Goal: Transaction & Acquisition: Purchase product/service

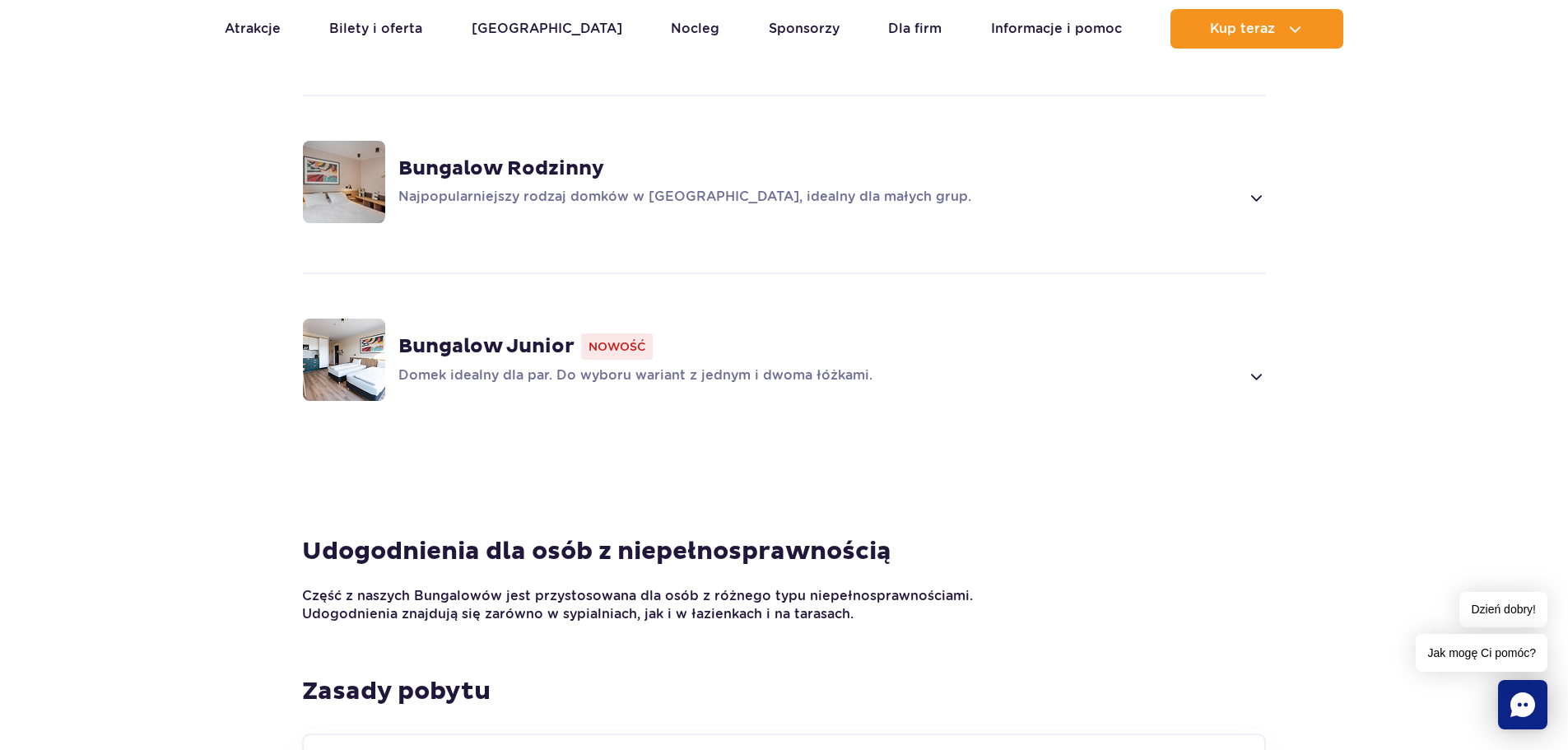
scroll to position [1366, 0]
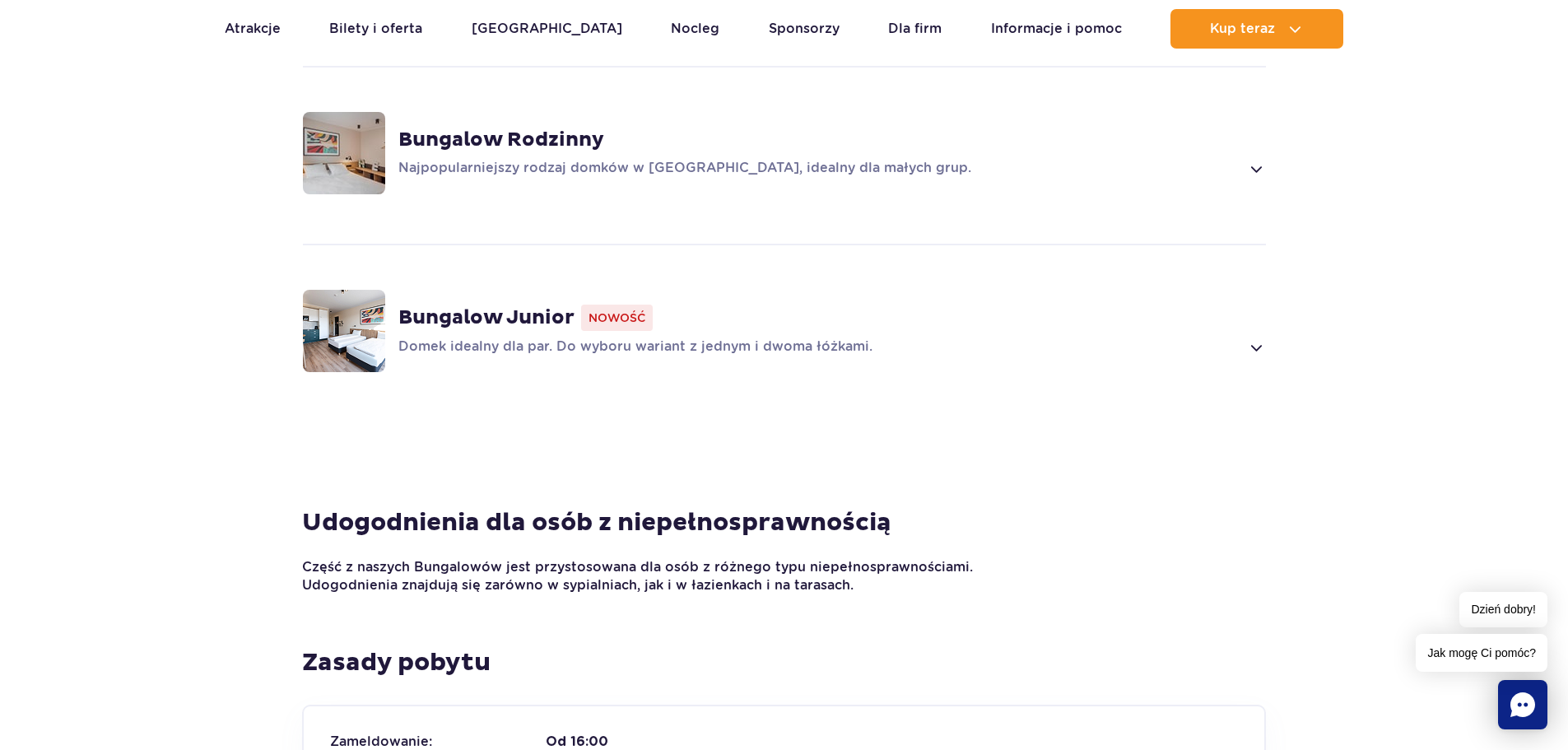
click at [453, 306] on strong "Bungalow Junior" at bounding box center [486, 317] width 176 height 24
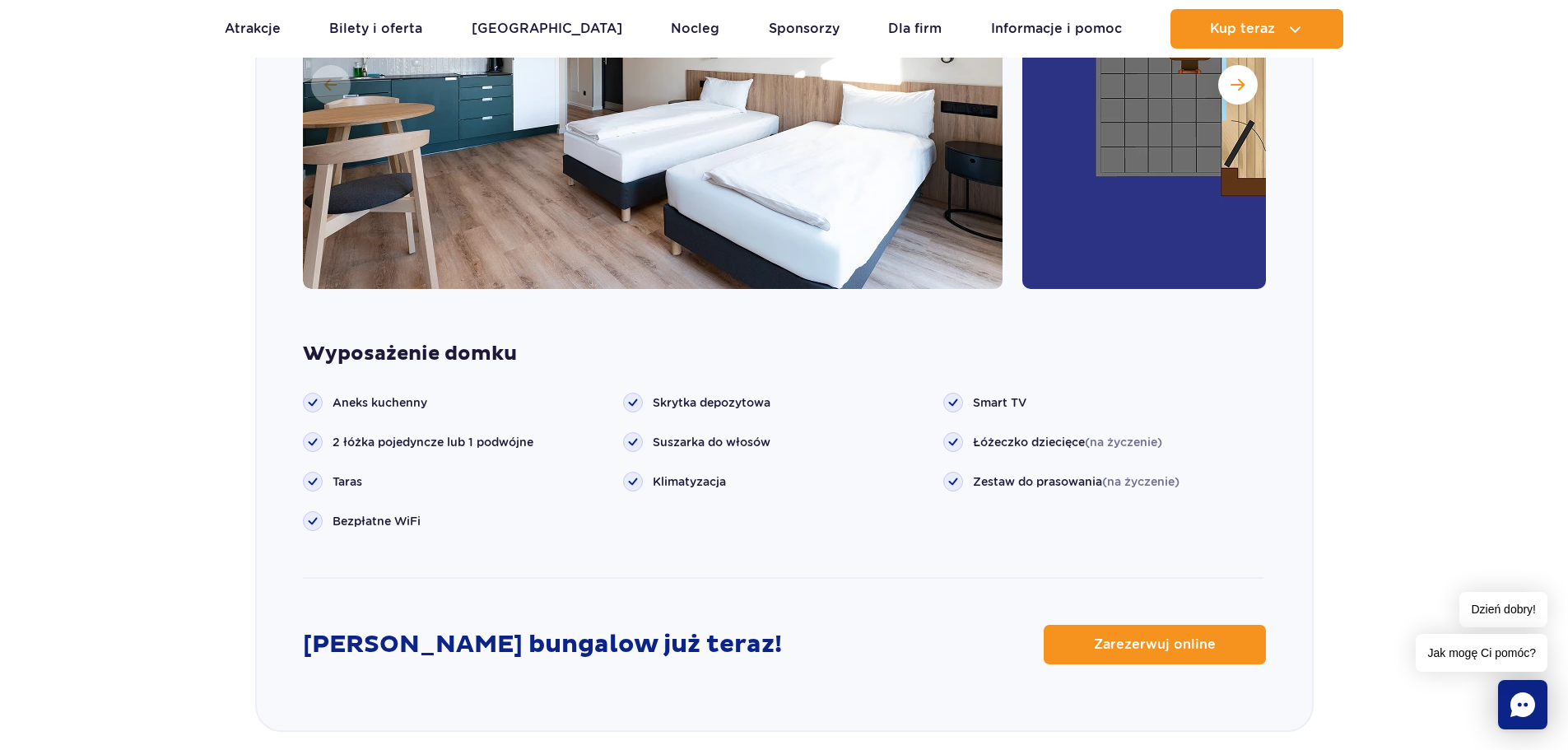
scroll to position [2003, 0]
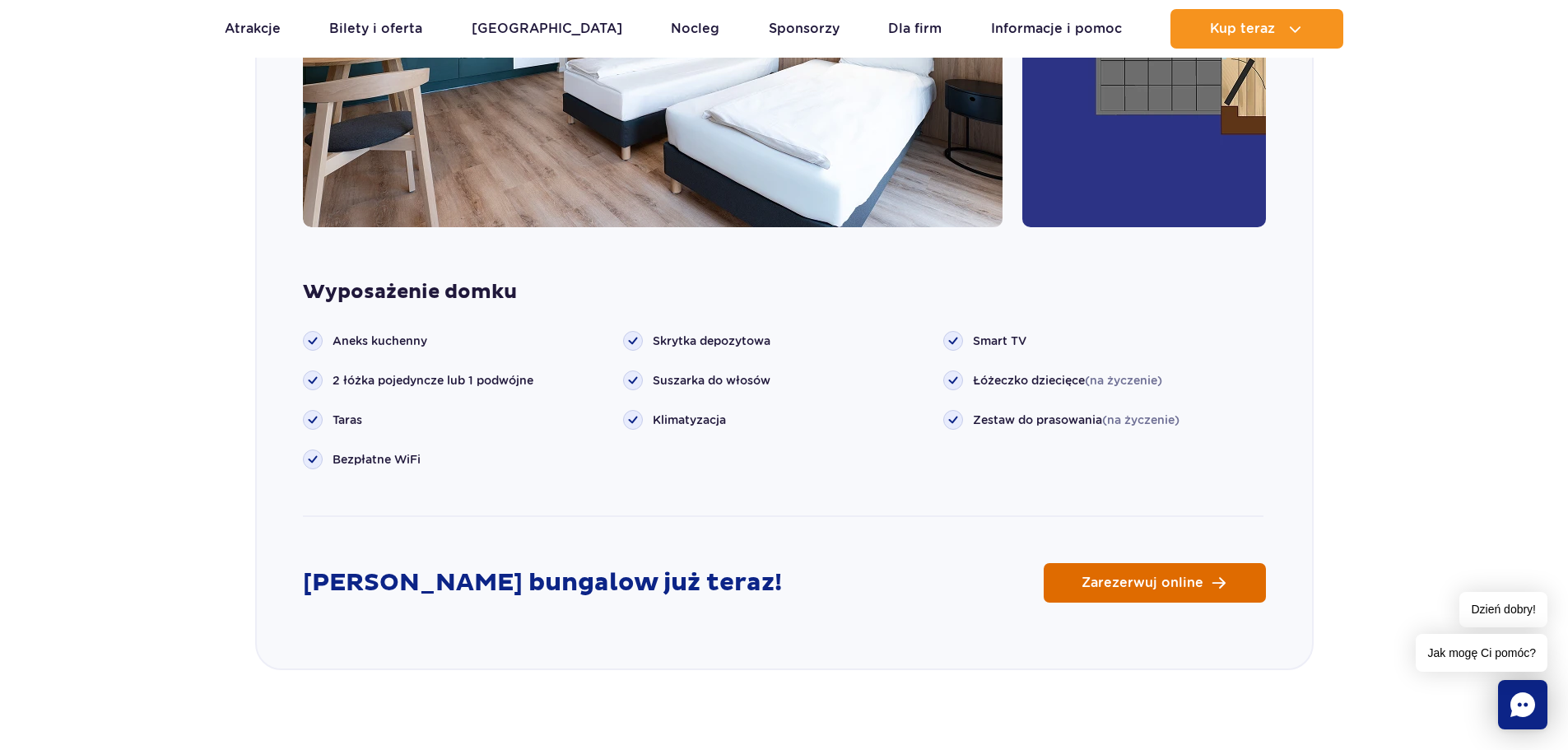
click at [1149, 577] on span "Zarezerwuj online" at bounding box center [1142, 583] width 122 height 13
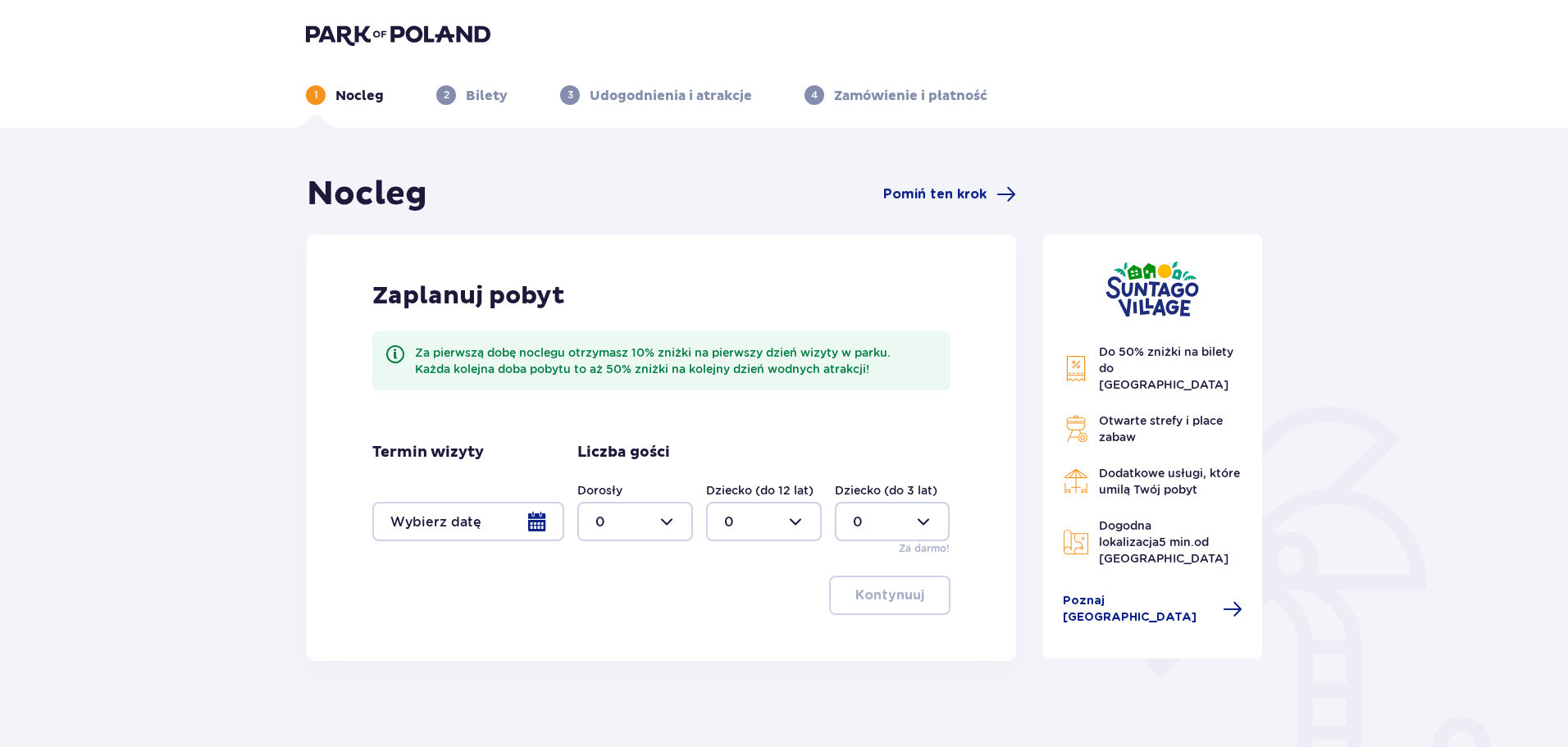
click at [542, 525] on div at bounding box center [468, 521] width 192 height 39
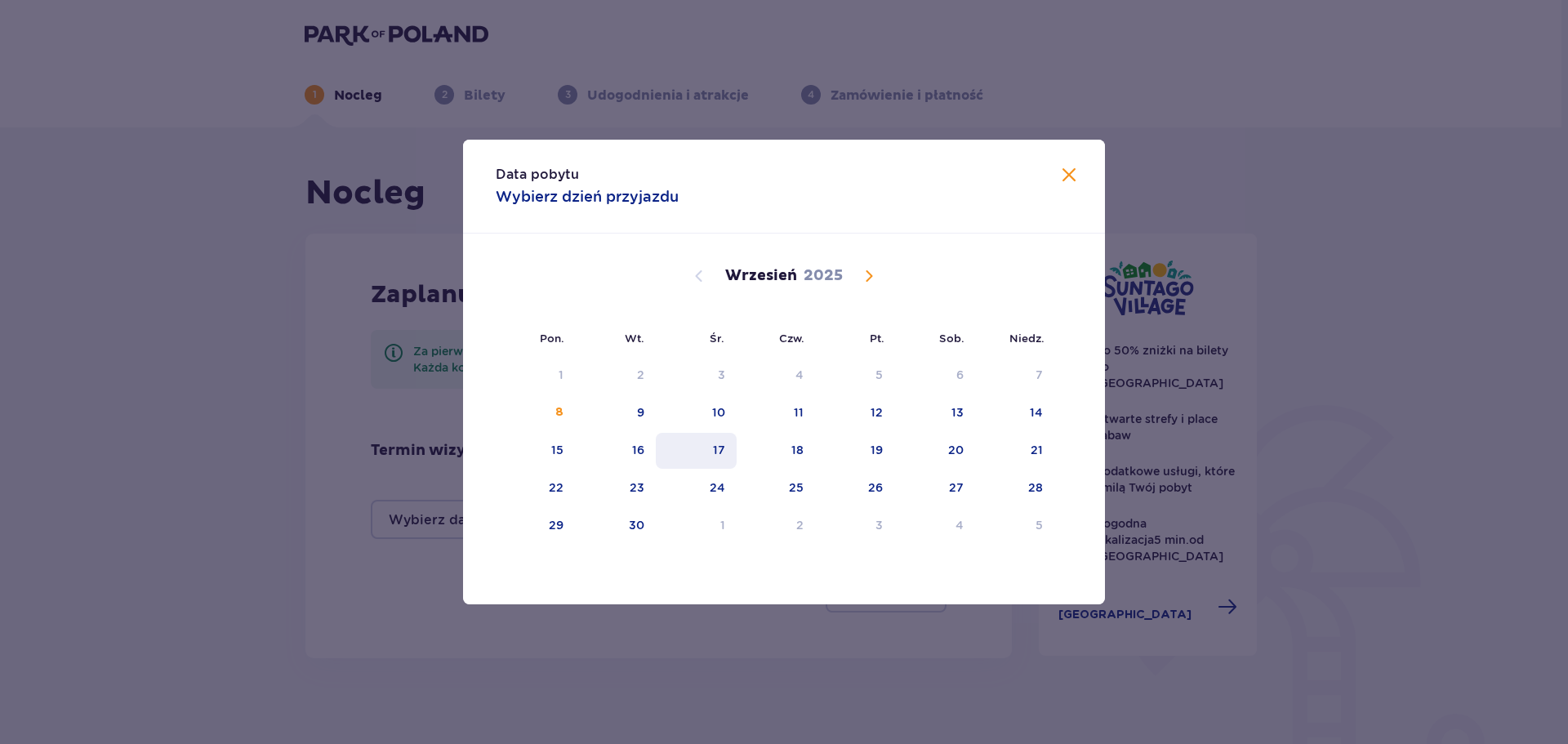
click at [722, 454] on div "17" at bounding box center [719, 450] width 13 height 17
click at [861, 455] on div "19" at bounding box center [854, 451] width 79 height 36
type input "17.09.25 - 19.09.25"
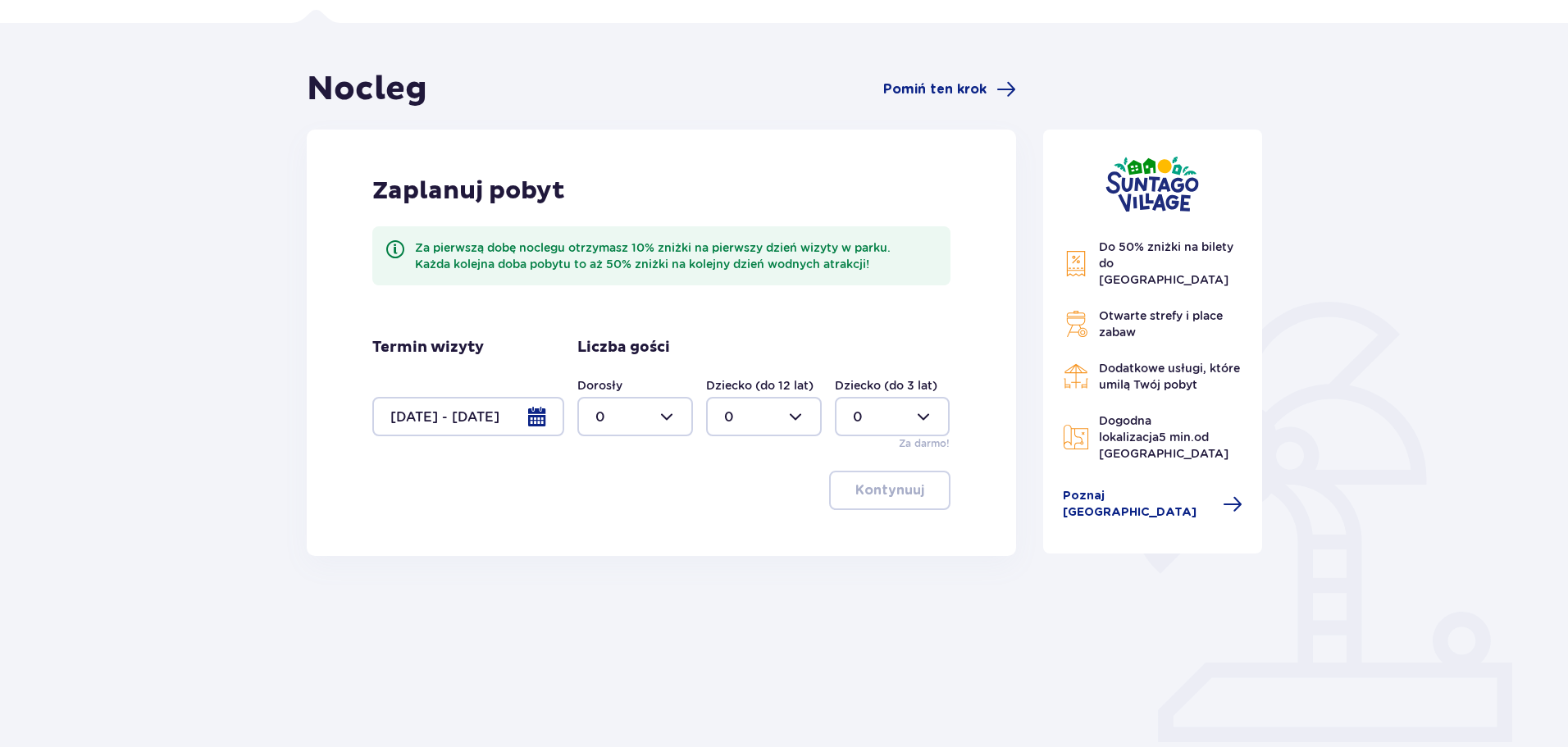
scroll to position [164, 0]
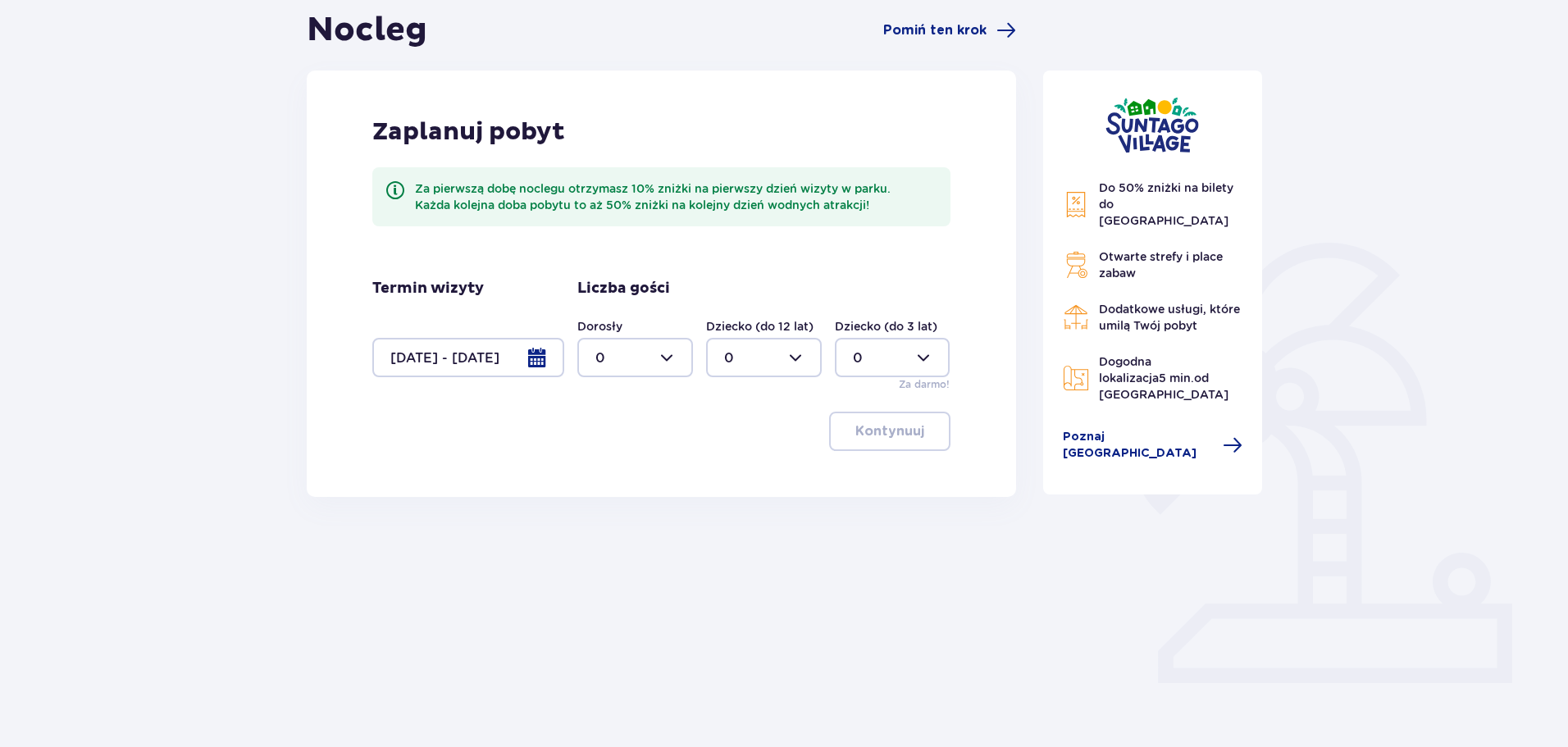
click at [675, 355] on div at bounding box center [635, 357] width 116 height 39
click at [601, 471] on p "2" at bounding box center [599, 477] width 8 height 18
type input "2"
click at [898, 442] on button "Kontynuuj" at bounding box center [889, 431] width 122 height 39
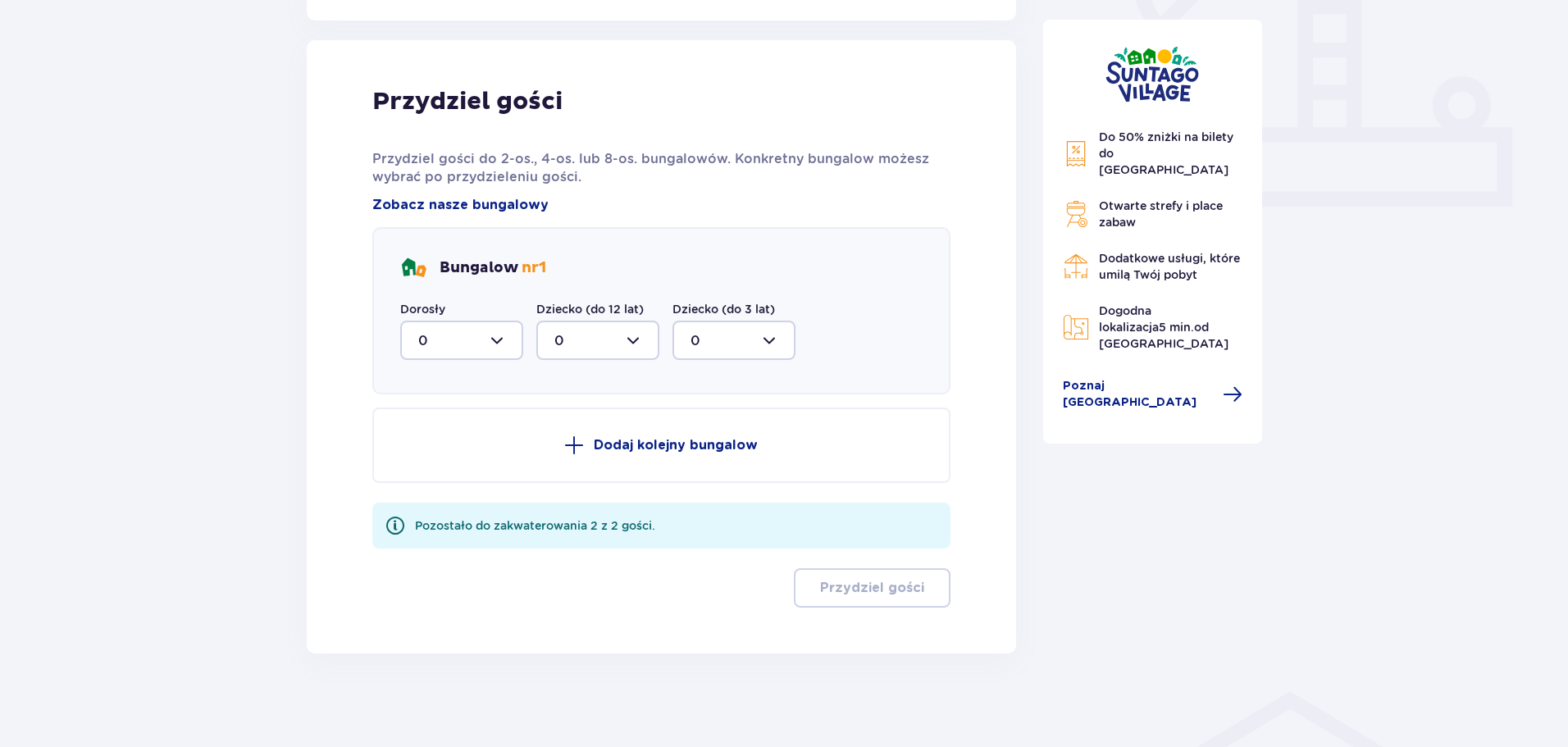
scroll to position [646, 0]
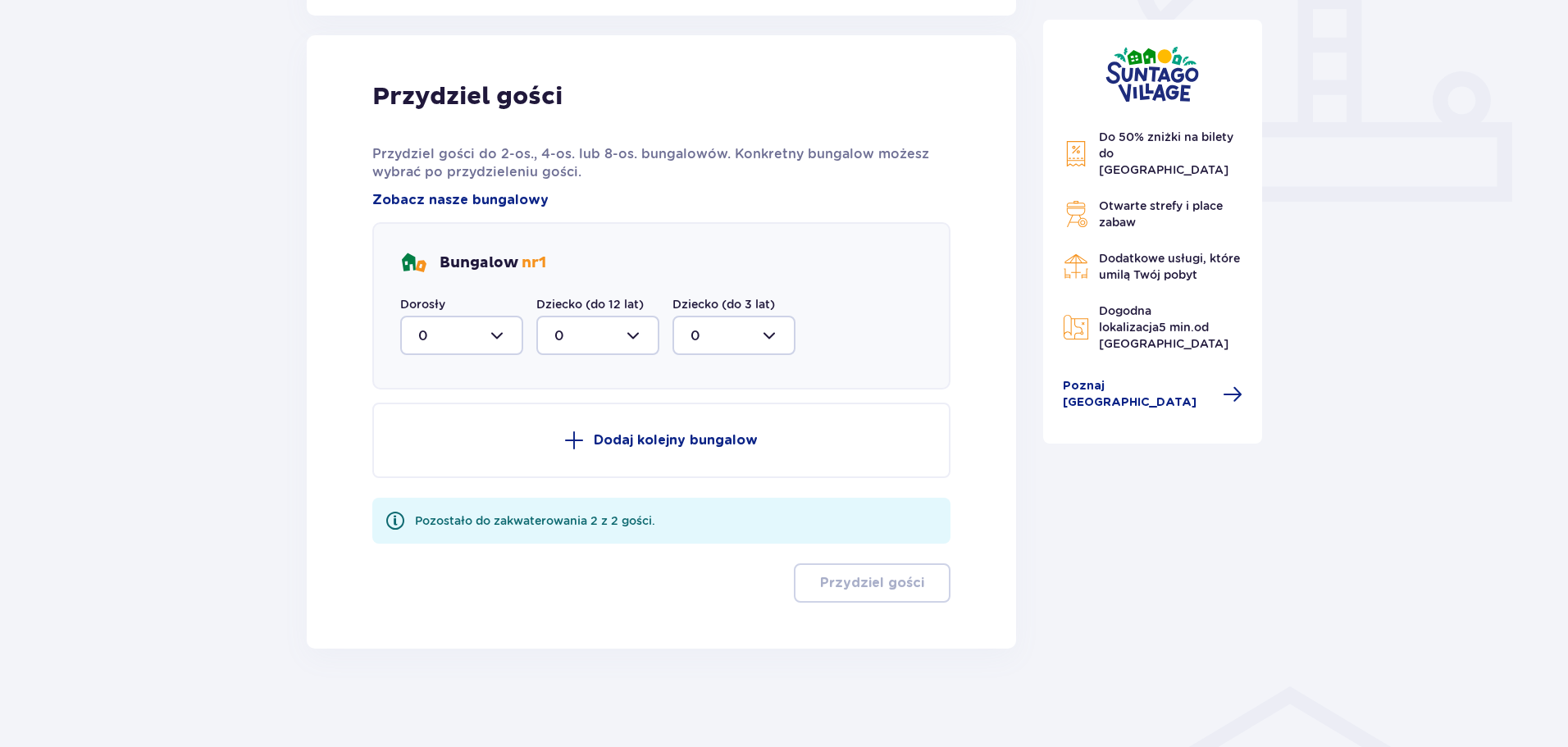
click at [502, 331] on div at bounding box center [461, 335] width 123 height 39
click at [418, 456] on p "2" at bounding box center [422, 454] width 8 height 18
type input "2"
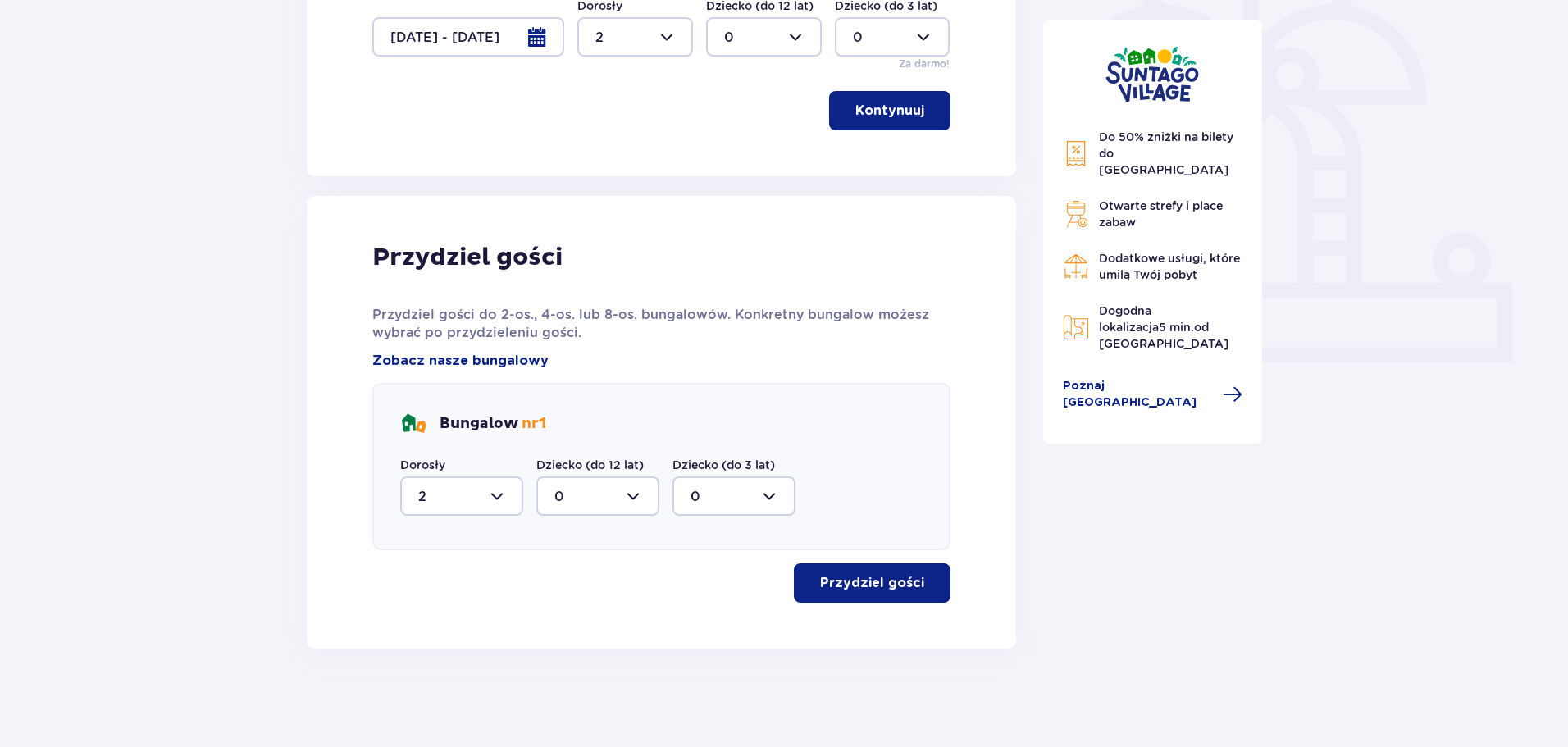
click at [868, 594] on button "Przydziel gości" at bounding box center [872, 583] width 157 height 39
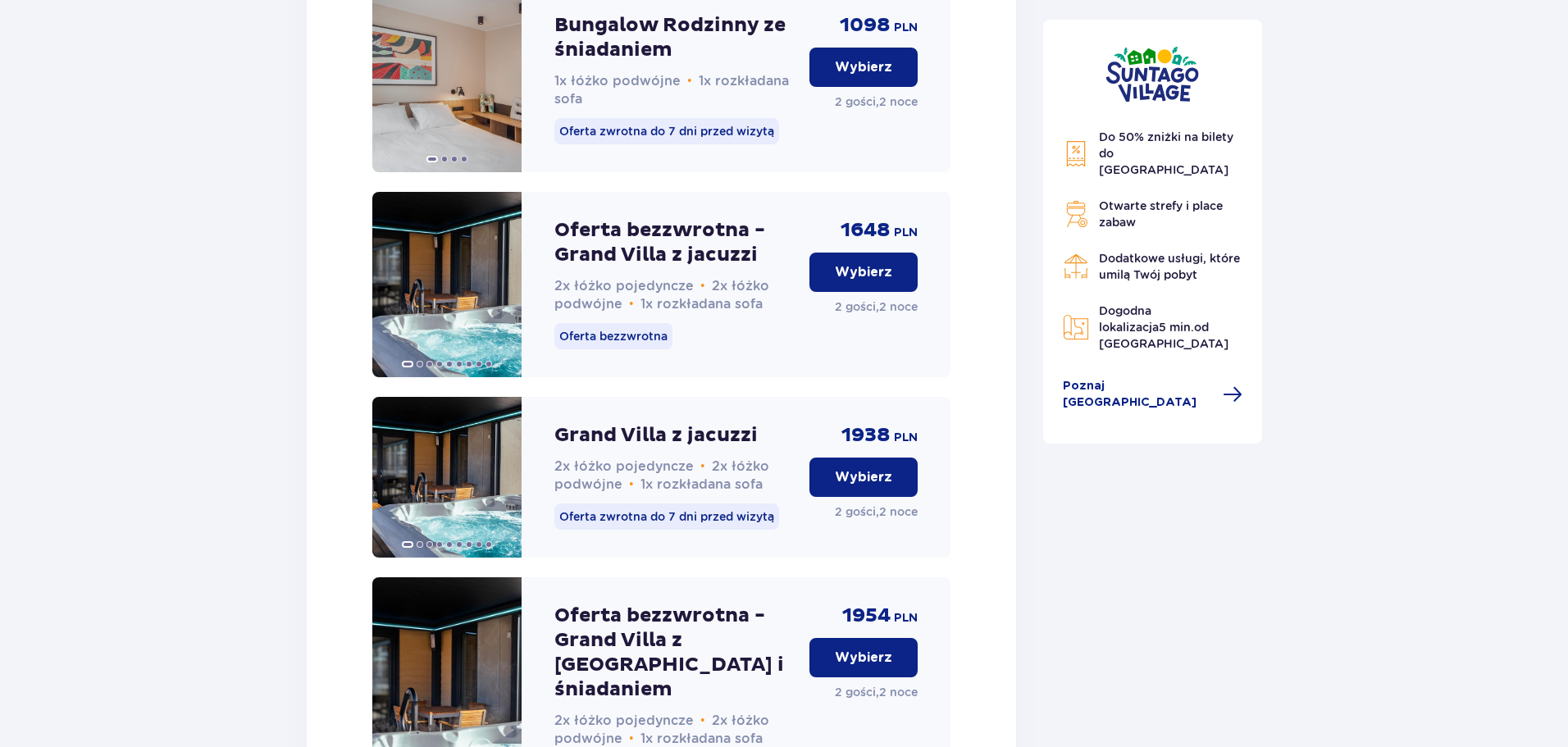
scroll to position [3444, 0]
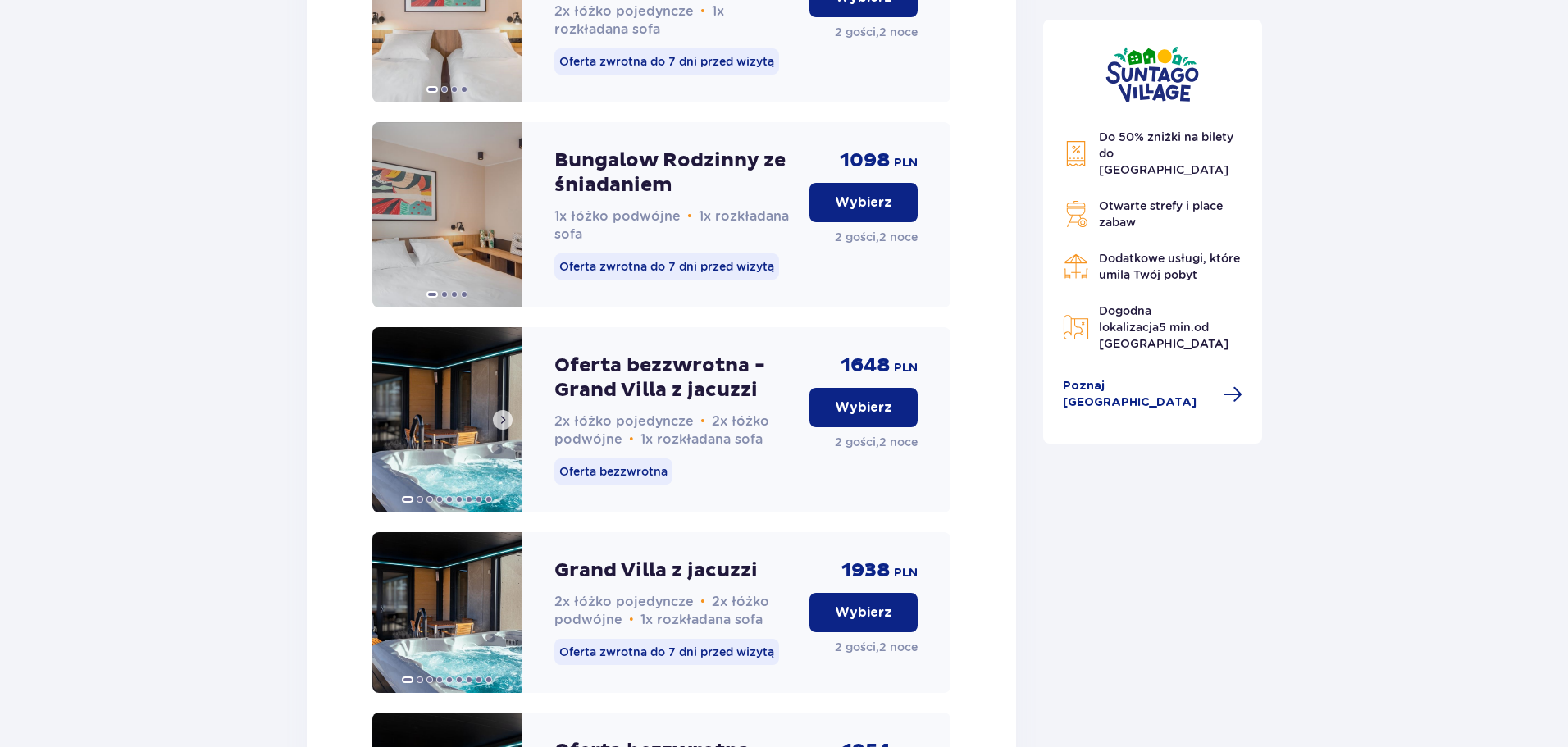
click at [470, 428] on img at bounding box center [447, 419] width 149 height 185
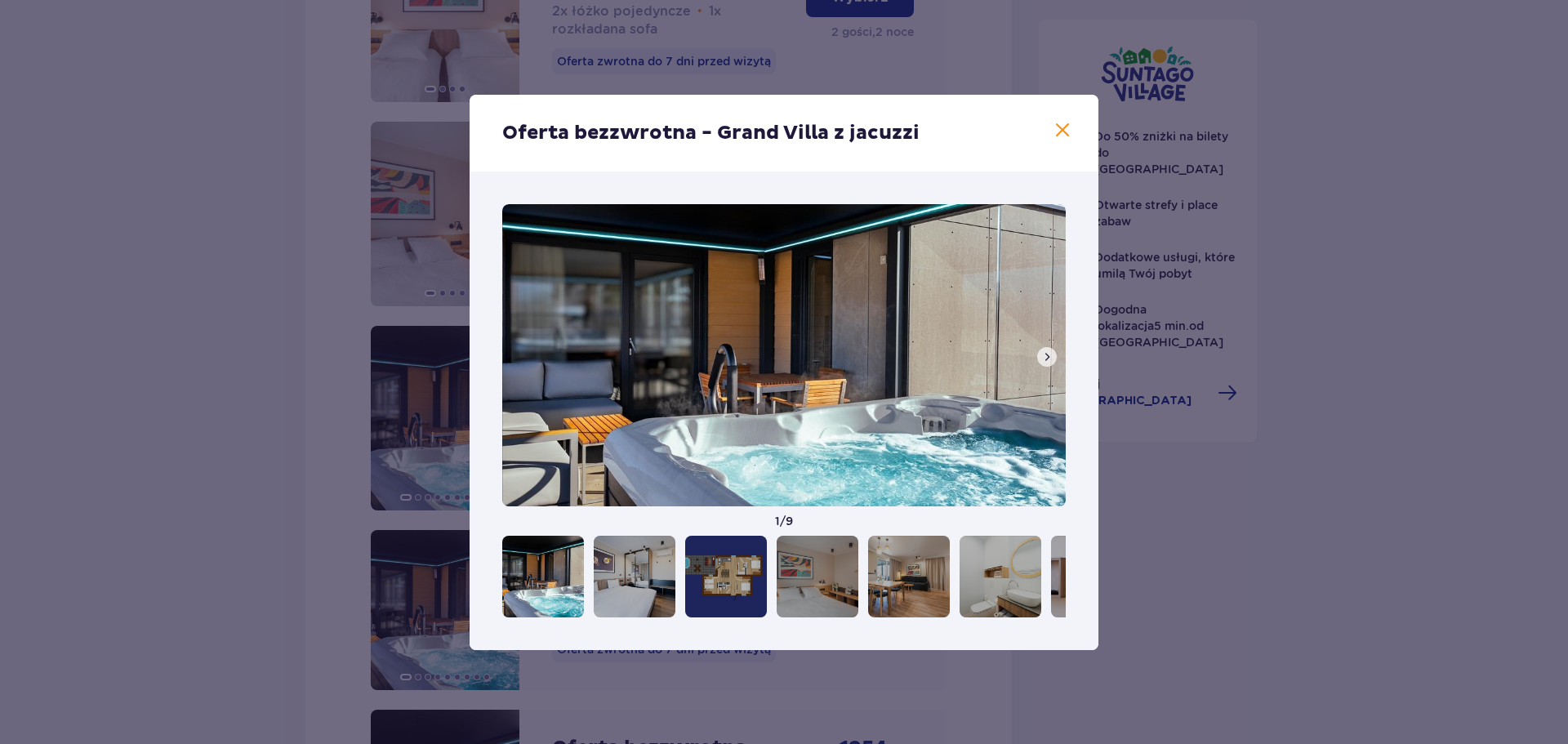
click at [1045, 357] on span at bounding box center [1047, 357] width 13 height 13
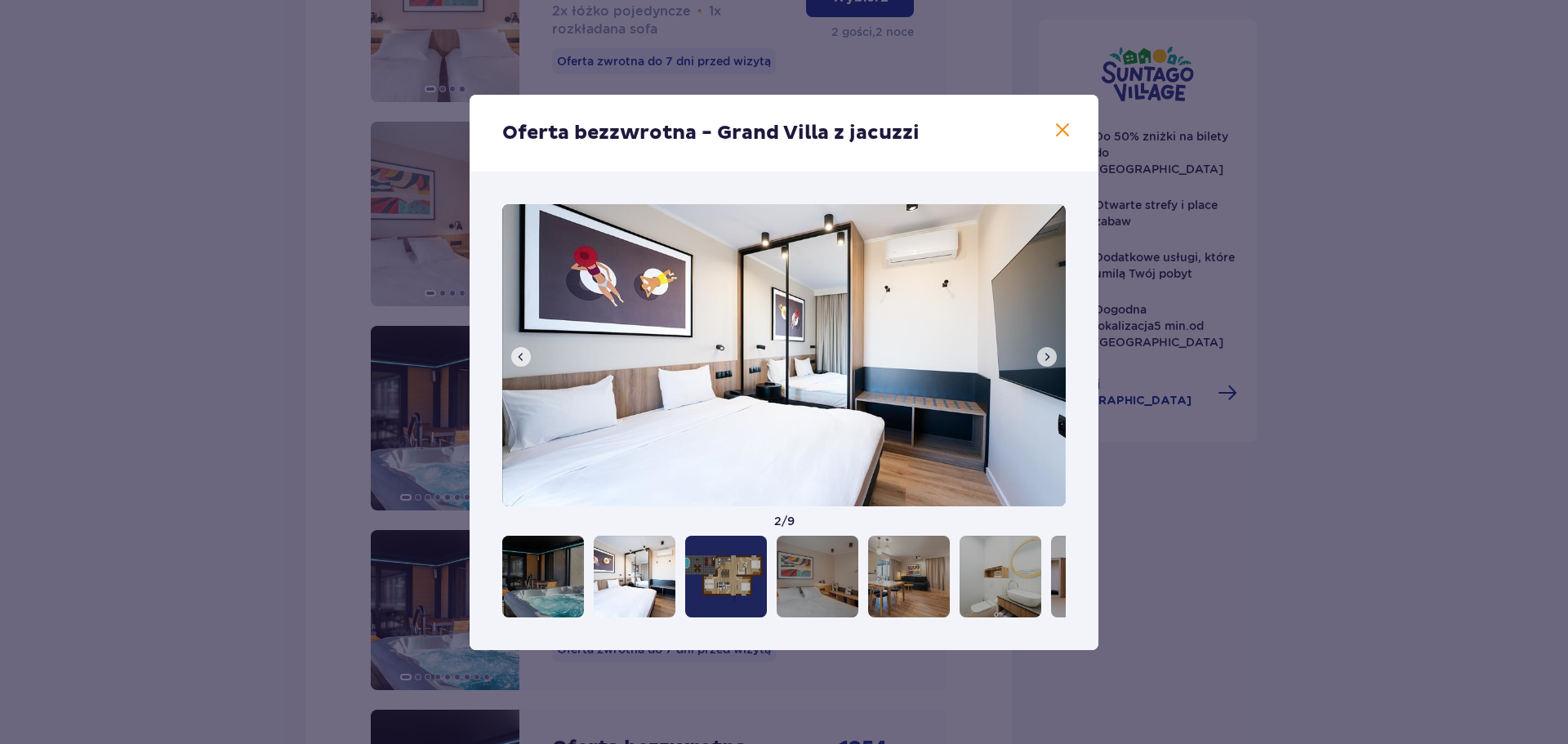
click at [1045, 357] on span at bounding box center [1047, 357] width 13 height 13
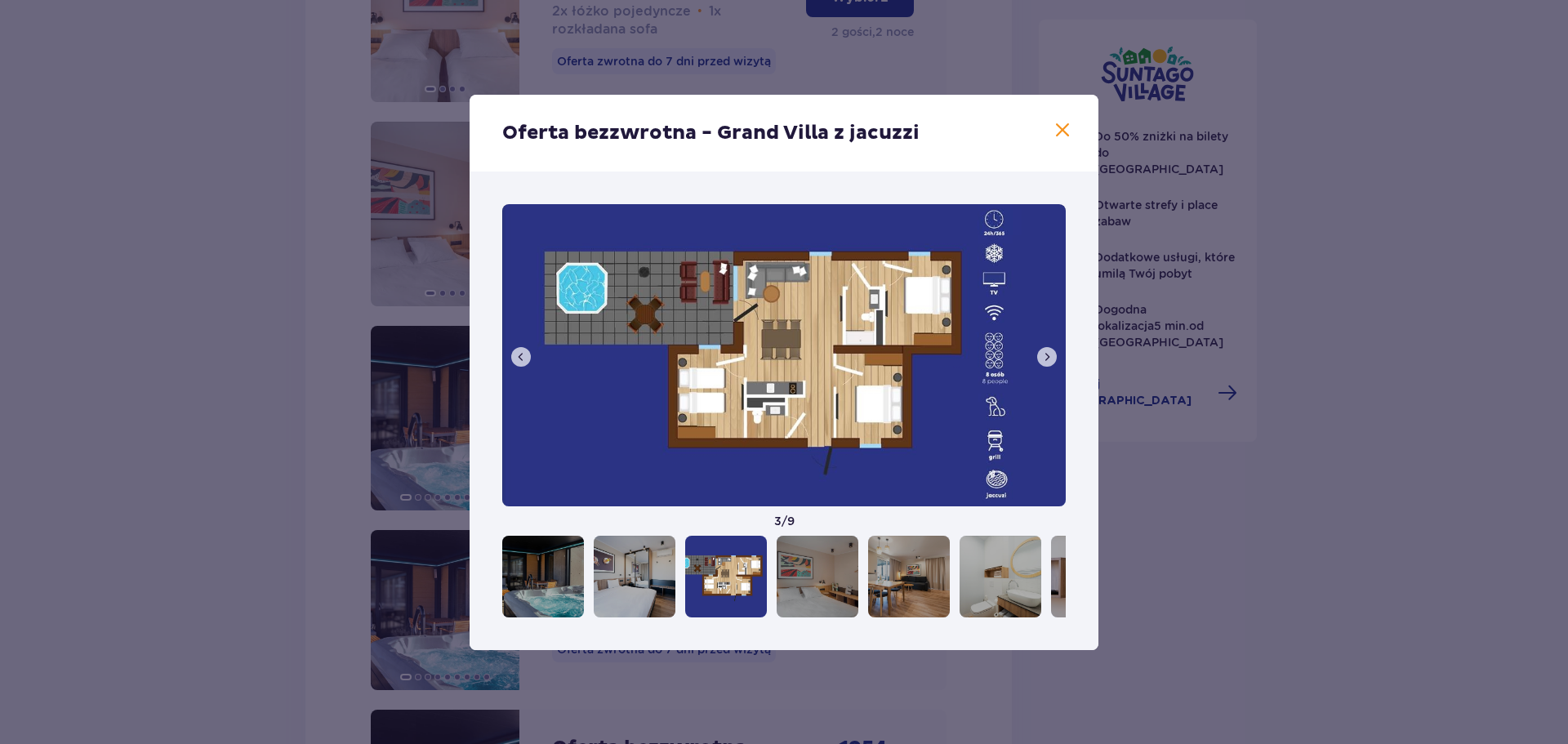
click at [1045, 357] on span at bounding box center [1047, 357] width 13 height 13
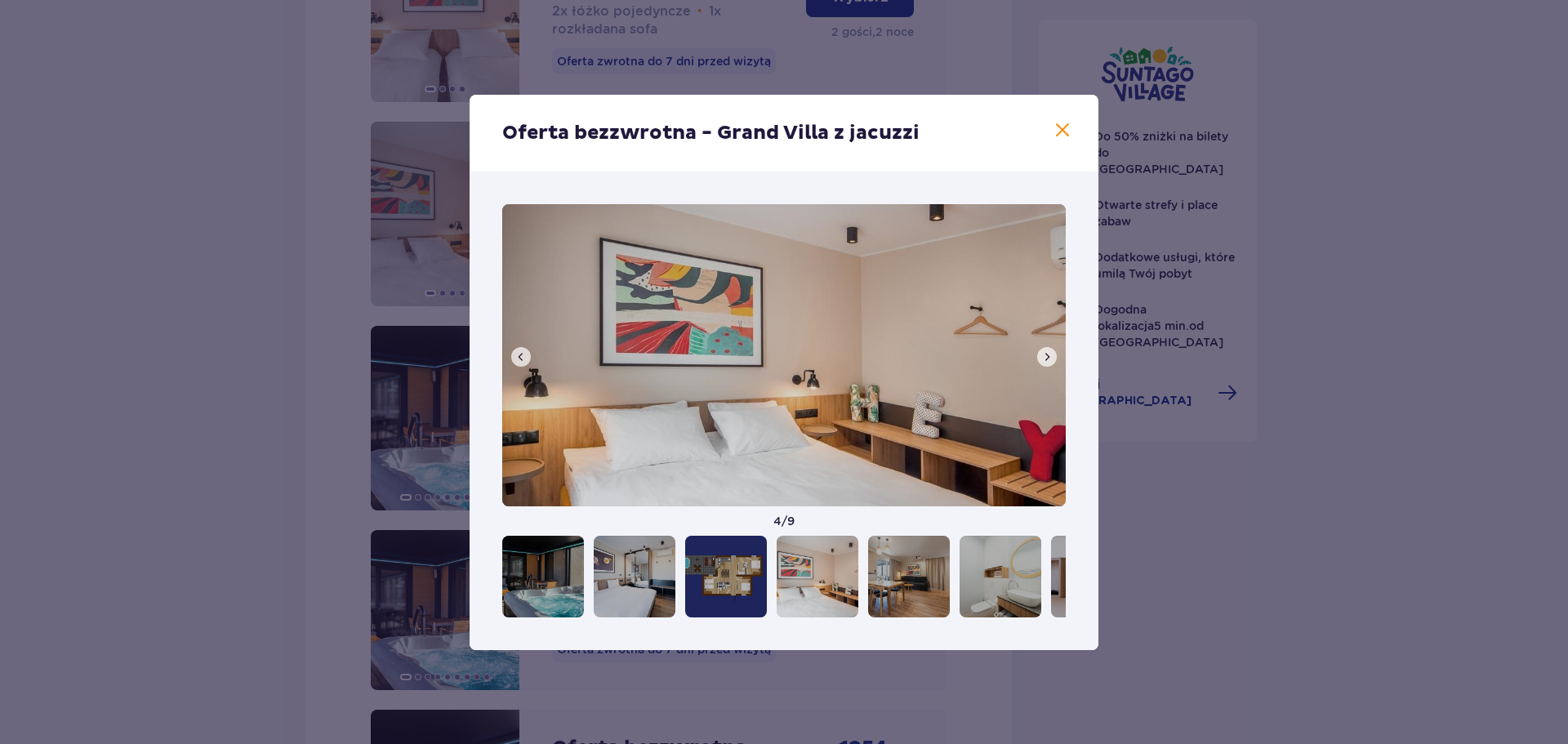
click at [1045, 357] on span at bounding box center [1047, 357] width 13 height 13
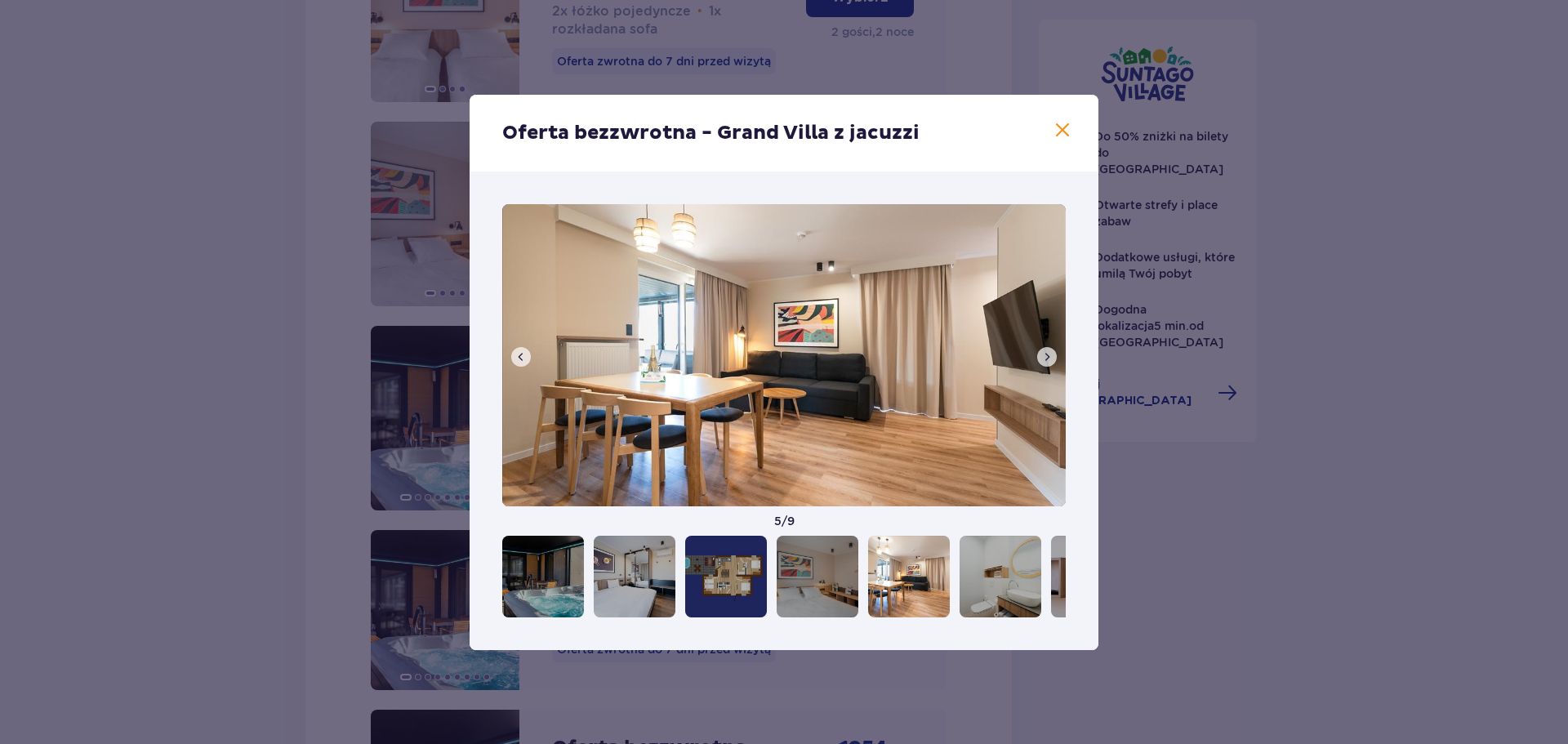
click at [1045, 357] on span at bounding box center [1047, 357] width 13 height 13
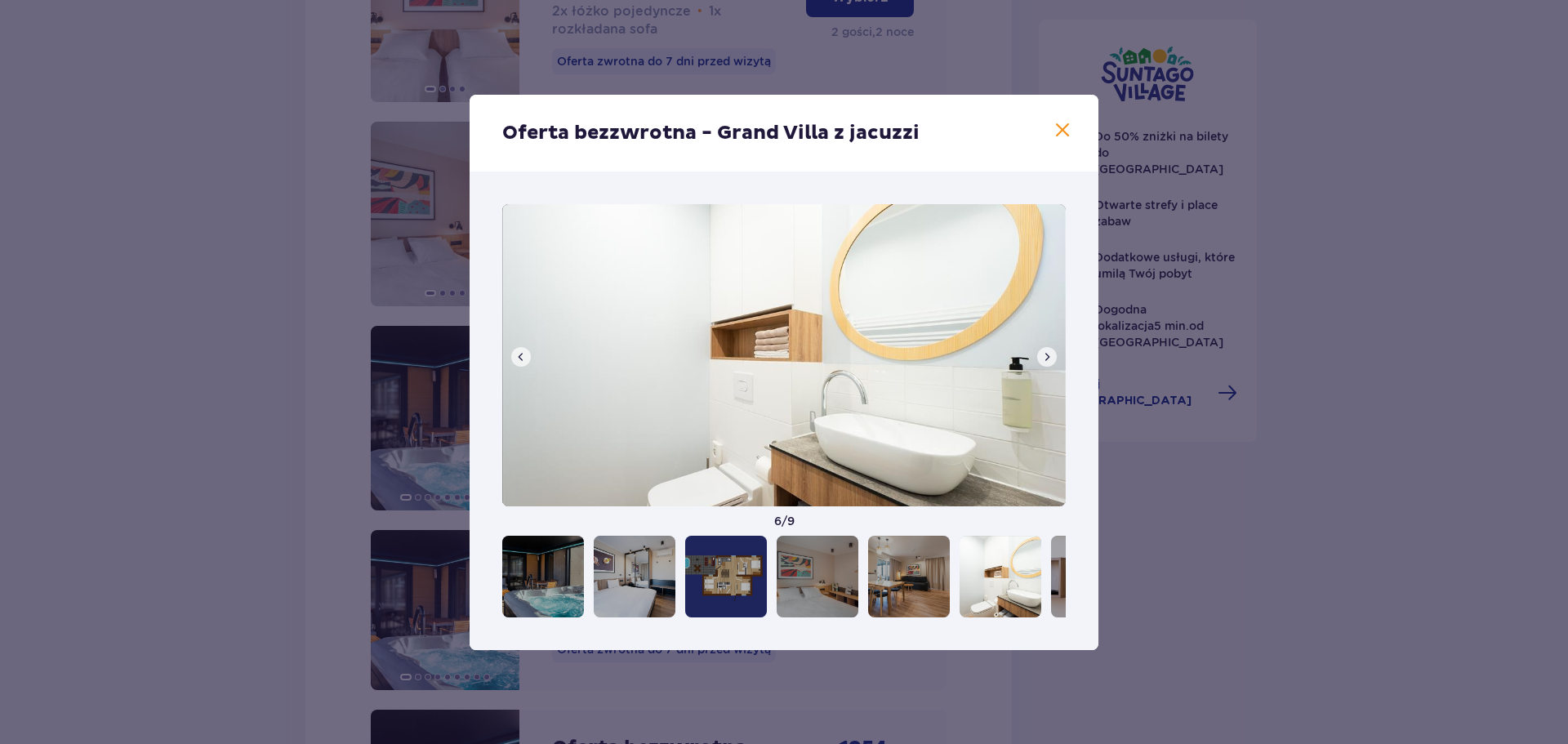
click at [1045, 357] on span at bounding box center [1047, 357] width 13 height 13
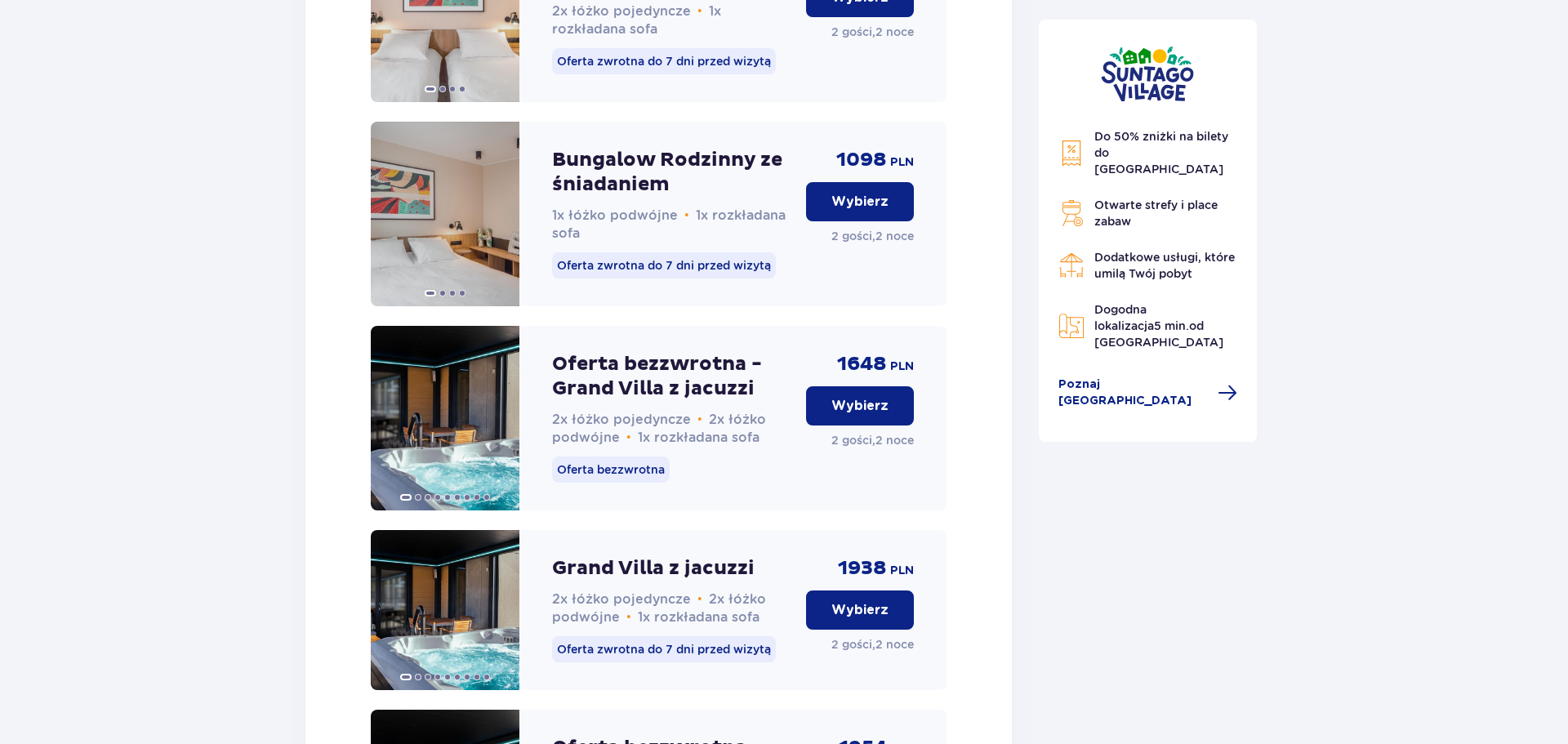
click at [1045, 357] on div "Do 50% zniżki na bilety do parku Suntago Otwarte strefy i place zabaw Dodatkowe…" at bounding box center [1148, 230] width 219 height 423
click at [462, 610] on img at bounding box center [445, 610] width 149 height 160
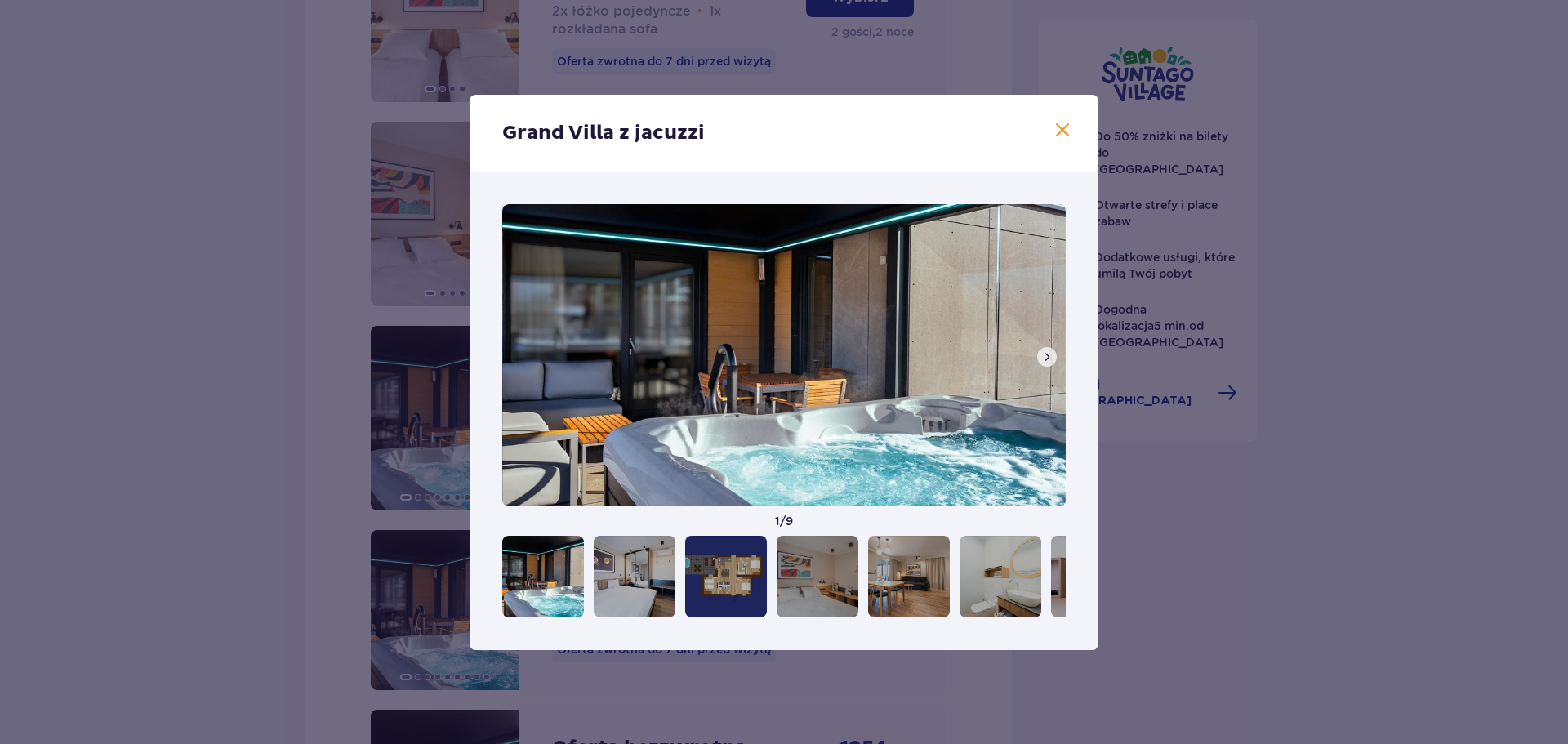
click at [1044, 358] on span at bounding box center [1047, 357] width 13 height 13
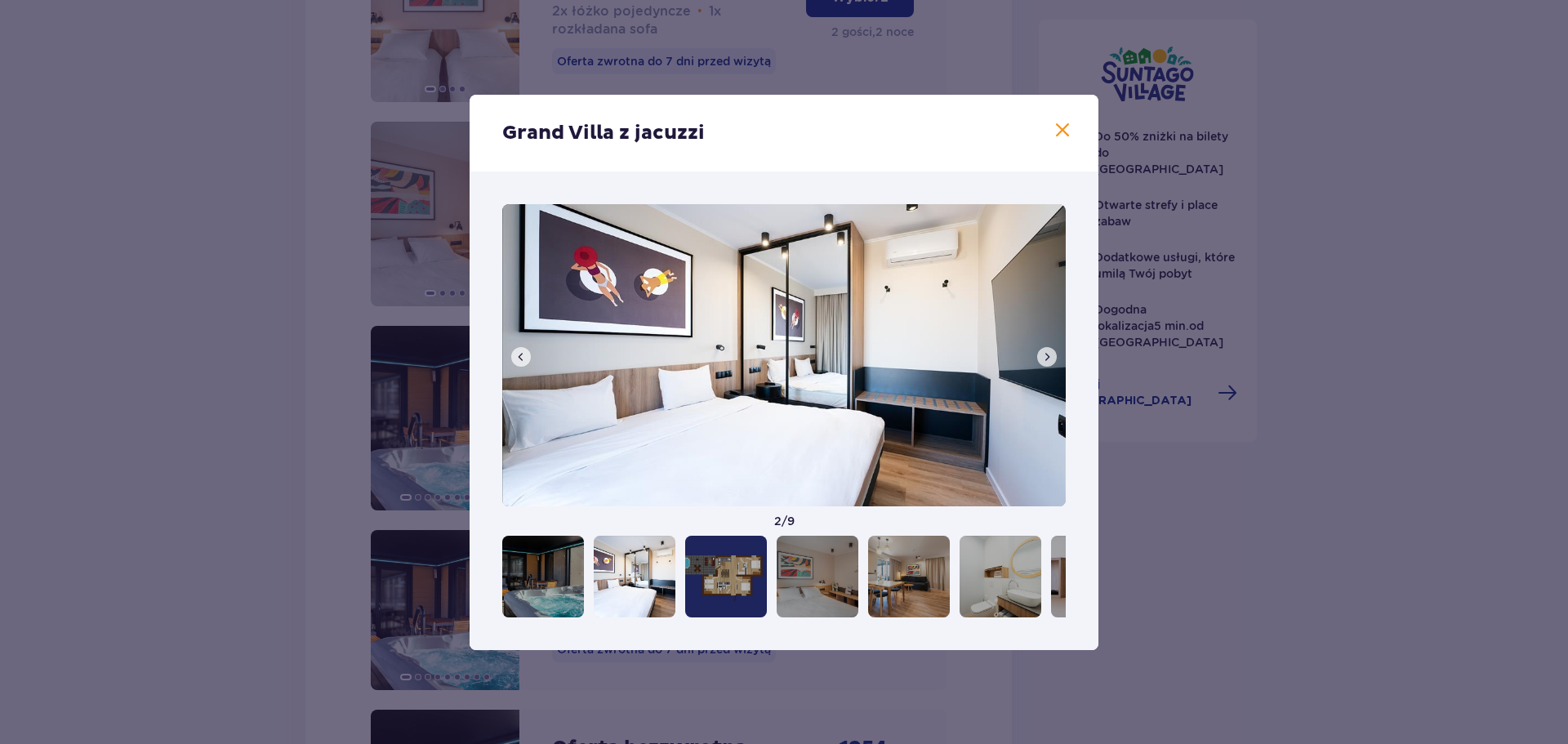
click at [1044, 358] on span at bounding box center [1047, 357] width 13 height 13
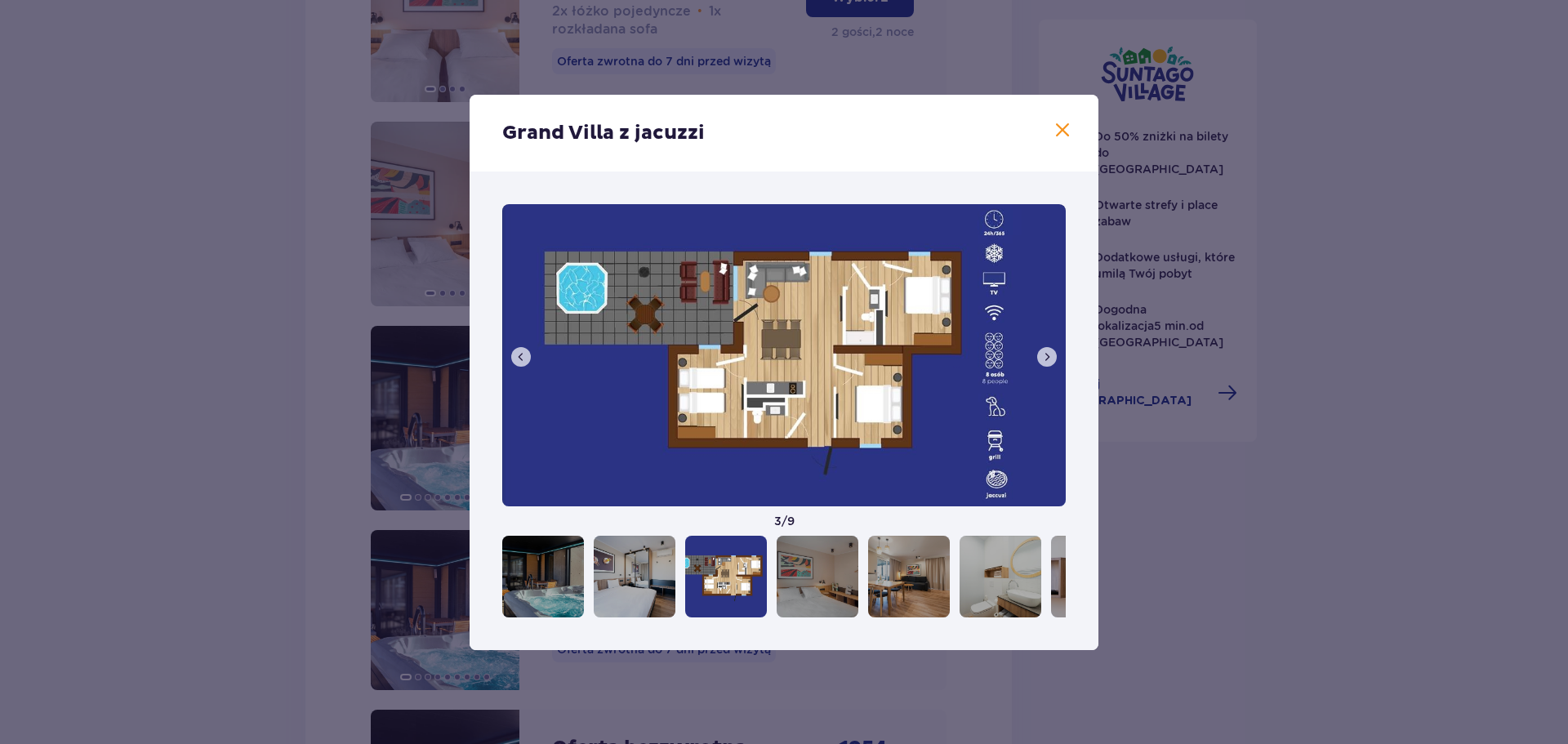
click at [1044, 358] on span at bounding box center [1047, 357] width 13 height 13
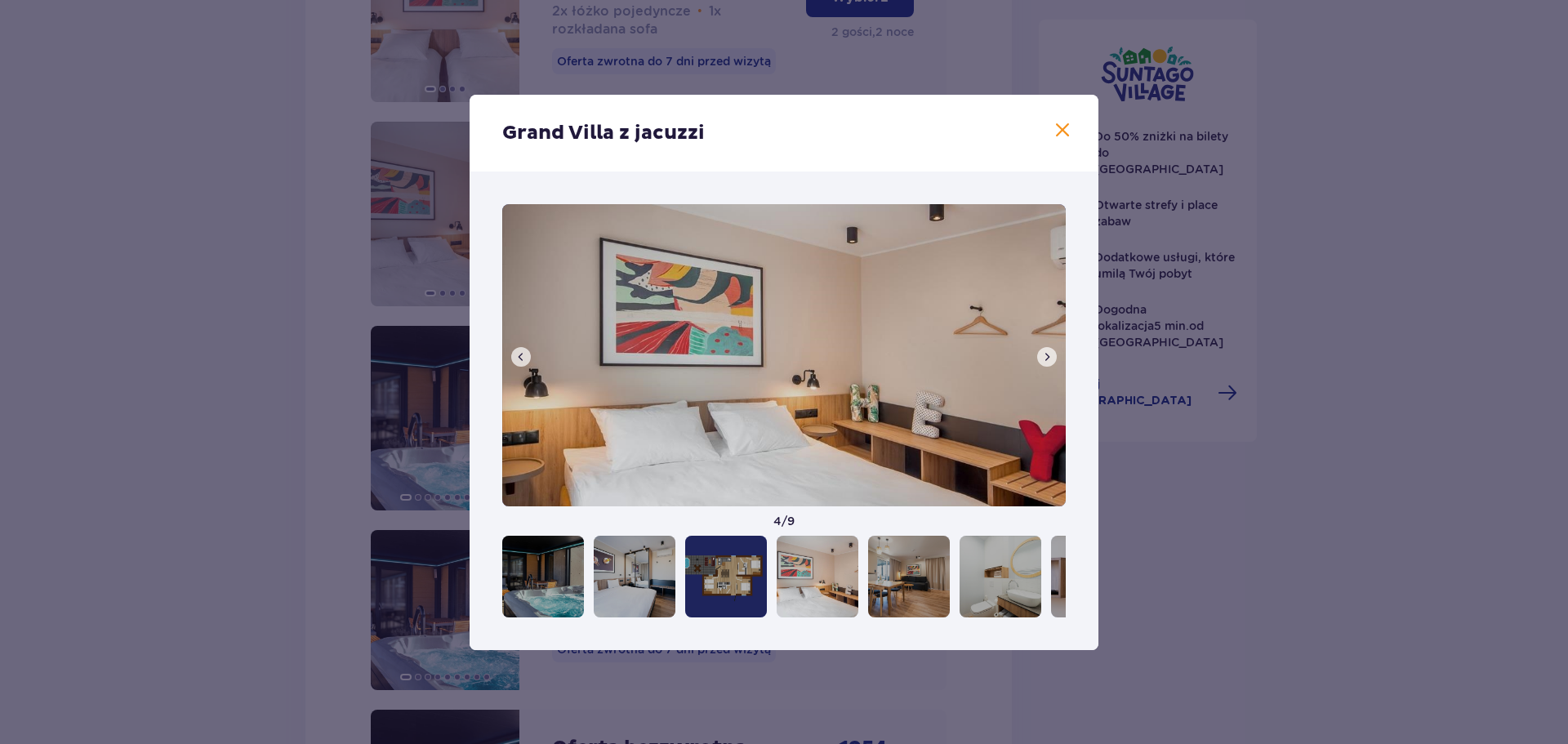
click at [1044, 358] on span at bounding box center [1047, 357] width 13 height 13
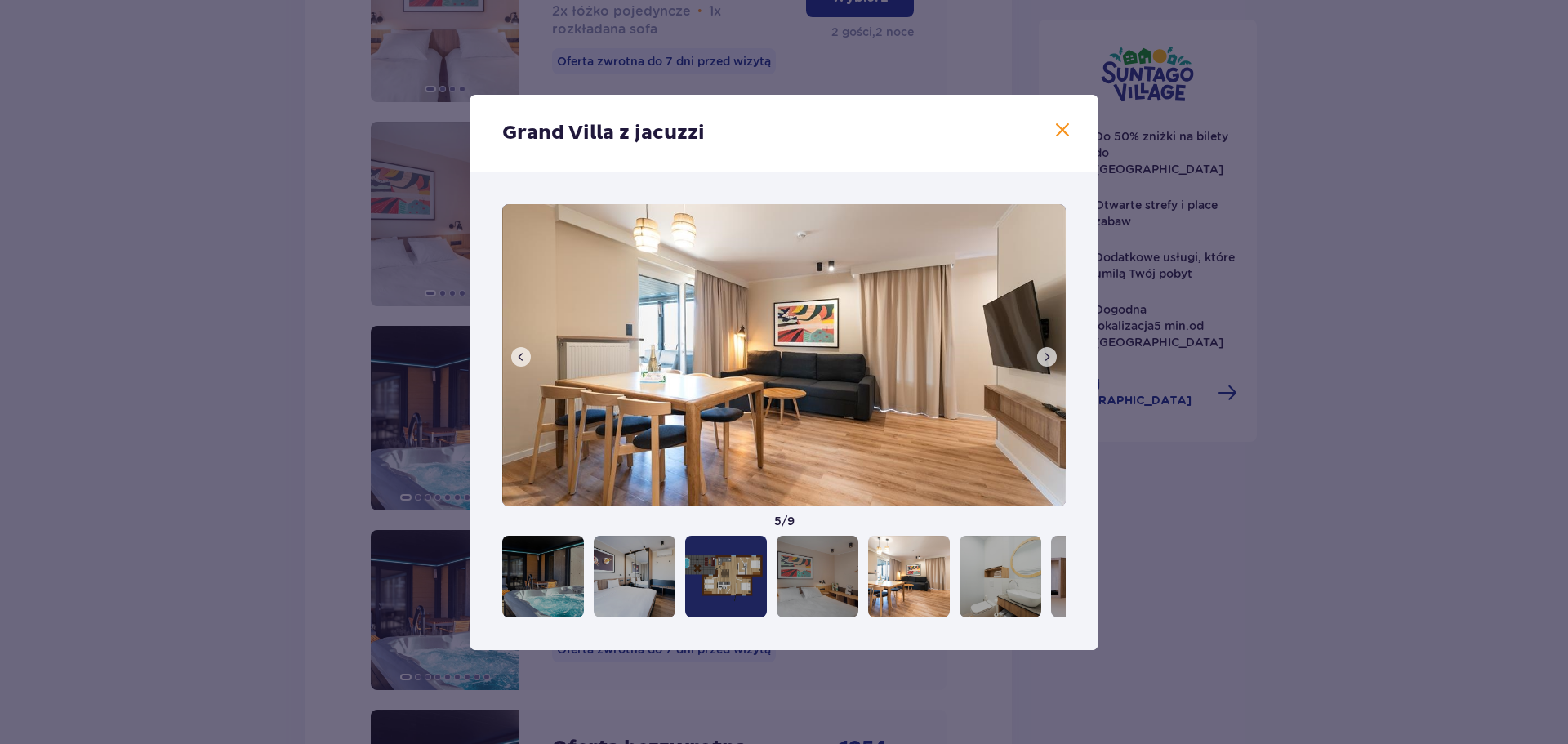
click at [1044, 358] on span at bounding box center [1047, 357] width 13 height 13
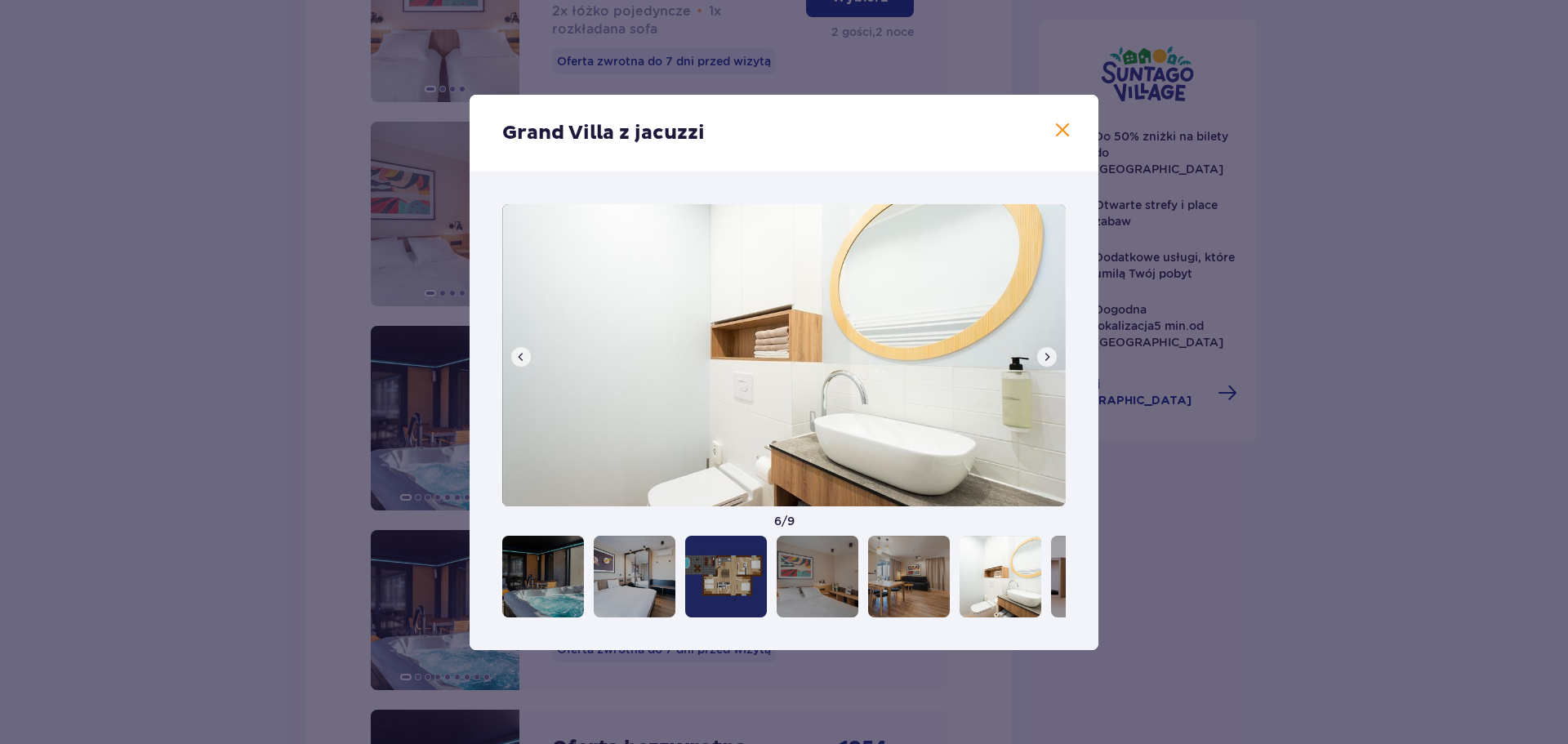
click at [1044, 358] on span at bounding box center [1047, 357] width 13 height 13
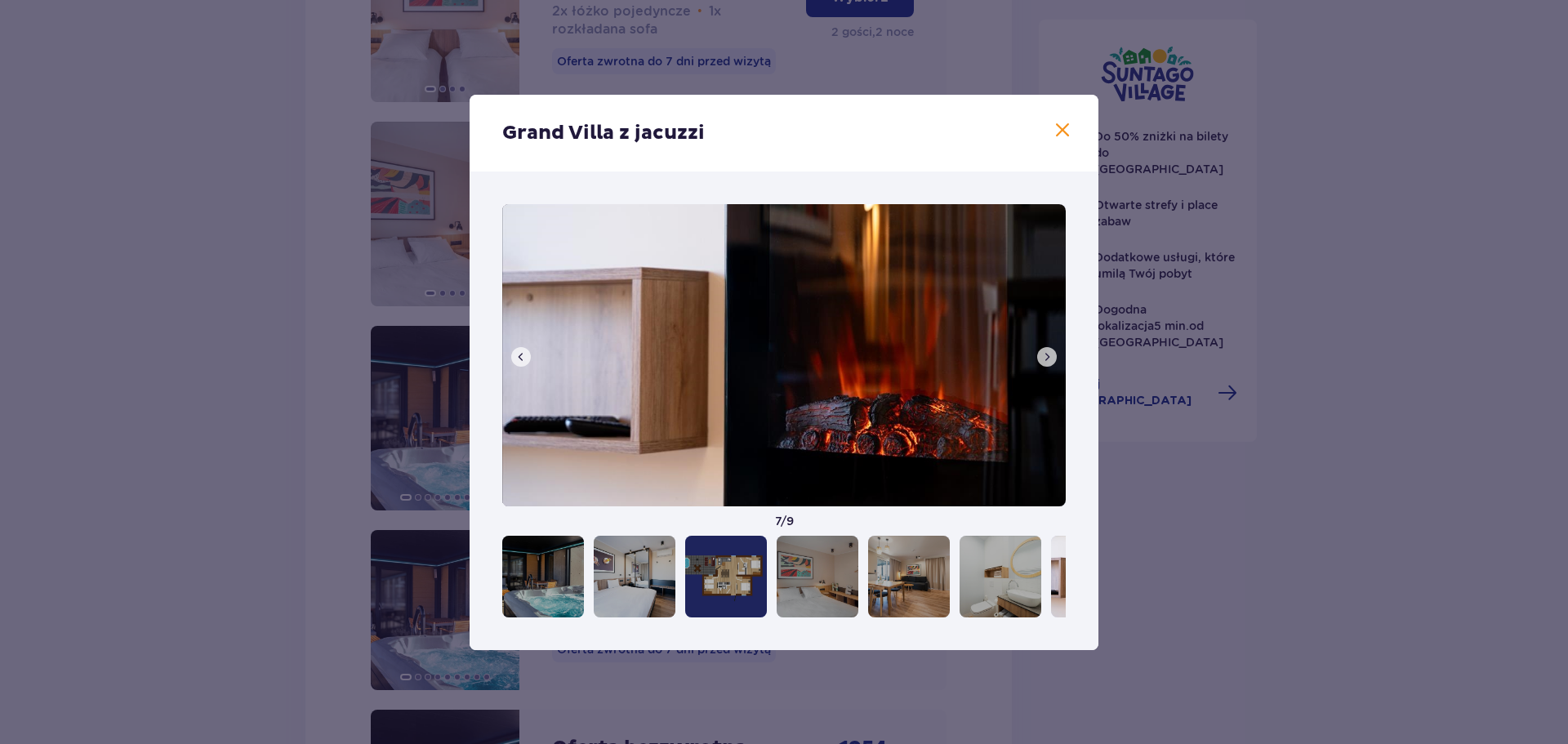
click at [1044, 358] on span at bounding box center [1047, 357] width 13 height 13
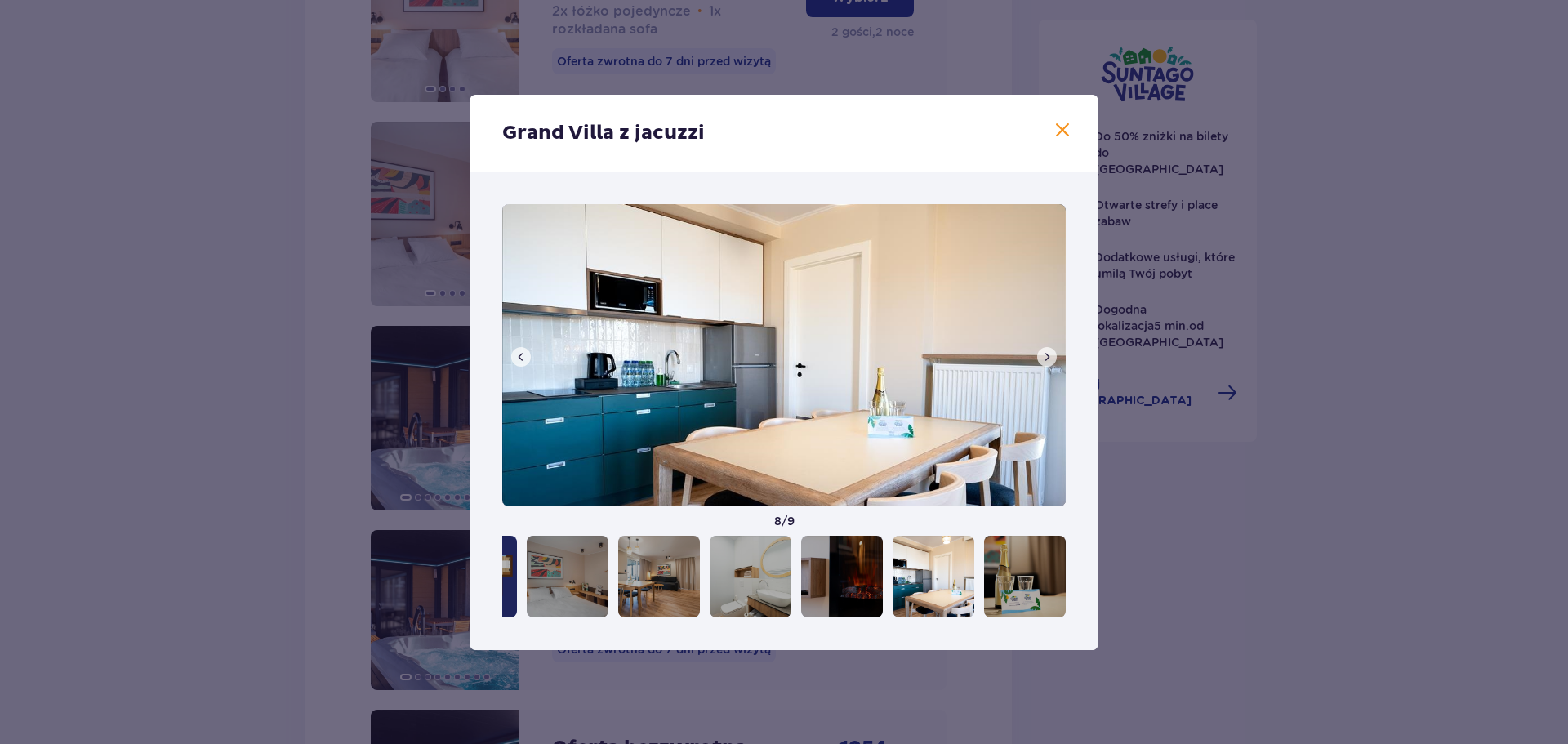
click at [1044, 358] on span at bounding box center [1047, 357] width 13 height 13
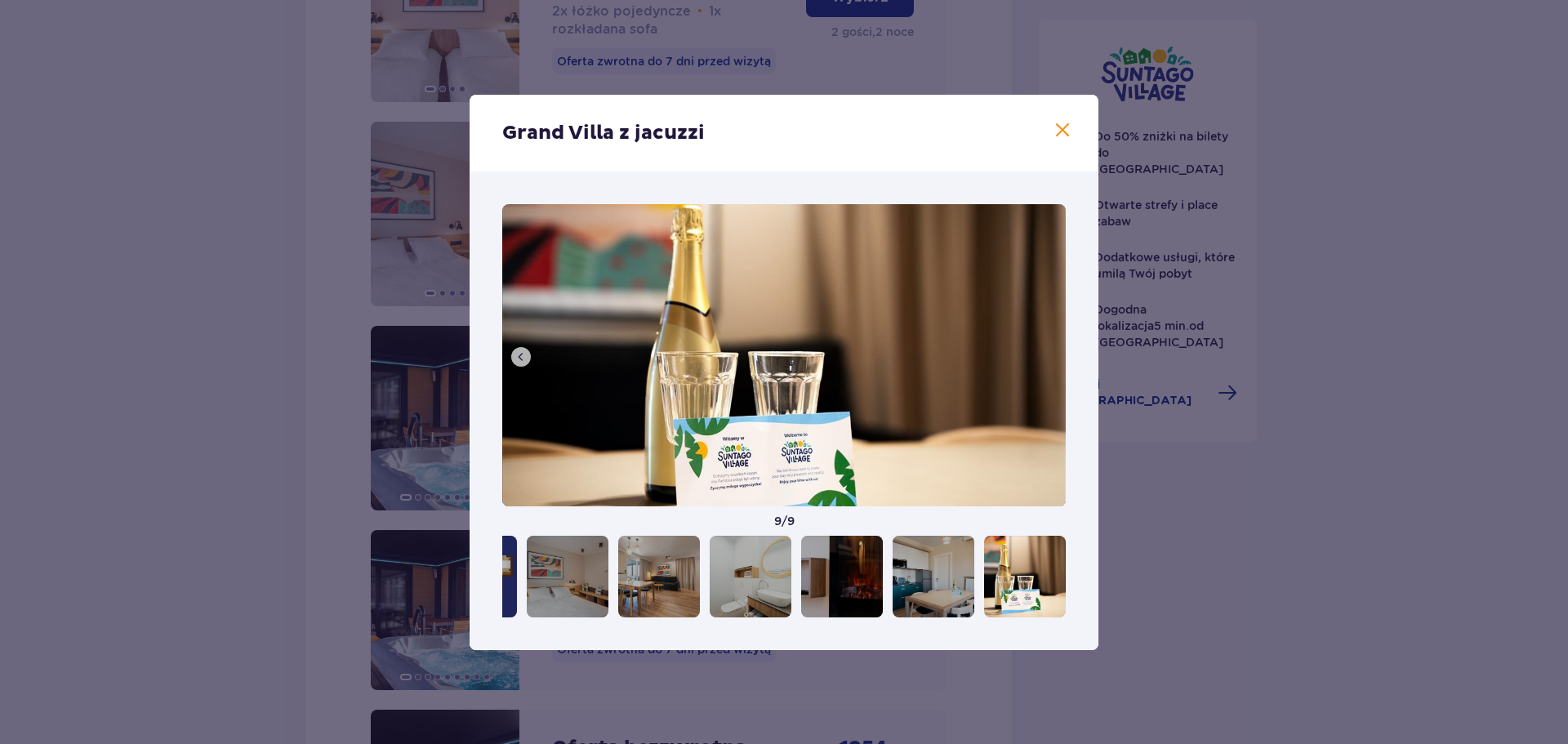
click at [1066, 132] on span at bounding box center [1062, 130] width 19 height 19
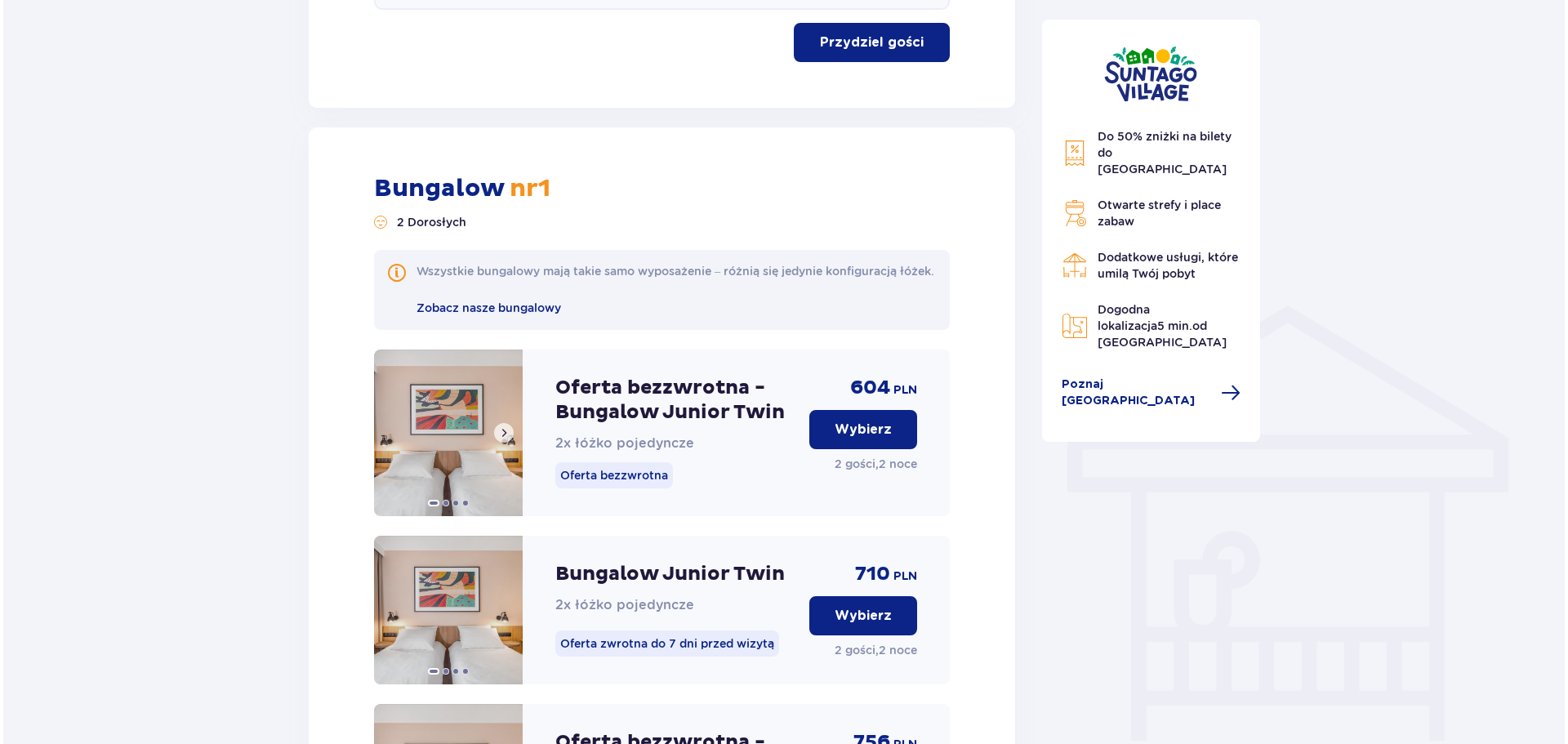
scroll to position [1061, 0]
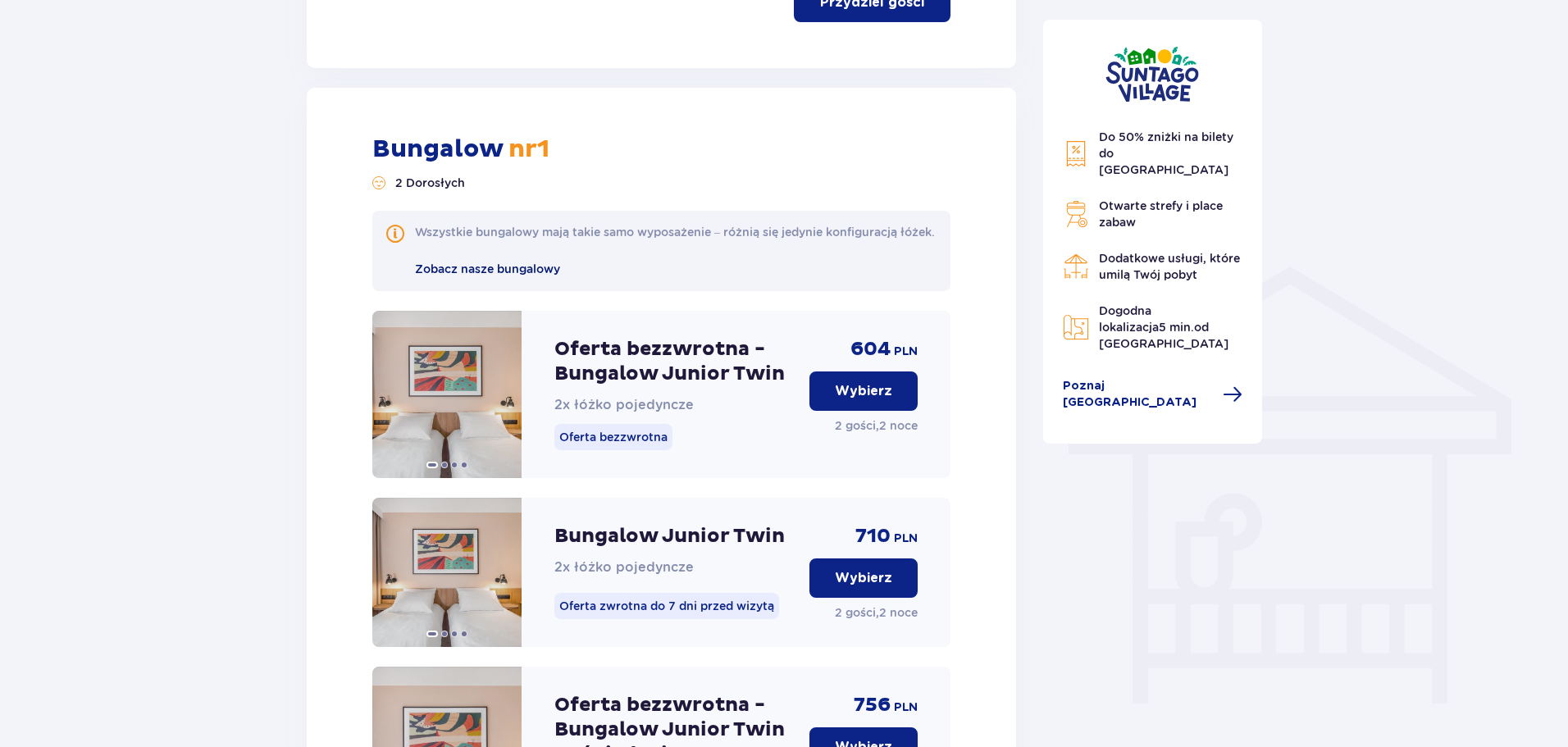
click at [510, 276] on span "Zobacz nasze bungalowy" at bounding box center [487, 269] width 145 height 13
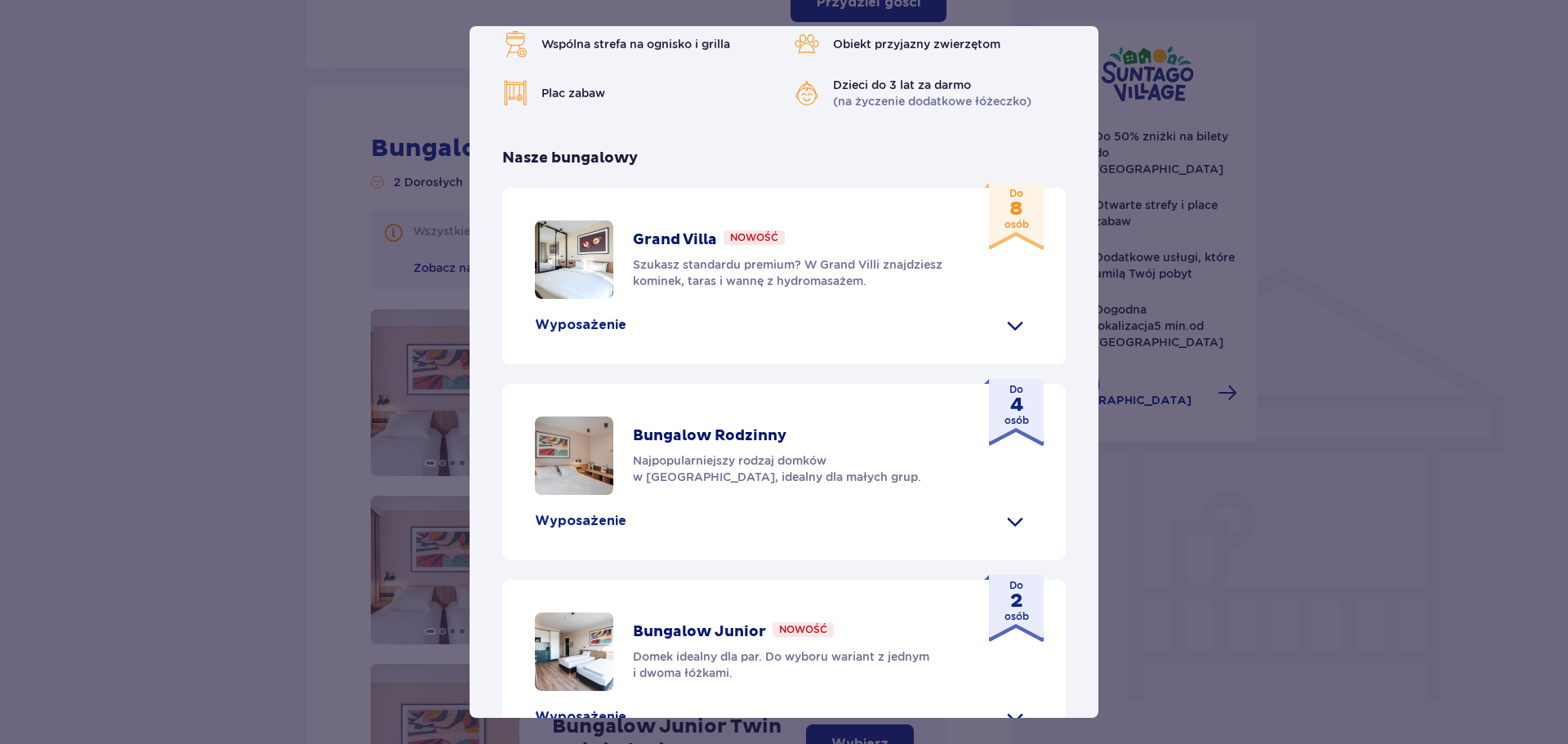
scroll to position [353, 0]
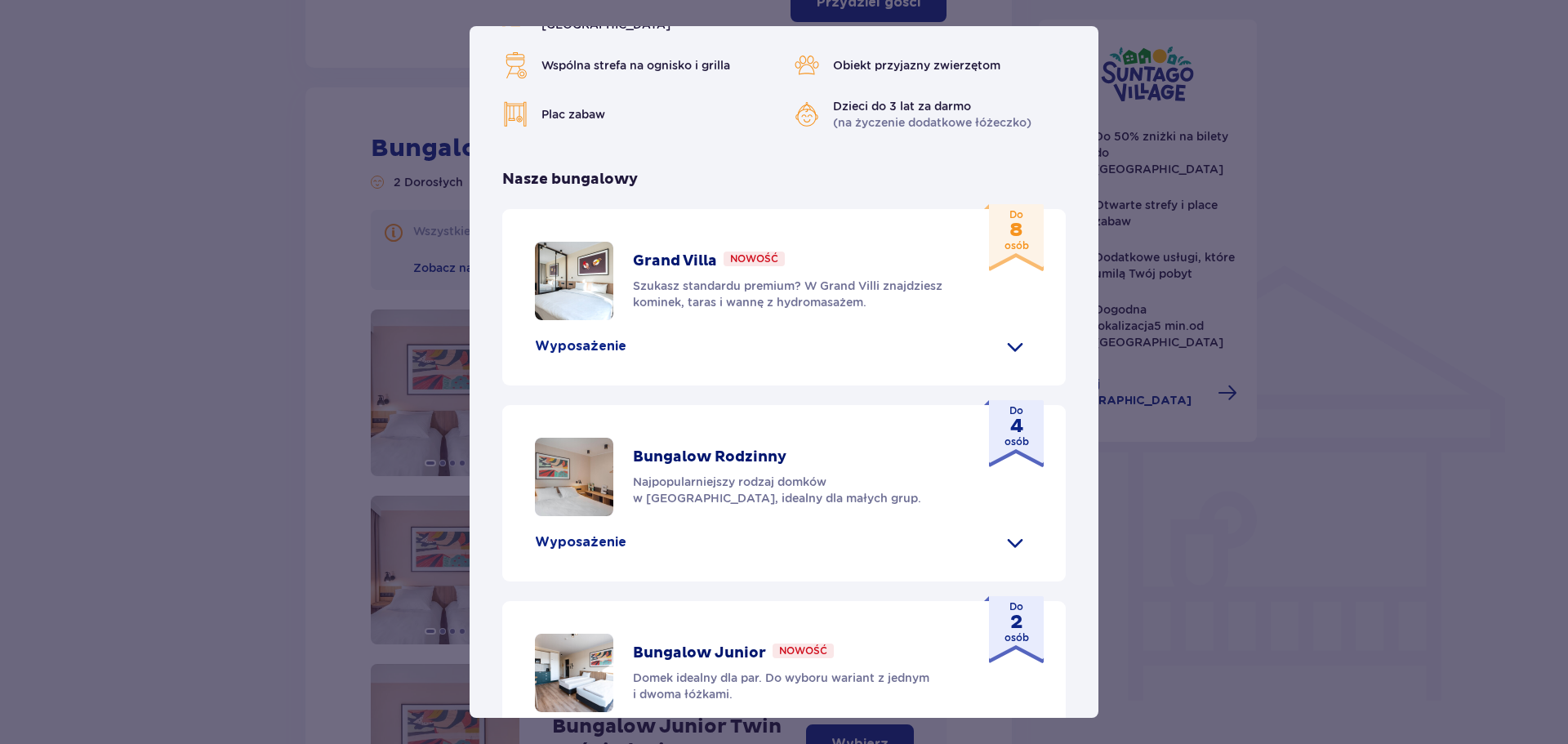
click at [584, 356] on p "Wyposażenie" at bounding box center [581, 347] width 92 height 18
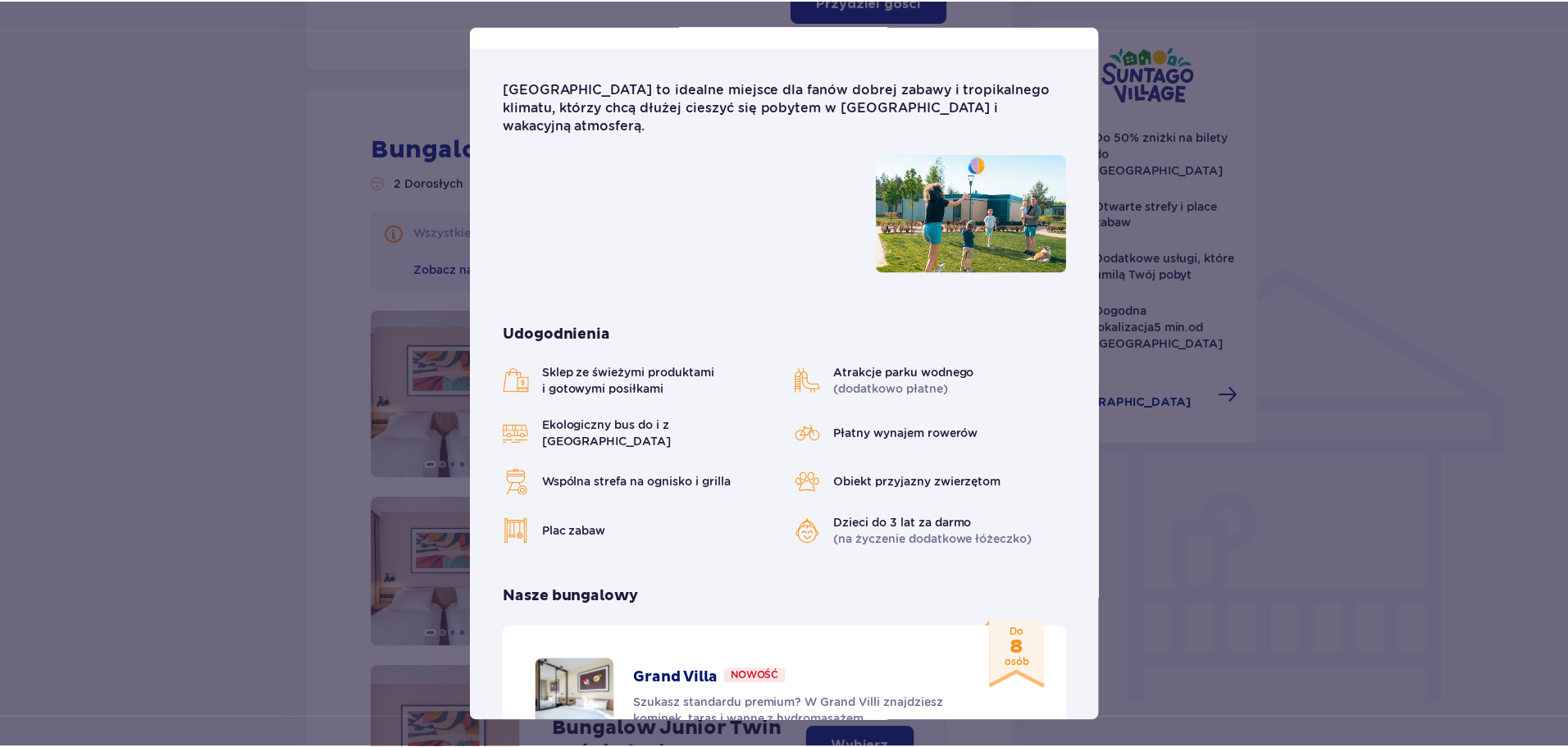
scroll to position [0, 0]
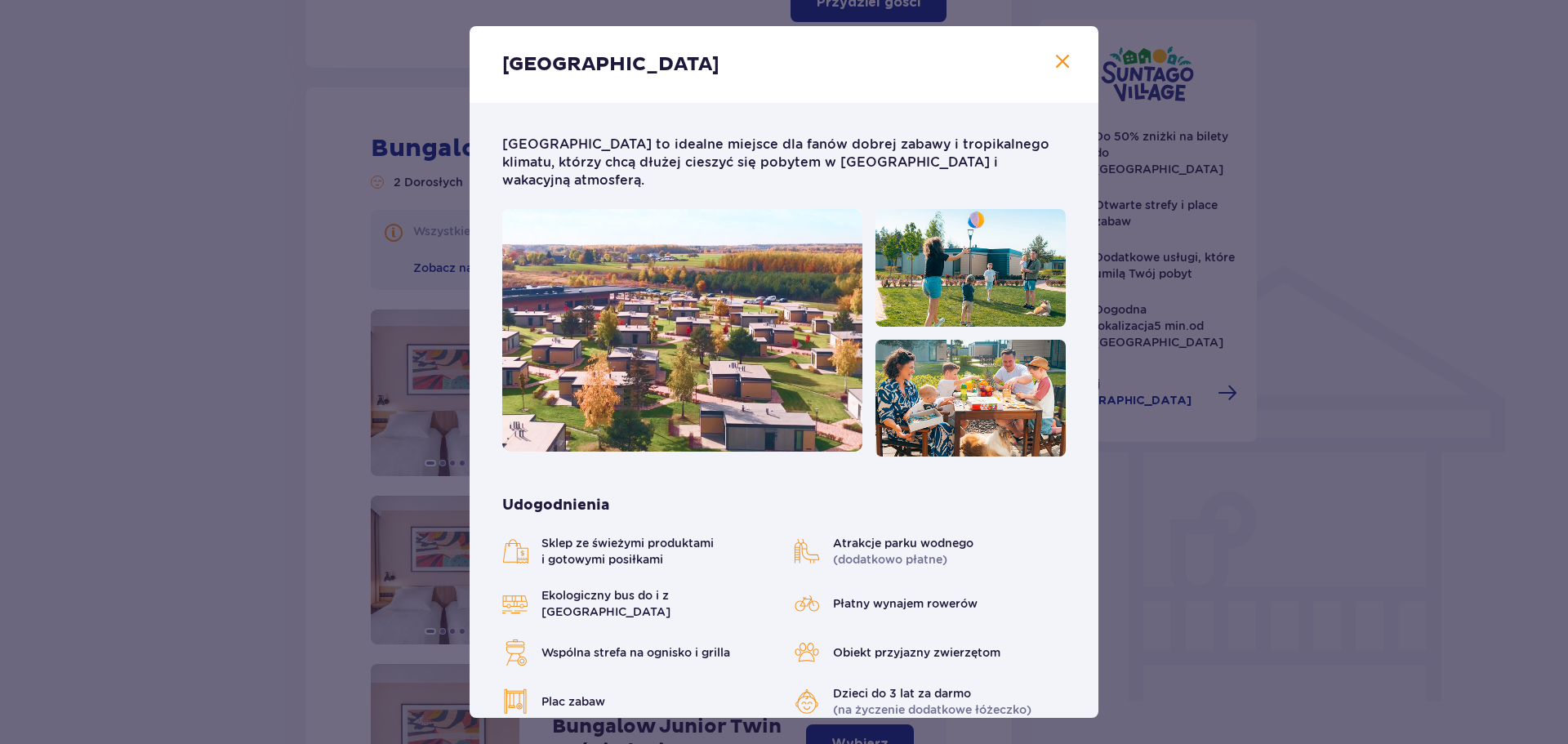
click at [1064, 58] on span at bounding box center [1062, 62] width 19 height 19
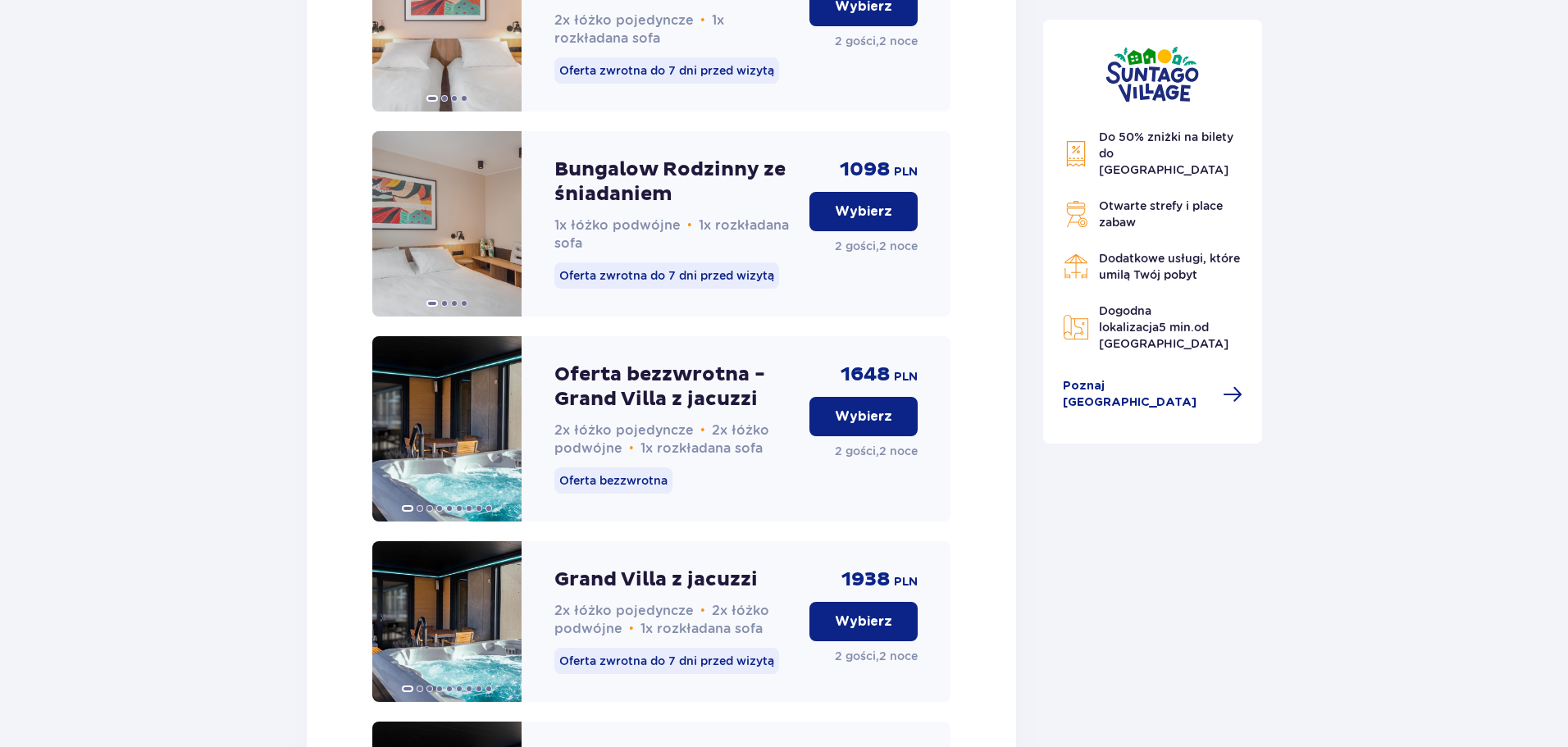
scroll to position [3444, 0]
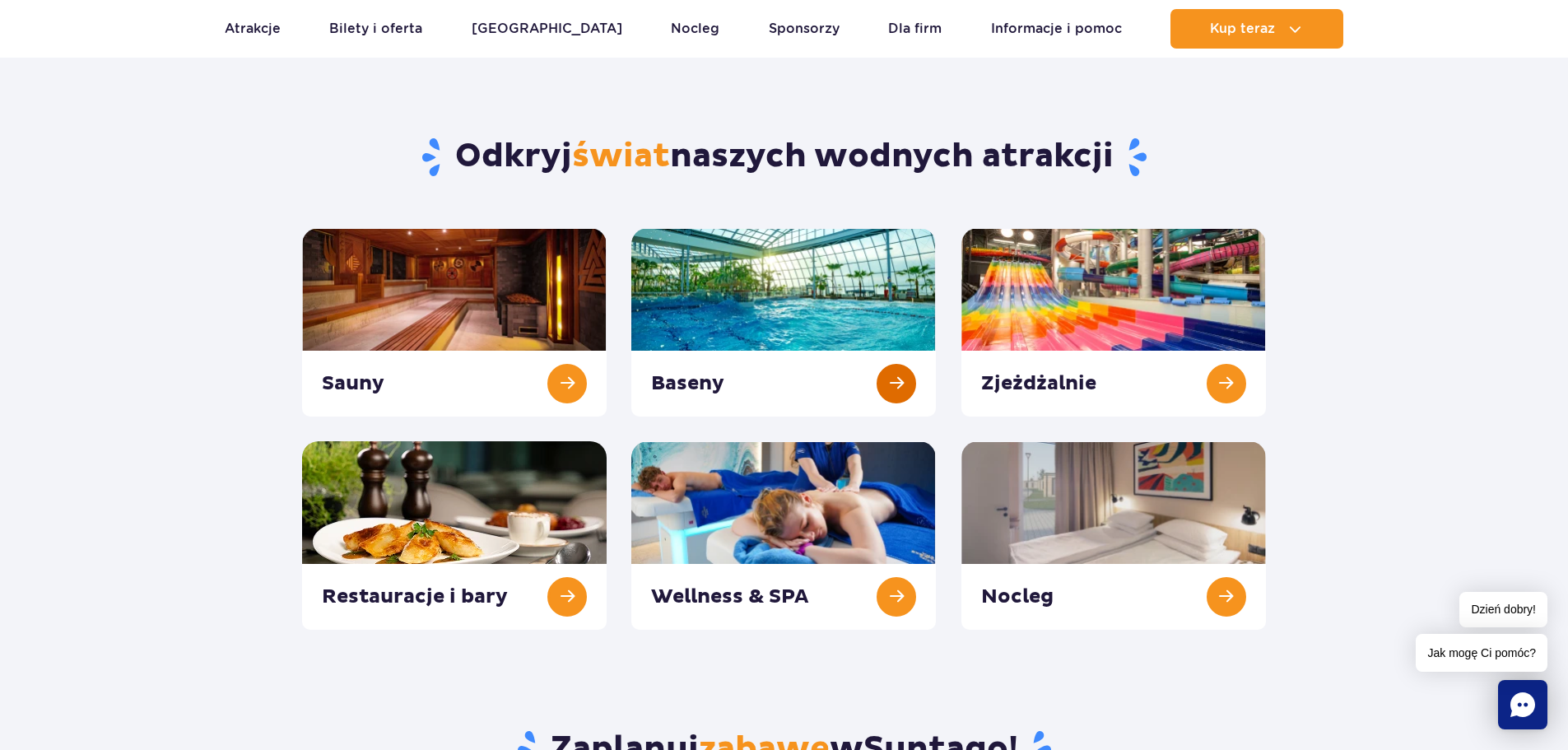
scroll to position [82, 0]
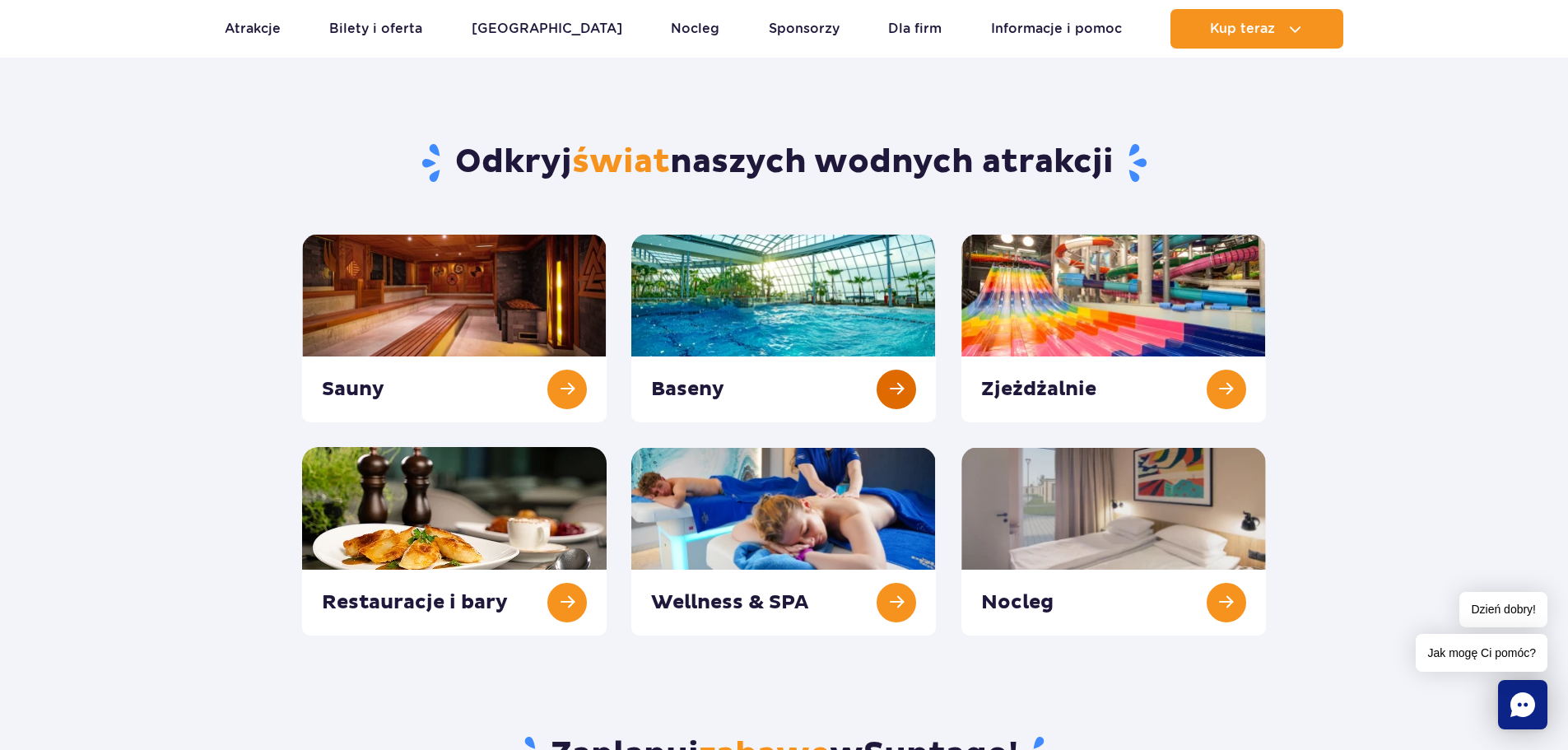
click at [813, 310] on link at bounding box center [783, 328] width 305 height 189
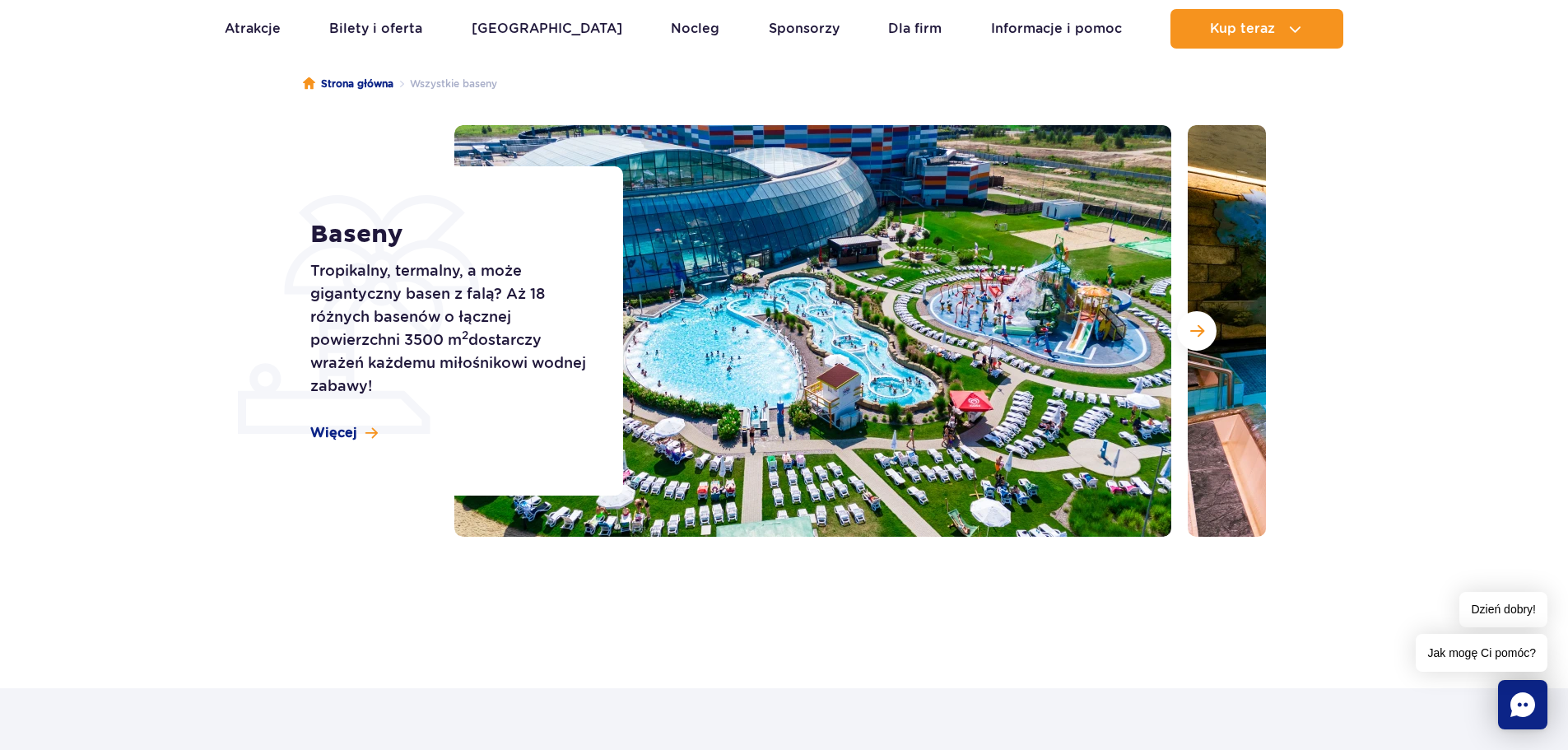
scroll to position [82, 0]
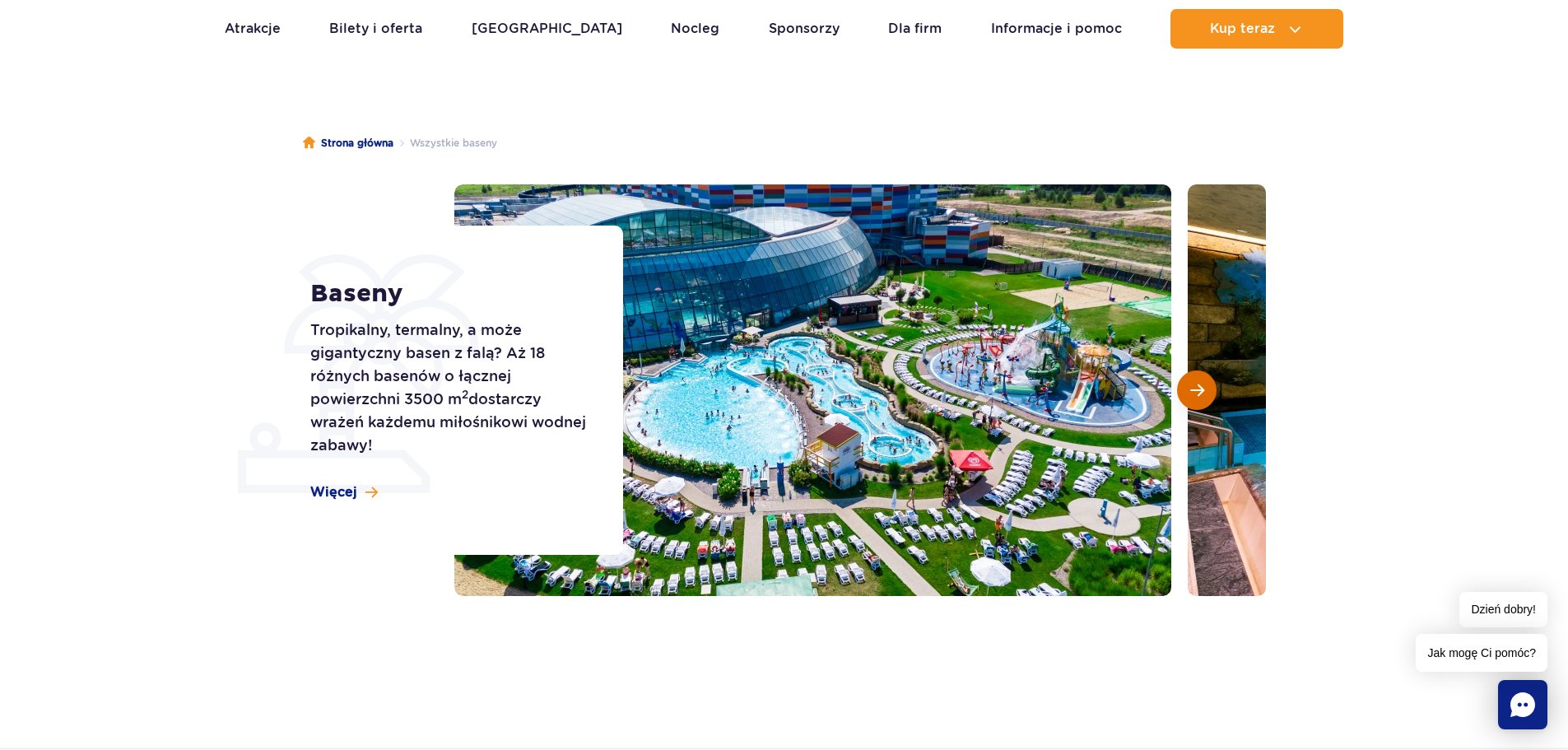
click at [1206, 390] on button "Następny slajd" at bounding box center [1196, 390] width 40 height 40
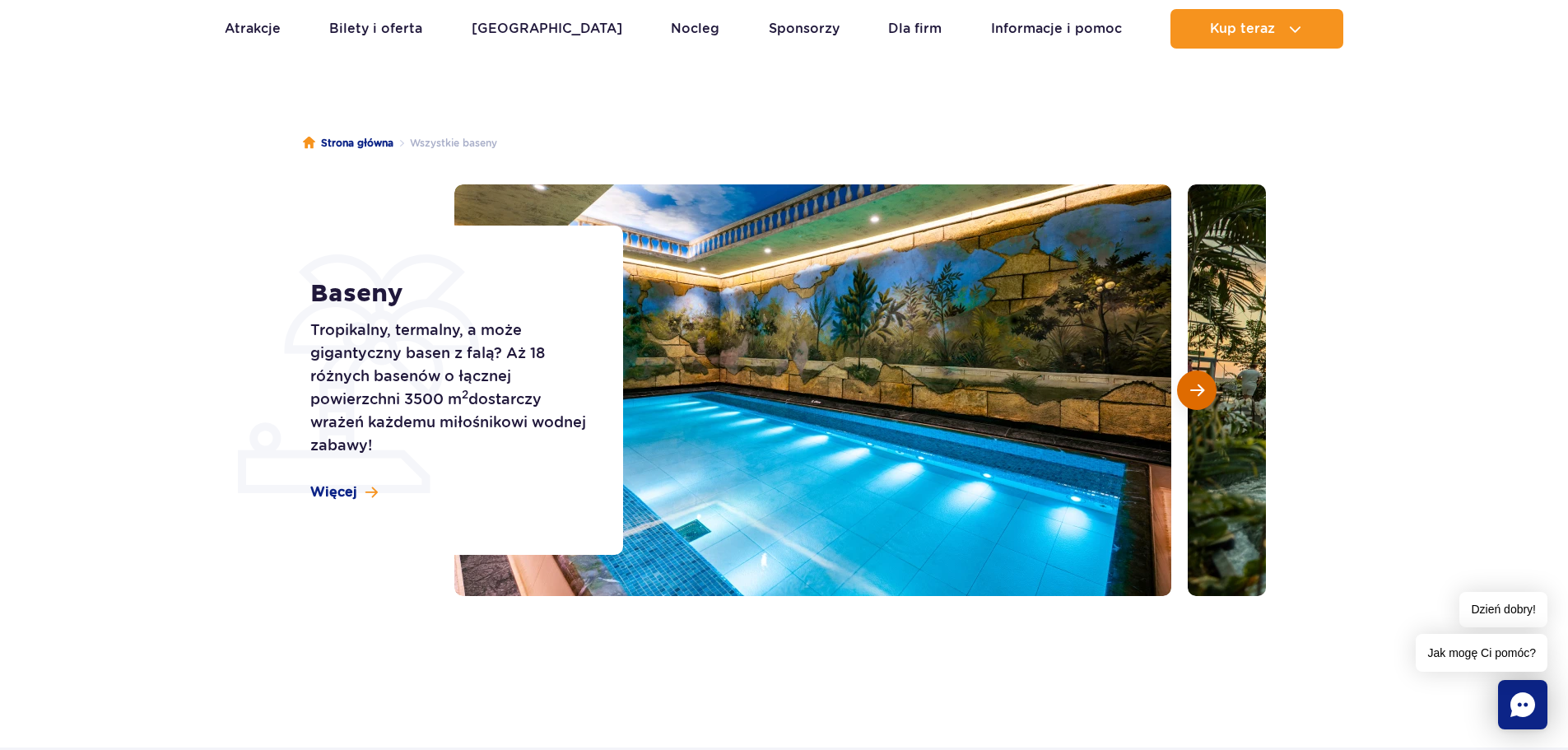
click at [1191, 374] on button "Następny slajd" at bounding box center [1196, 390] width 40 height 40
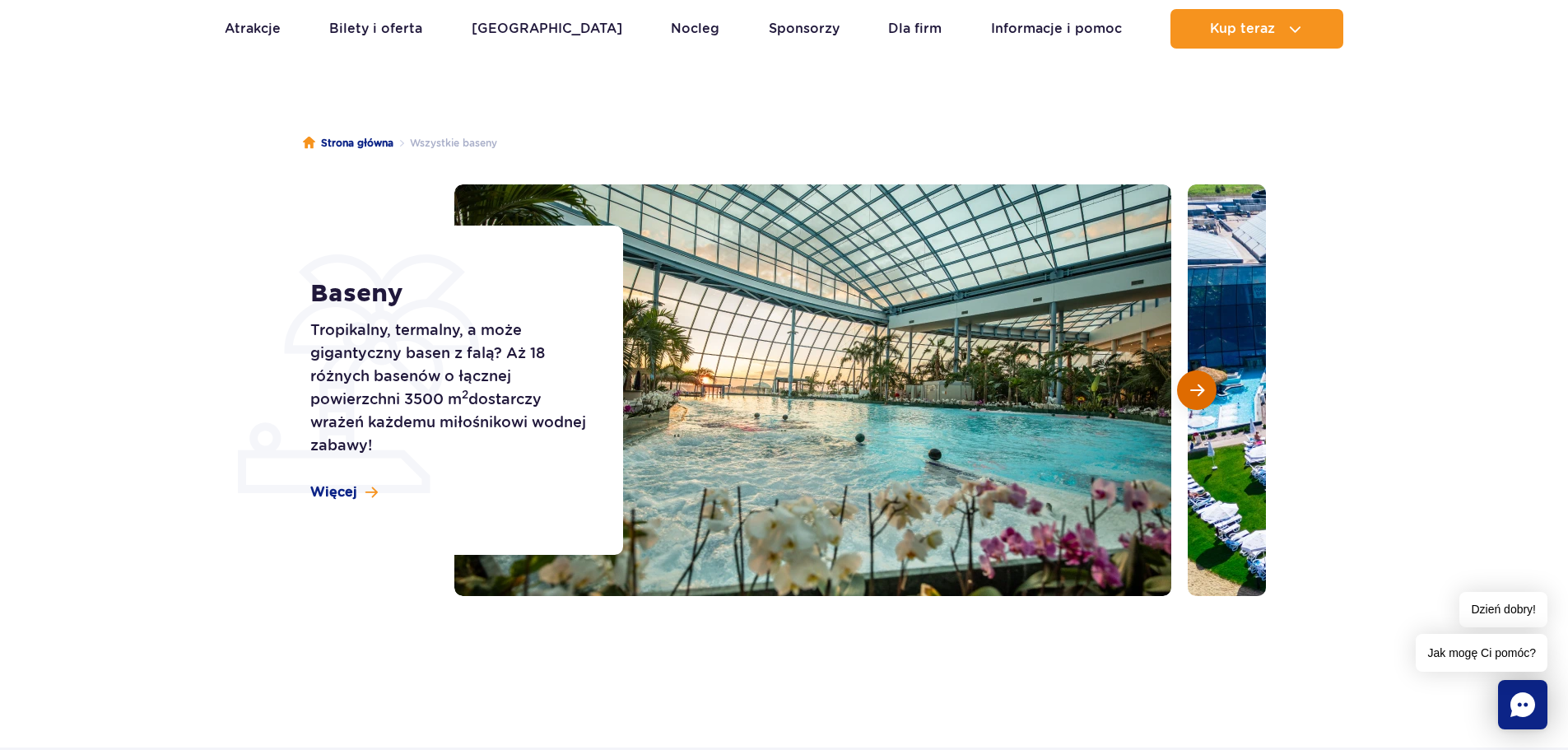
click at [1190, 392] on span "Następny slajd" at bounding box center [1197, 391] width 14 height 15
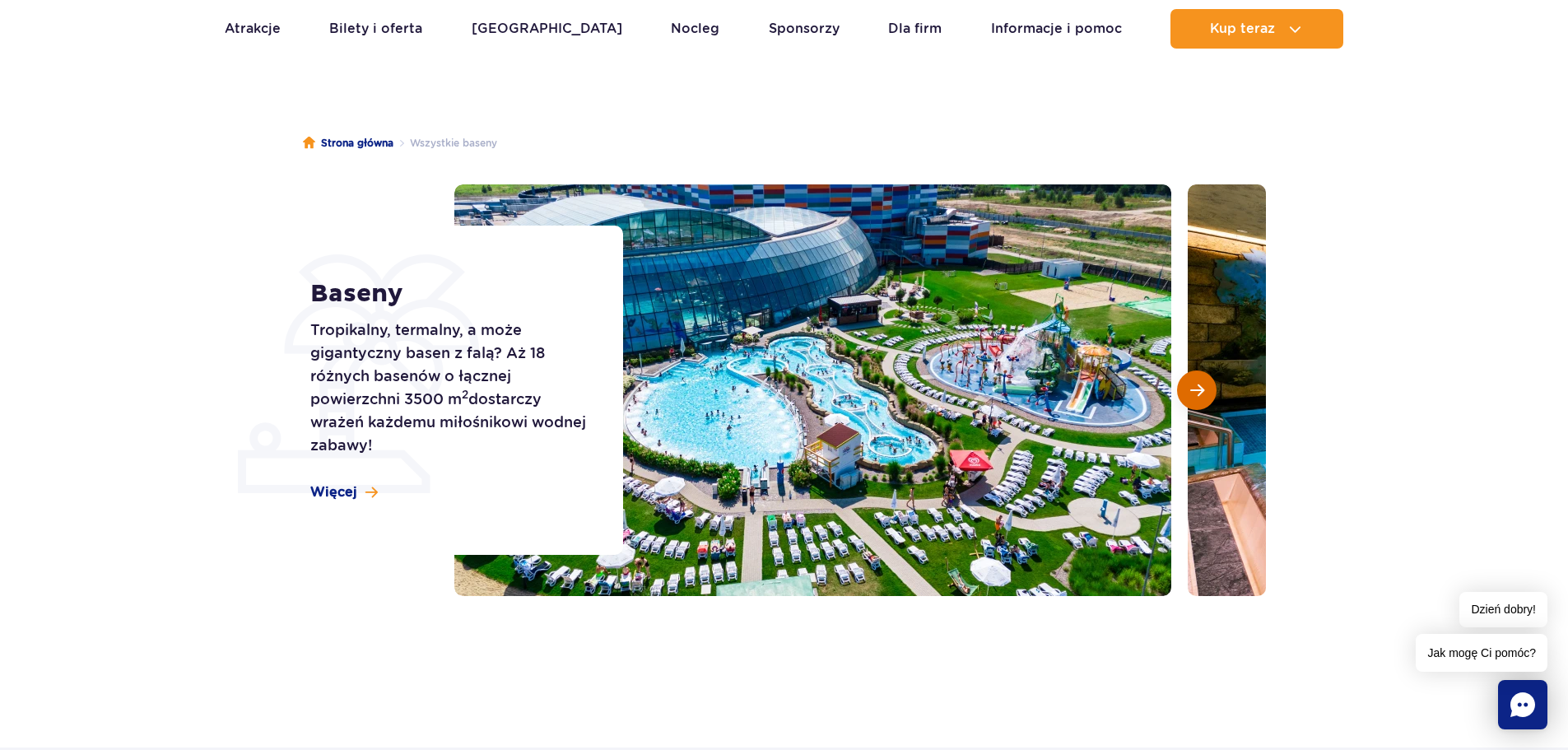
click at [1190, 392] on span "Następny slajd" at bounding box center [1197, 391] width 14 height 15
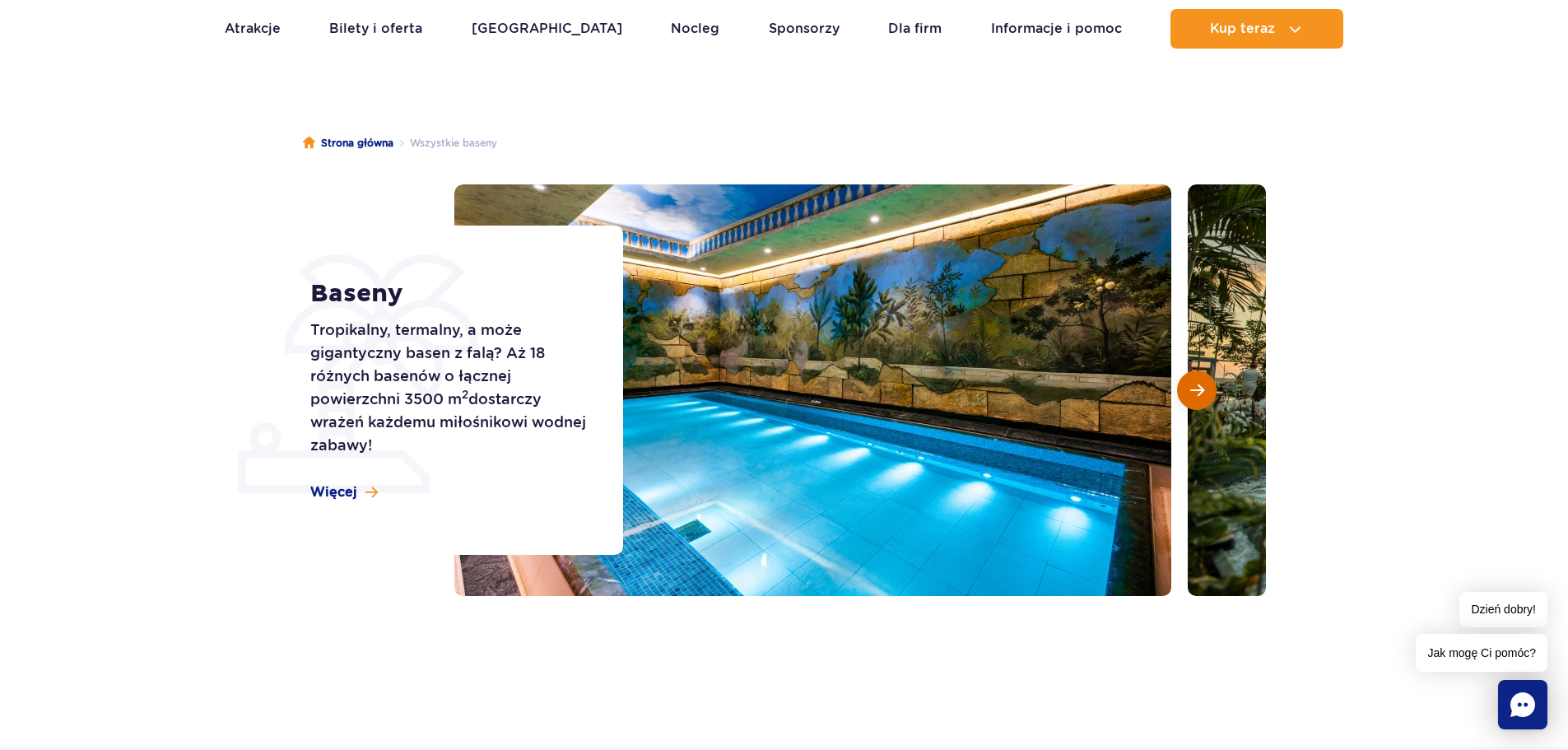
click at [1190, 392] on span "Następny slajd" at bounding box center [1197, 391] width 14 height 15
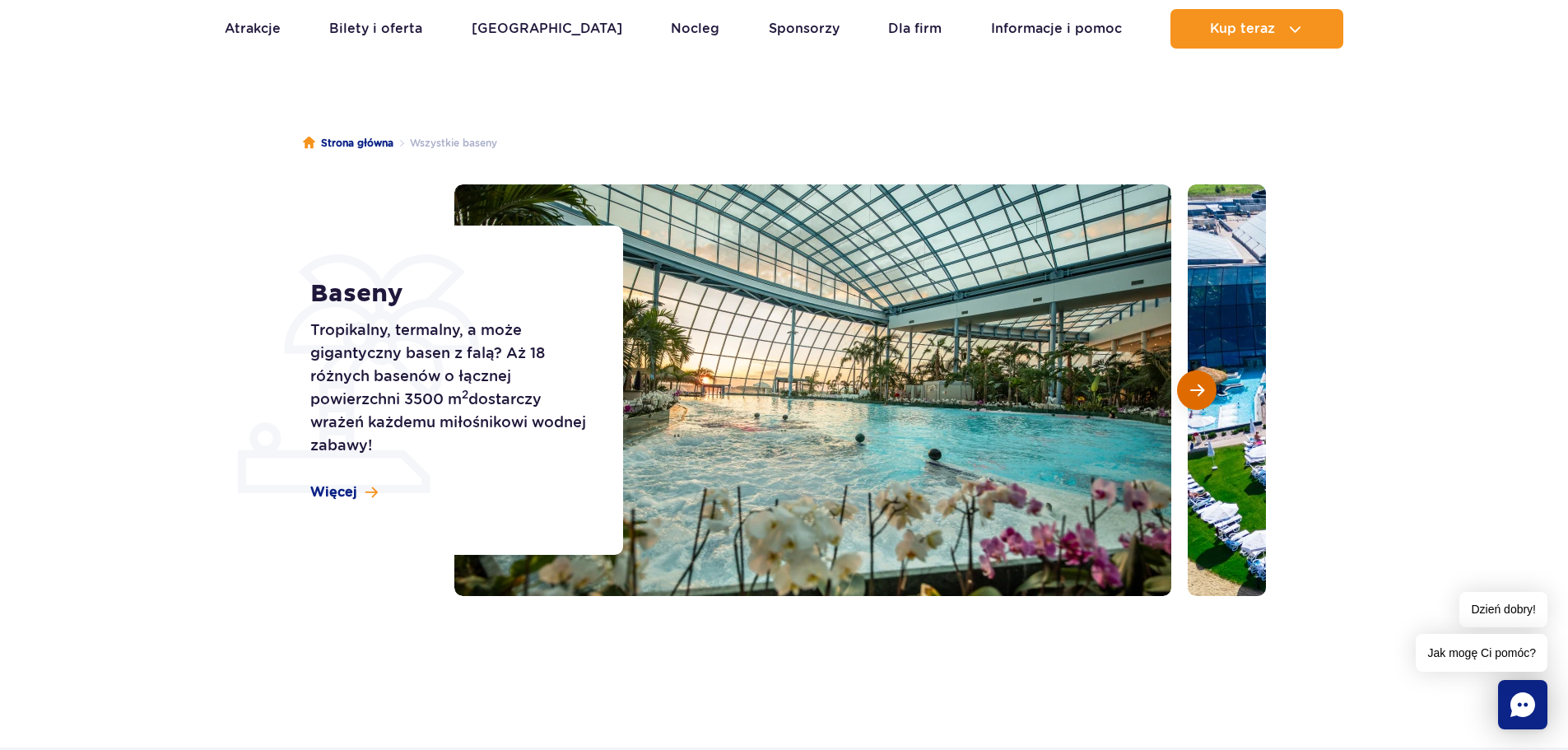
click at [1190, 392] on span "Następny slajd" at bounding box center [1197, 391] width 14 height 15
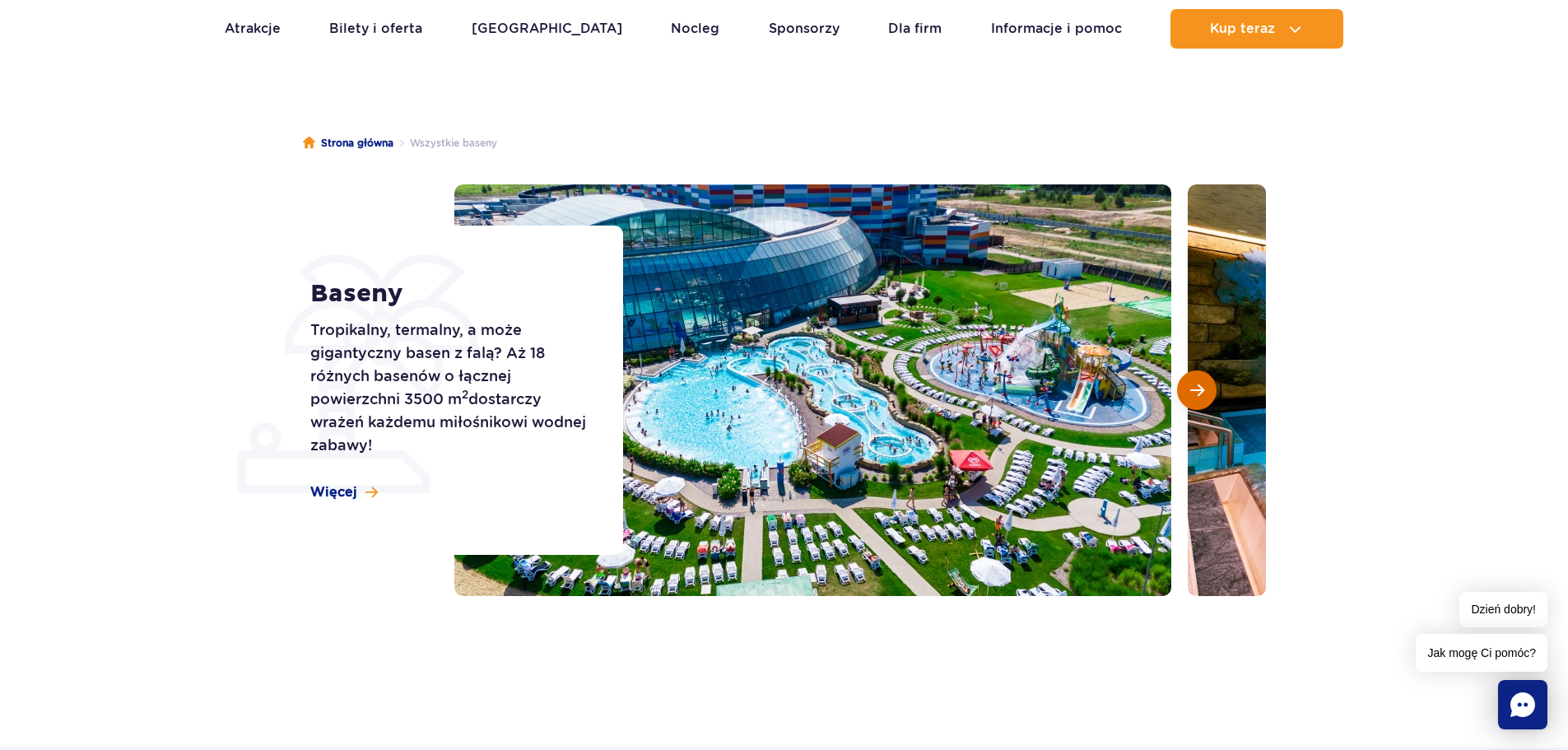
click at [1190, 392] on span "Następny slajd" at bounding box center [1197, 391] width 14 height 15
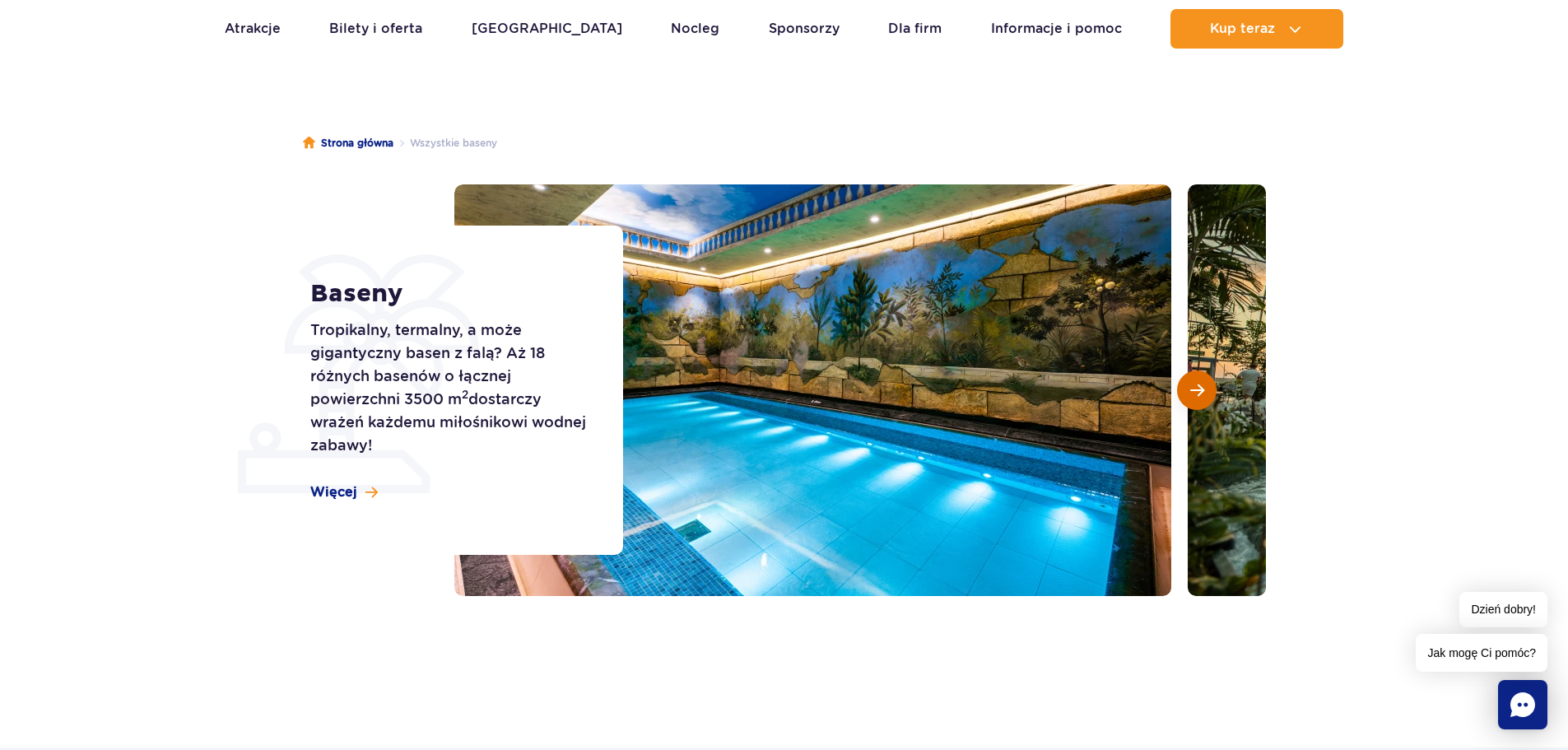
click at [1190, 392] on span "Następny slajd" at bounding box center [1197, 391] width 14 height 15
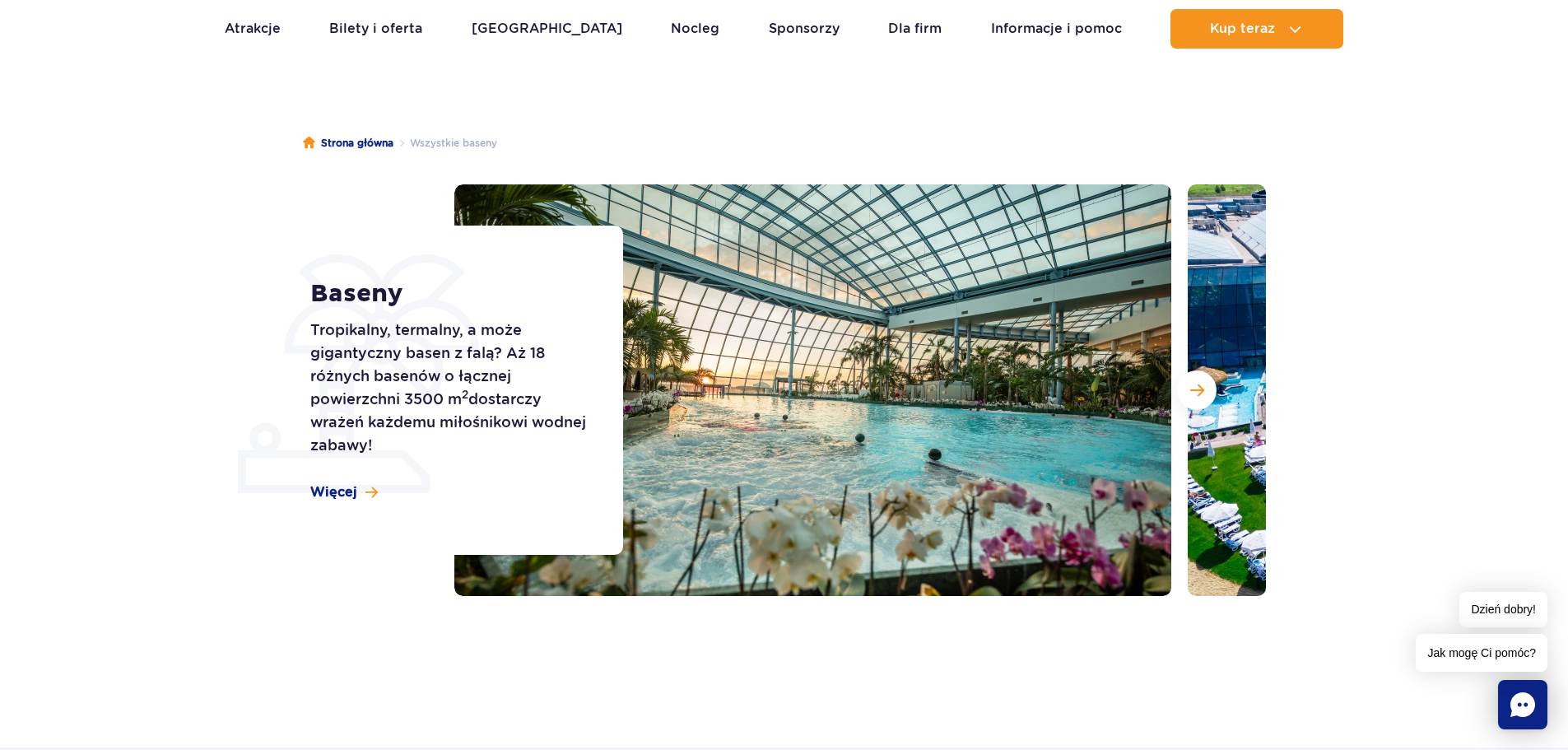
click at [331, 494] on span "Więcej" at bounding box center [334, 492] width 47 height 19
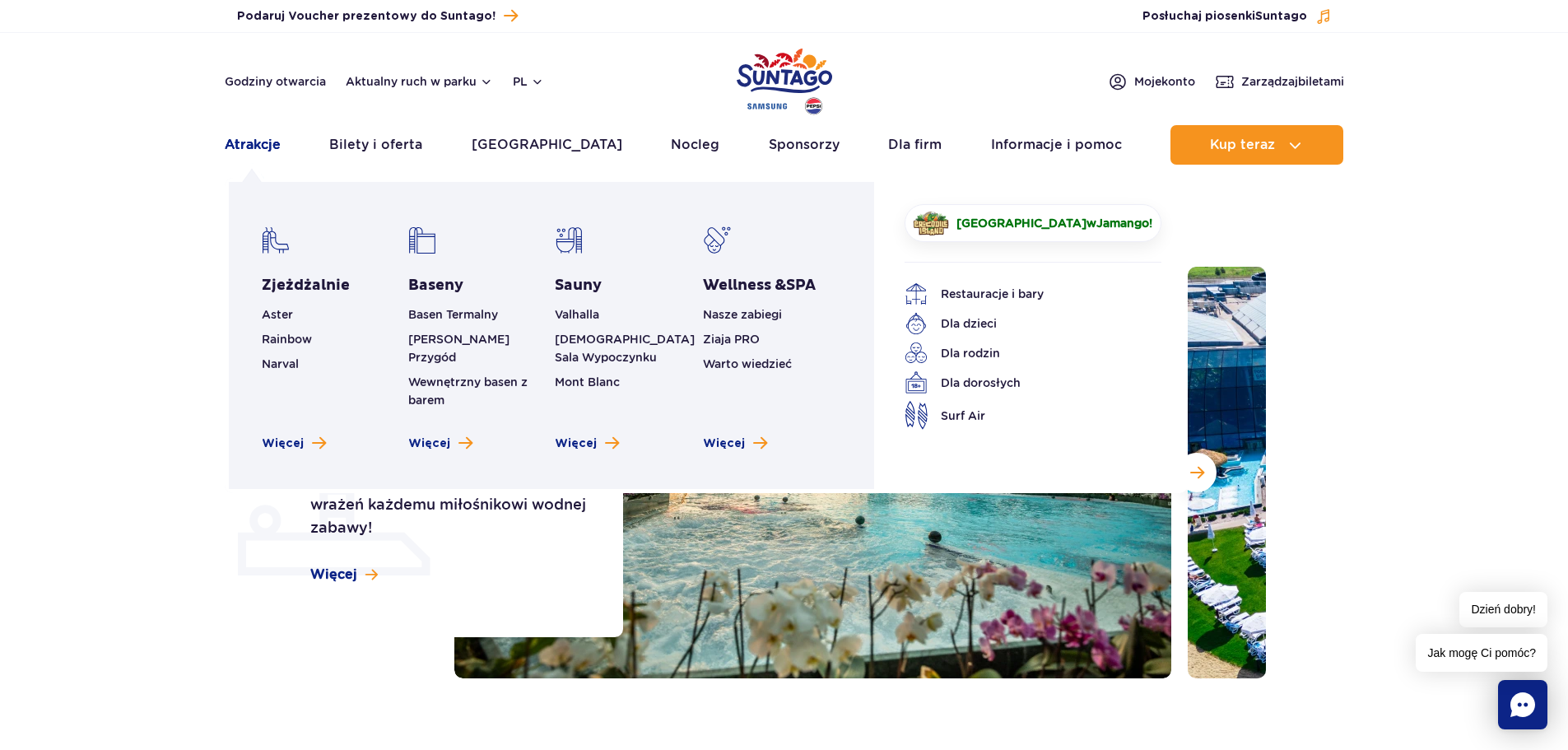
click at [245, 146] on link "Atrakcje" at bounding box center [252, 145] width 56 height 40
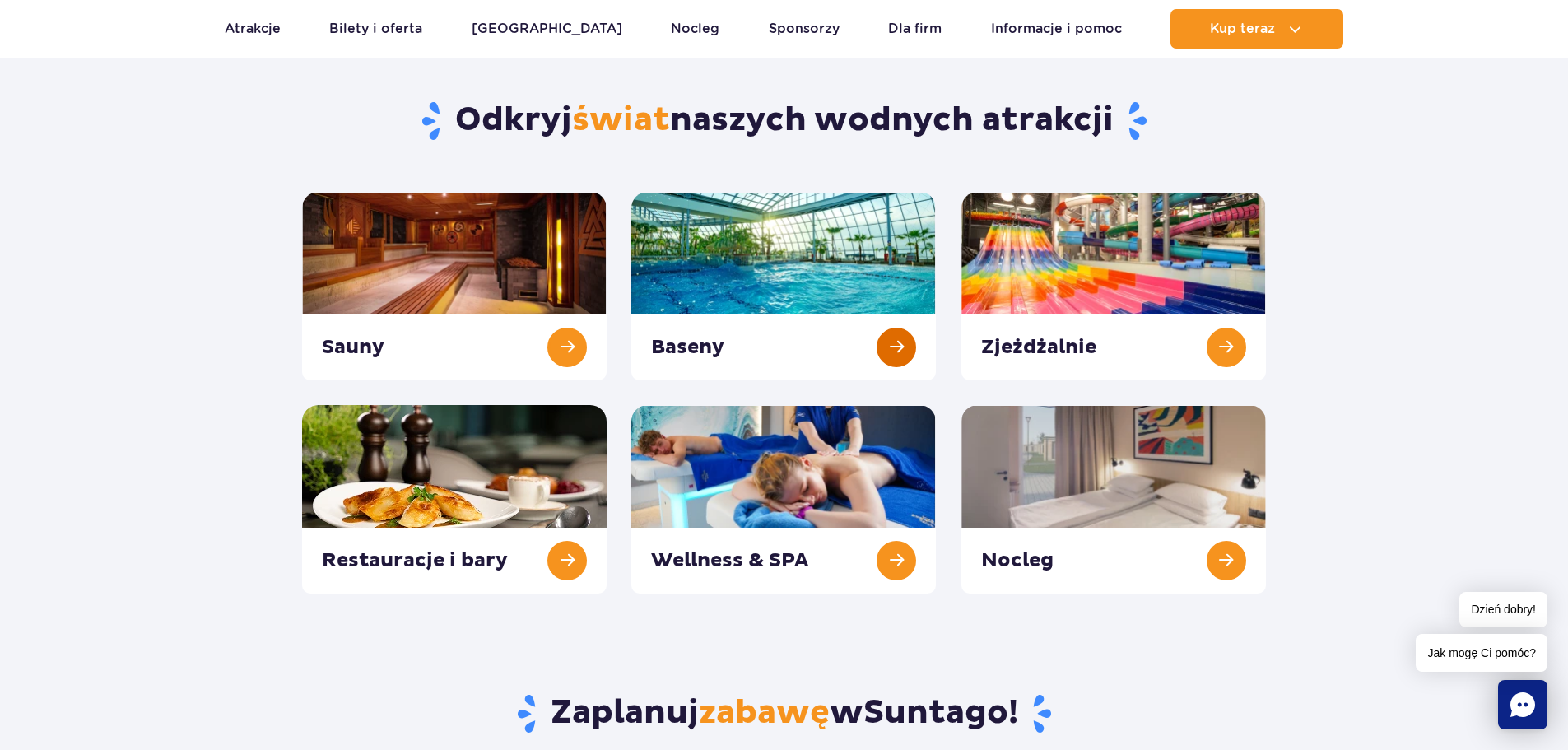
scroll to position [165, 0]
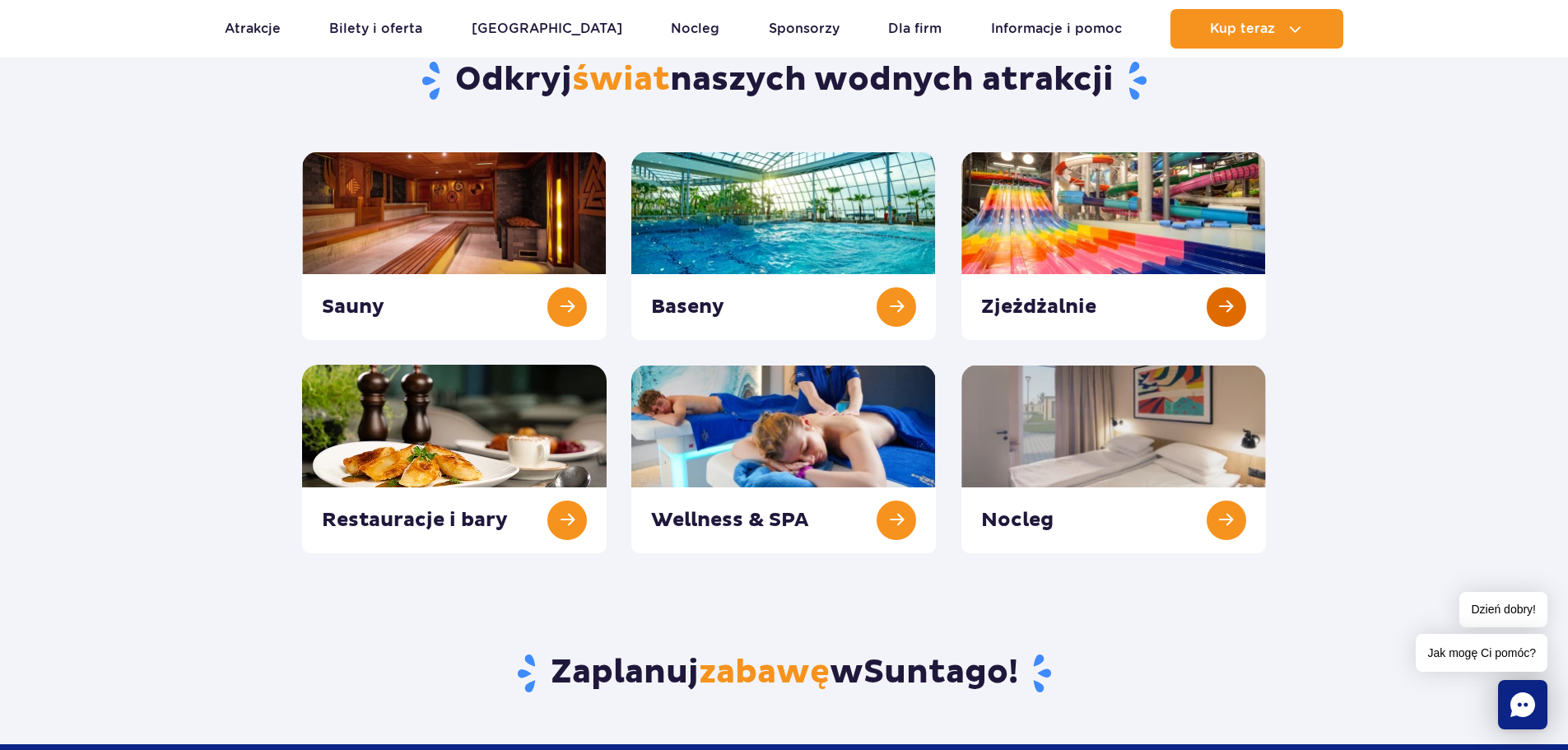
click at [1131, 226] on link at bounding box center [1114, 246] width 305 height 189
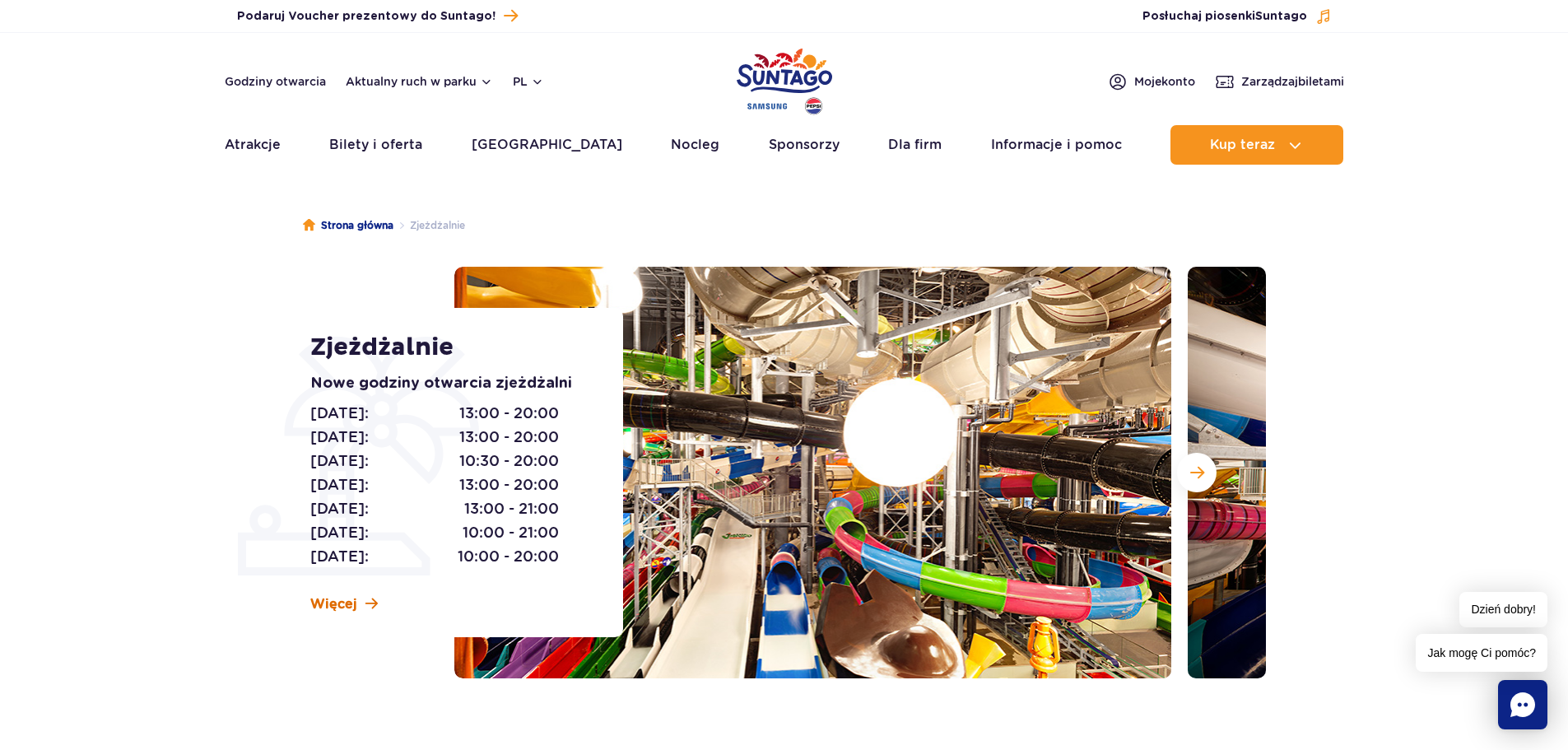
click at [347, 598] on span "Więcej" at bounding box center [334, 604] width 47 height 19
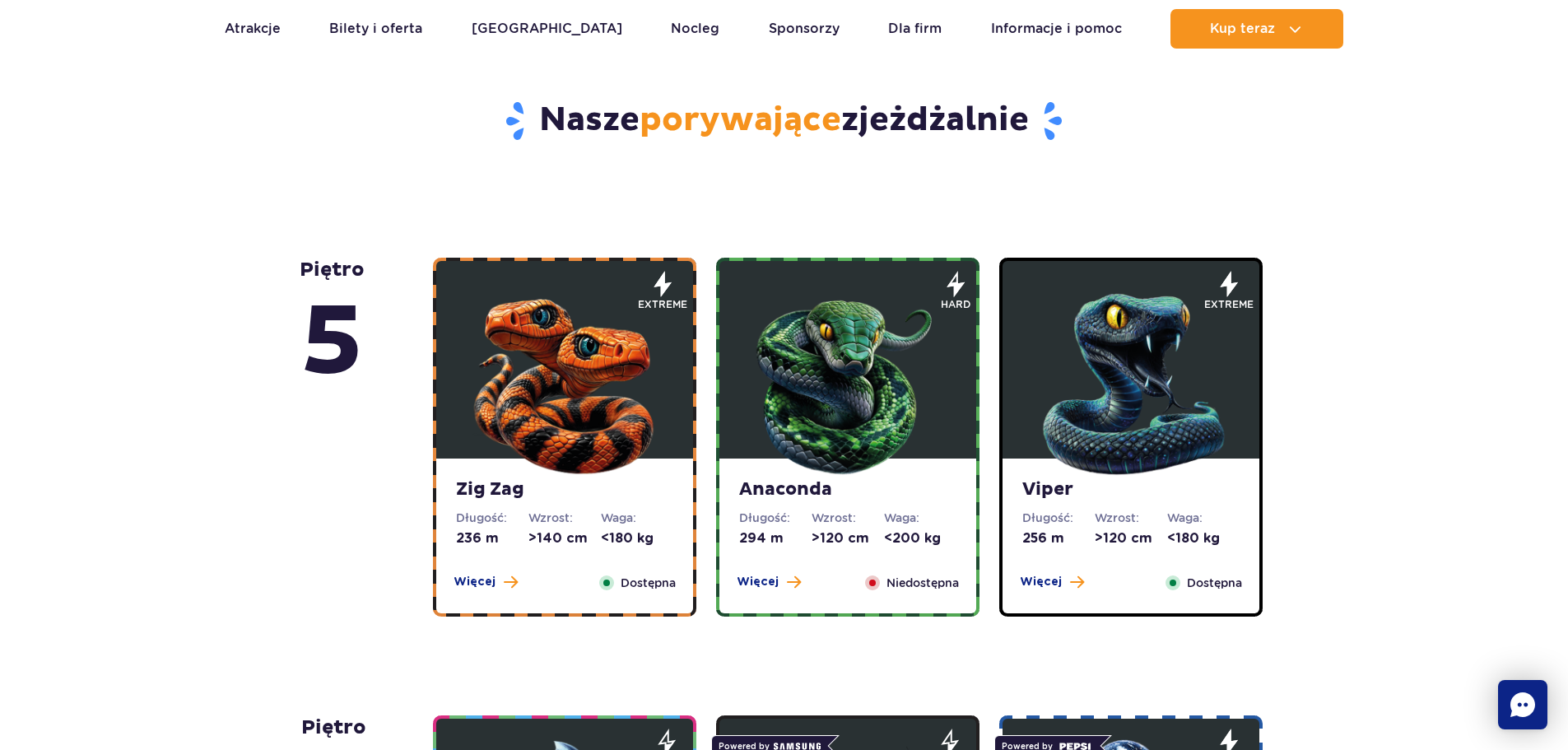
scroll to position [830, 0]
click at [580, 364] on img at bounding box center [564, 380] width 198 height 198
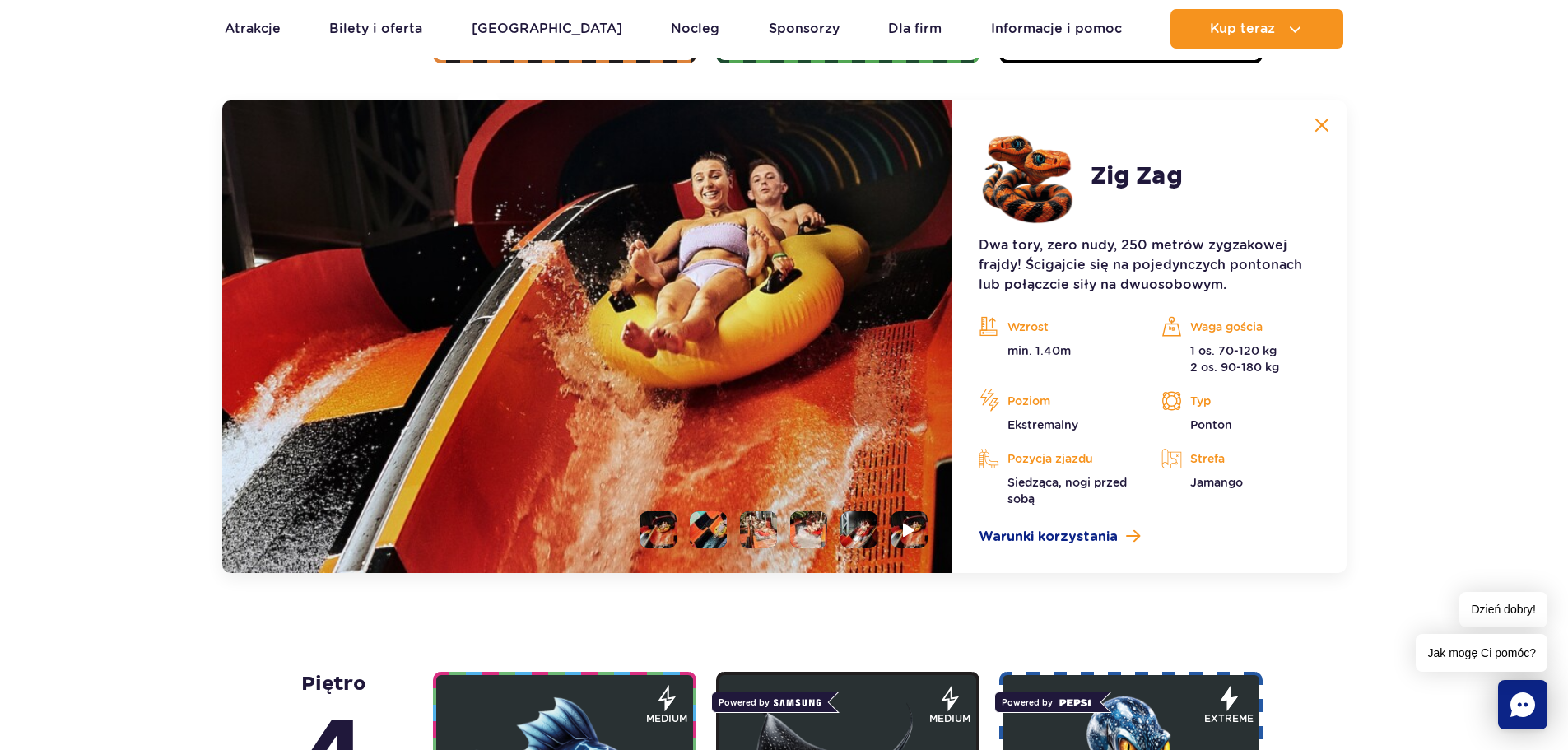
scroll to position [1385, 0]
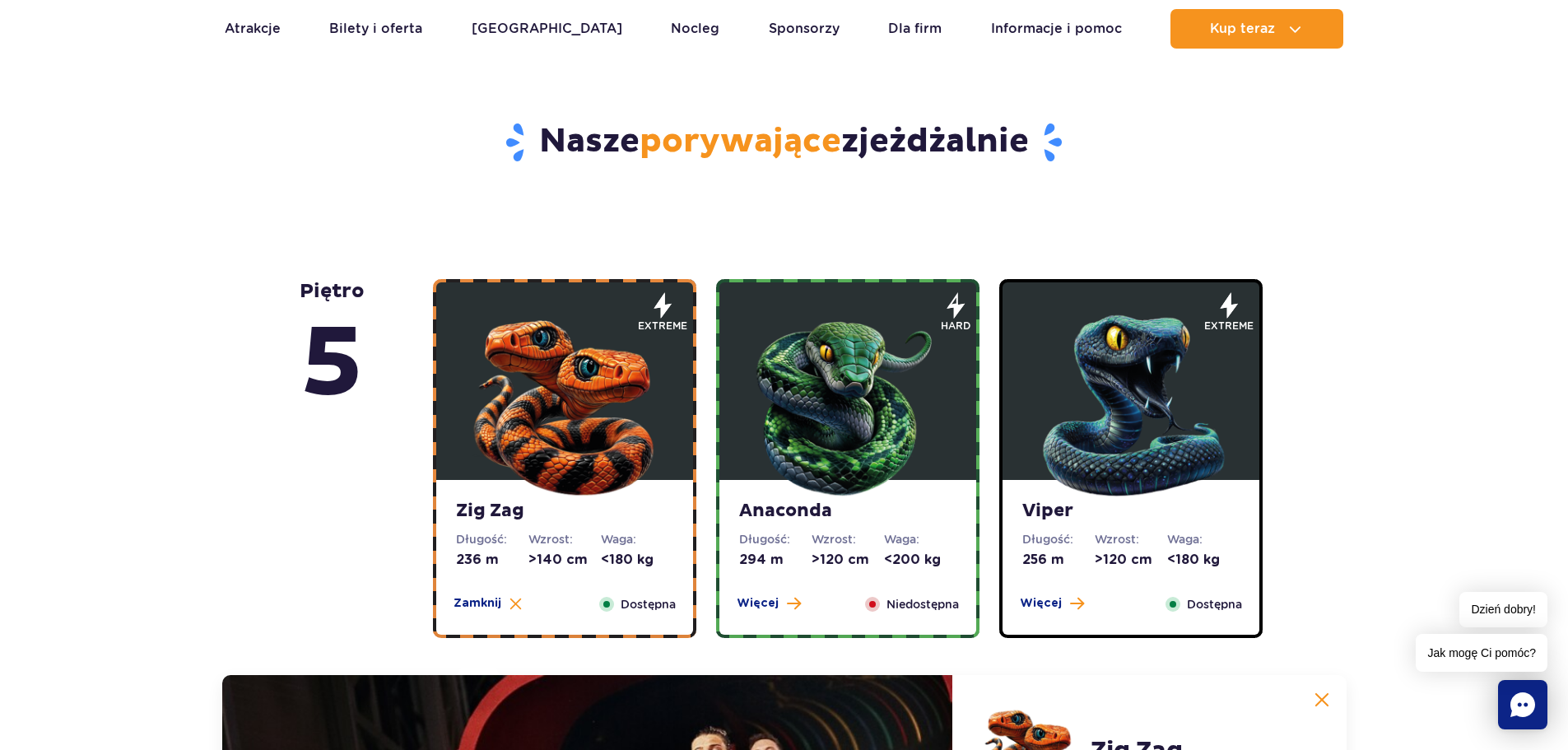
click at [843, 338] on img at bounding box center [847, 402] width 198 height 198
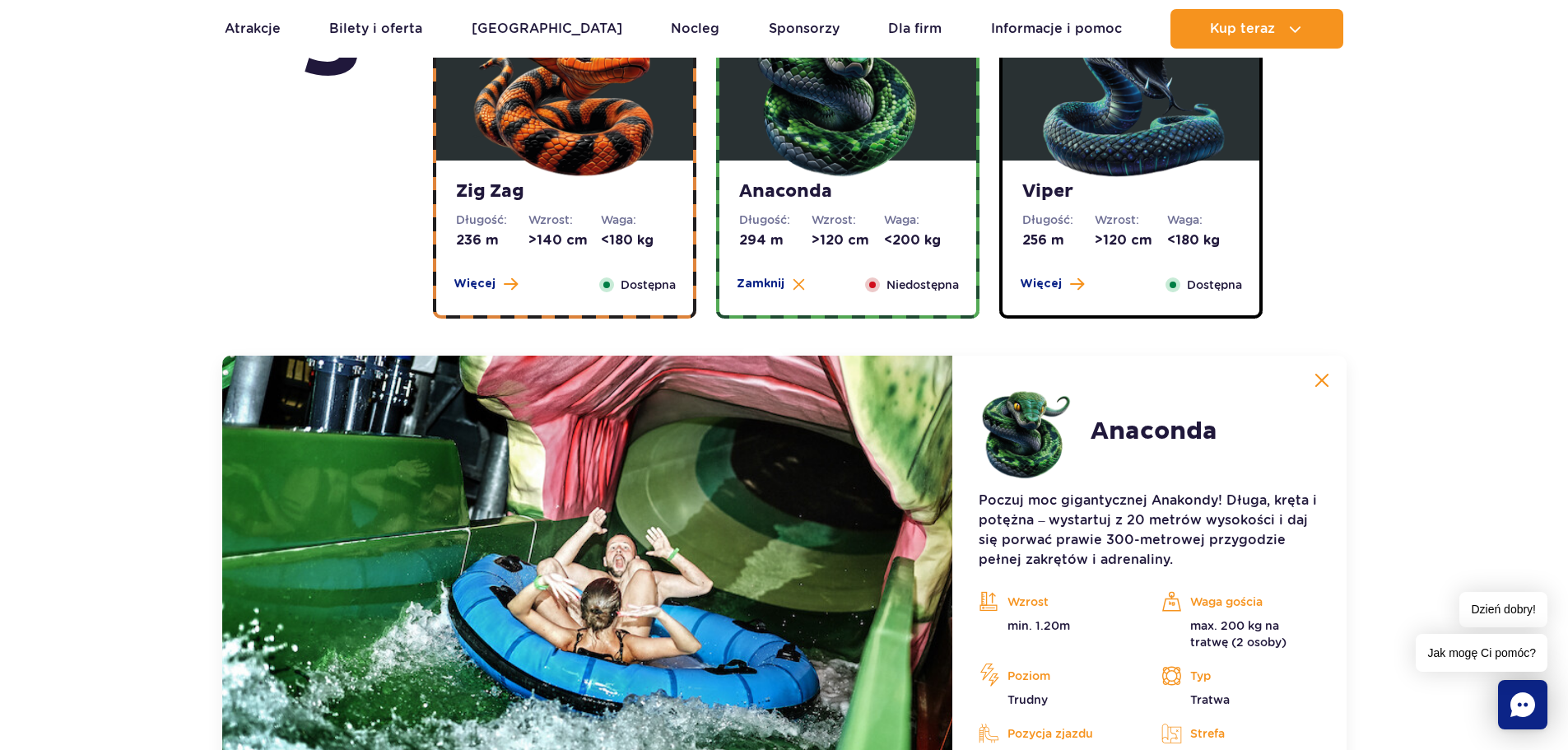
scroll to position [972, 0]
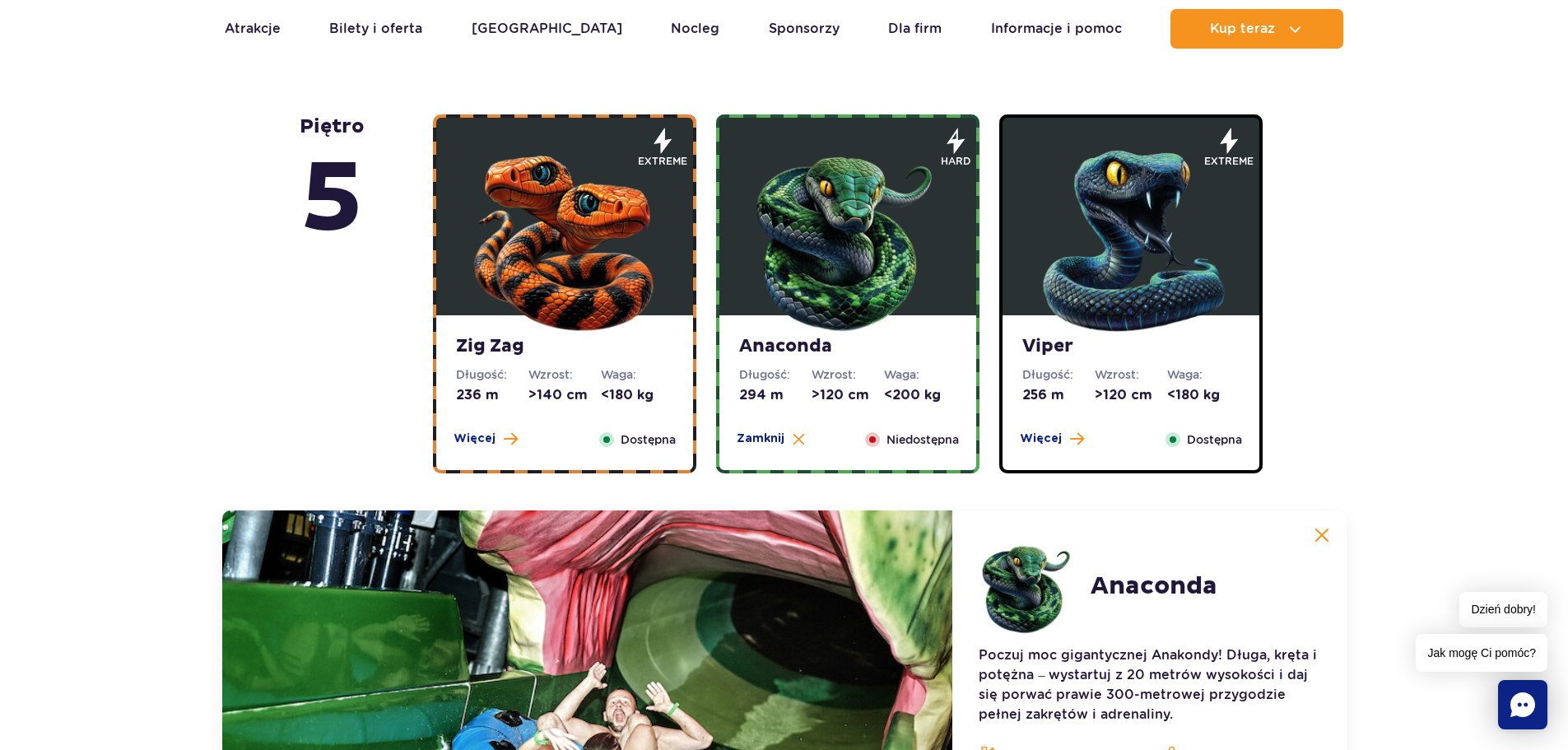
click at [1130, 259] on img at bounding box center [1131, 237] width 198 height 198
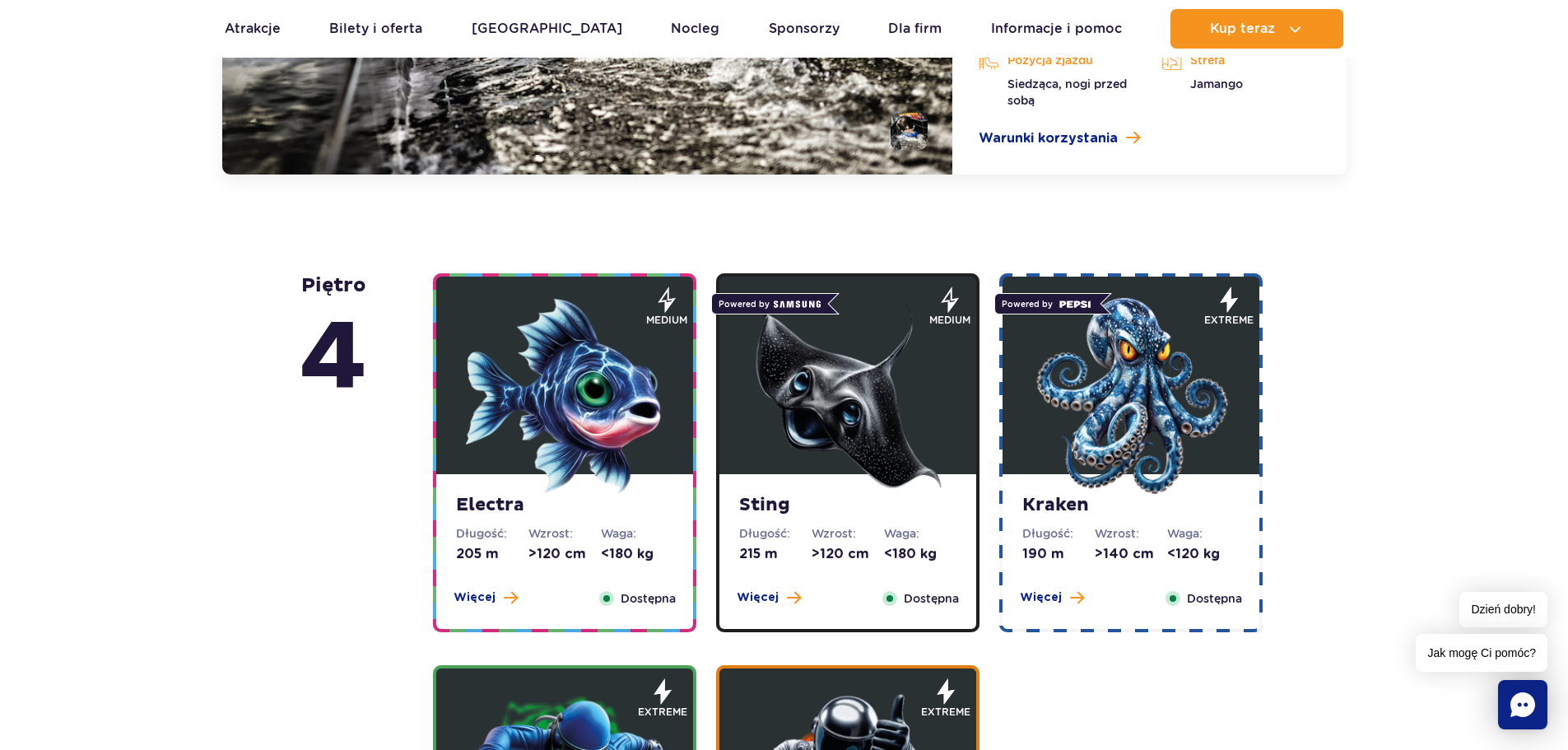
scroll to position [1796, 0]
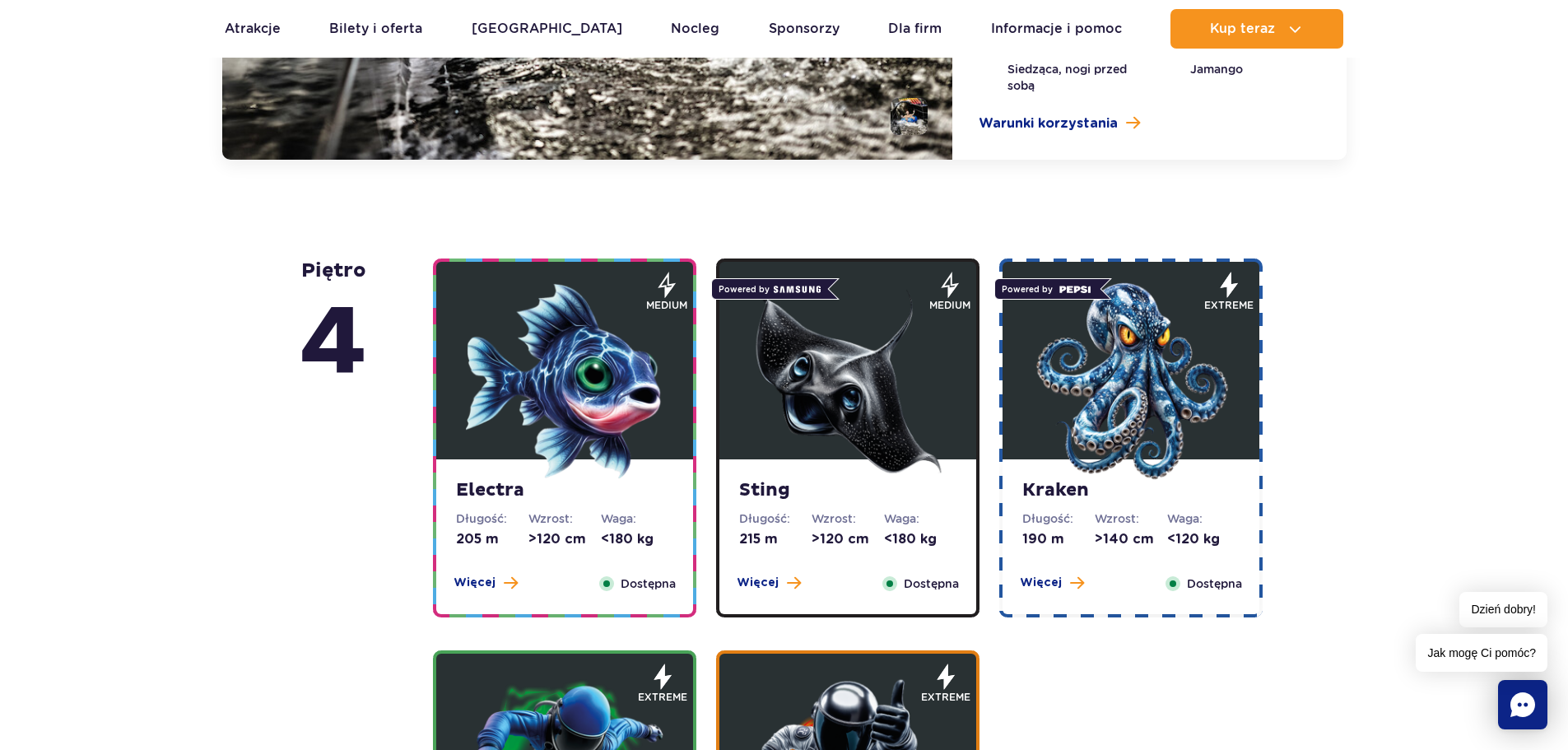
click at [560, 356] on img at bounding box center [564, 381] width 198 height 198
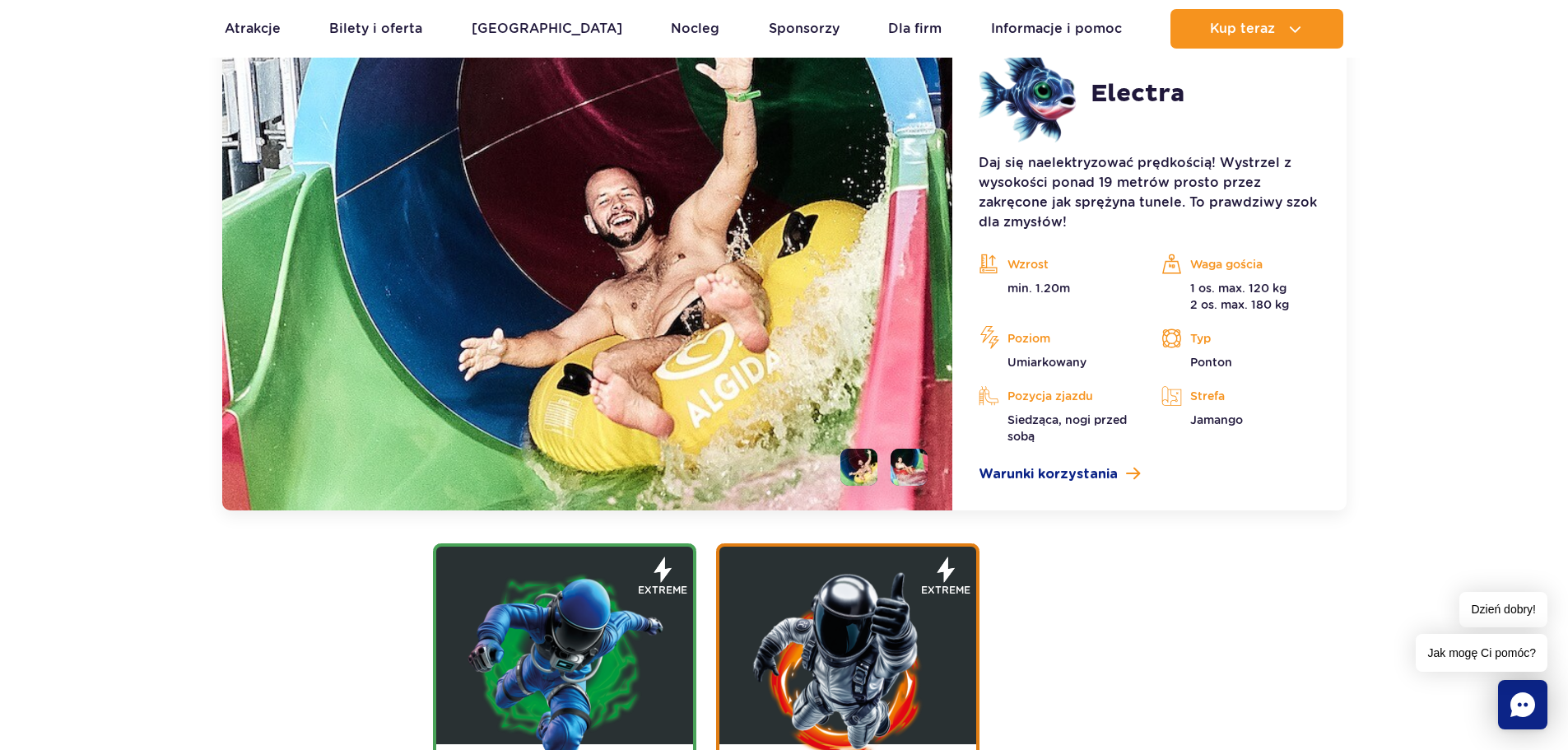
scroll to position [2254, 0]
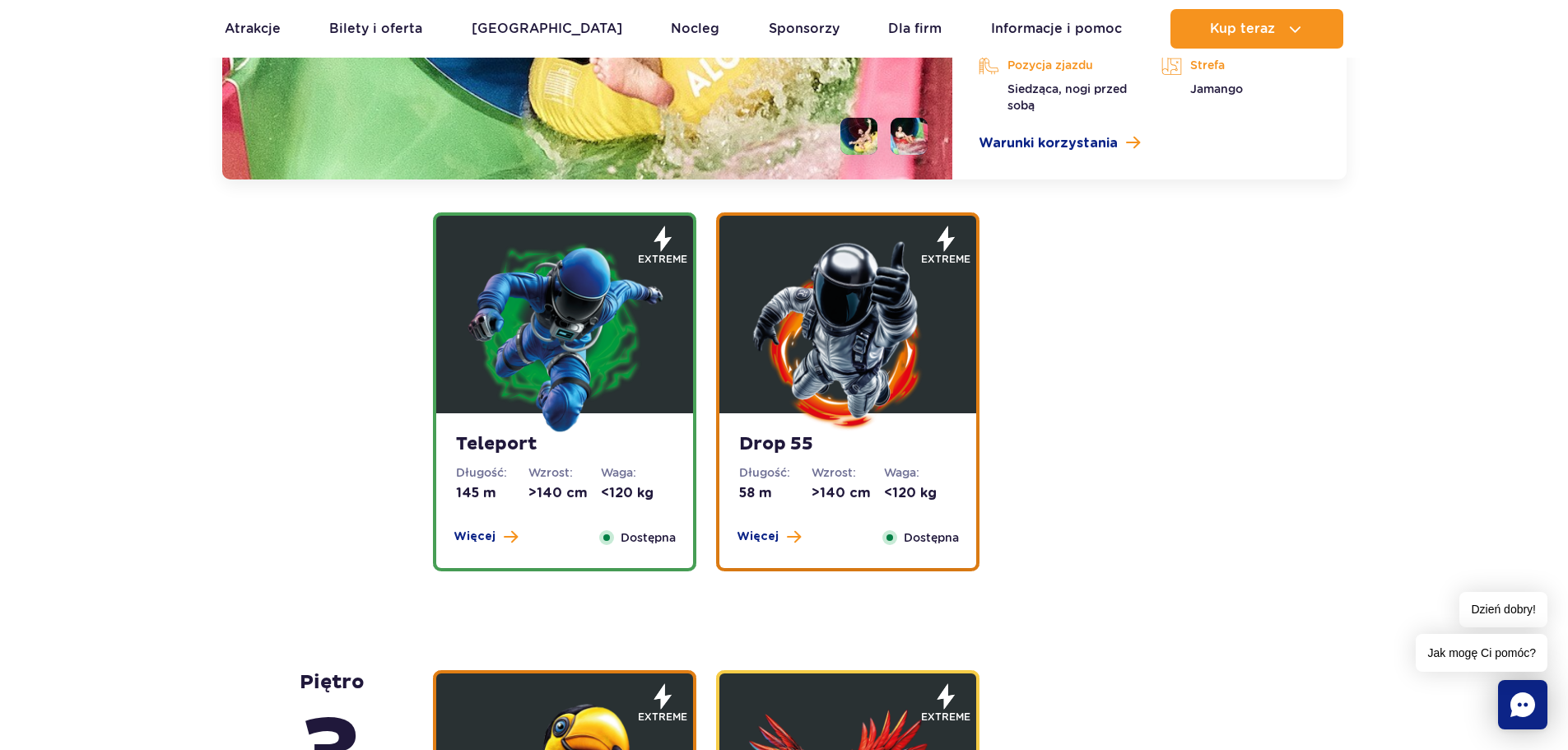
click at [569, 320] on img at bounding box center [564, 335] width 198 height 198
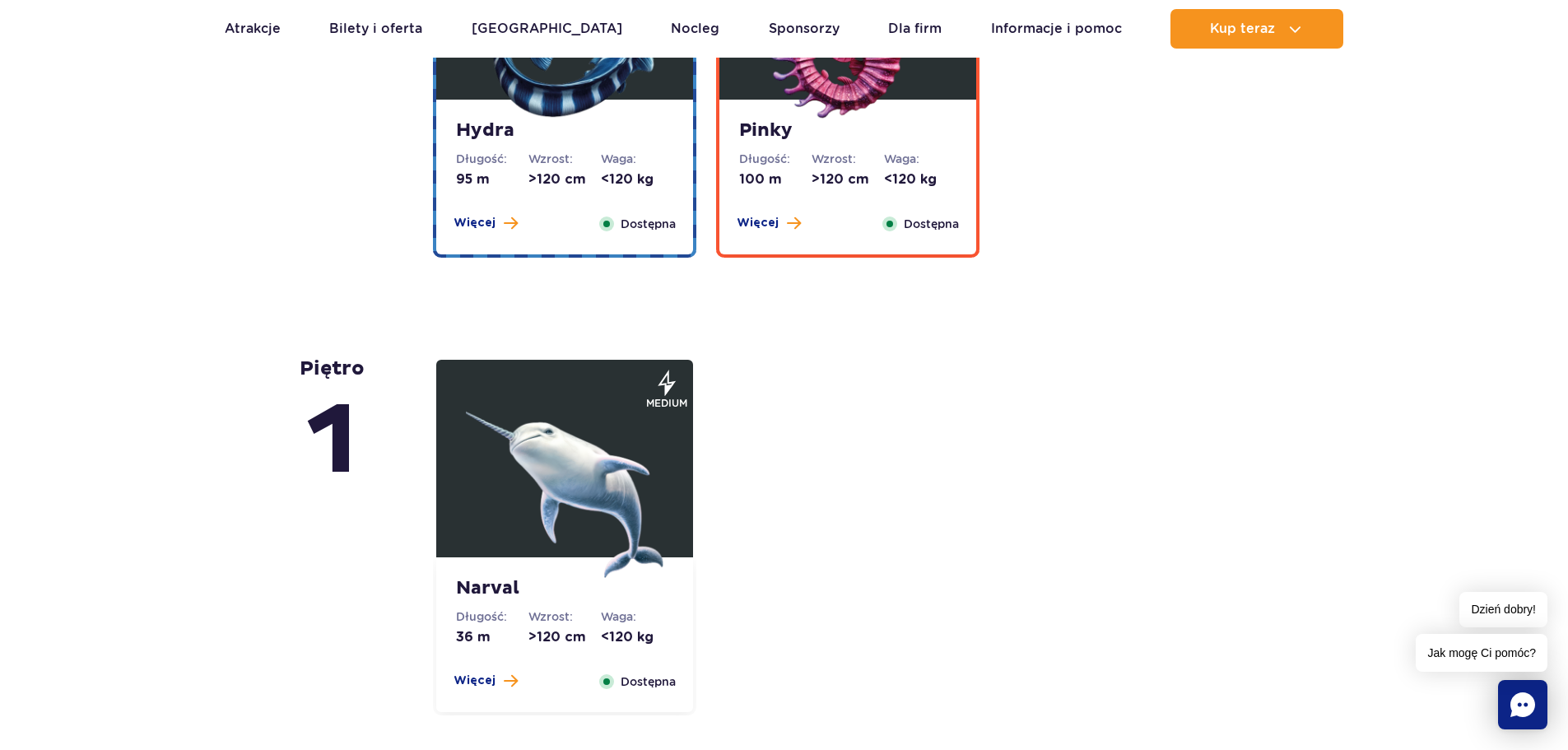
scroll to position [3881, 0]
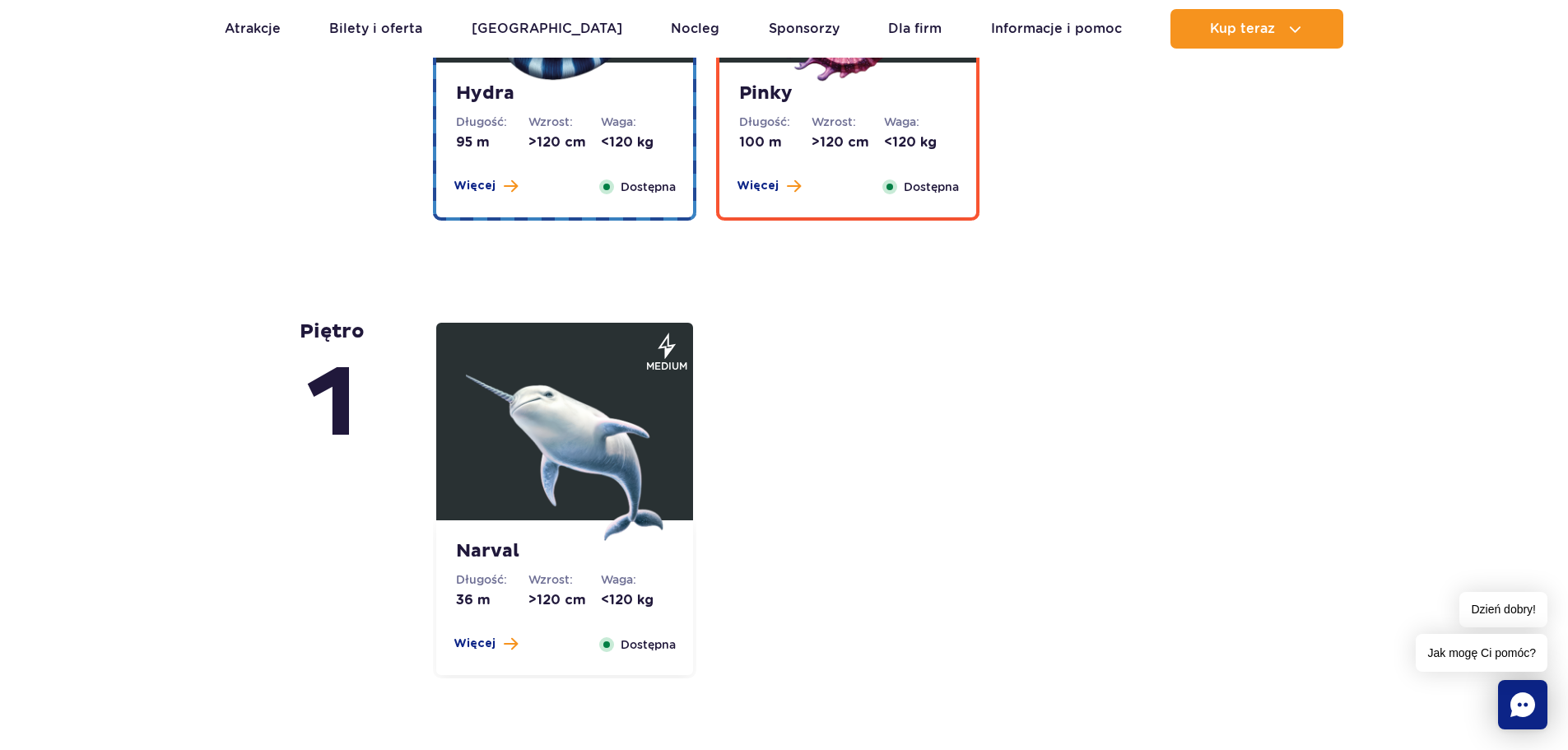
click at [556, 421] on img at bounding box center [564, 442] width 198 height 198
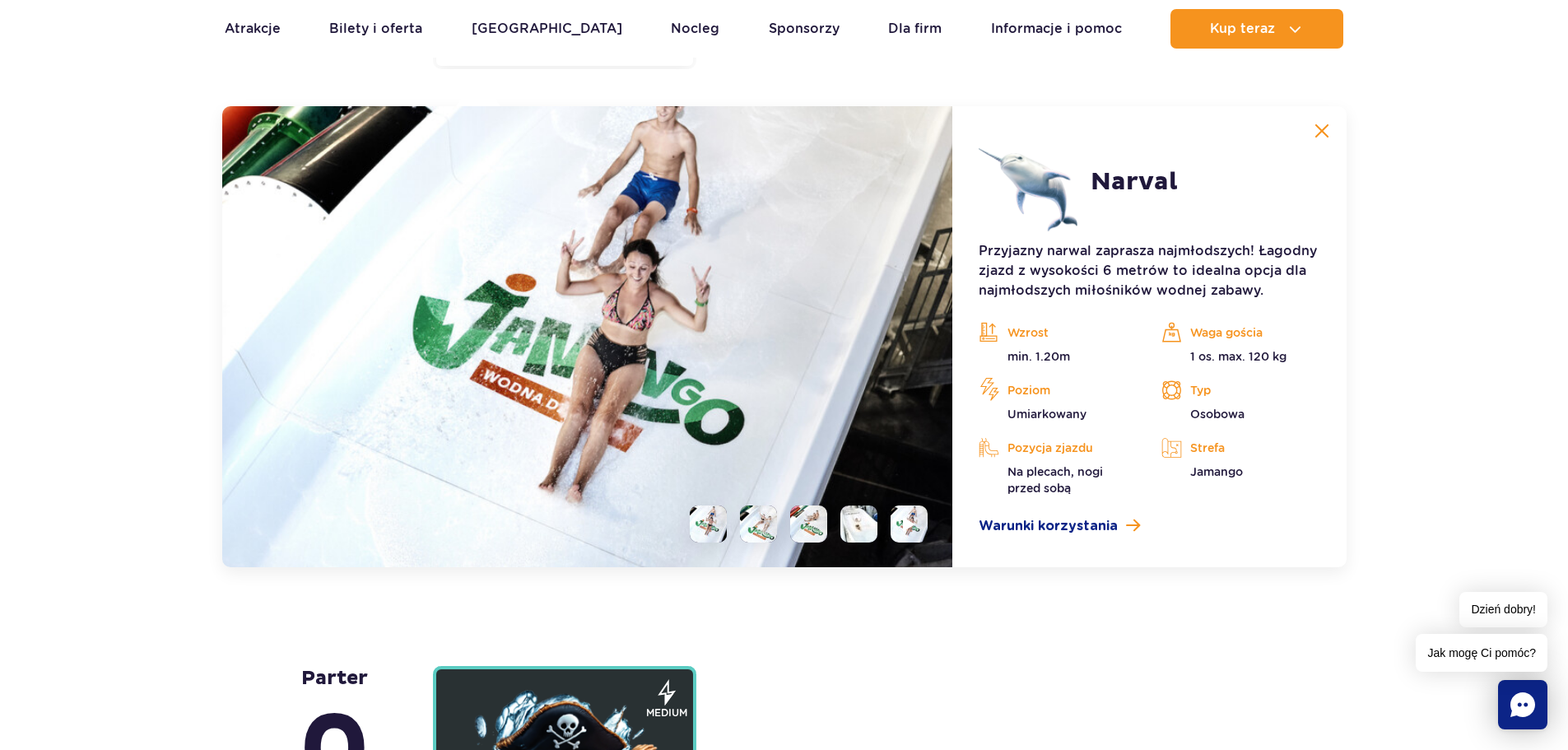
scroll to position [4000, 0]
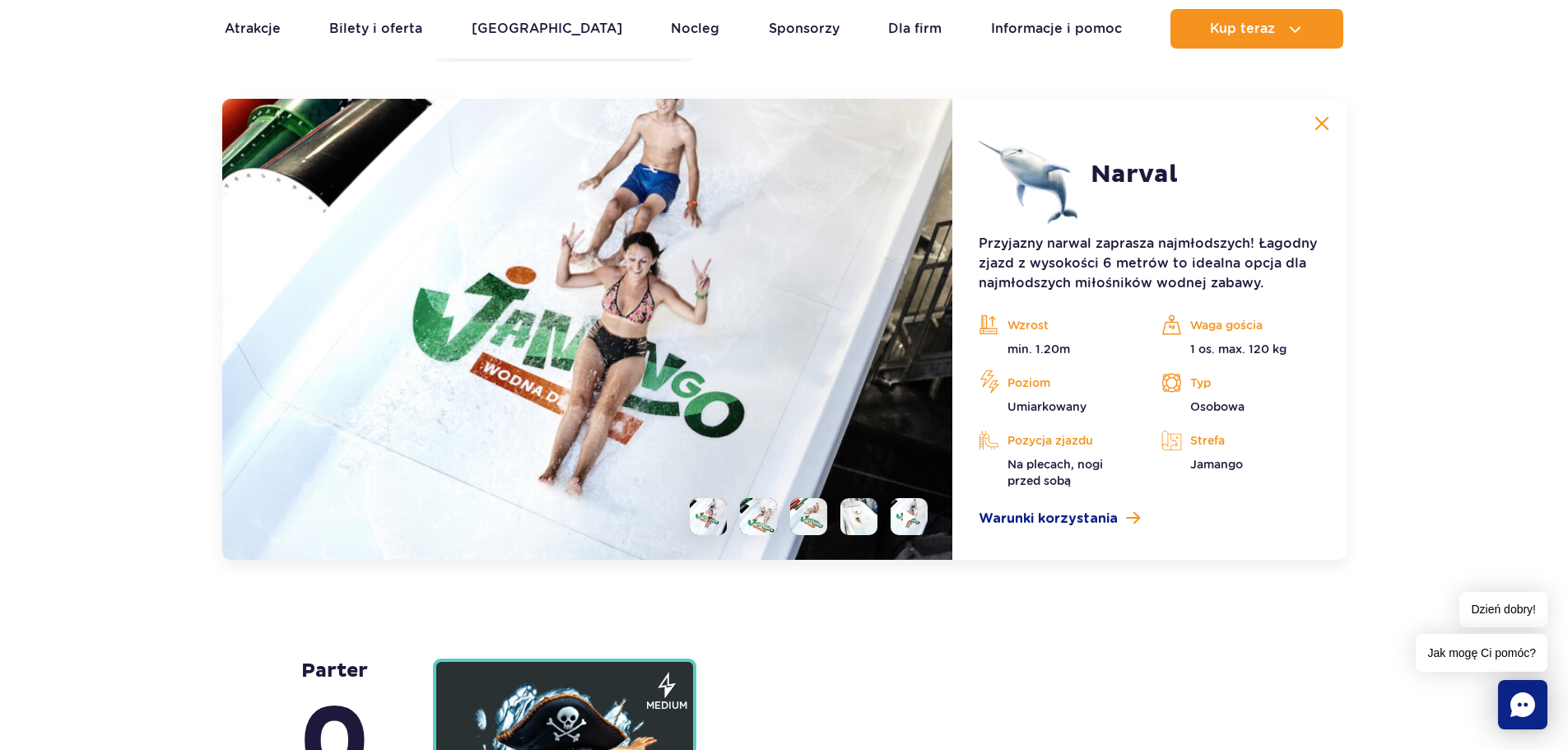
click at [755, 513] on li at bounding box center [759, 517] width 37 height 37
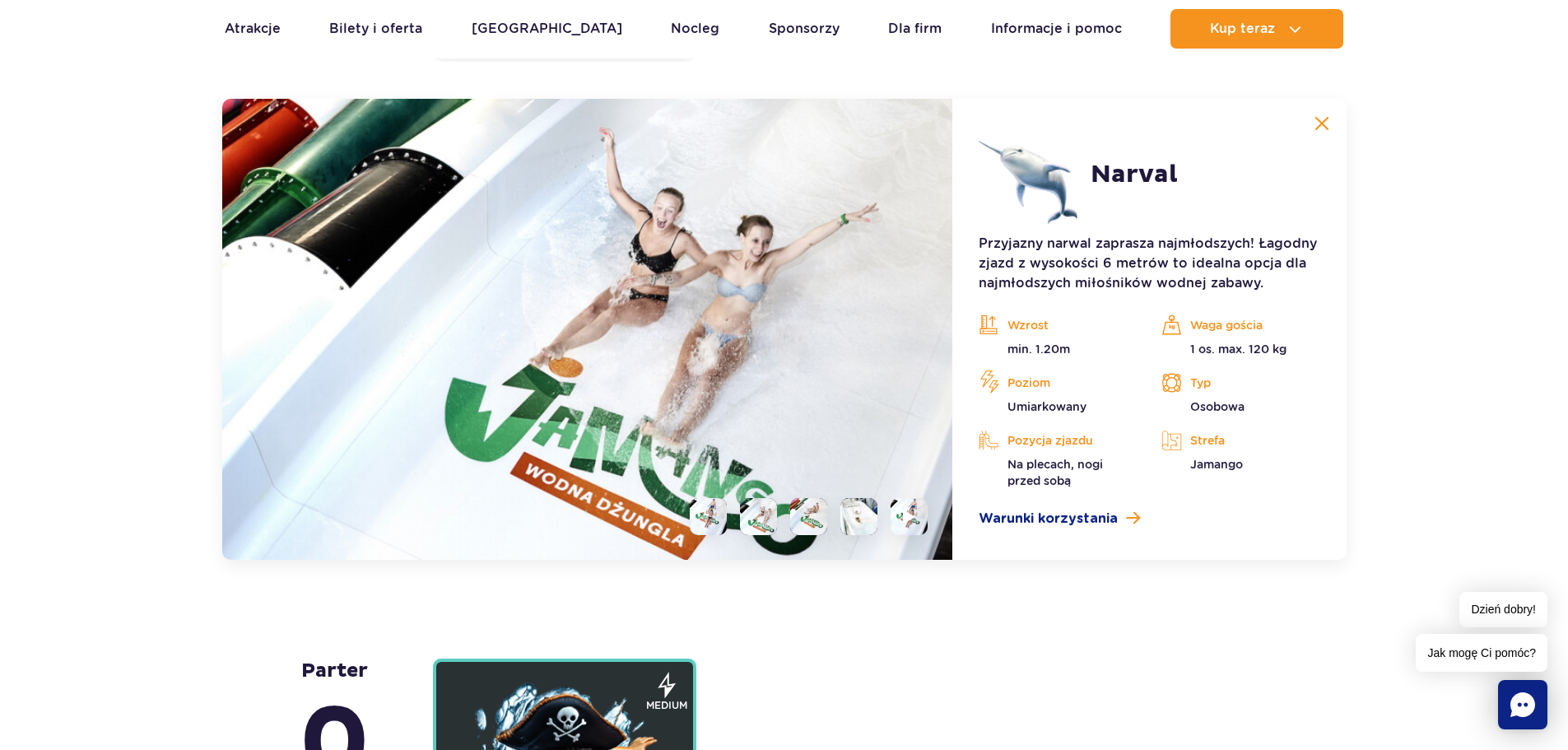
click at [815, 513] on li at bounding box center [808, 517] width 37 height 37
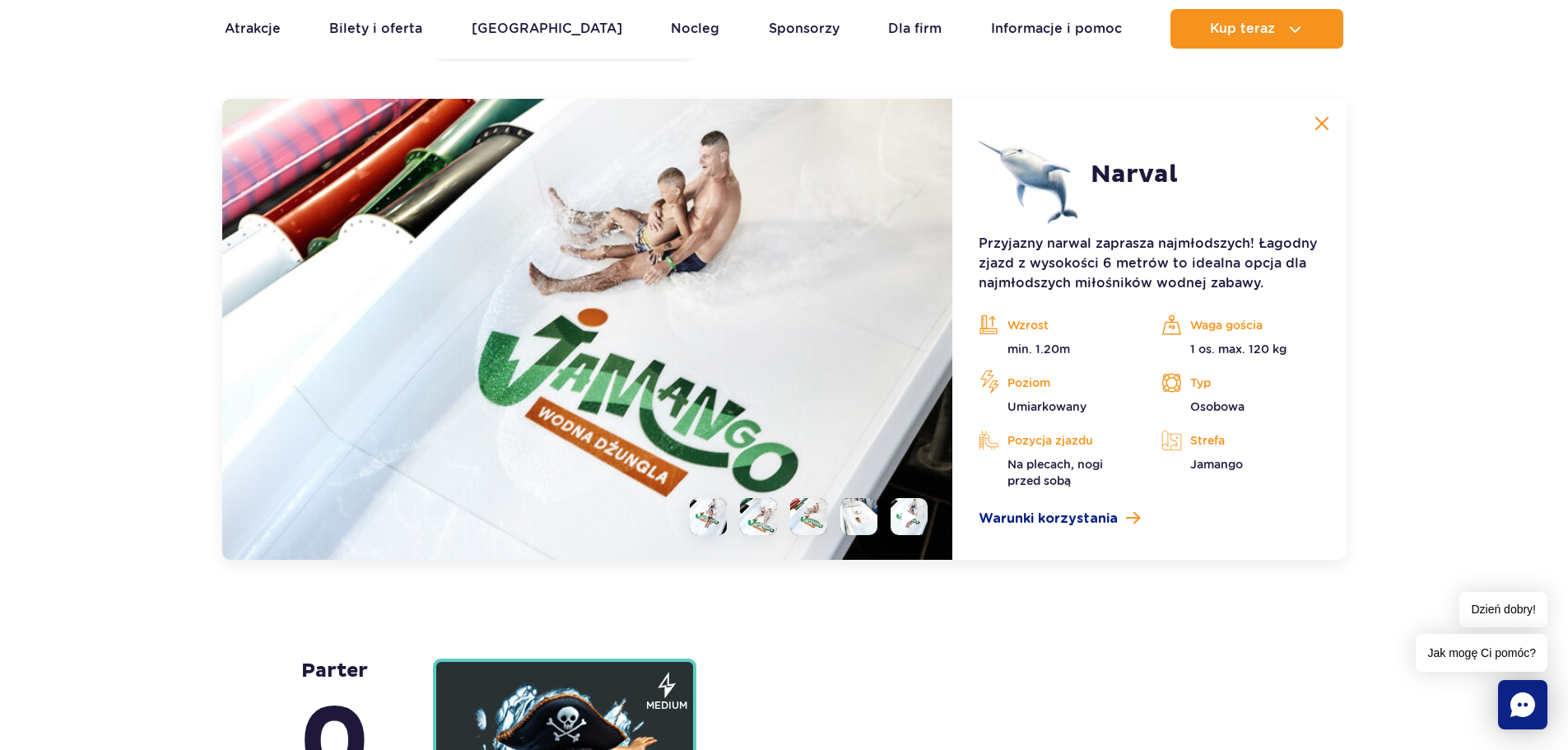
click at [904, 515] on img at bounding box center [909, 517] width 16 height 19
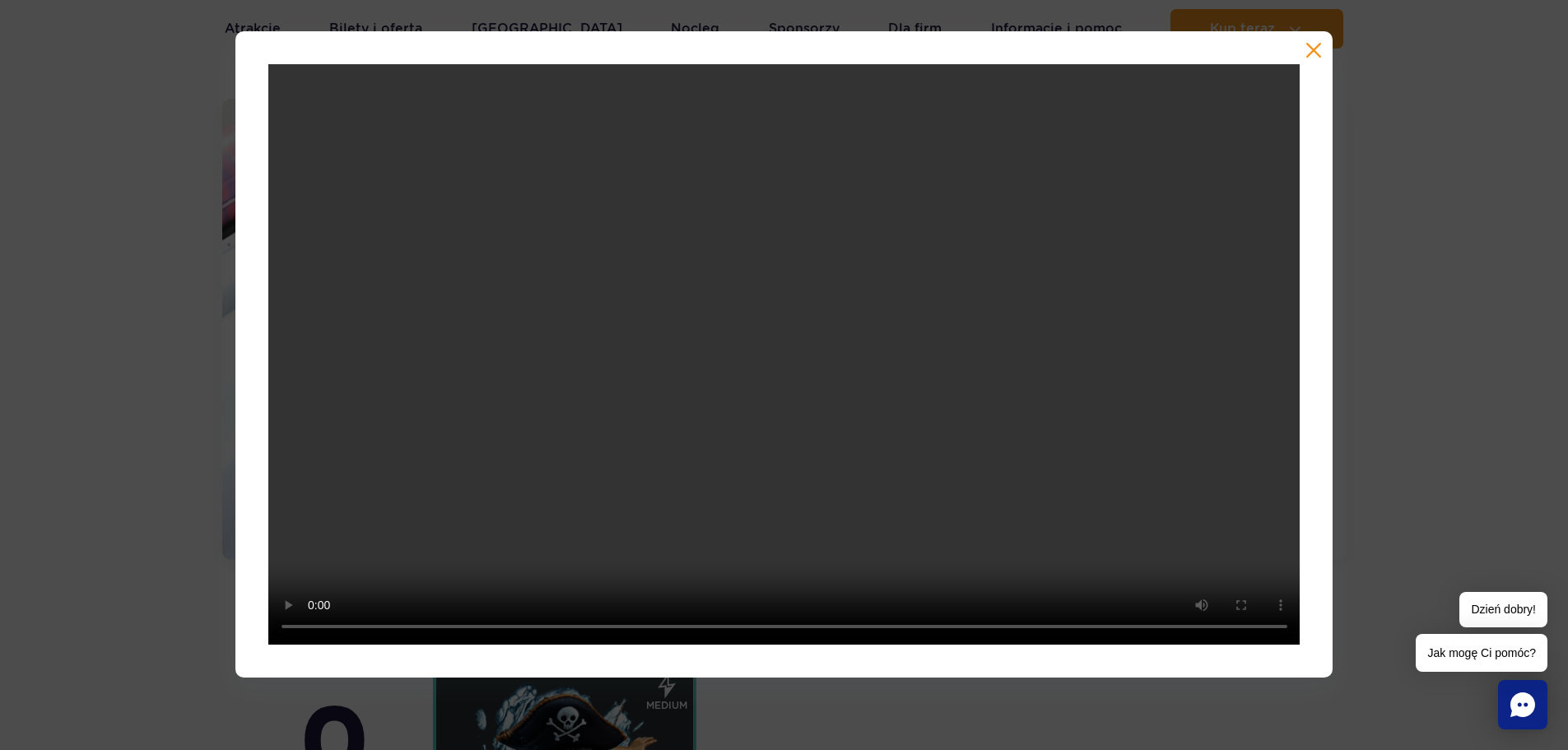
click at [1400, 357] on div at bounding box center [784, 354] width 1568 height 646
drag, startPoint x: 785, startPoint y: 533, endPoint x: 785, endPoint y: 521, distance: 12.0
click at [785, 530] on video at bounding box center [784, 354] width 1032 height 581
click at [1322, 56] on div at bounding box center [784, 354] width 1098 height 646
click at [1314, 49] on button "button" at bounding box center [1314, 51] width 17 height 17
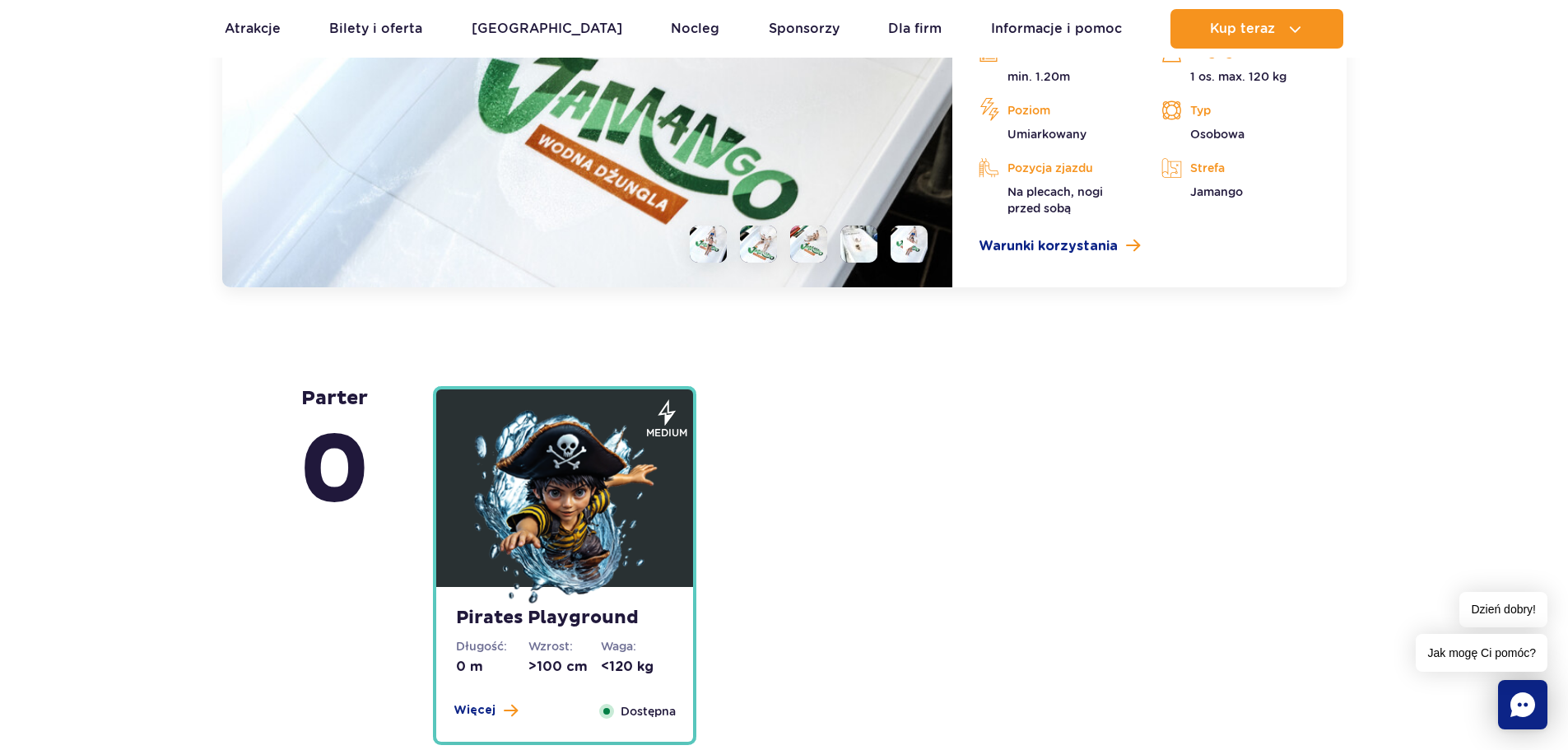
scroll to position [4412, 0]
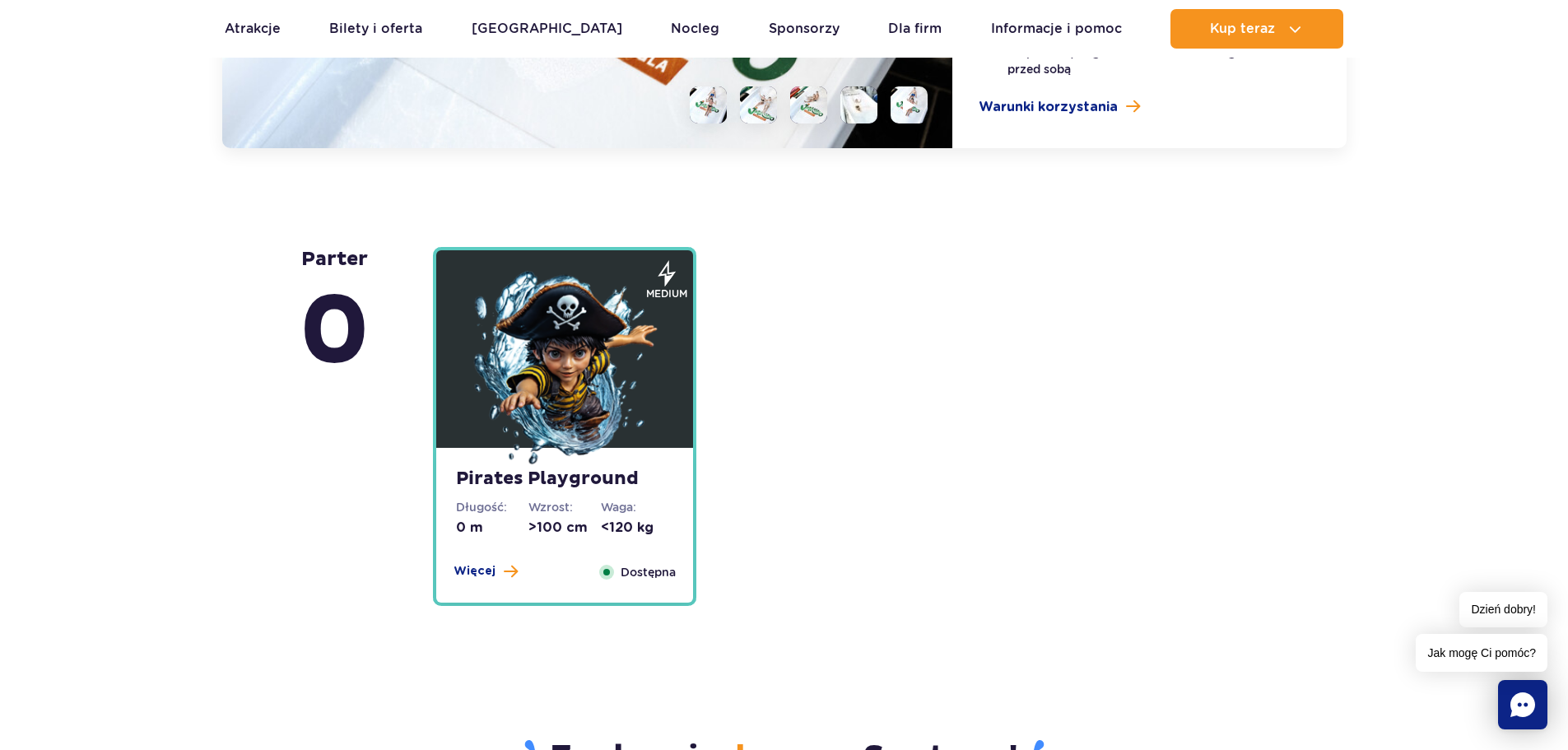
click at [596, 341] on img at bounding box center [564, 370] width 198 height 198
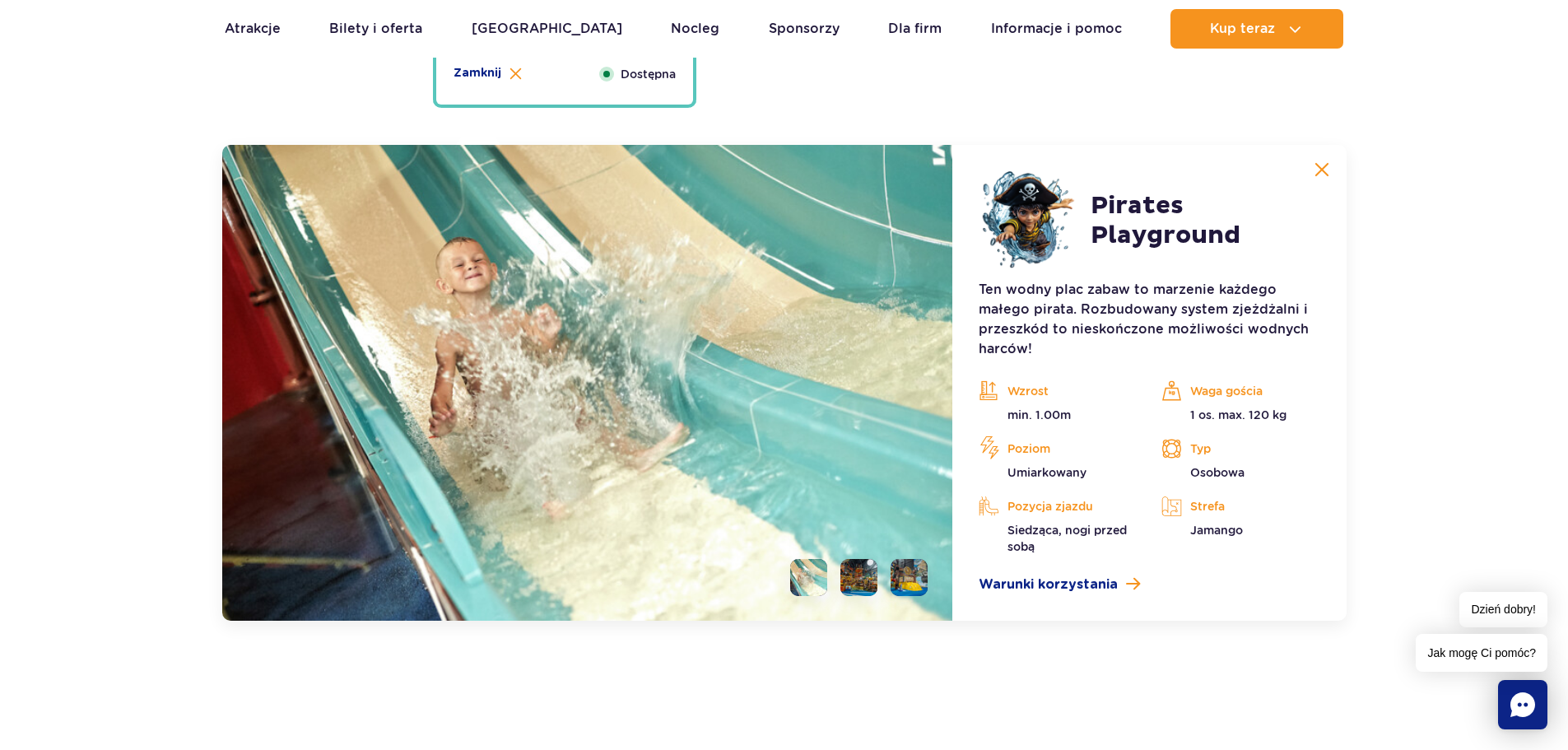
scroll to position [4458, 0]
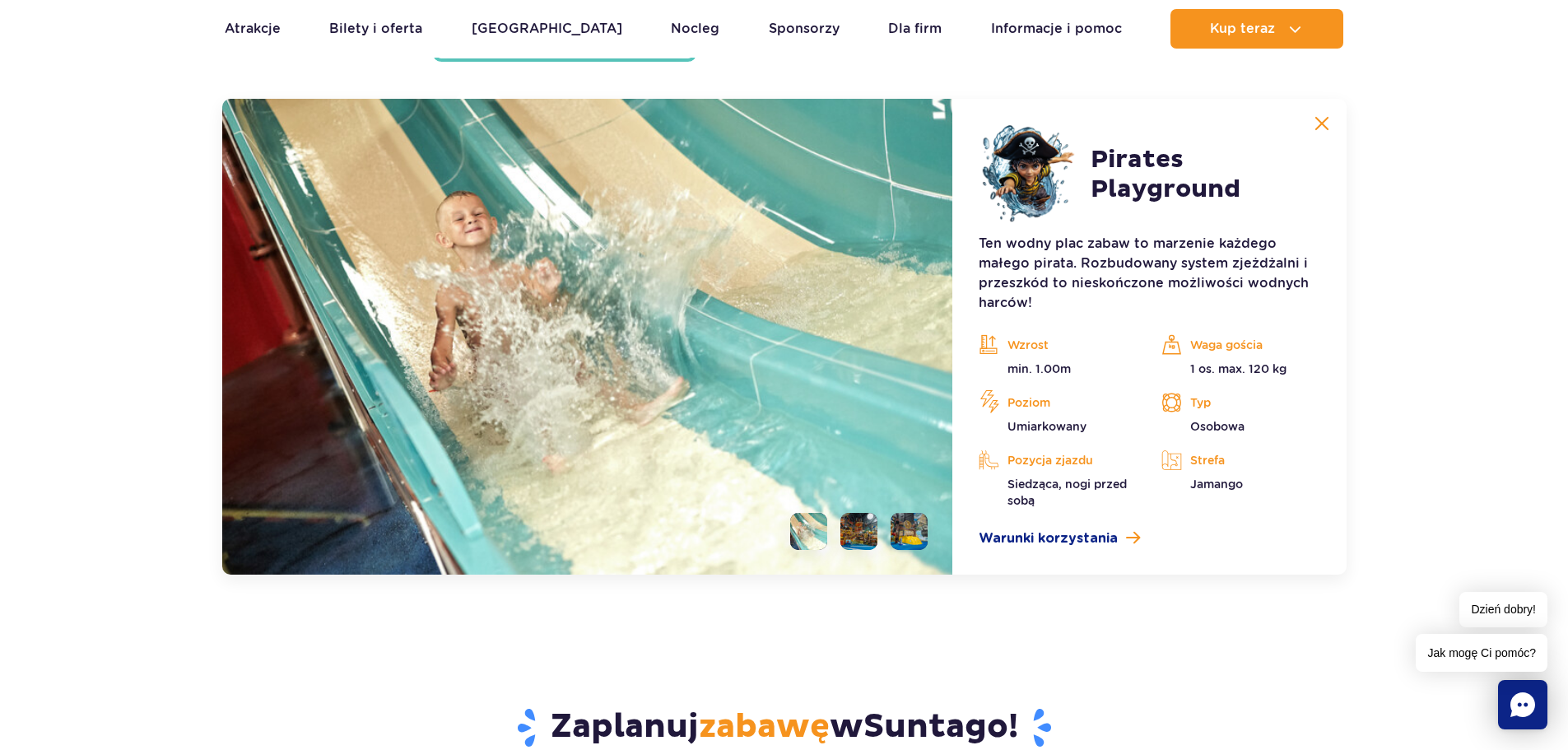
click at [858, 529] on li at bounding box center [859, 532] width 37 height 37
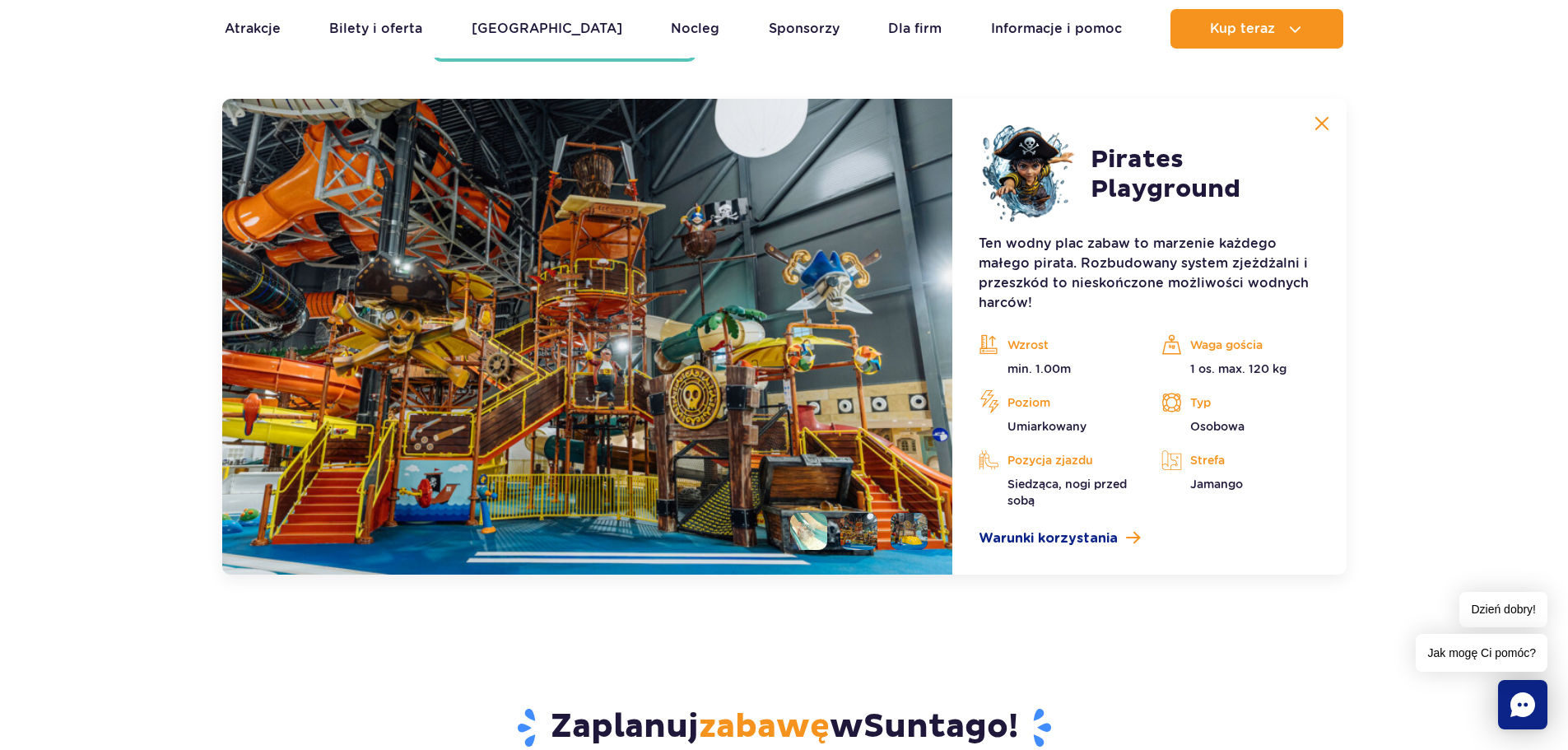
click at [1330, 119] on button at bounding box center [1322, 123] width 33 height 33
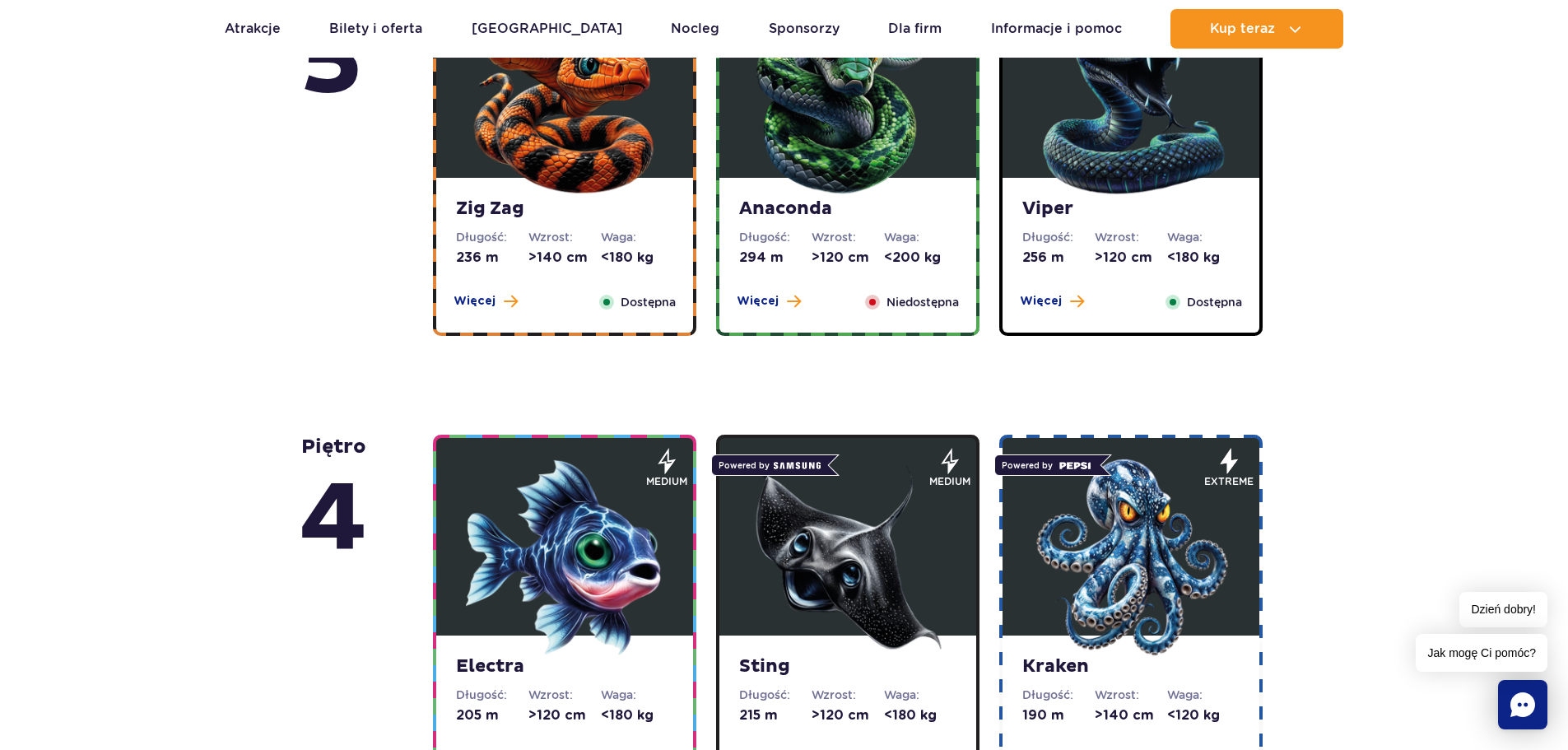
scroll to position [917, 0]
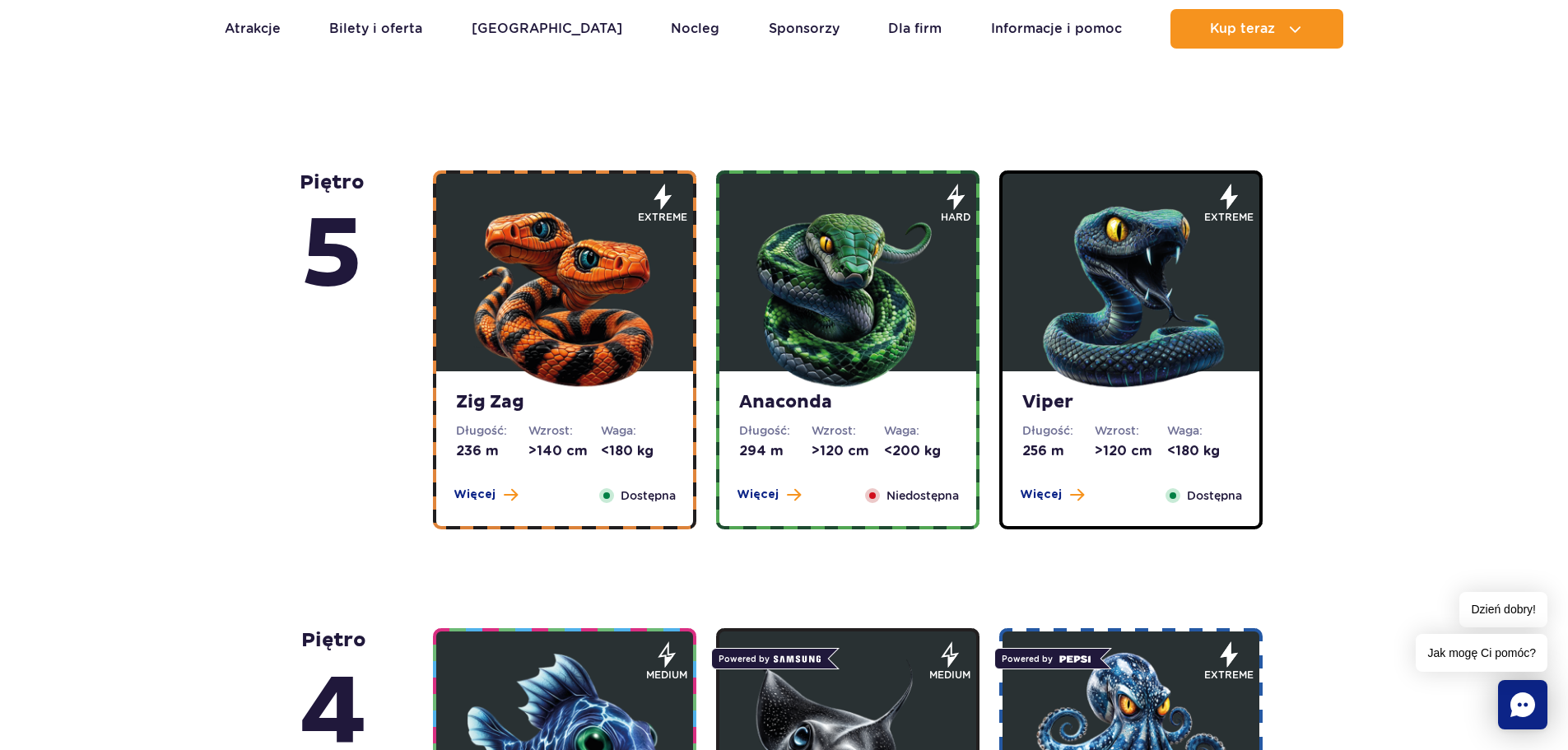
click at [856, 304] on img at bounding box center [847, 293] width 198 height 198
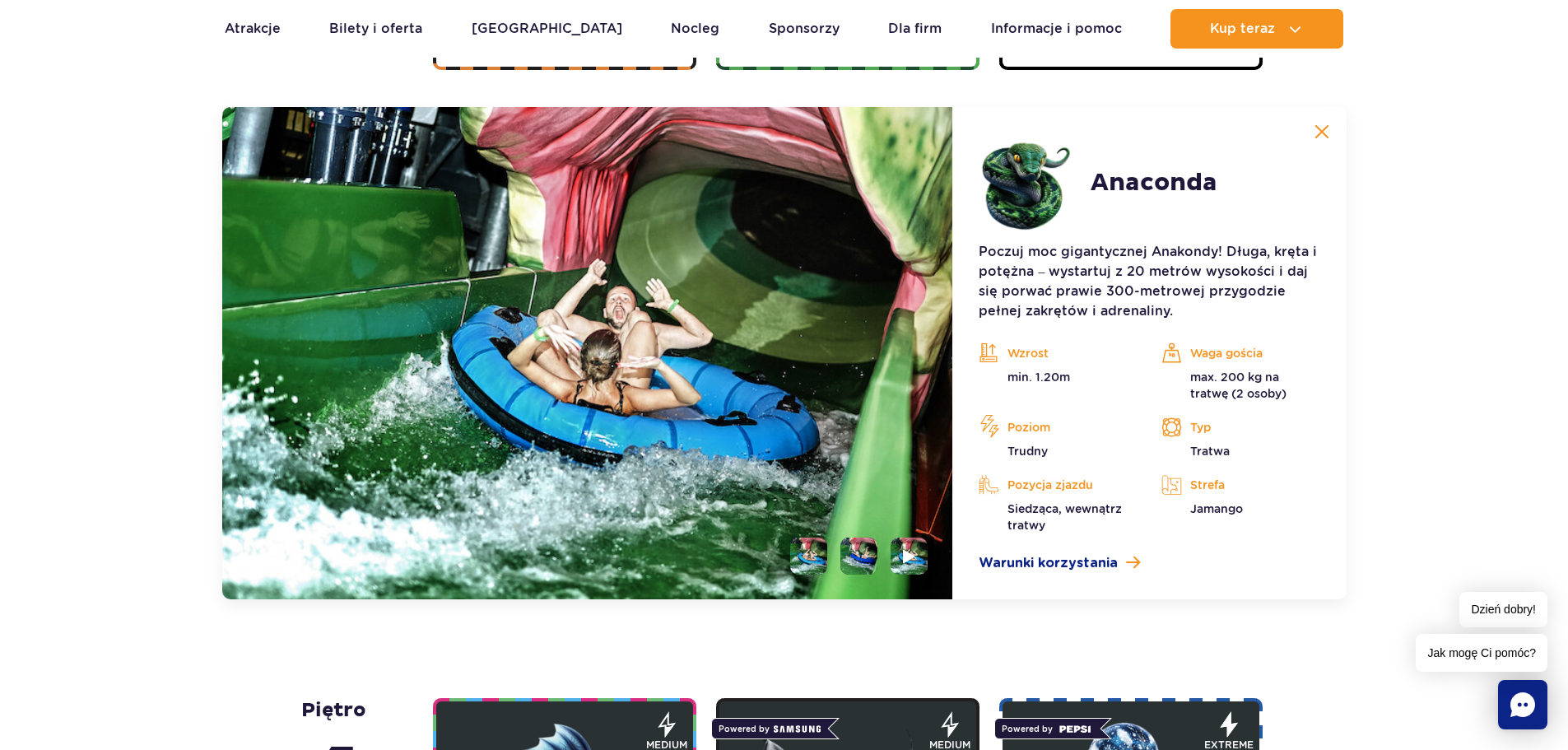
scroll to position [1385, 0]
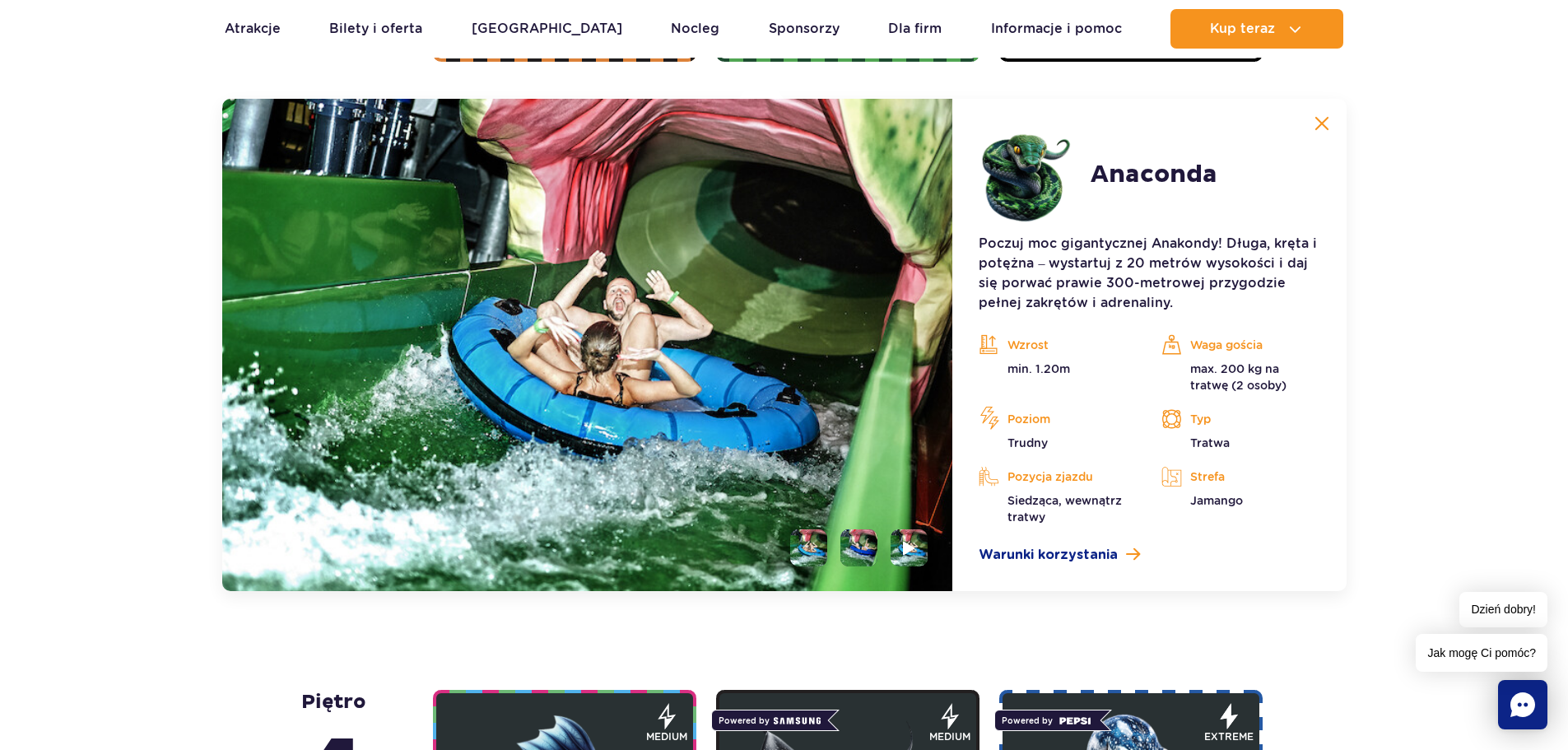
click at [808, 540] on li at bounding box center [808, 548] width 37 height 37
click at [860, 541] on li at bounding box center [859, 548] width 37 height 37
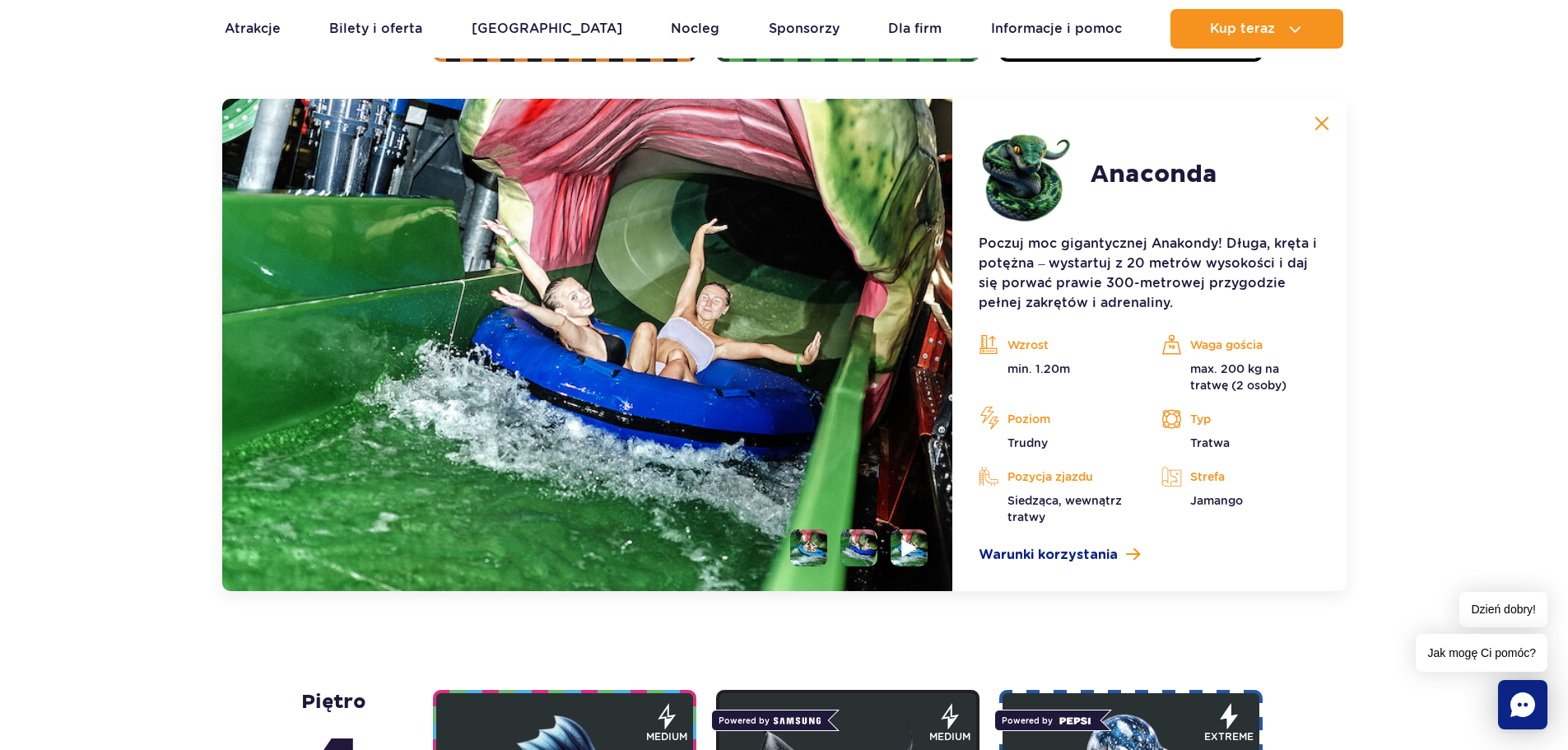
click at [915, 548] on img at bounding box center [909, 548] width 16 height 19
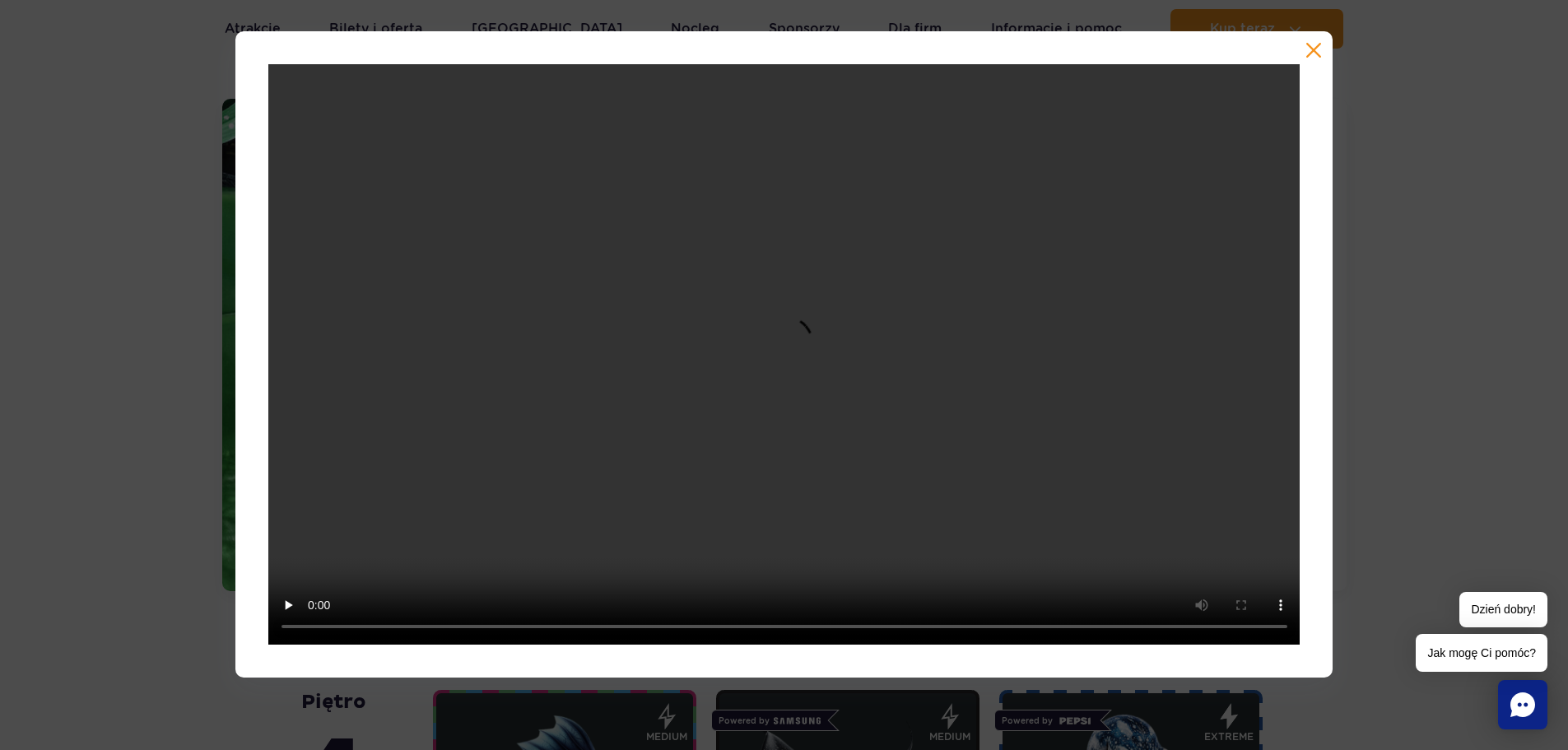
click at [1314, 41] on div at bounding box center [784, 354] width 1098 height 646
click at [1317, 51] on button "button" at bounding box center [1314, 51] width 17 height 17
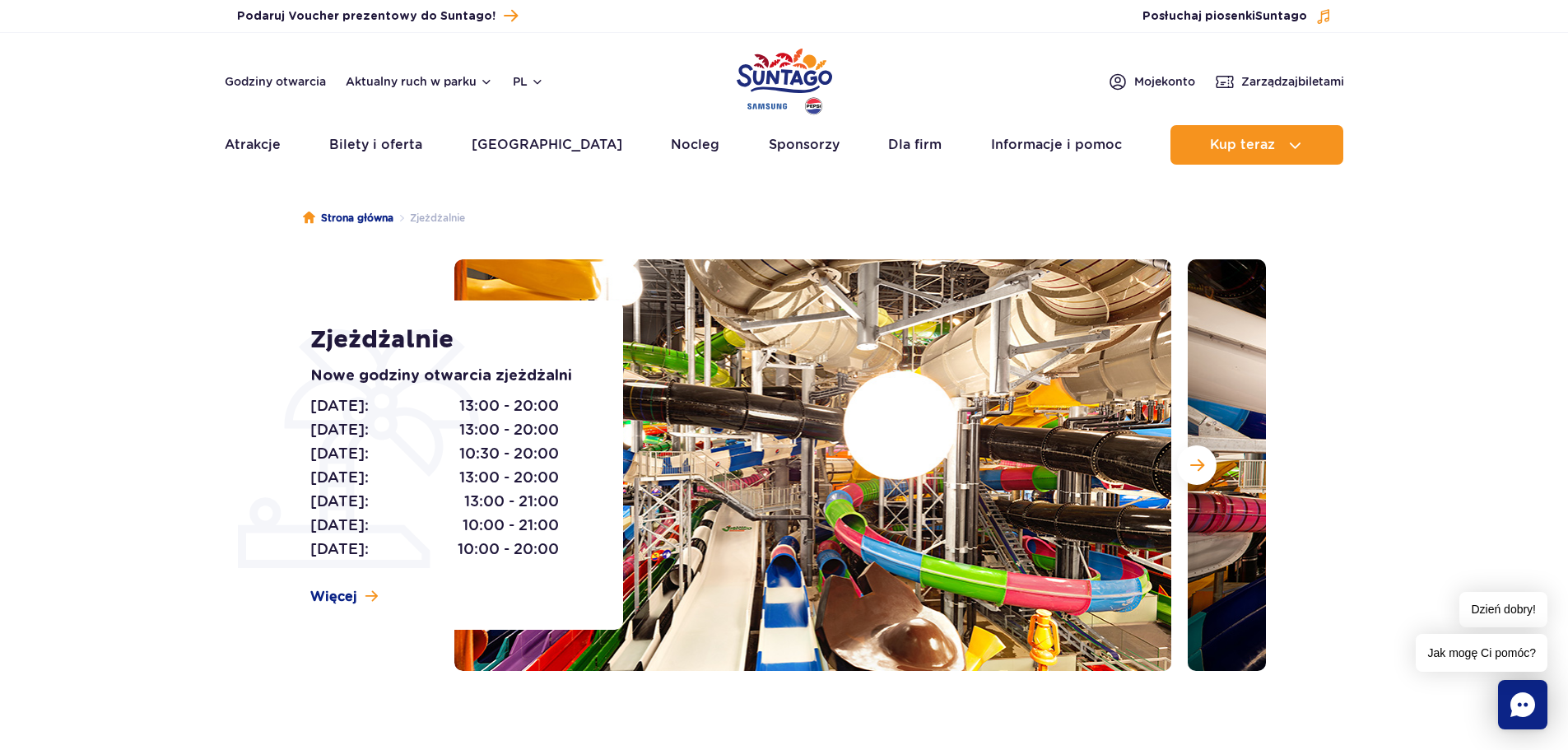
scroll to position [0, 0]
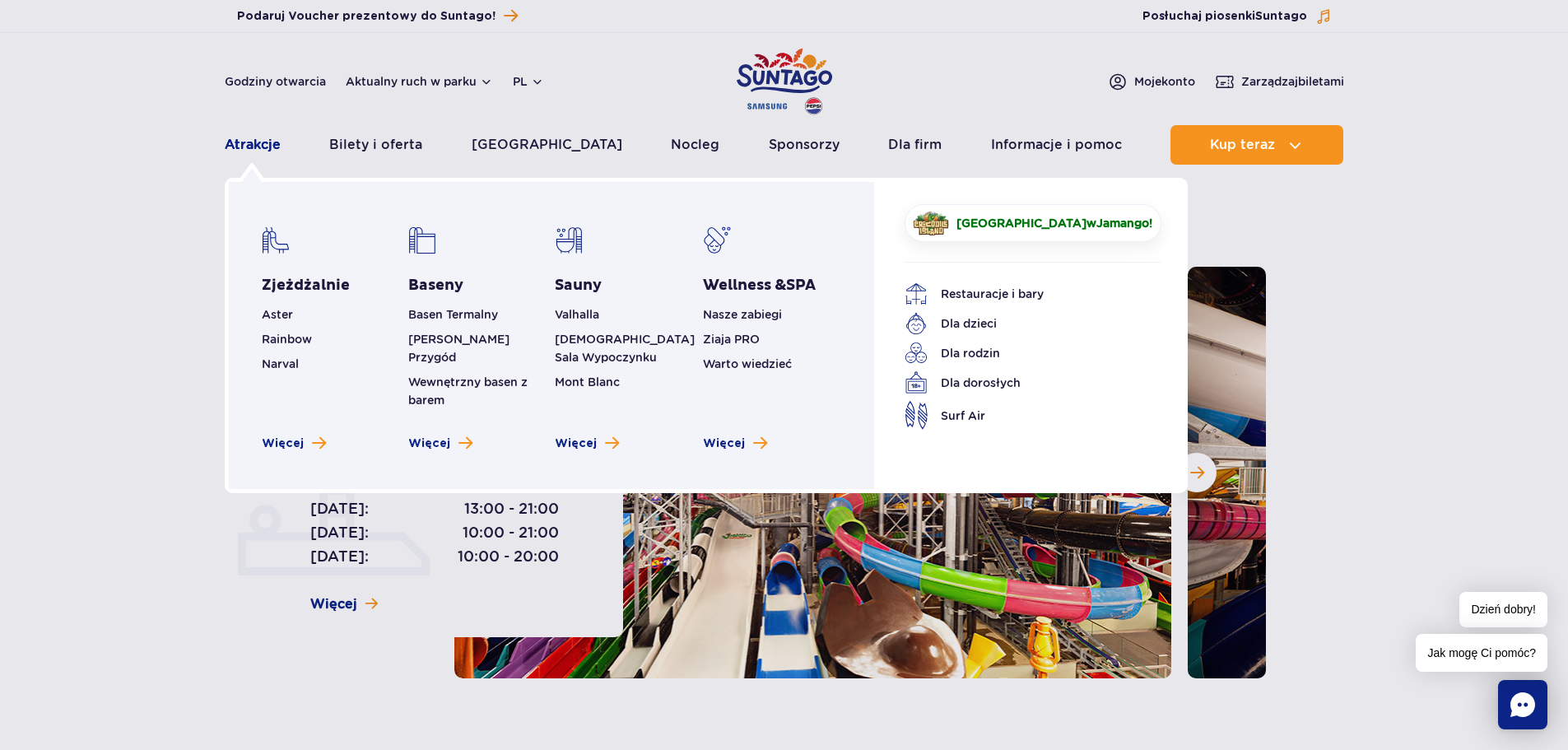
click at [261, 143] on link "Atrakcje" at bounding box center [252, 145] width 56 height 40
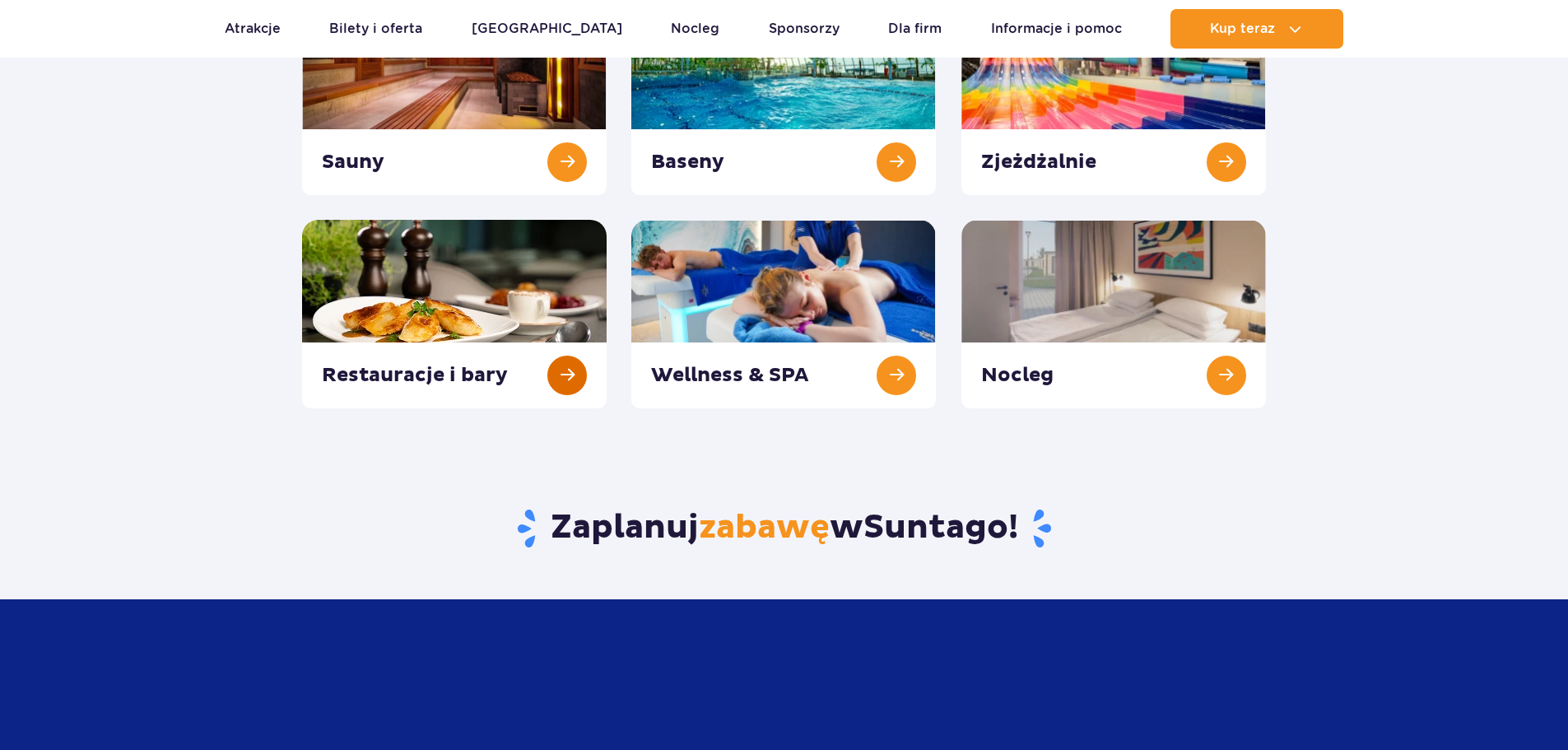
scroll to position [329, 0]
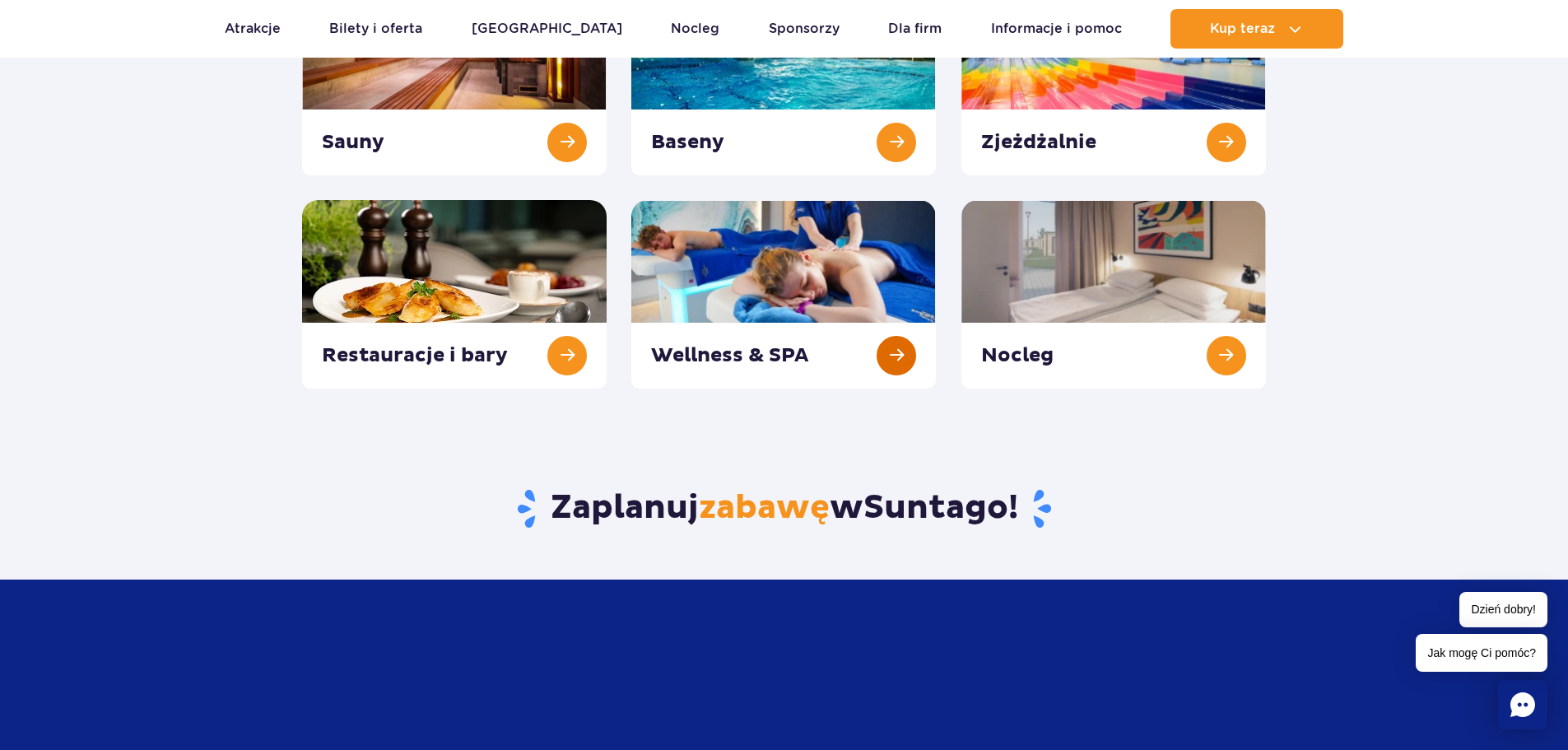
click at [739, 249] on link at bounding box center [783, 295] width 305 height 189
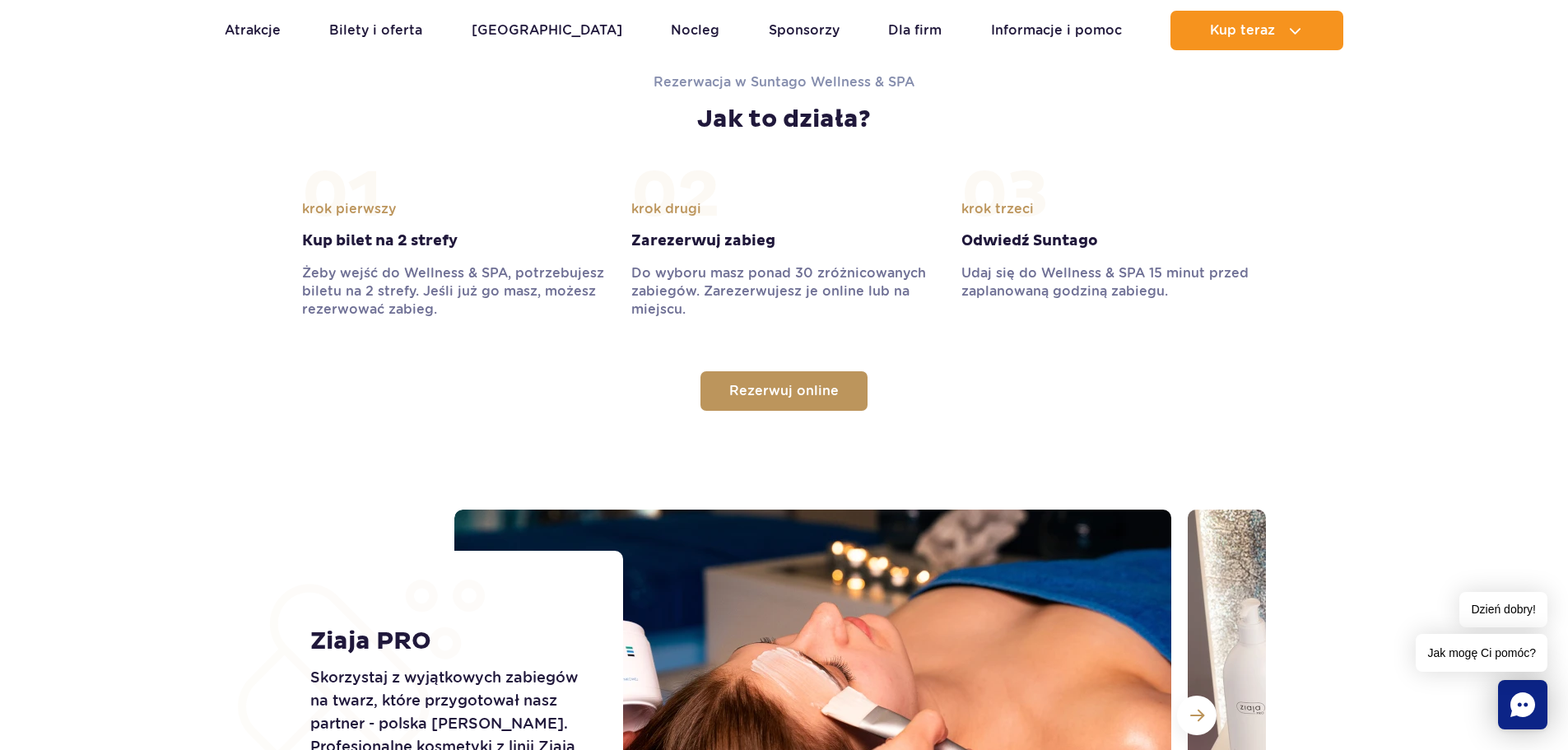
scroll to position [1811, 0]
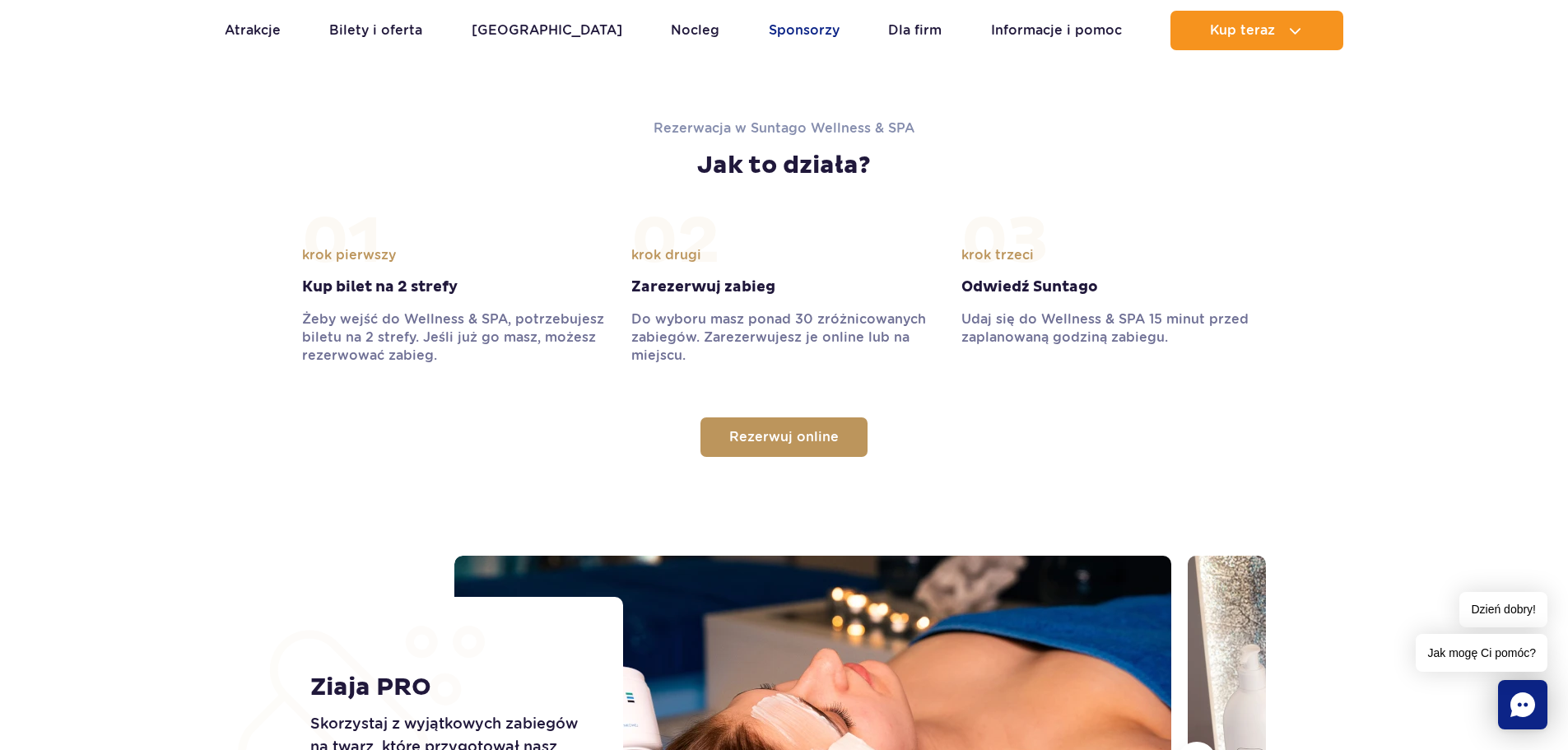
click at [769, 34] on link "Sponsorzy" at bounding box center [804, 30] width 71 height 40
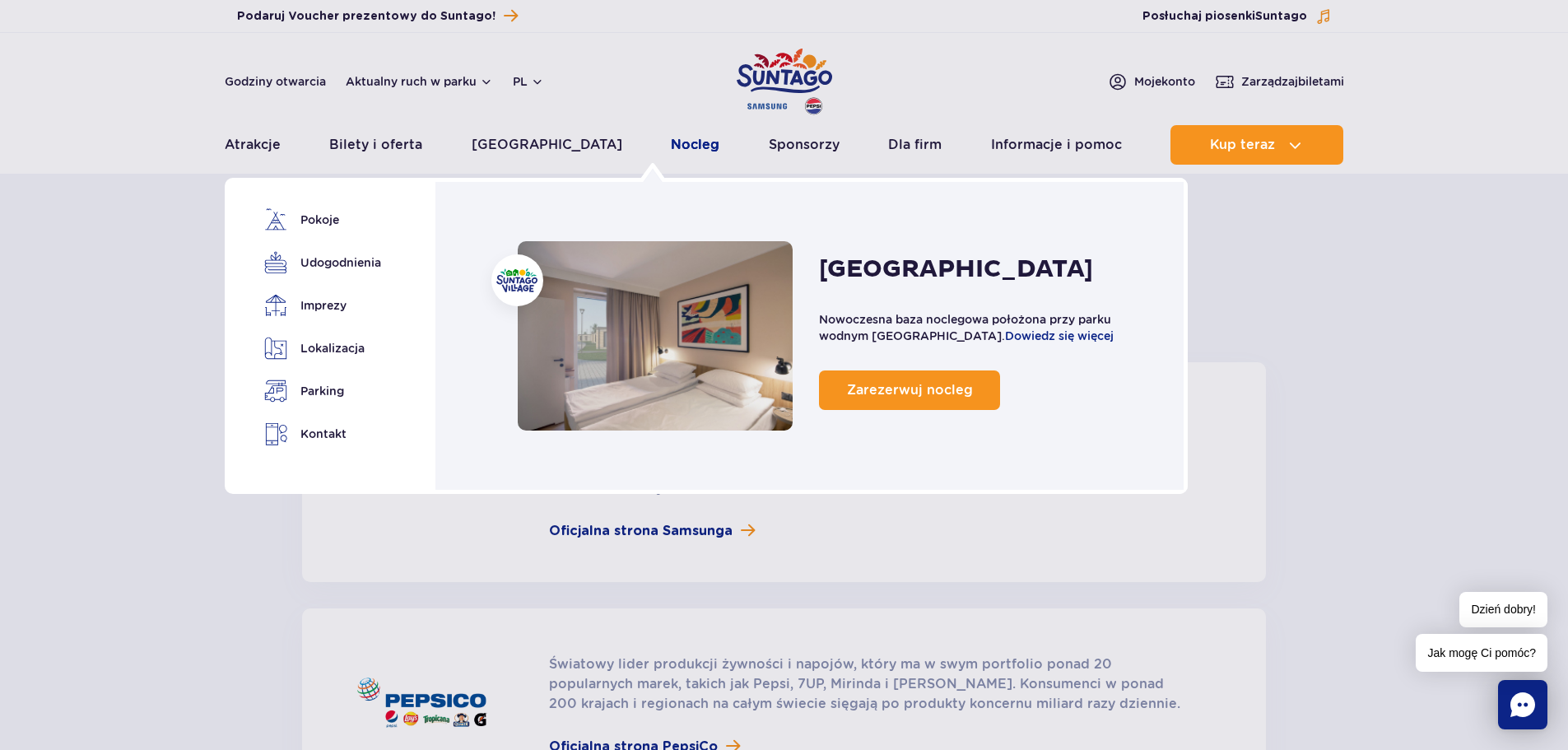
click at [670, 146] on link "Nocleg" at bounding box center [695, 145] width 49 height 40
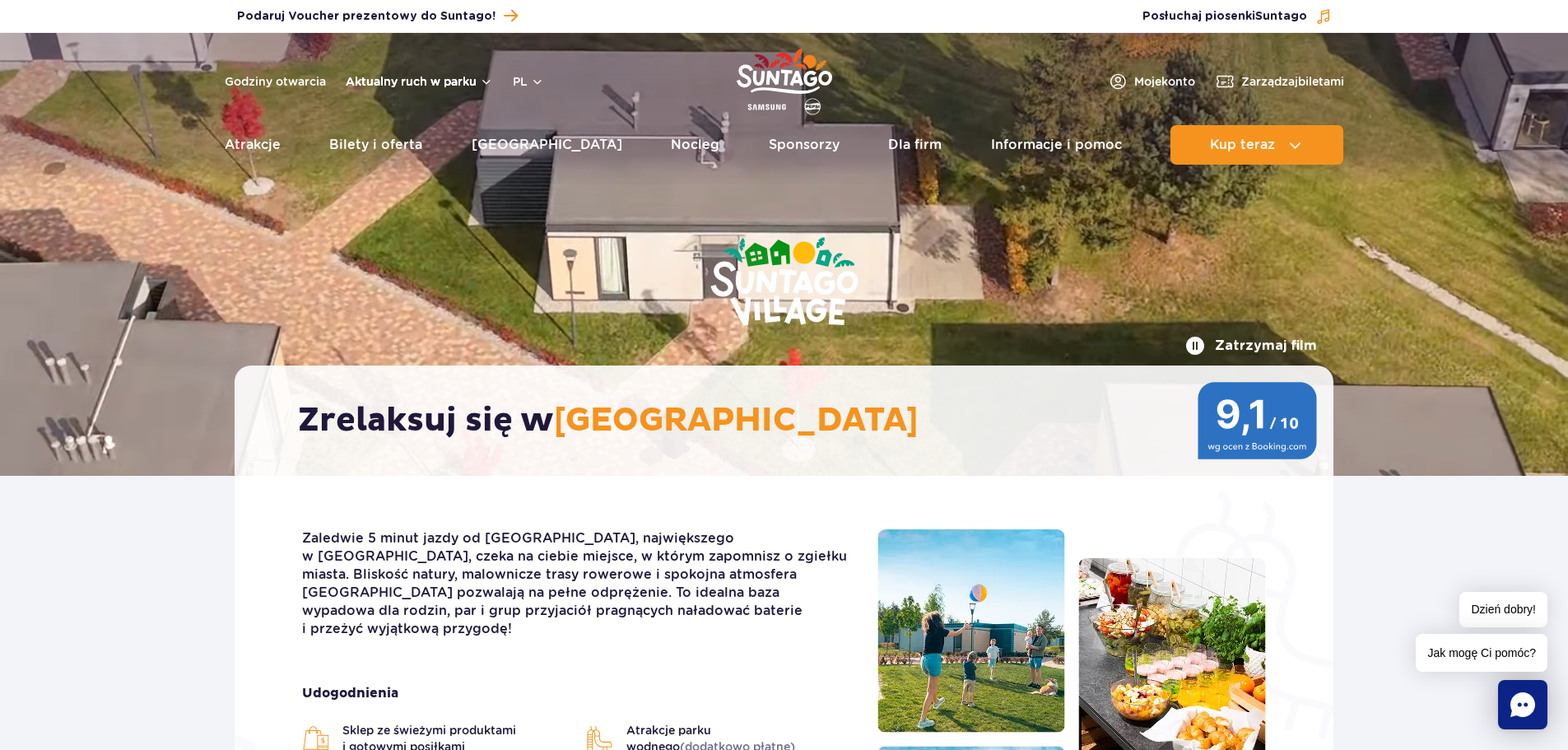
click at [394, 82] on button "Aktualny ruch w parku" at bounding box center [419, 82] width 147 height 13
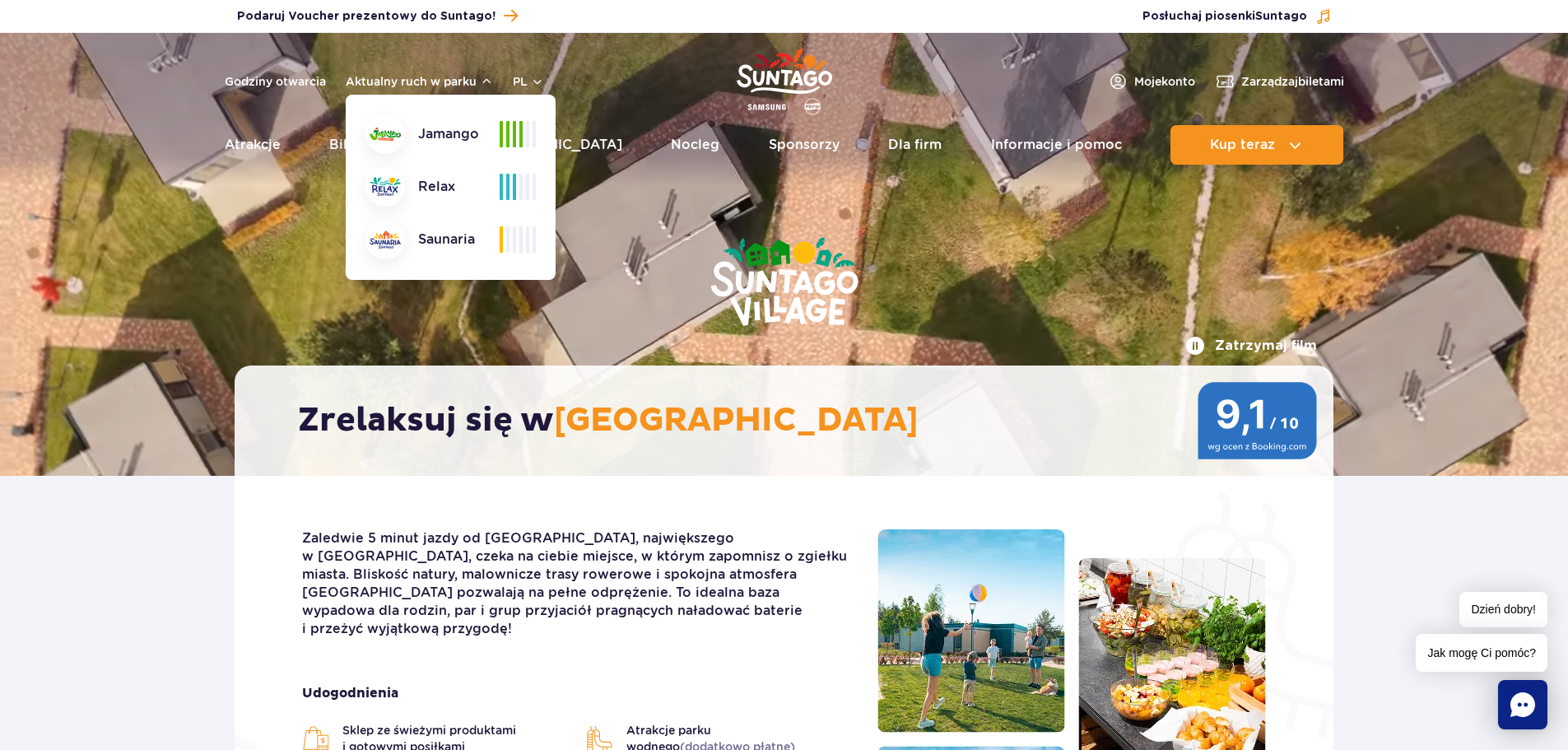
click at [437, 133] on div "Jamango" at bounding box center [432, 134] width 134 height 40
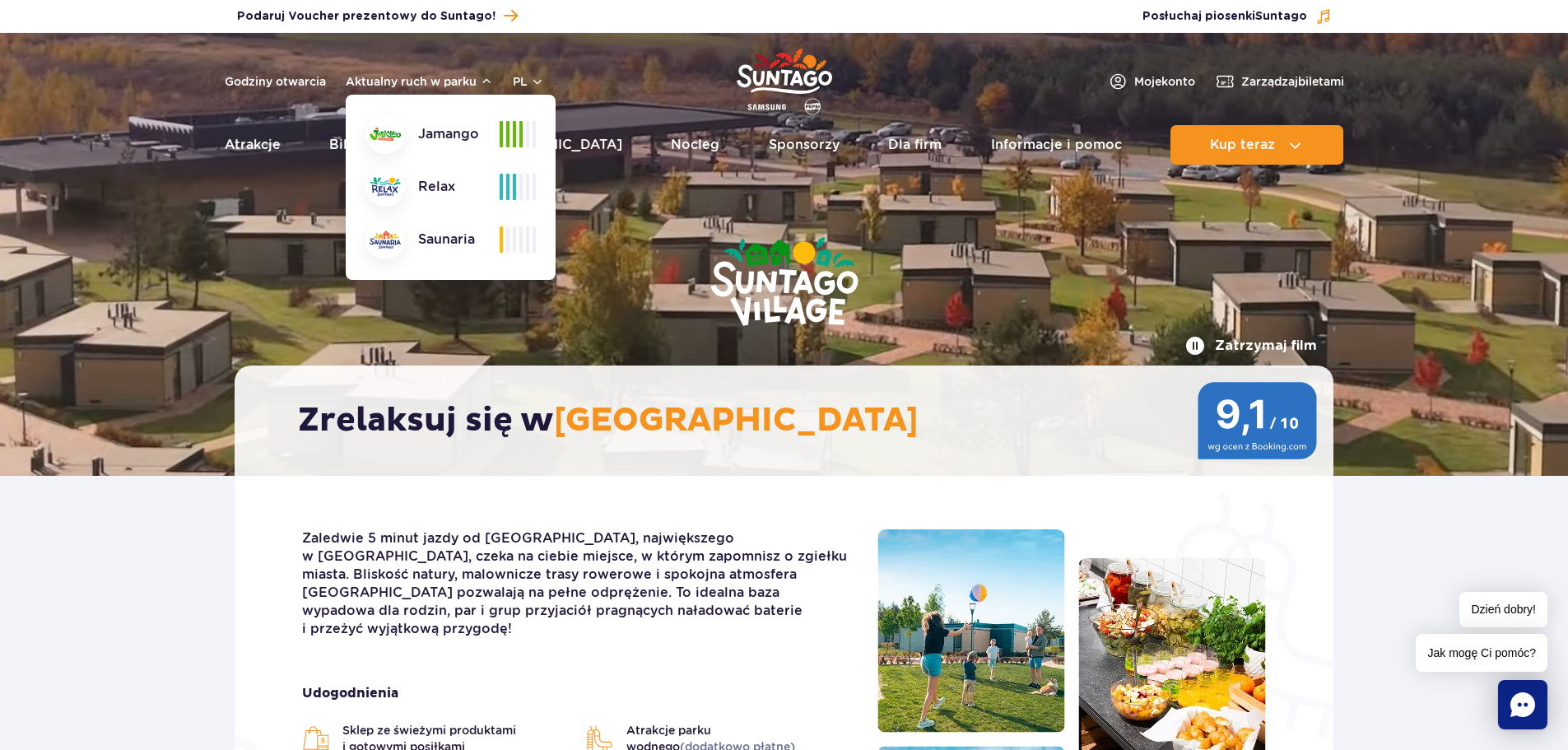
click at [529, 135] on div at bounding box center [517, 134] width 36 height 26
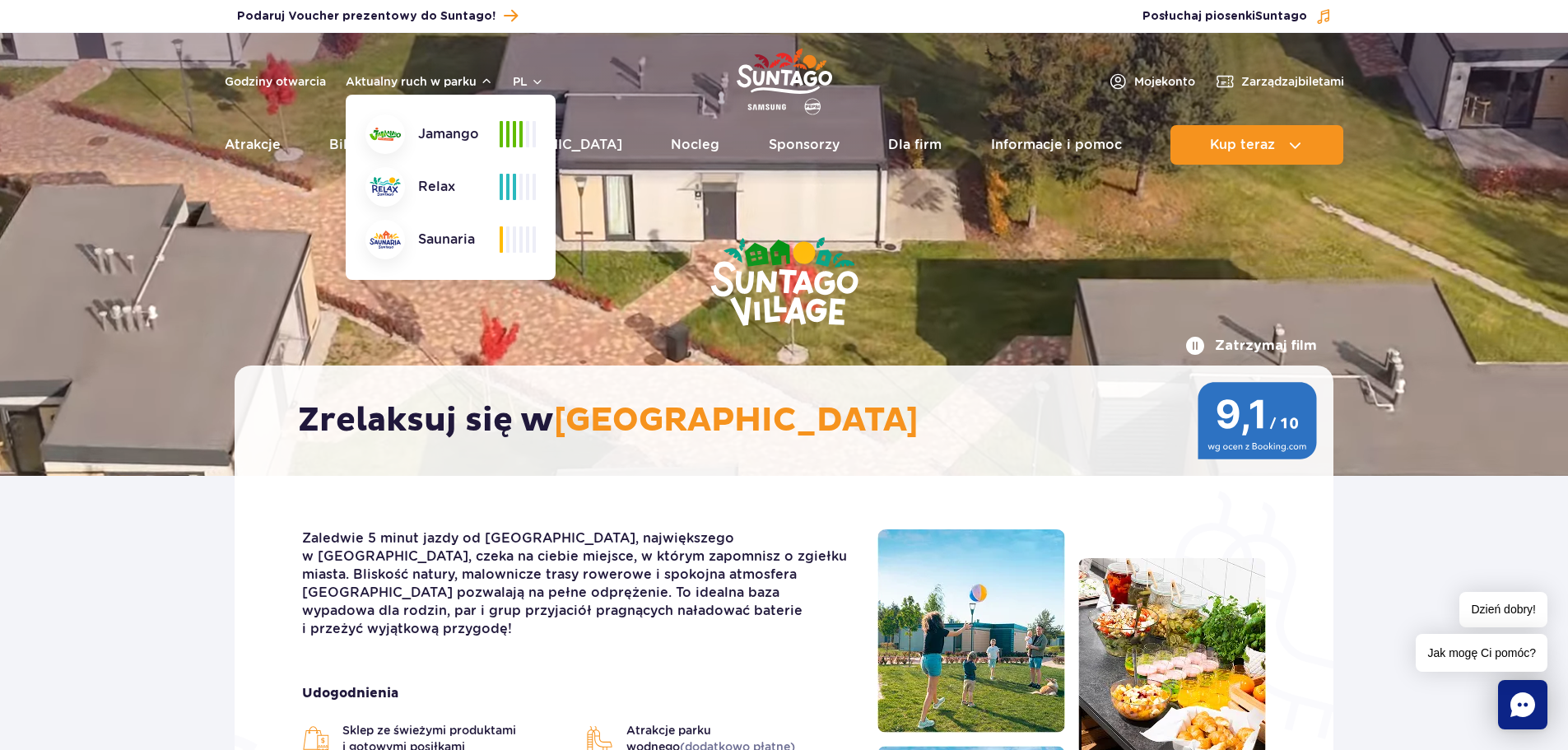
click at [519, 135] on span at bounding box center [521, 134] width 3 height 26
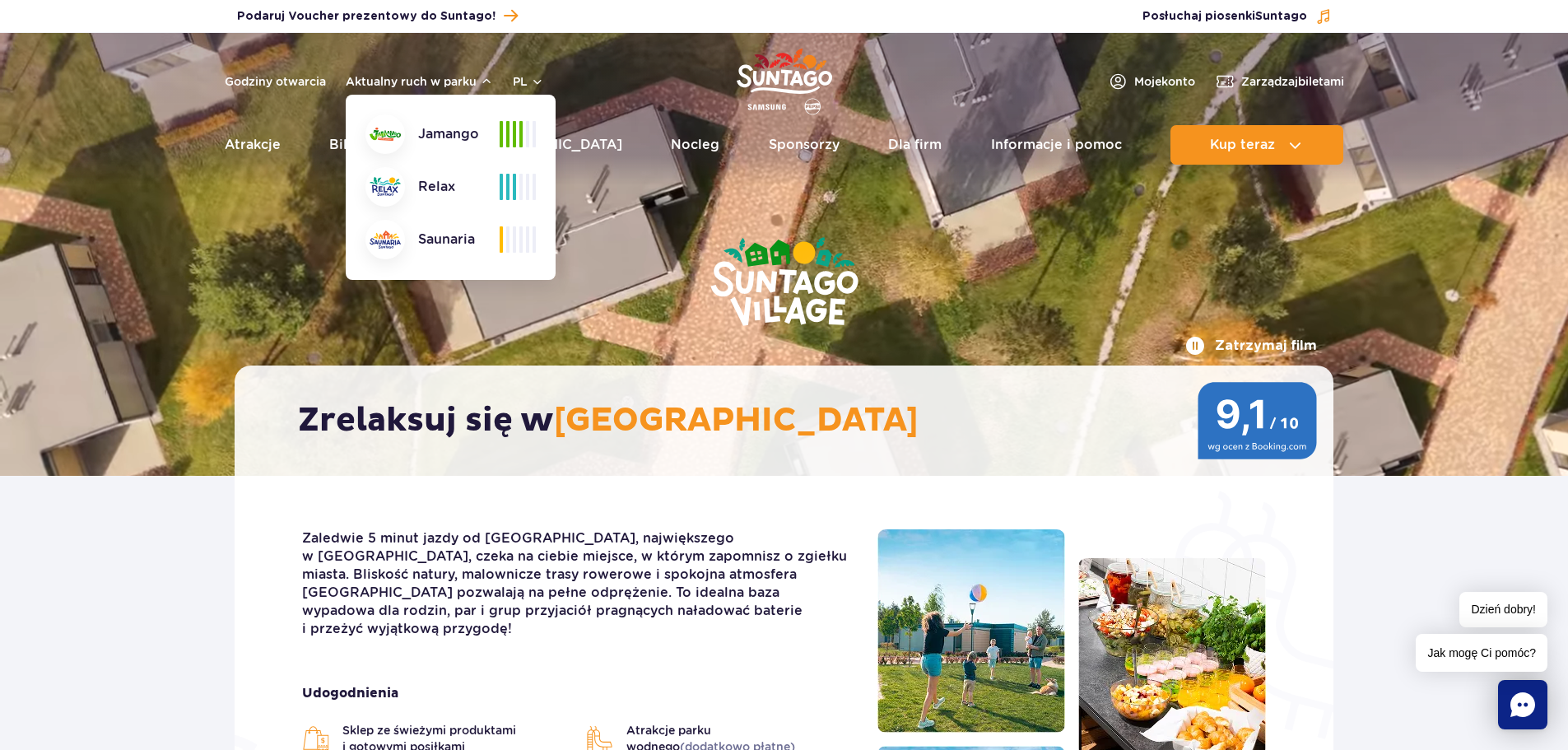
click at [380, 131] on img at bounding box center [384, 135] width 31 height 13
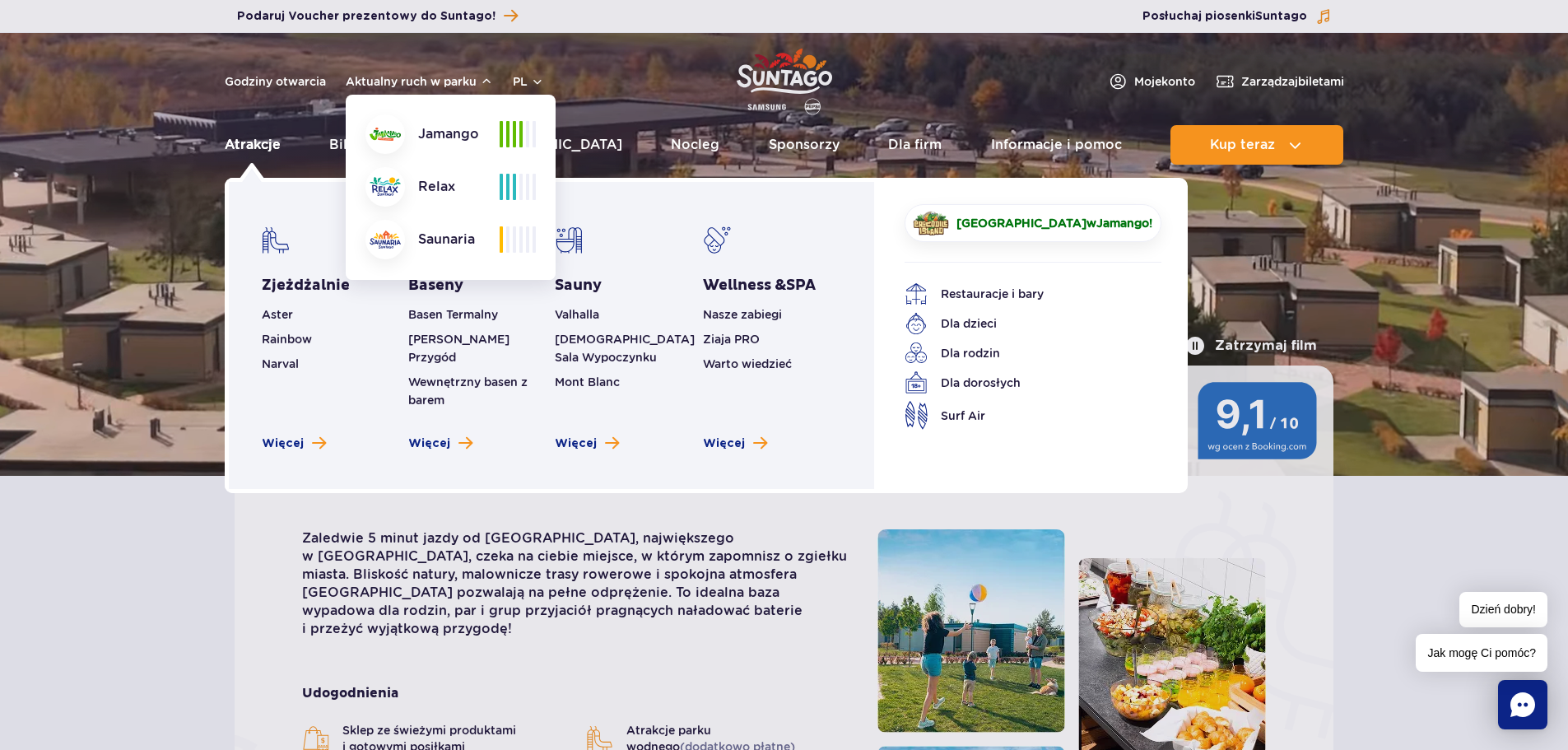
click at [257, 141] on link "Atrakcje" at bounding box center [252, 145] width 56 height 40
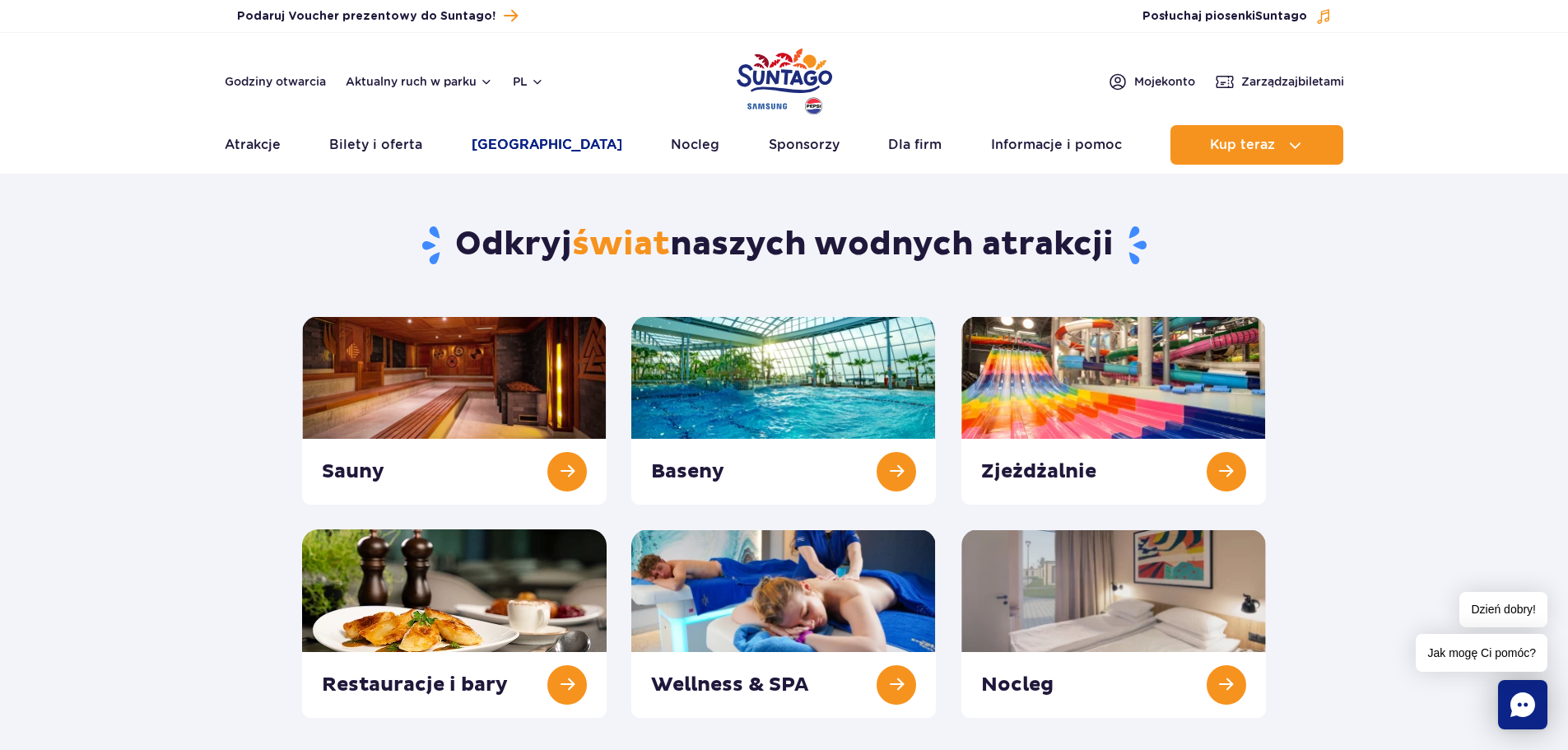
click at [541, 146] on link "[GEOGRAPHIC_DATA]" at bounding box center [547, 145] width 151 height 40
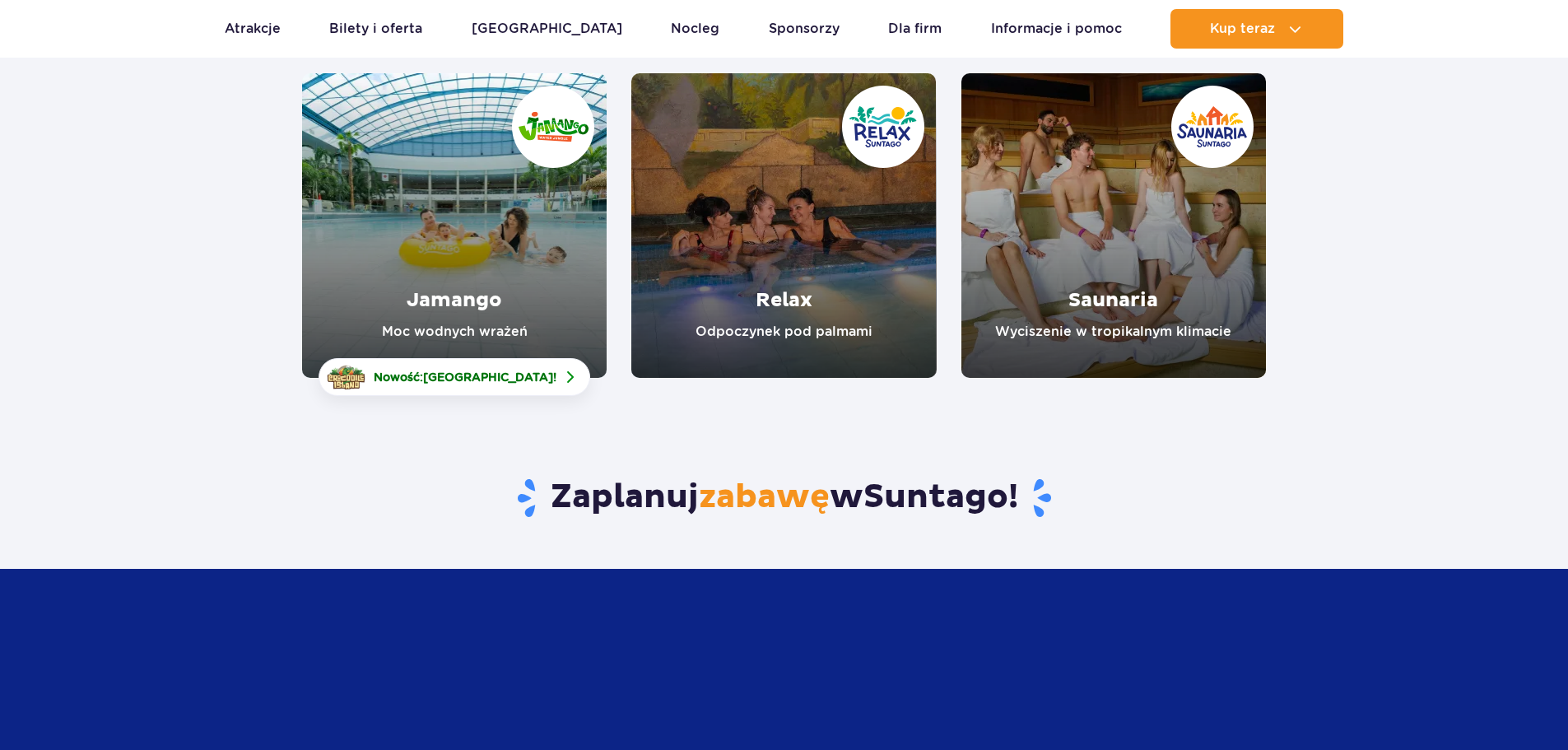
scroll to position [247, 0]
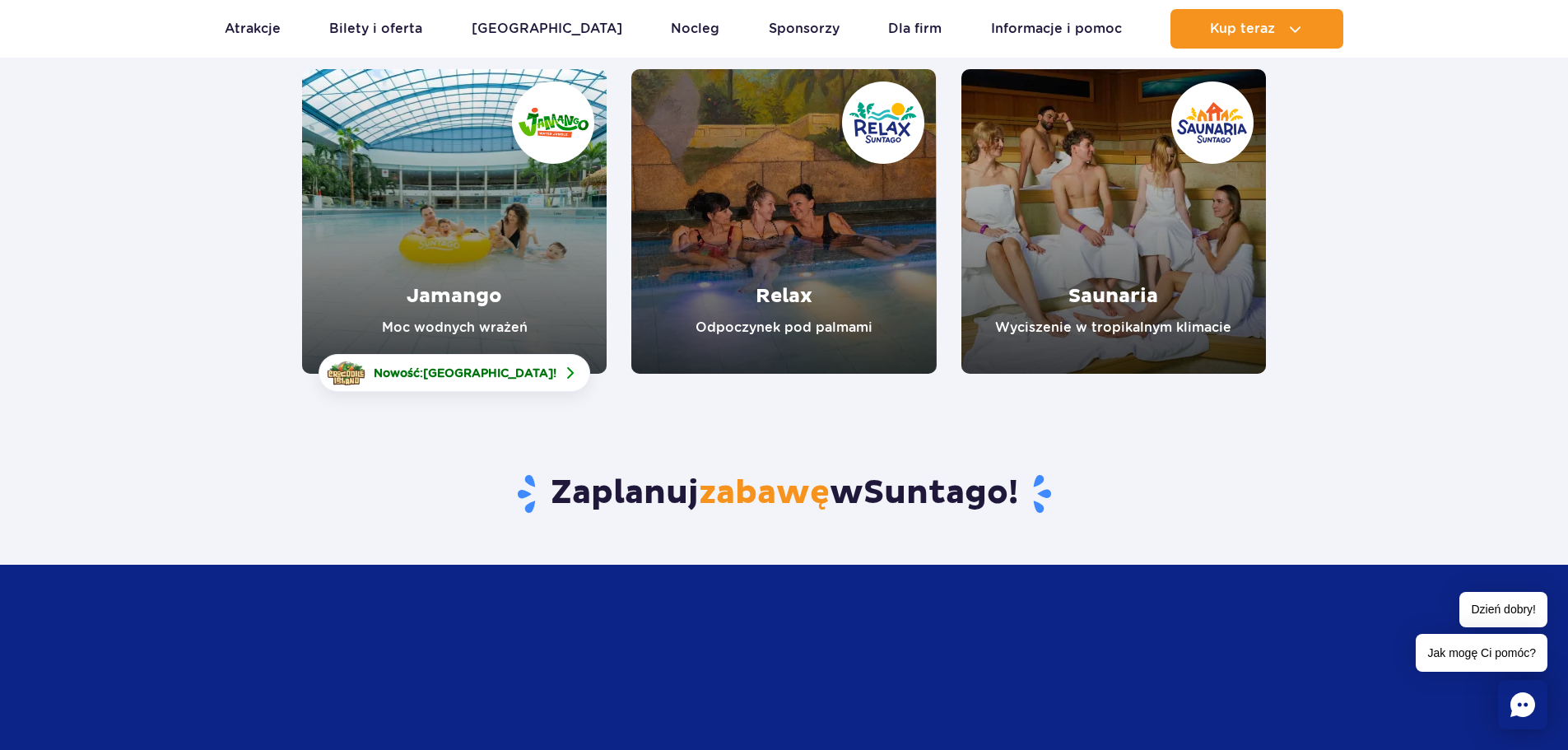
click at [492, 207] on link "Jamango" at bounding box center [454, 221] width 305 height 305
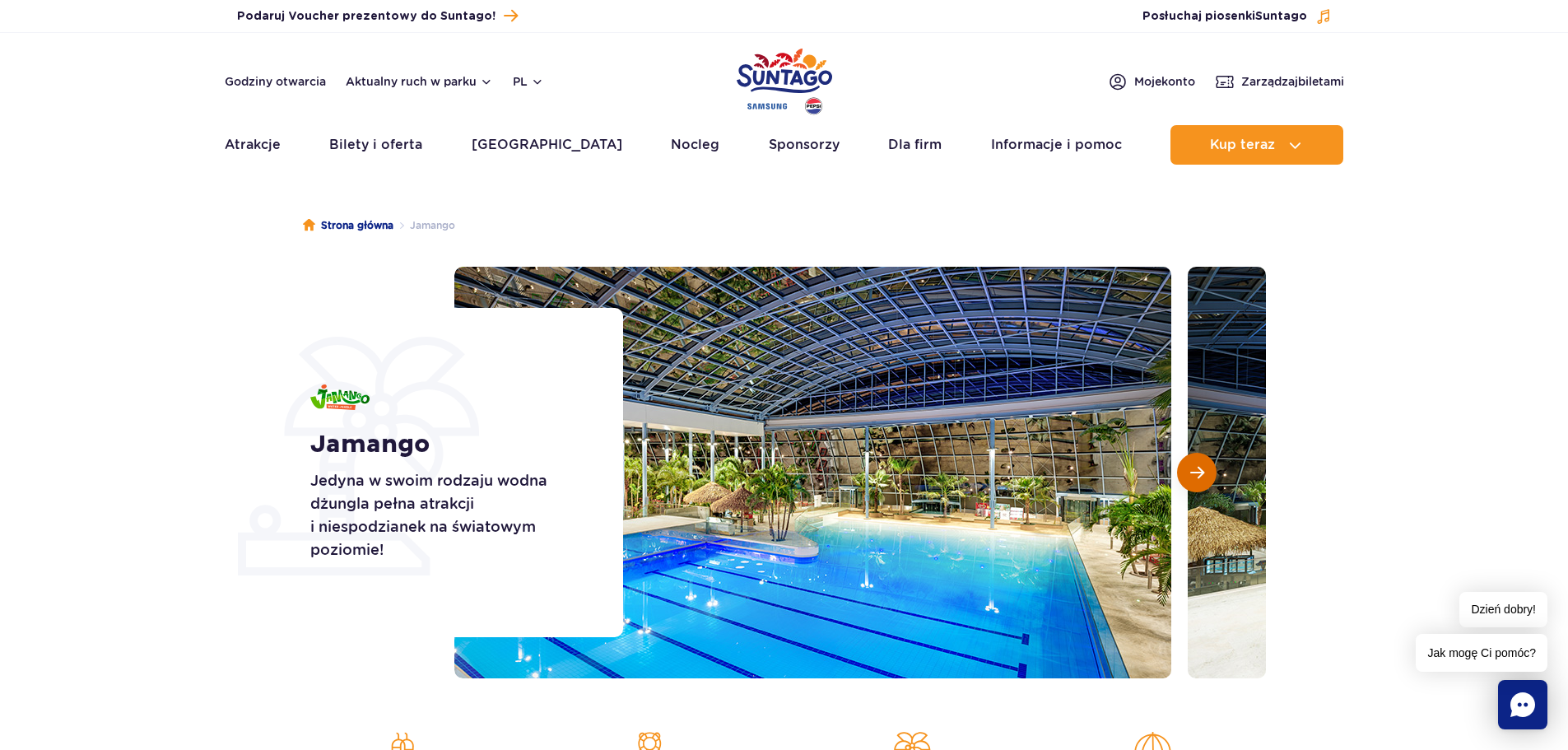
click at [1202, 475] on span "Następny slajd" at bounding box center [1197, 473] width 14 height 15
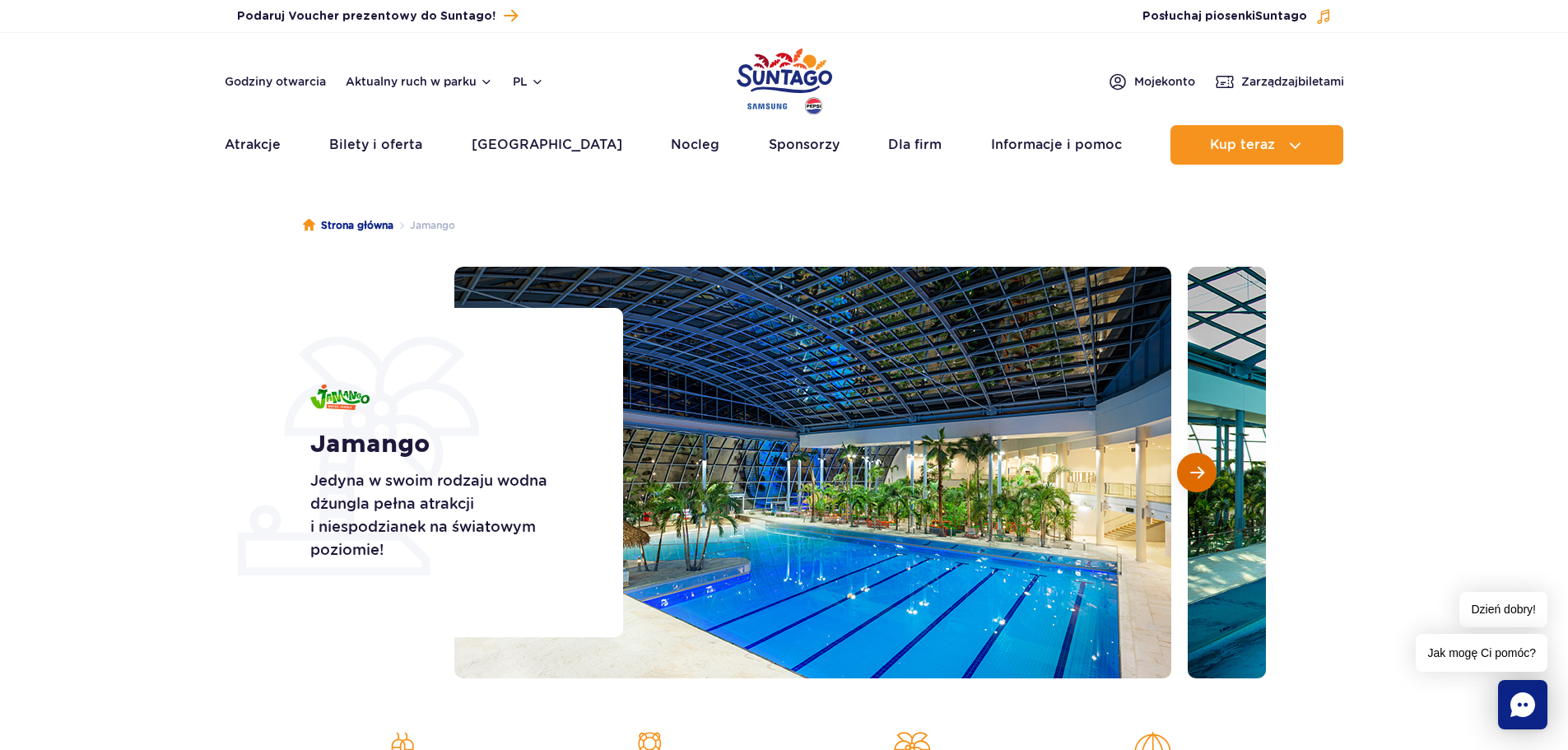
click at [1208, 475] on button "Następny slajd" at bounding box center [1196, 472] width 40 height 40
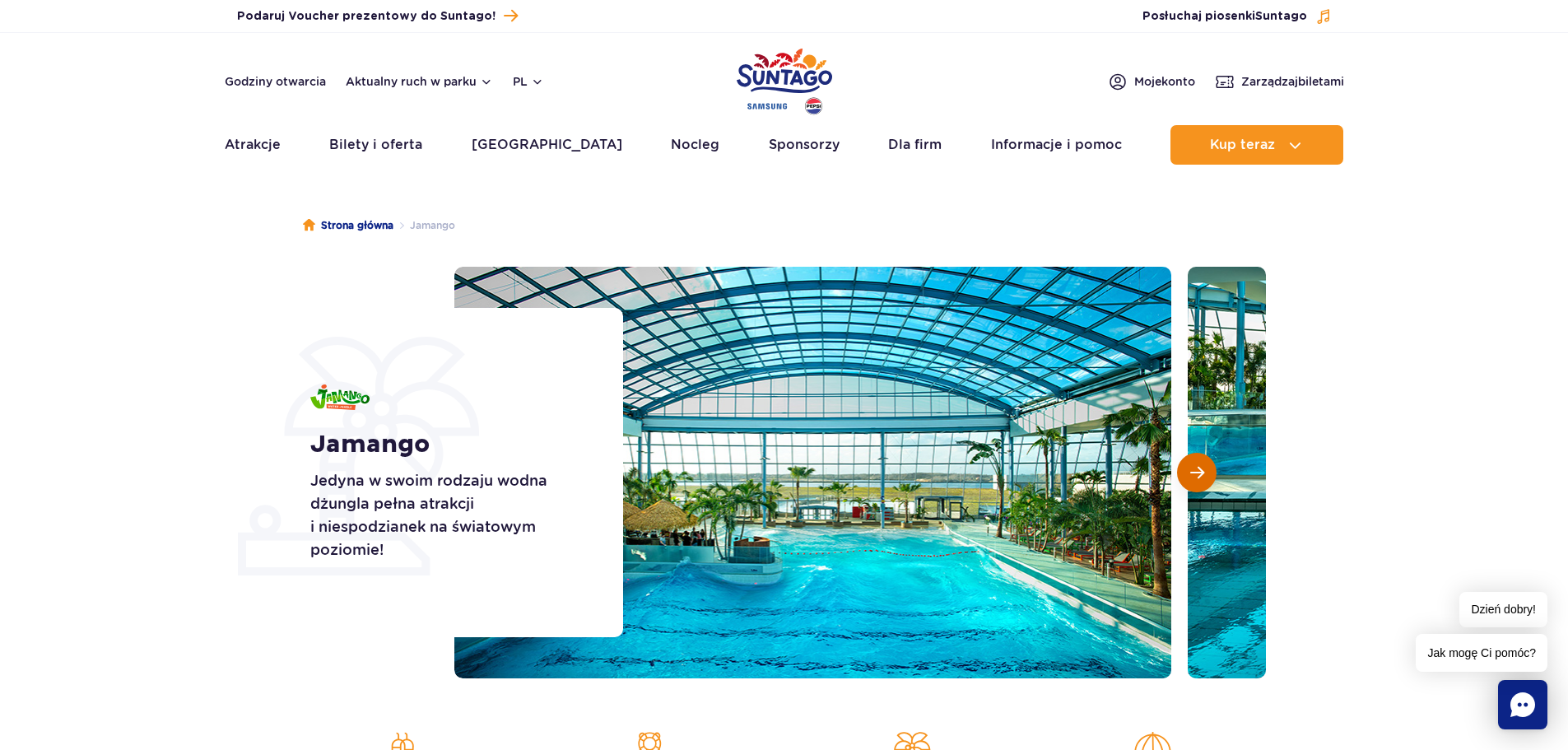
click at [1208, 475] on button "Następny slajd" at bounding box center [1196, 472] width 40 height 40
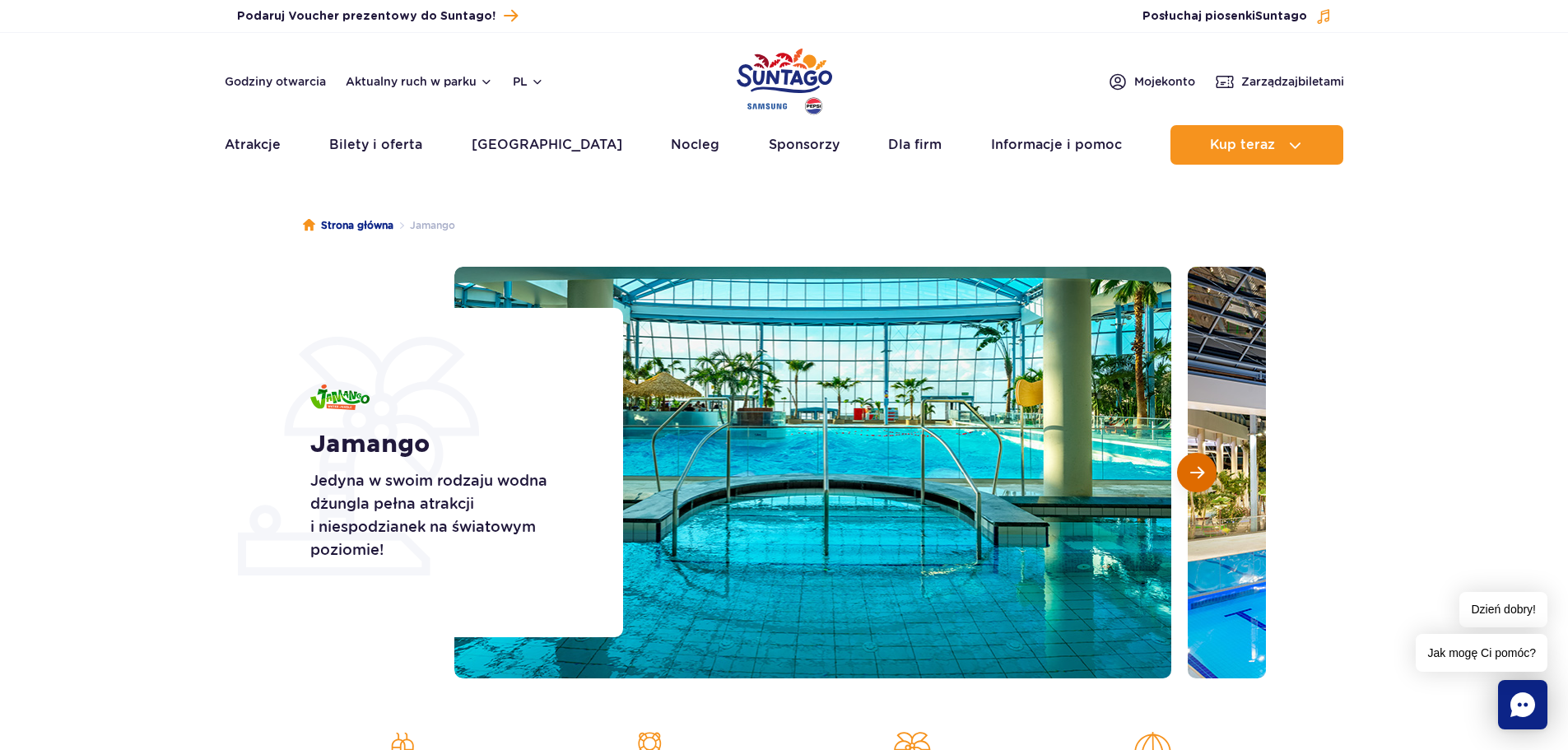
click at [1208, 475] on button "Następny slajd" at bounding box center [1196, 472] width 40 height 40
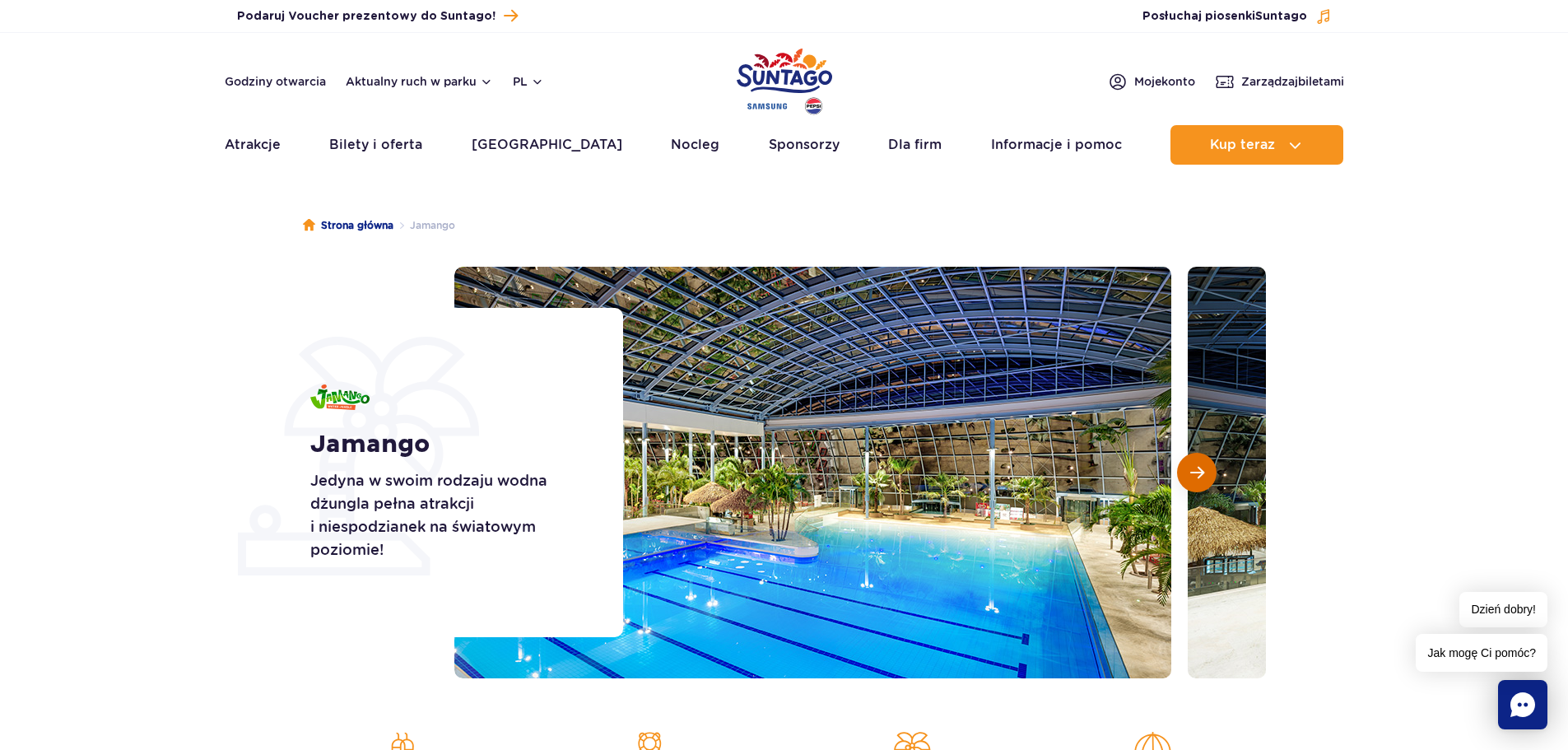
click at [1208, 475] on button "Następny slajd" at bounding box center [1196, 472] width 40 height 40
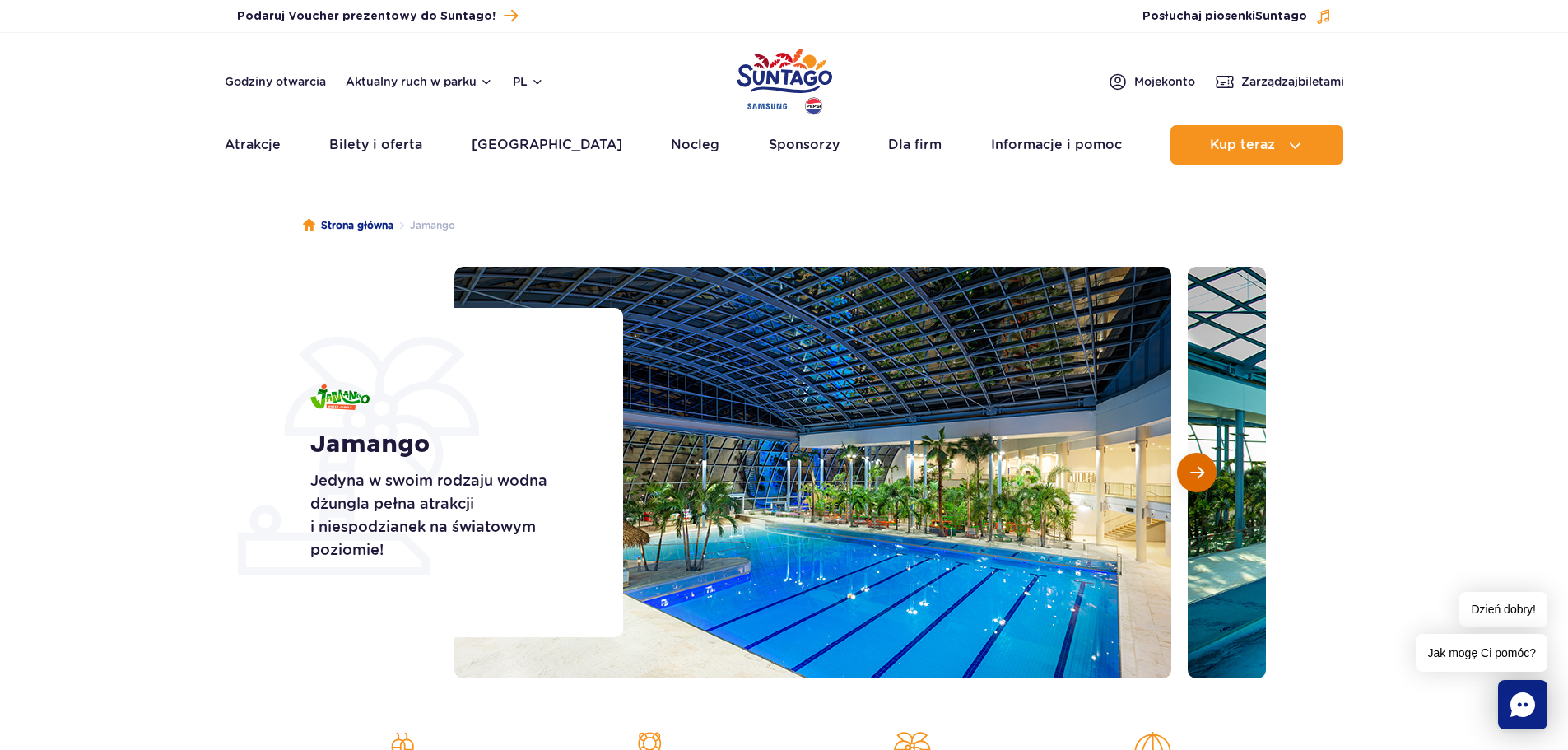
click at [1208, 475] on button "Następny slajd" at bounding box center [1196, 472] width 40 height 40
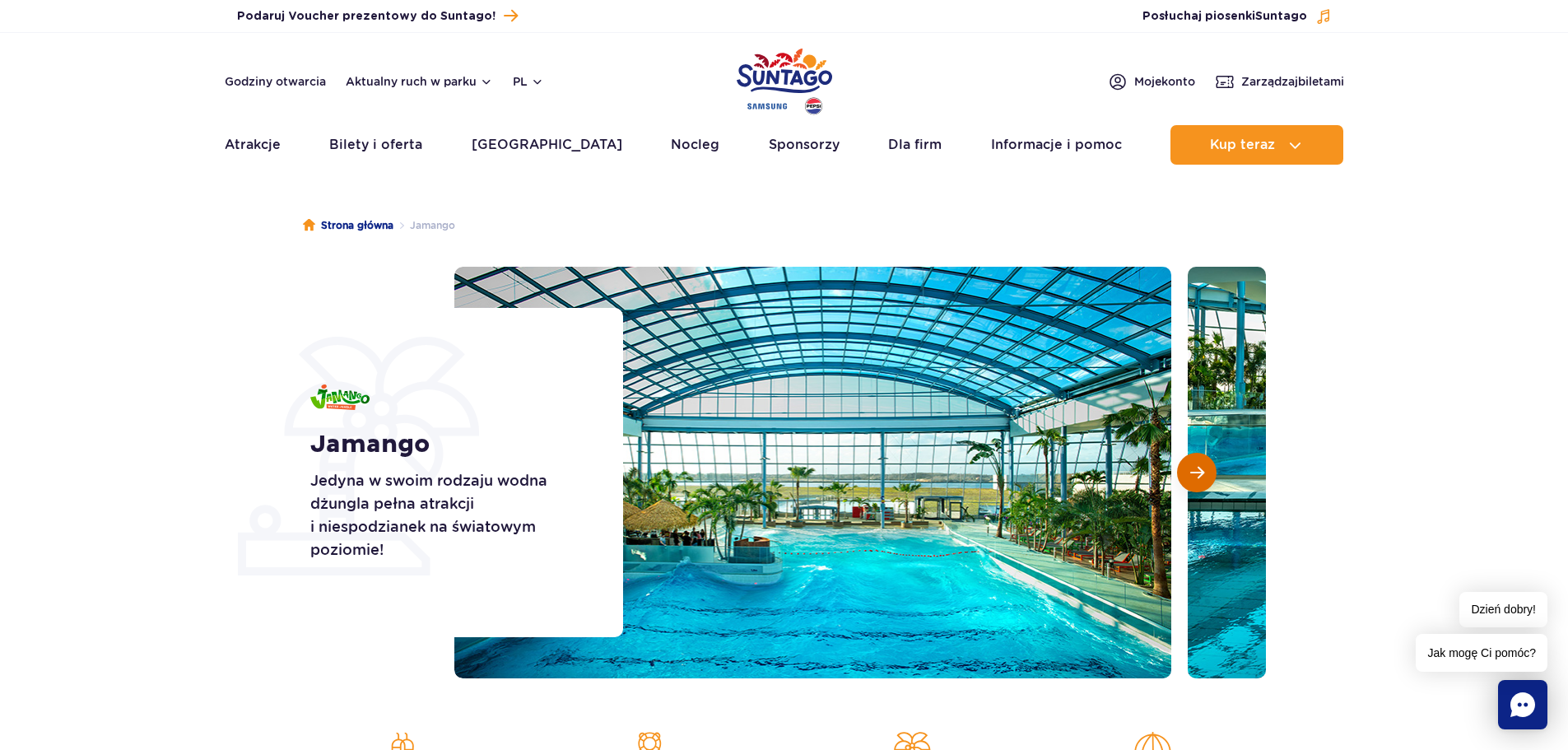
click at [1208, 475] on button "Następny slajd" at bounding box center [1196, 472] width 40 height 40
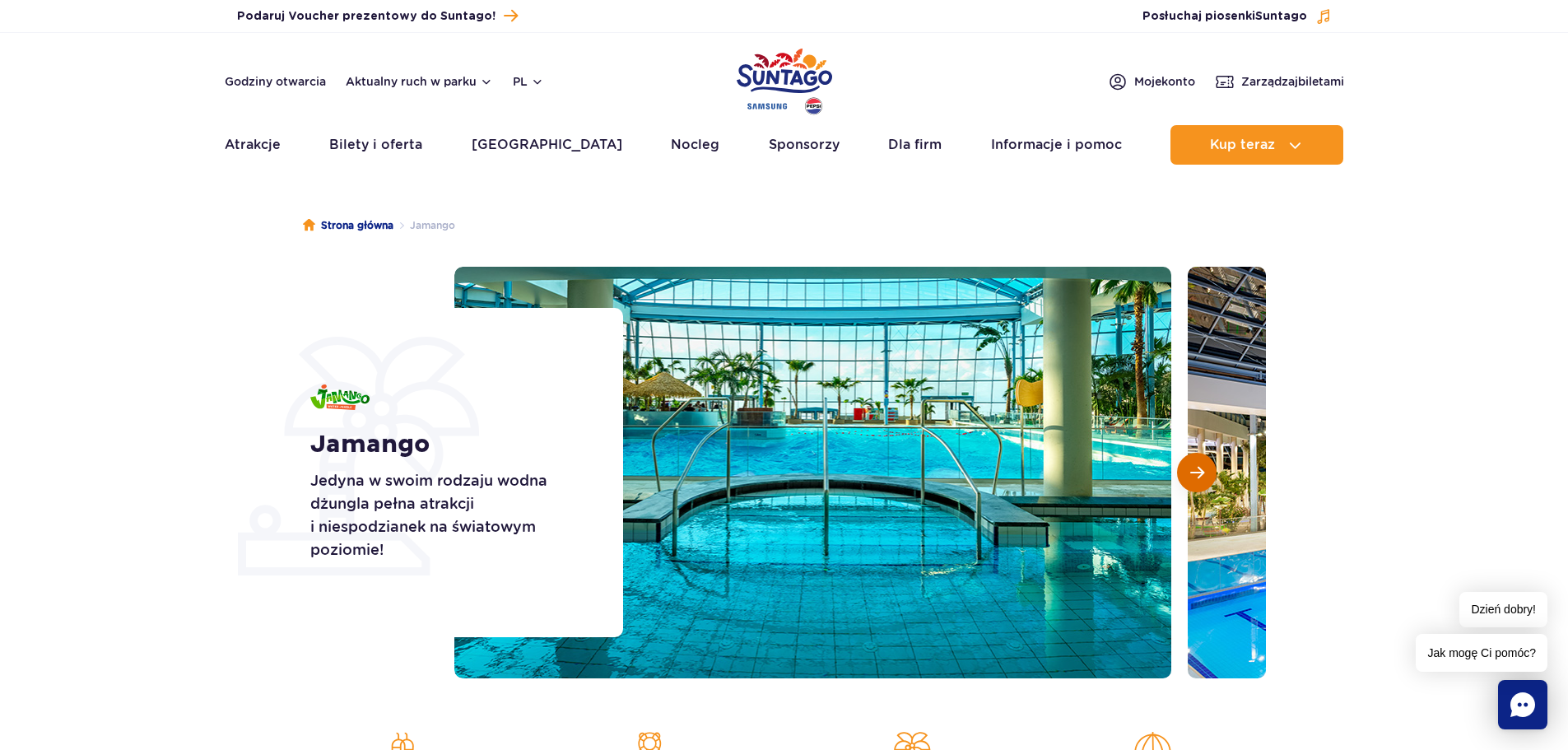
click at [1208, 475] on button "Następny slajd" at bounding box center [1196, 472] width 40 height 40
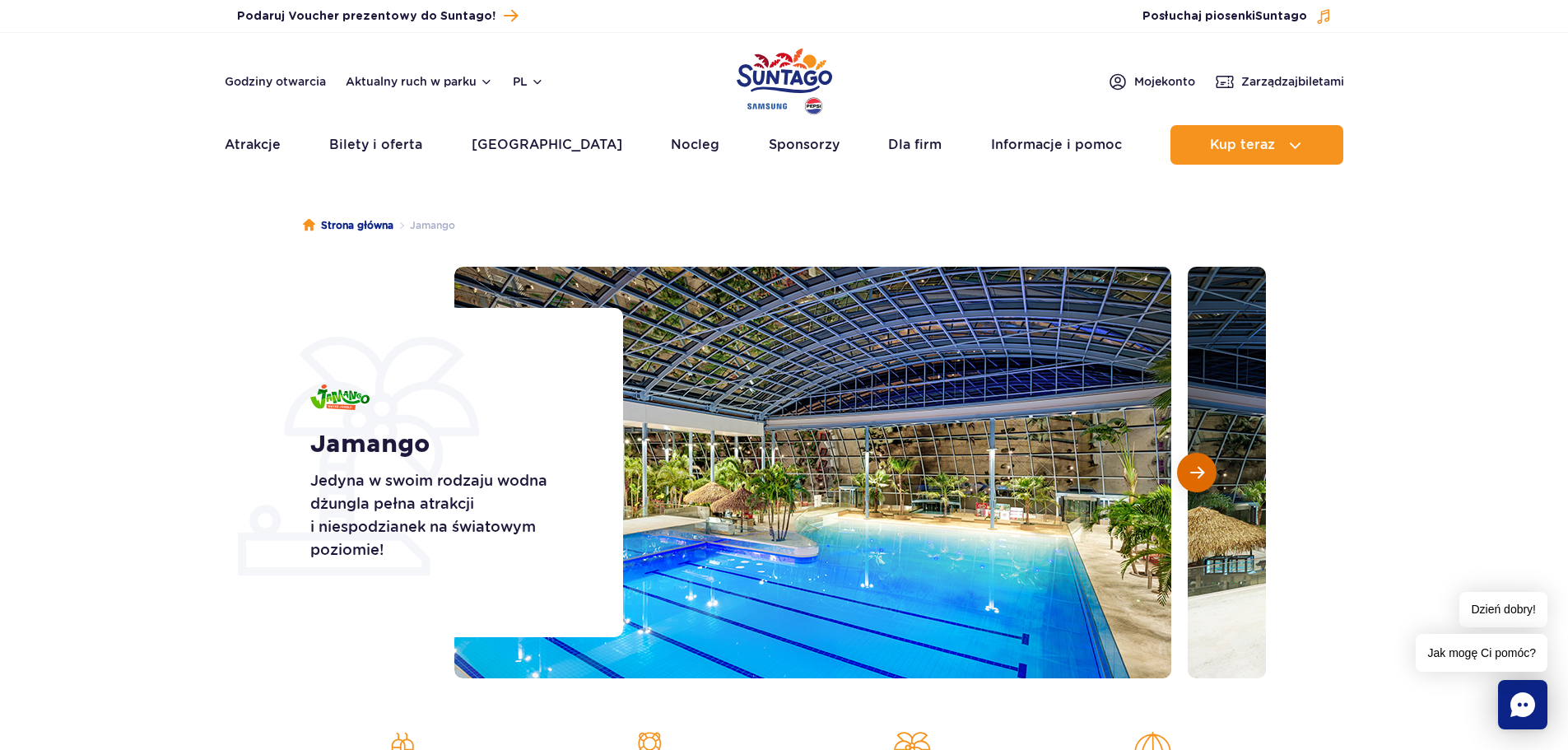
click at [1208, 475] on button "Następny slajd" at bounding box center [1196, 472] width 40 height 40
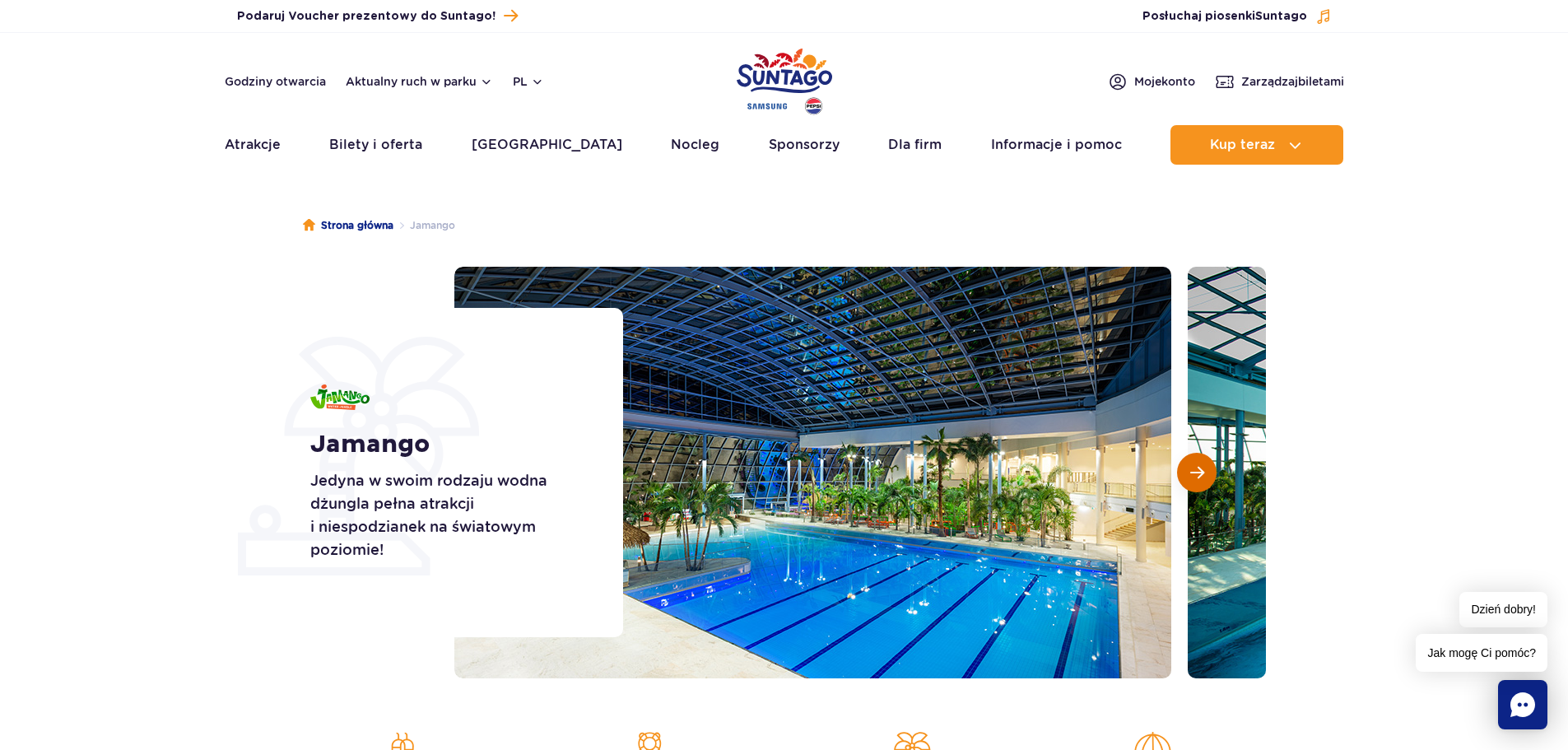
click at [1208, 475] on button "Następny slajd" at bounding box center [1196, 472] width 40 height 40
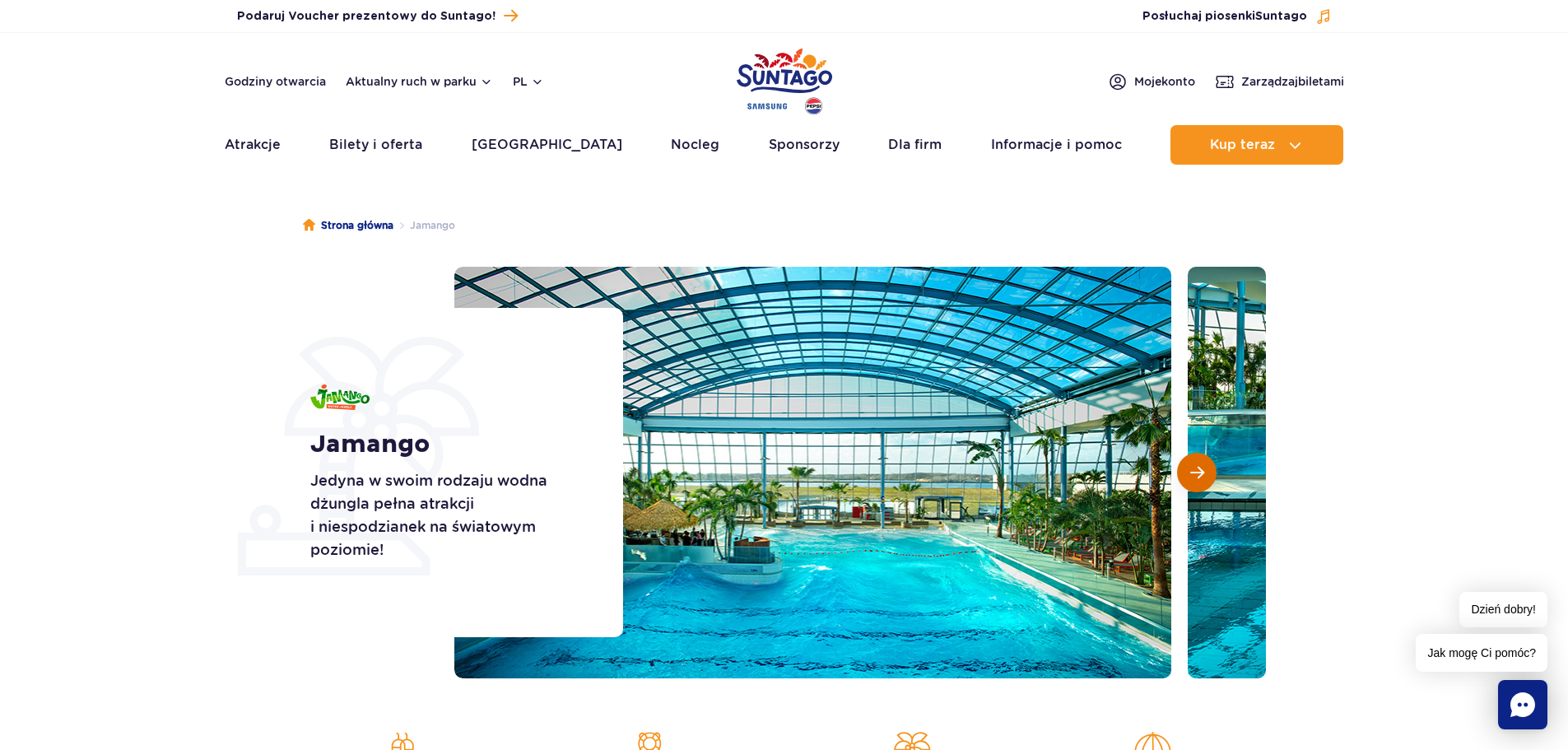
click at [1208, 475] on button "Następny slajd" at bounding box center [1196, 472] width 40 height 40
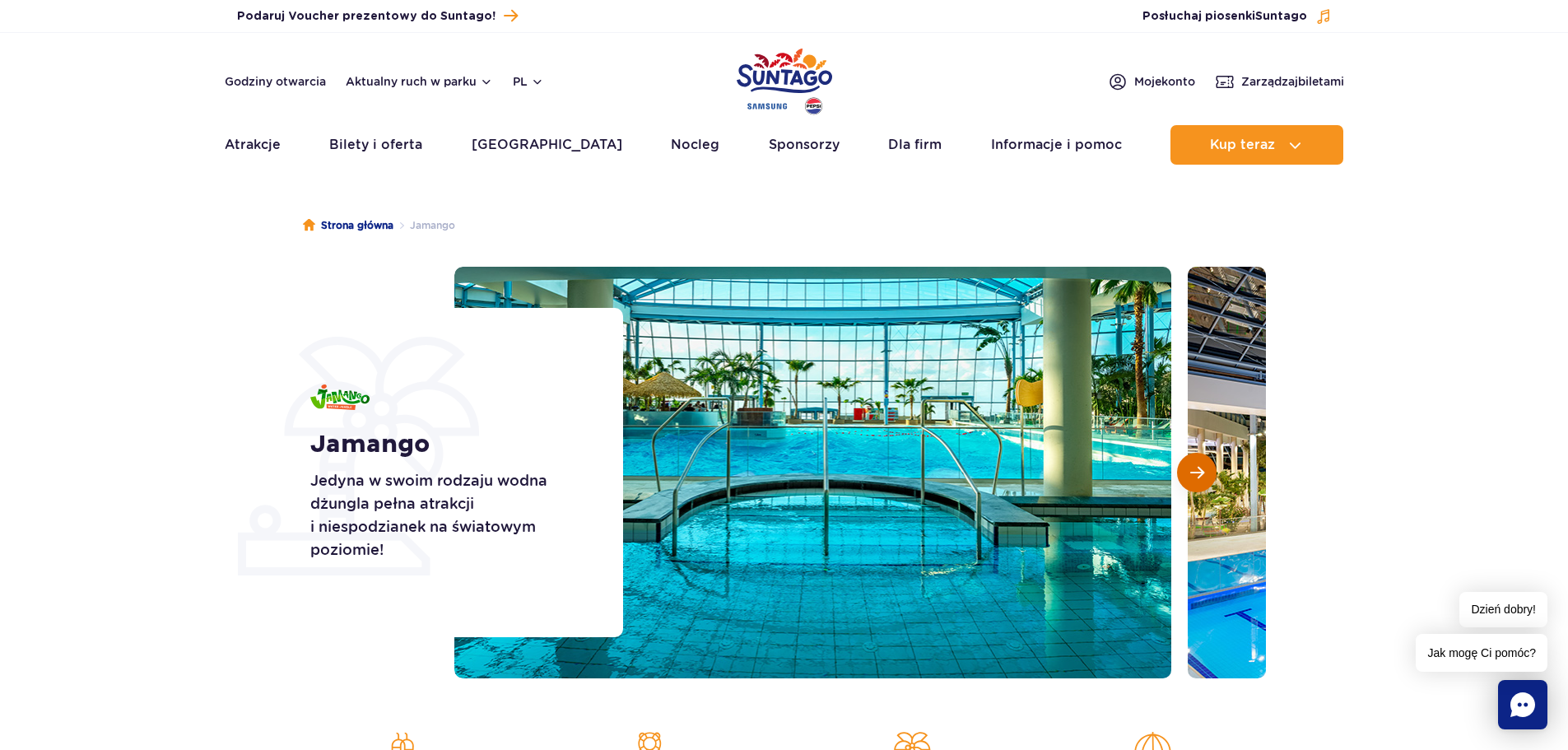
click at [1208, 475] on button "Następny slajd" at bounding box center [1196, 472] width 40 height 40
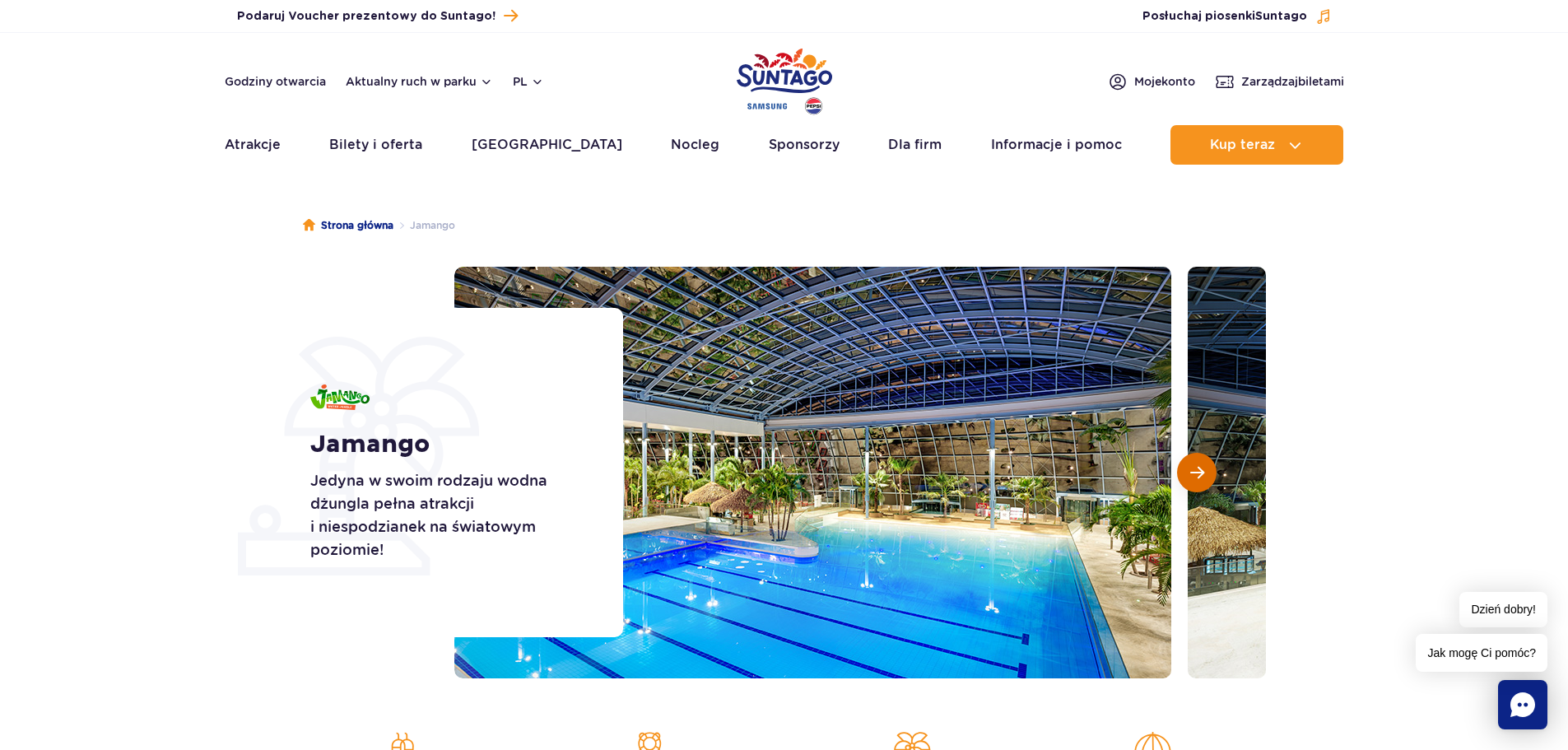
click at [1208, 475] on button "Następny slajd" at bounding box center [1196, 472] width 40 height 40
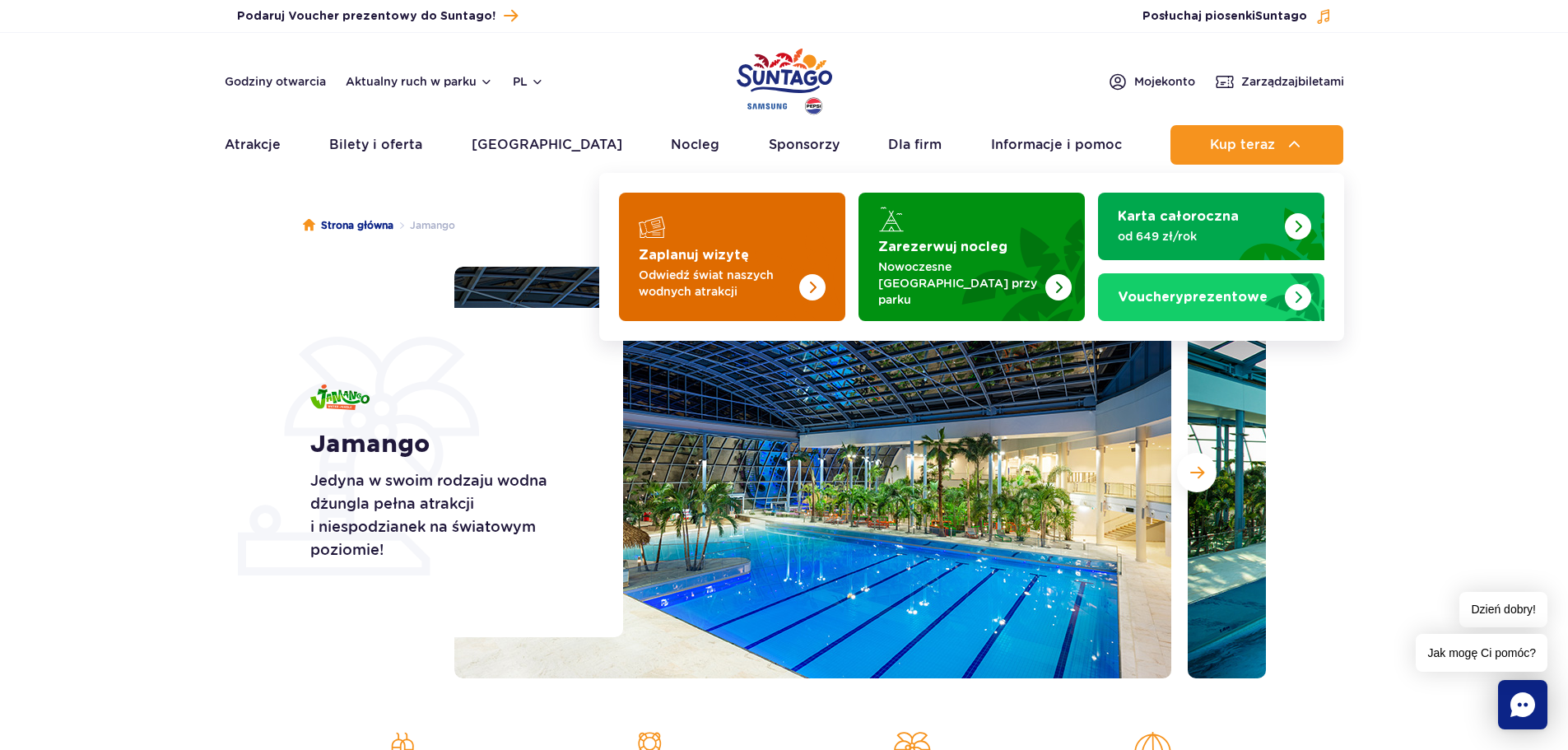
click at [736, 277] on p "Odwiedź świat naszych wodnych atrakcji" at bounding box center [718, 283] width 161 height 33
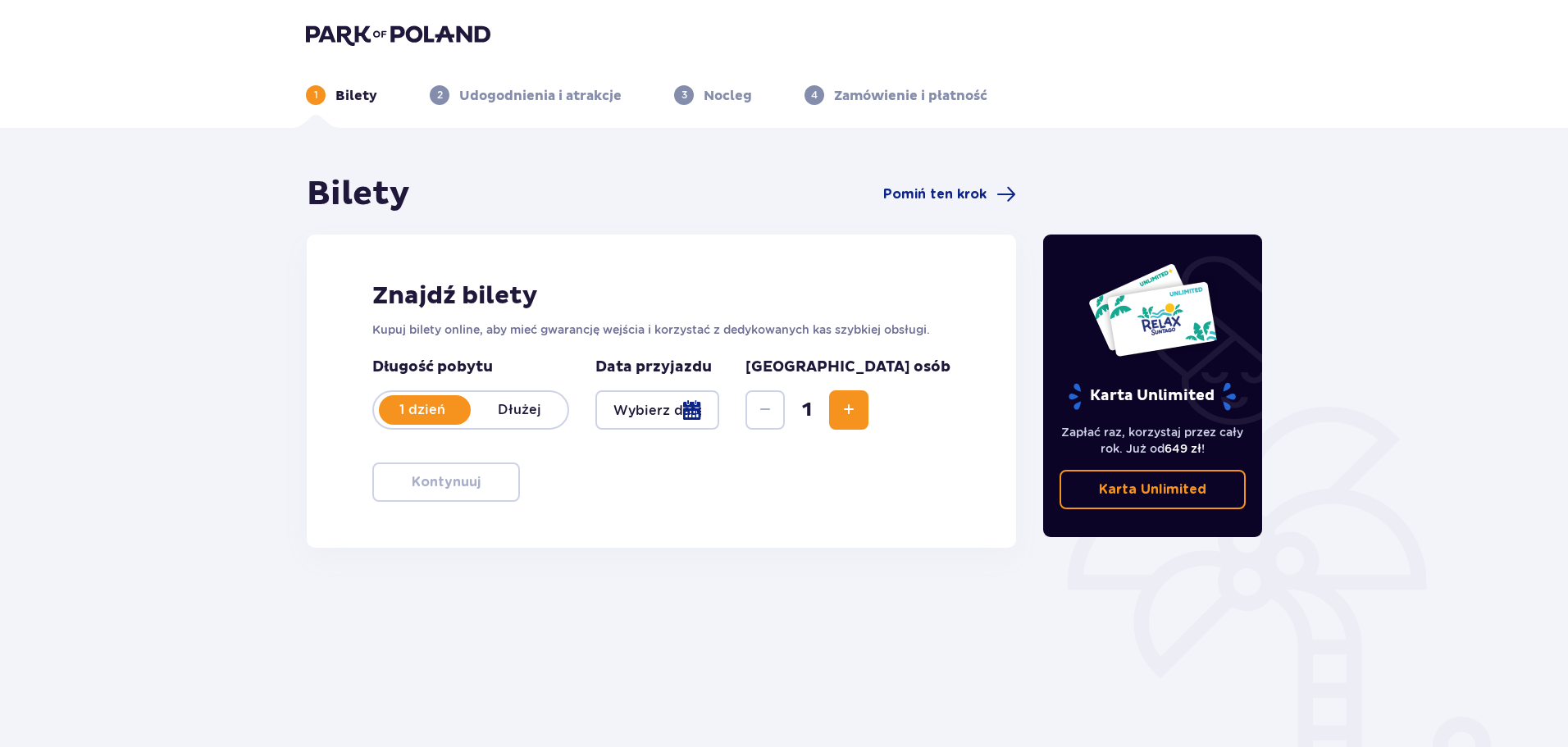
click at [719, 409] on div at bounding box center [657, 410] width 124 height 39
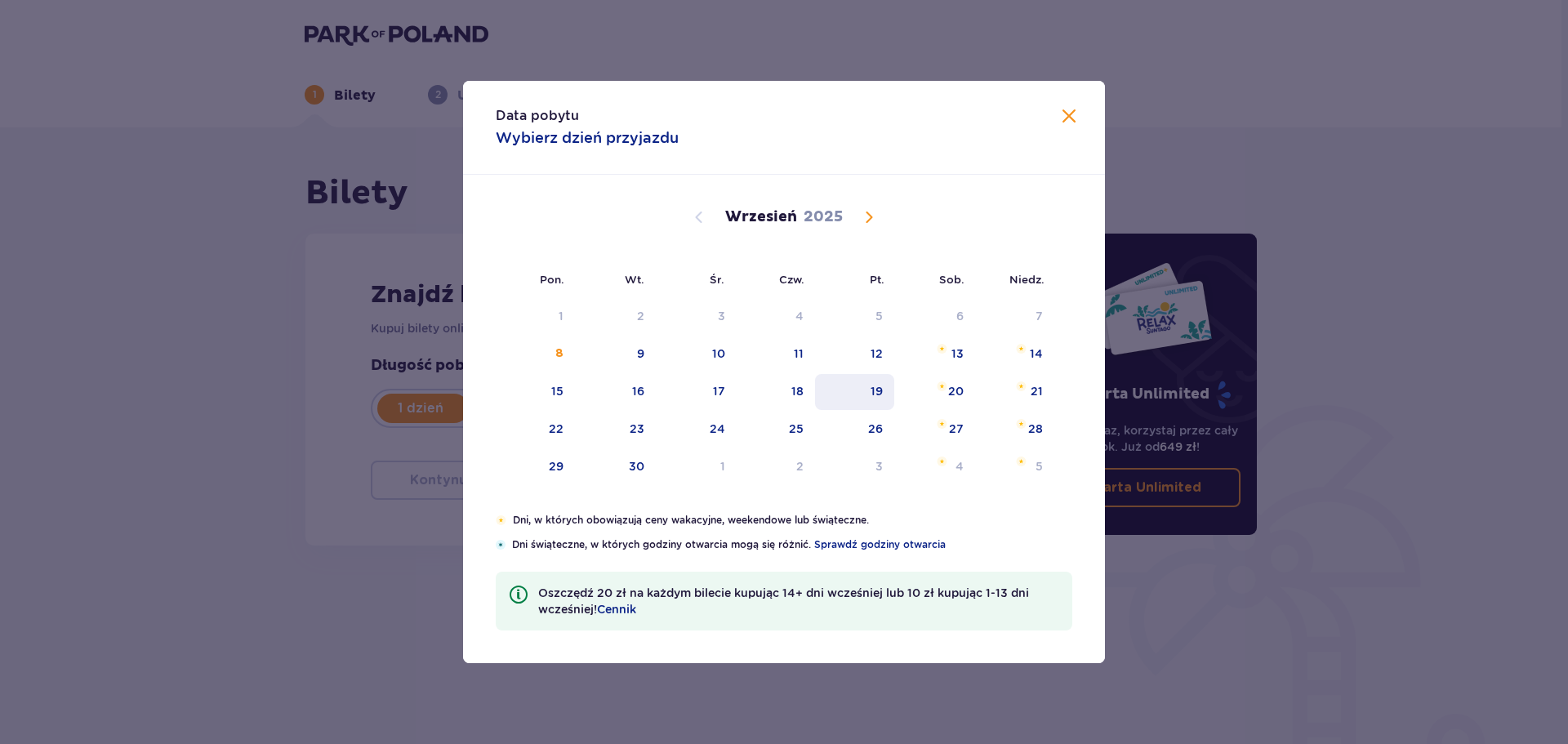
click at [871, 387] on div "19" at bounding box center [877, 392] width 13 height 17
type input "[DATE]"
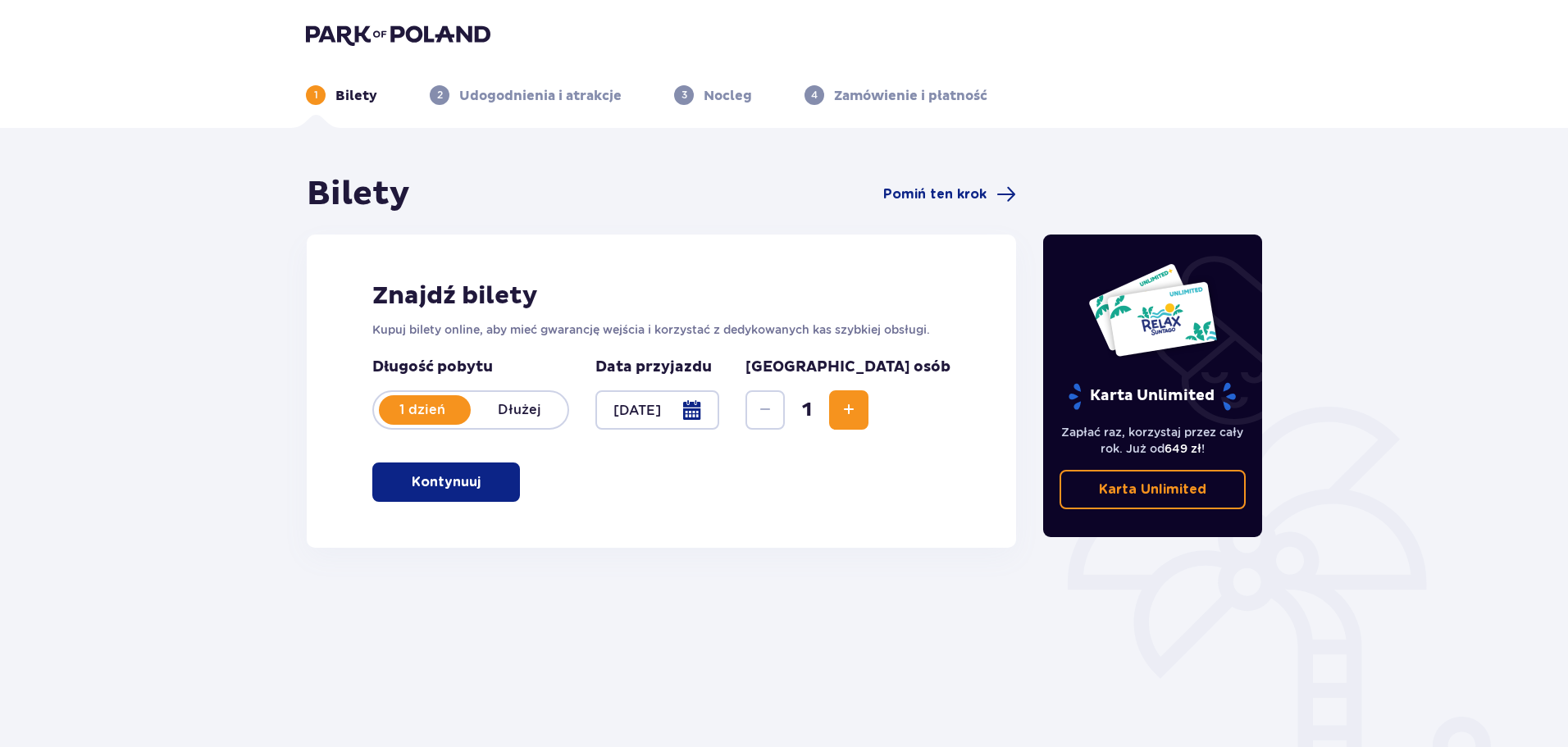
click at [479, 477] on span "button" at bounding box center [483, 482] width 19 height 19
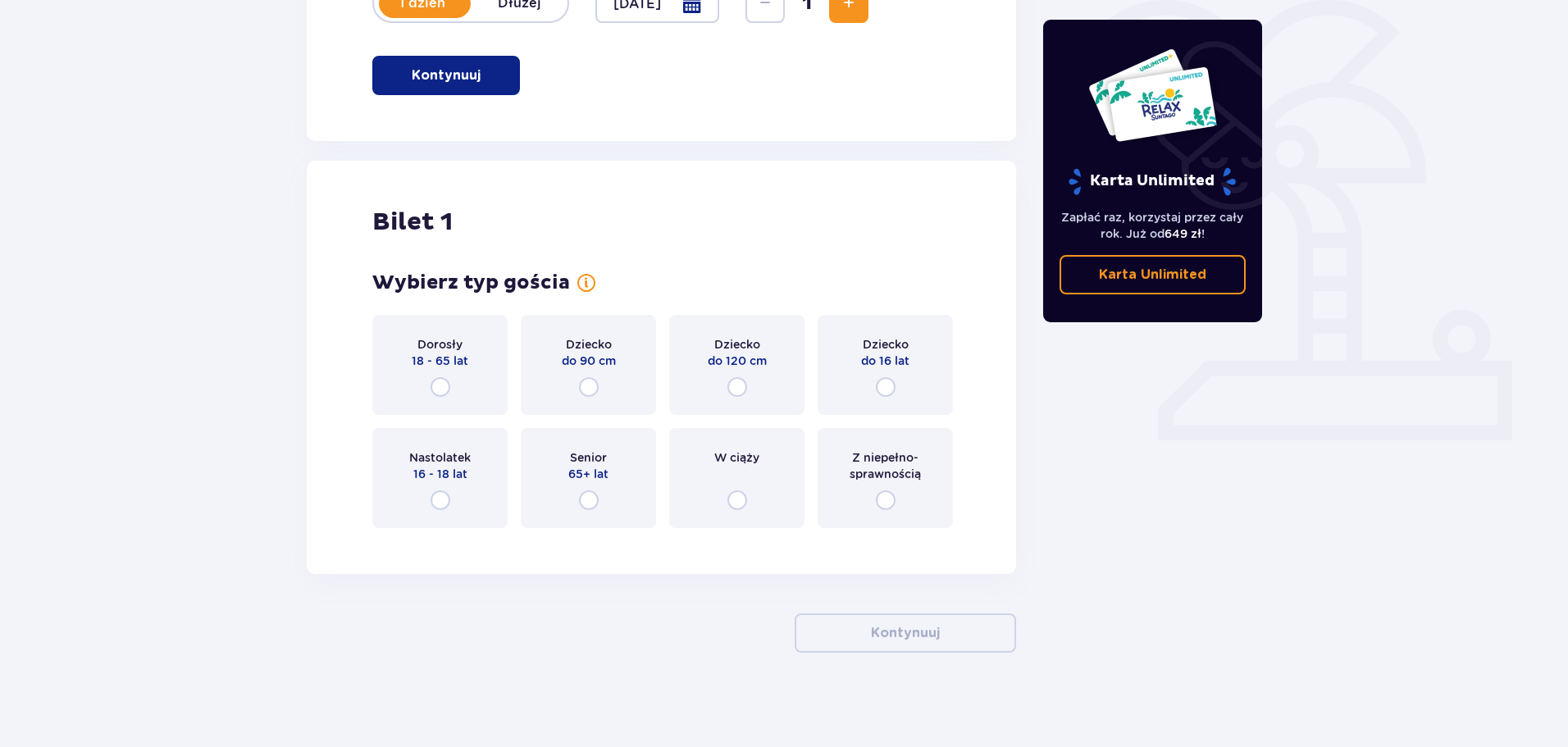
scroll to position [411, 0]
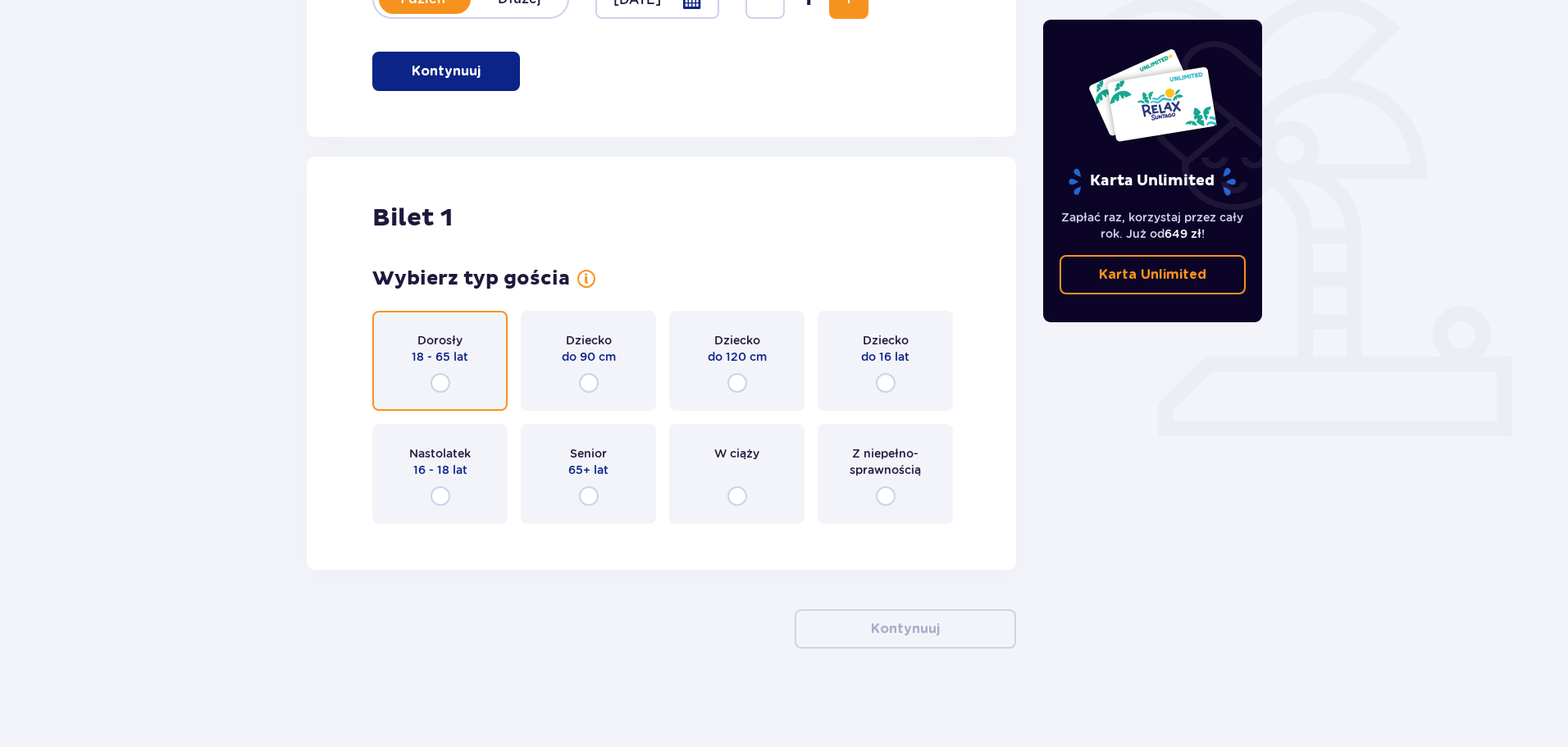
click at [431, 380] on input "radio" at bounding box center [440, 382] width 19 height 19
radio input "true"
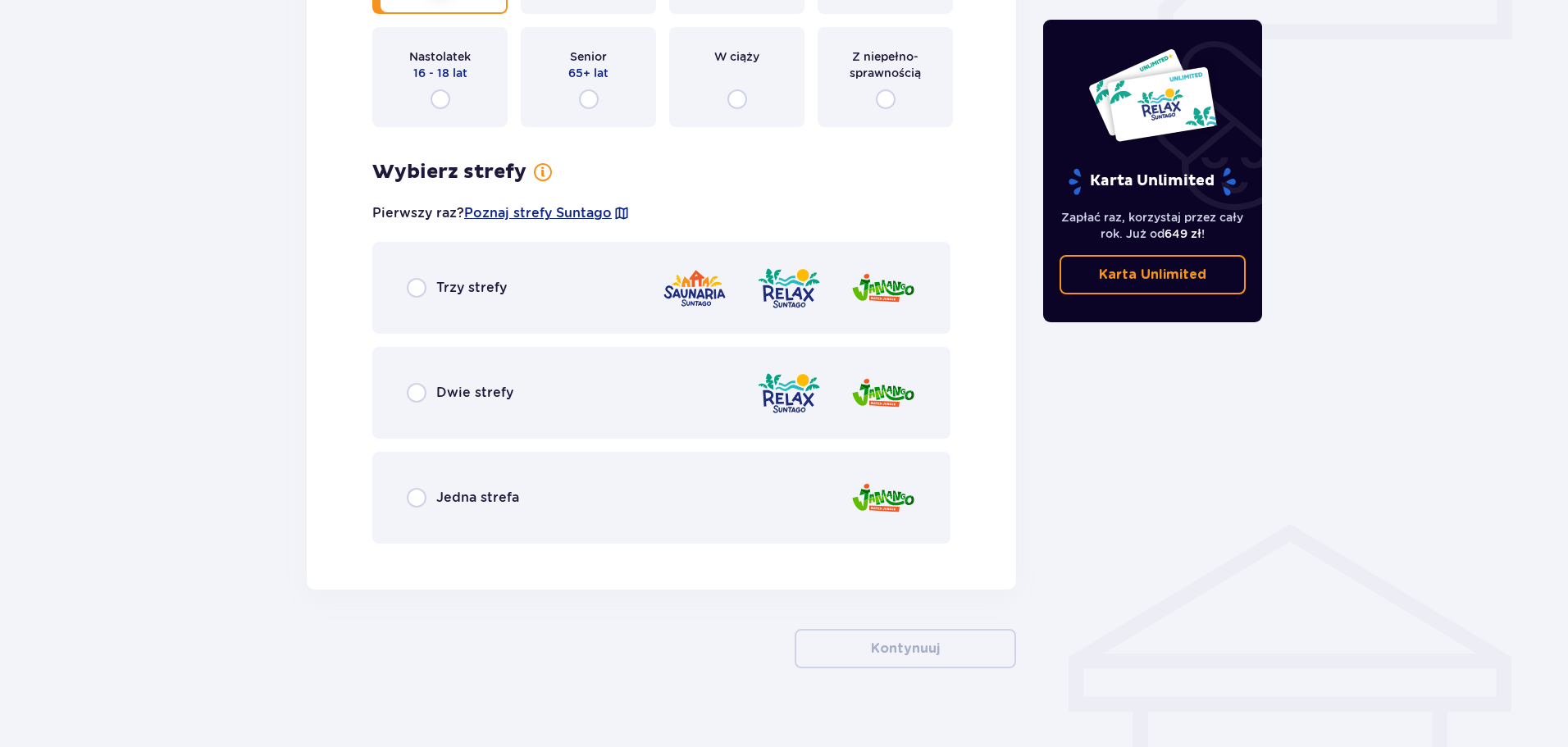
scroll to position [827, 0]
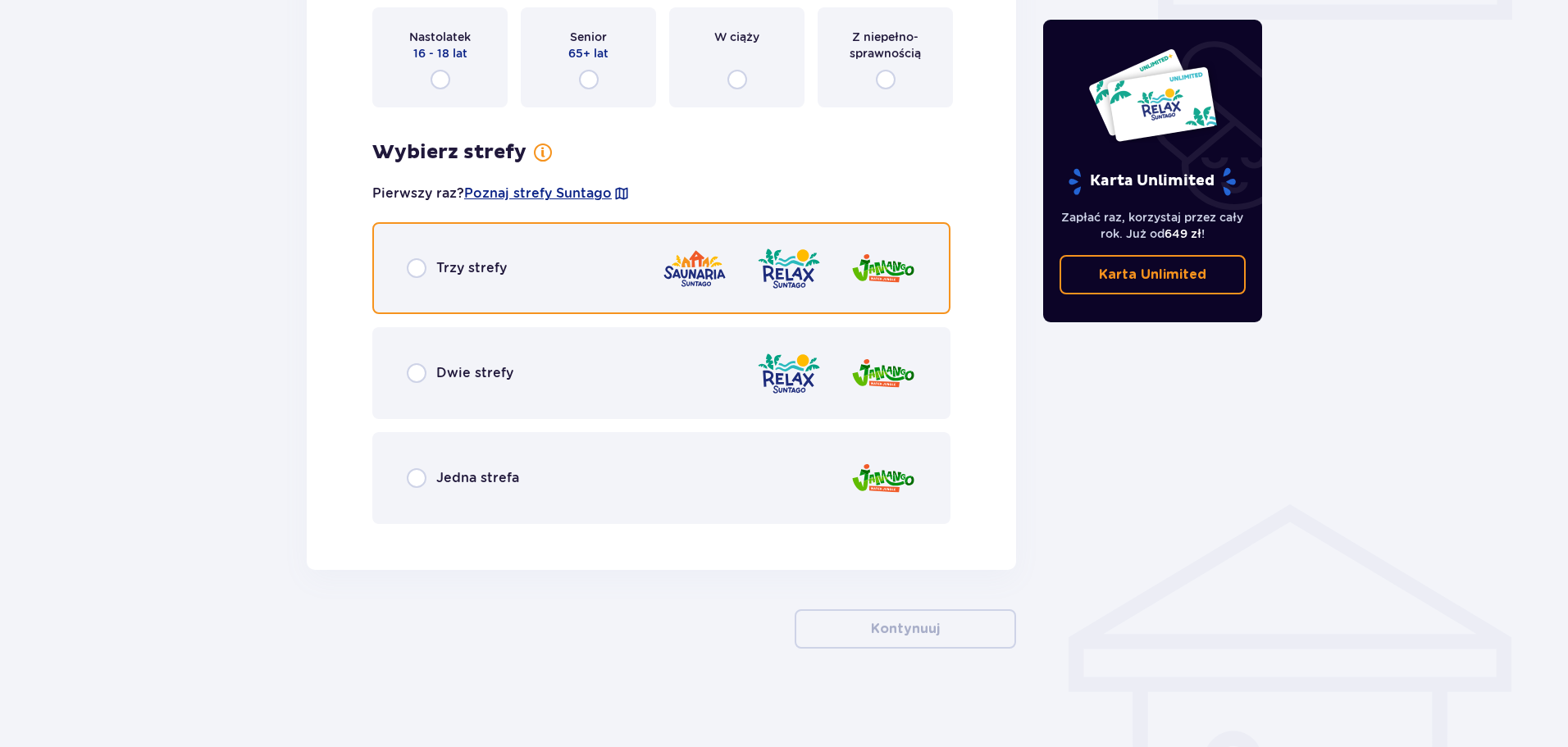
click at [418, 271] on input "radio" at bounding box center [416, 267] width 19 height 19
radio input "true"
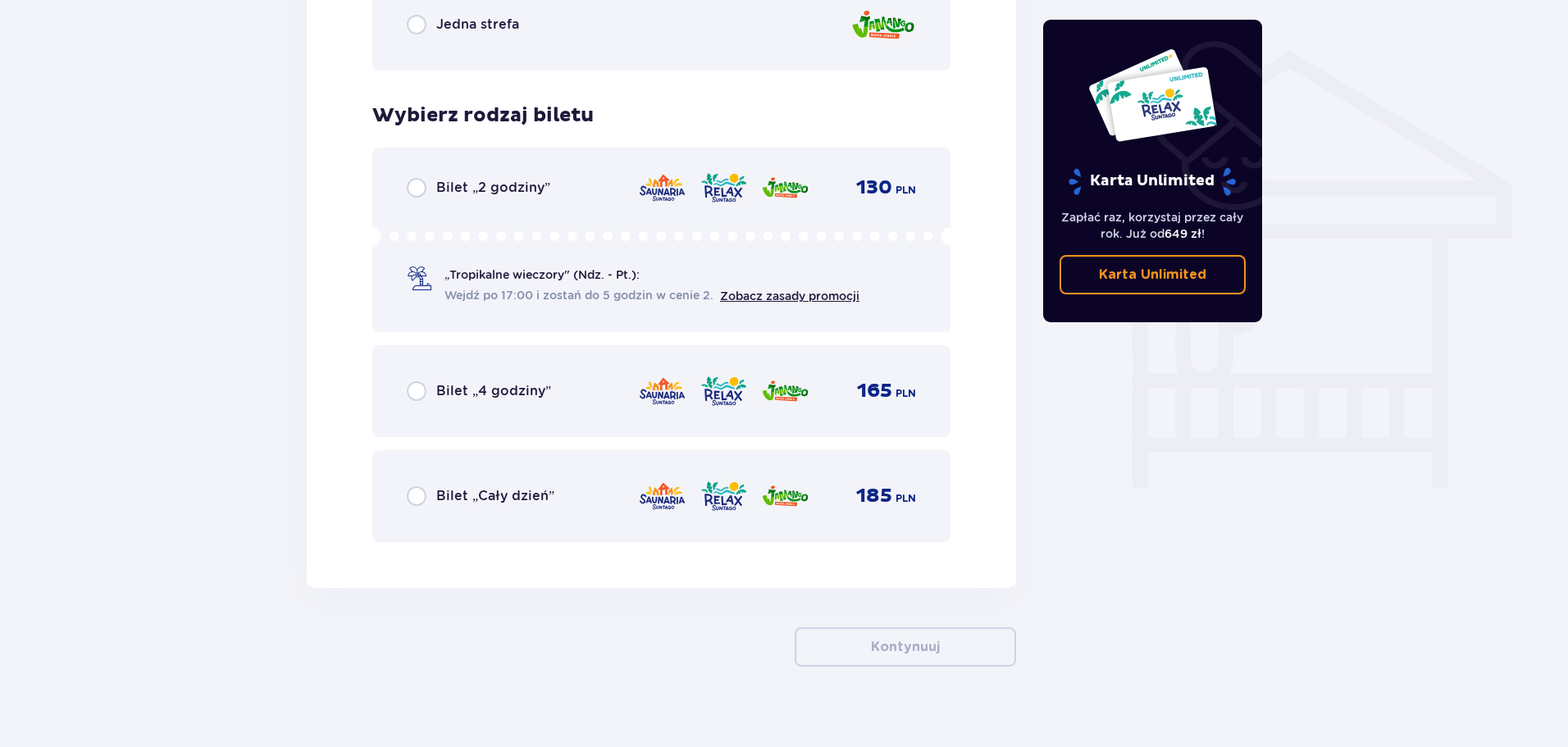
scroll to position [1299, 0]
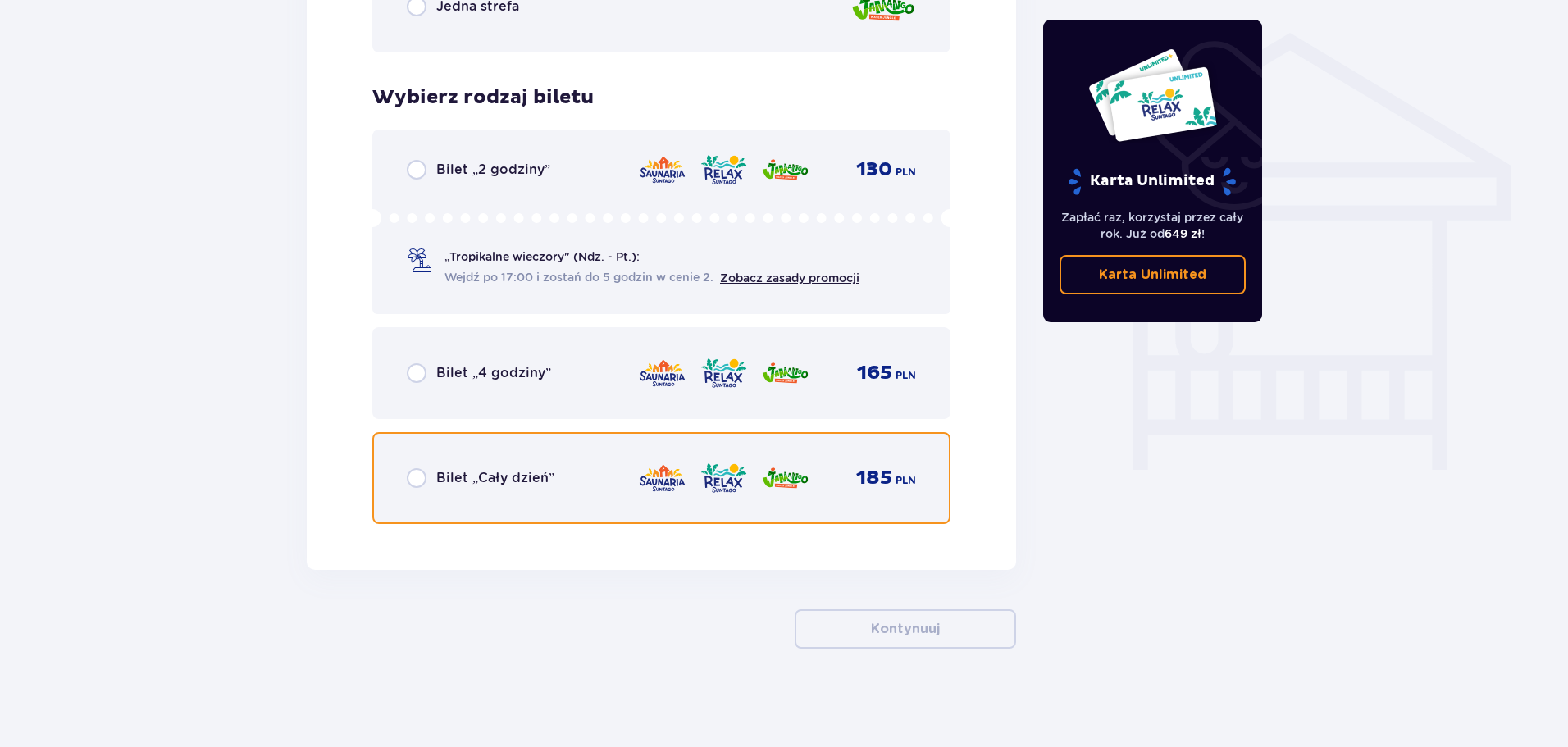
click at [419, 478] on input "radio" at bounding box center [416, 478] width 19 height 19
radio input "true"
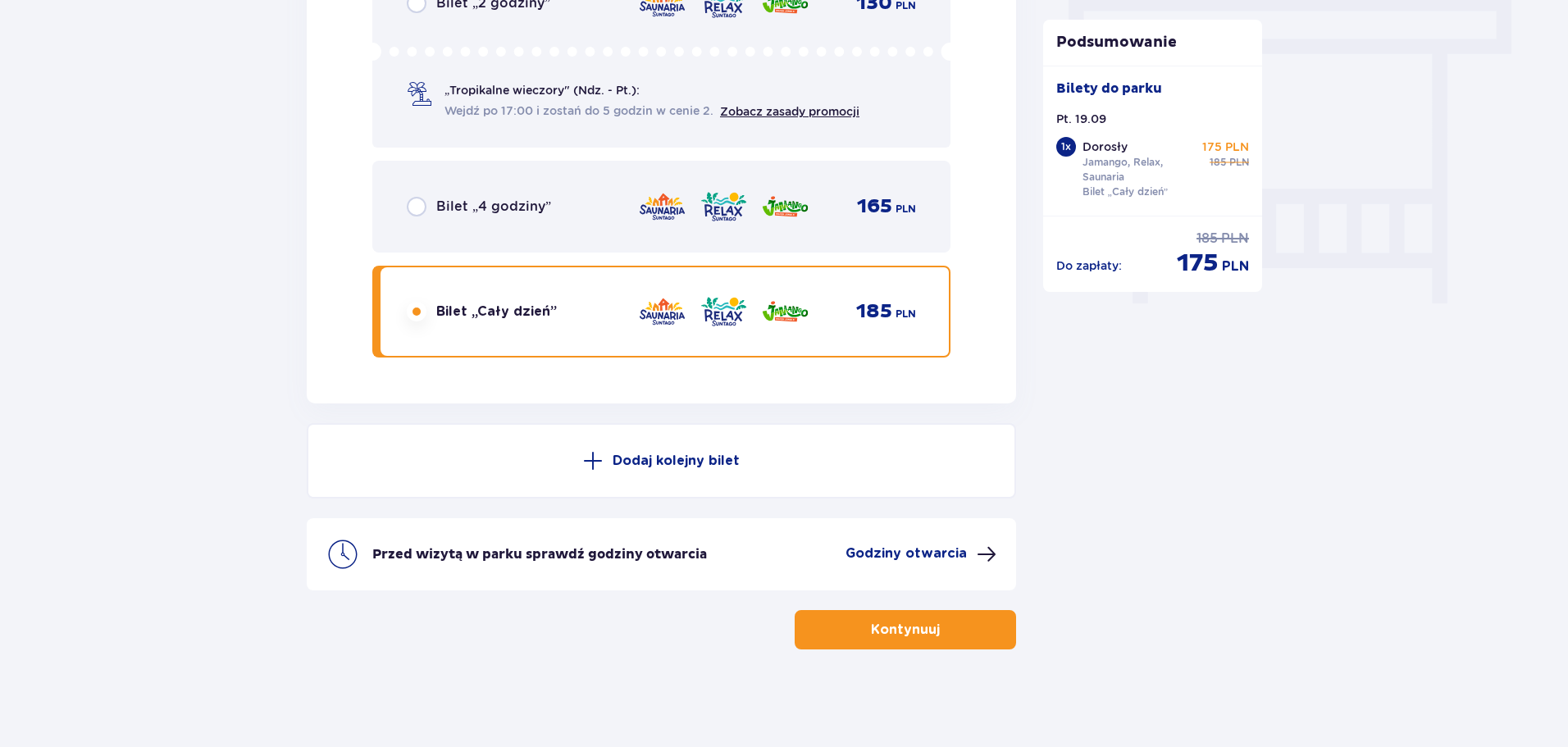
scroll to position [1466, 0]
click at [668, 459] on p "Dodaj kolejny bilet" at bounding box center [676, 460] width 127 height 18
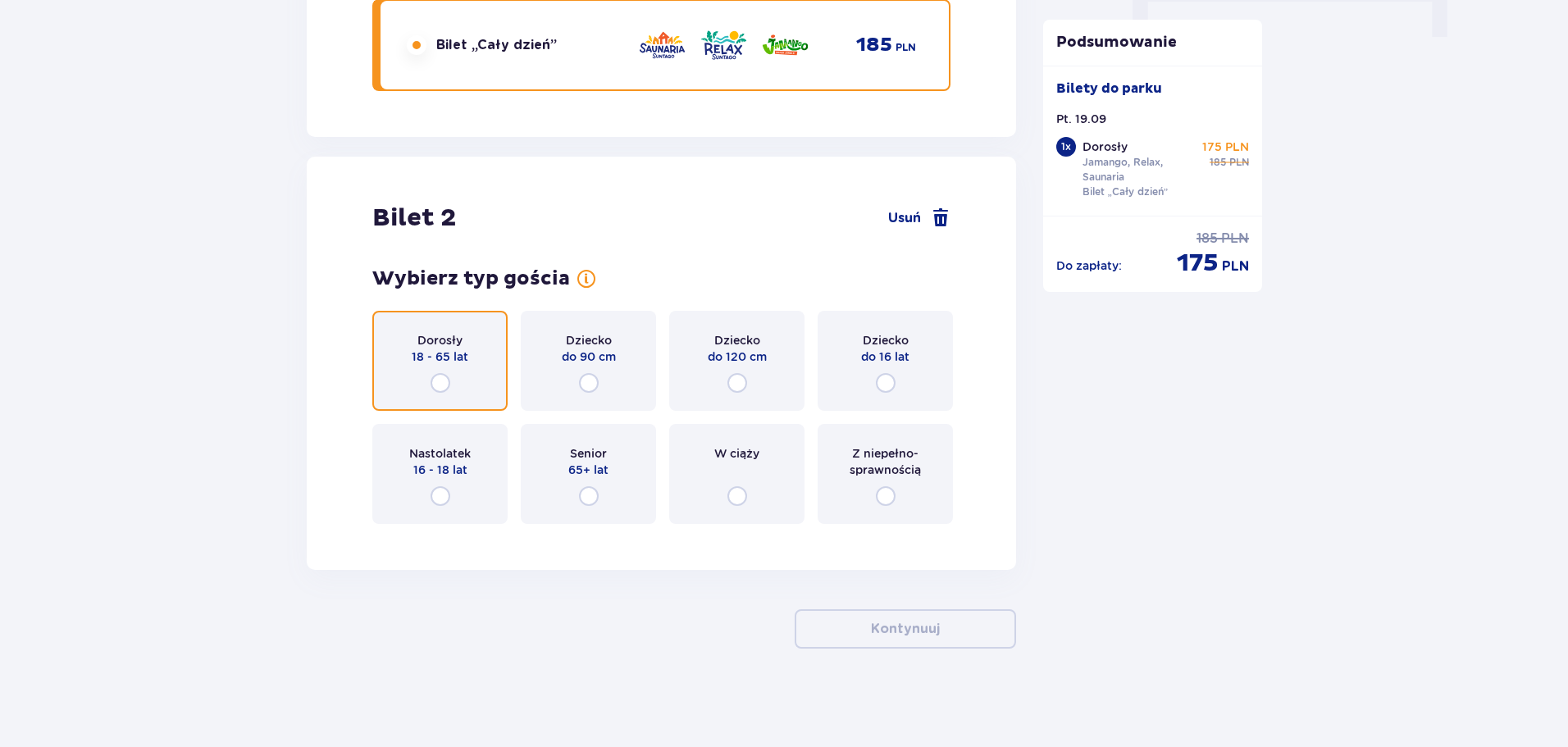
click at [437, 384] on input "radio" at bounding box center [440, 382] width 19 height 19
radio input "true"
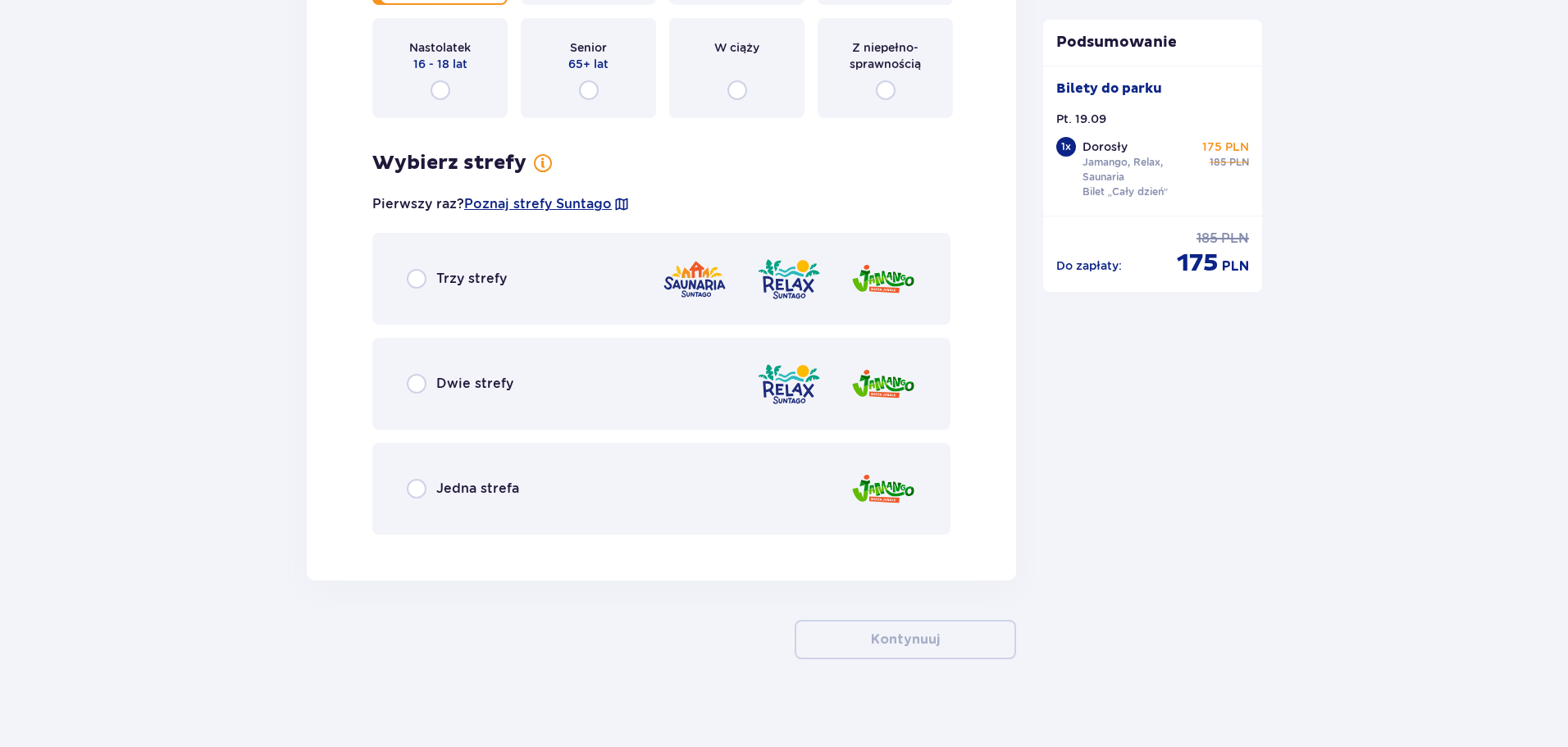
scroll to position [2149, 0]
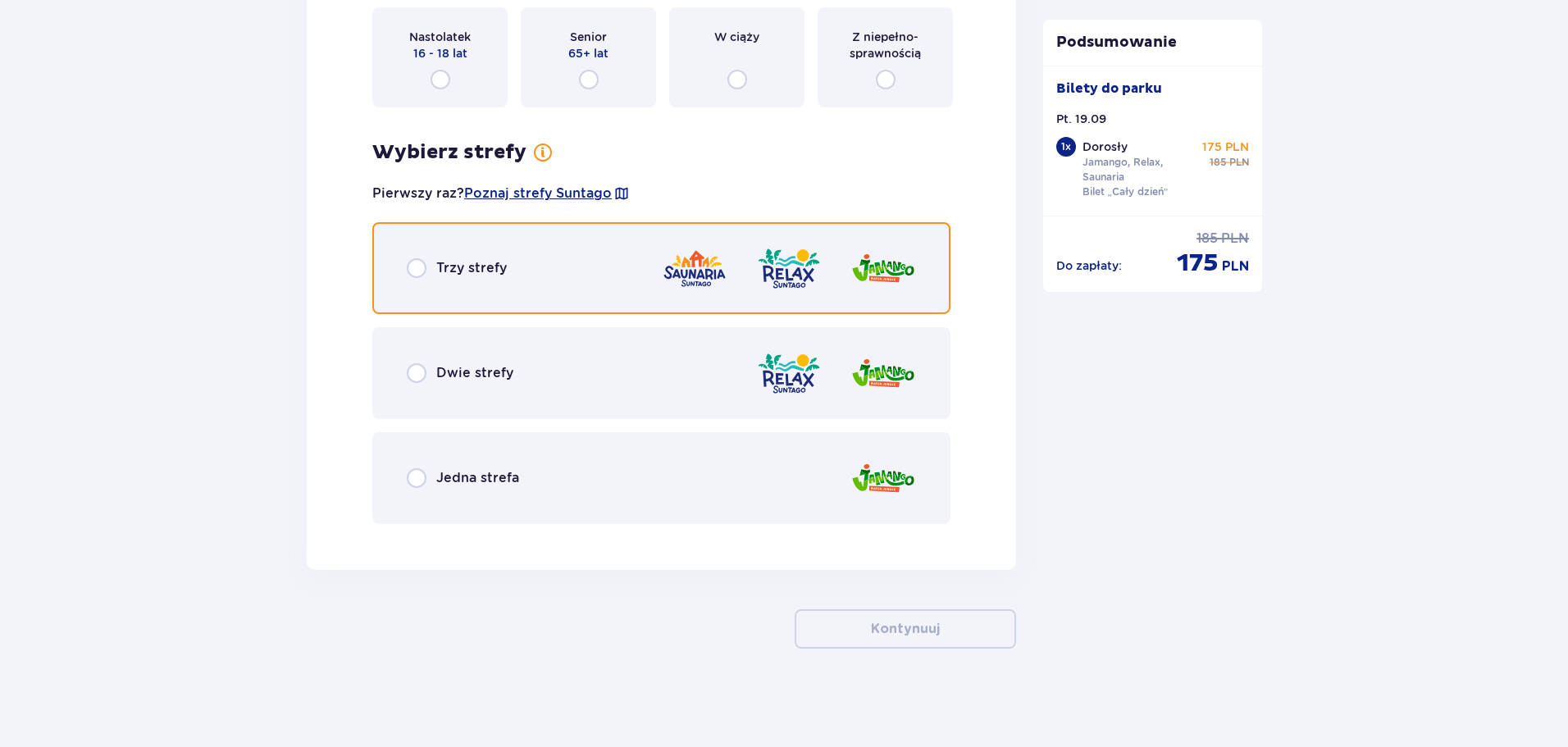
click at [413, 267] on input "radio" at bounding box center [416, 267] width 19 height 19
radio input "true"
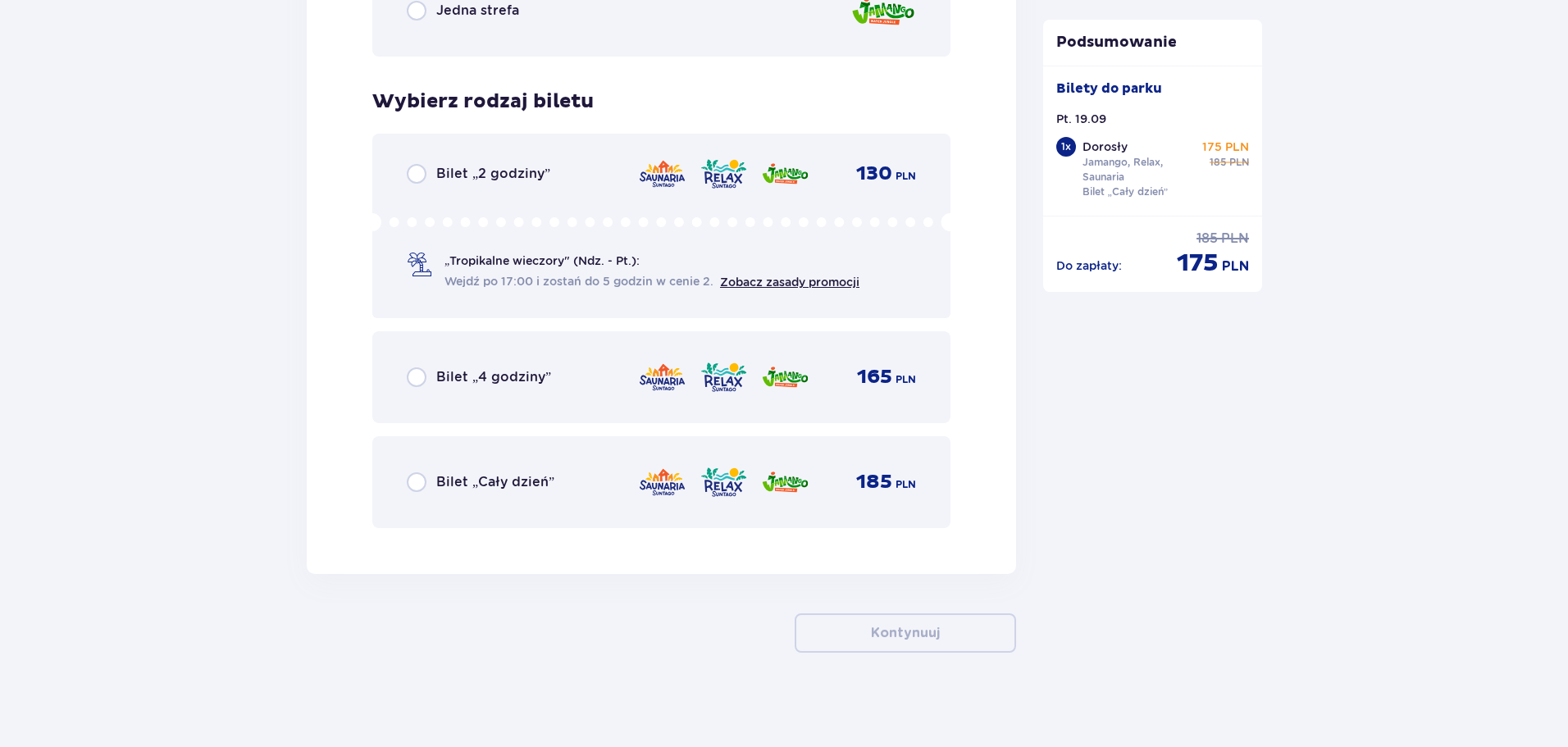
scroll to position [2621, 0]
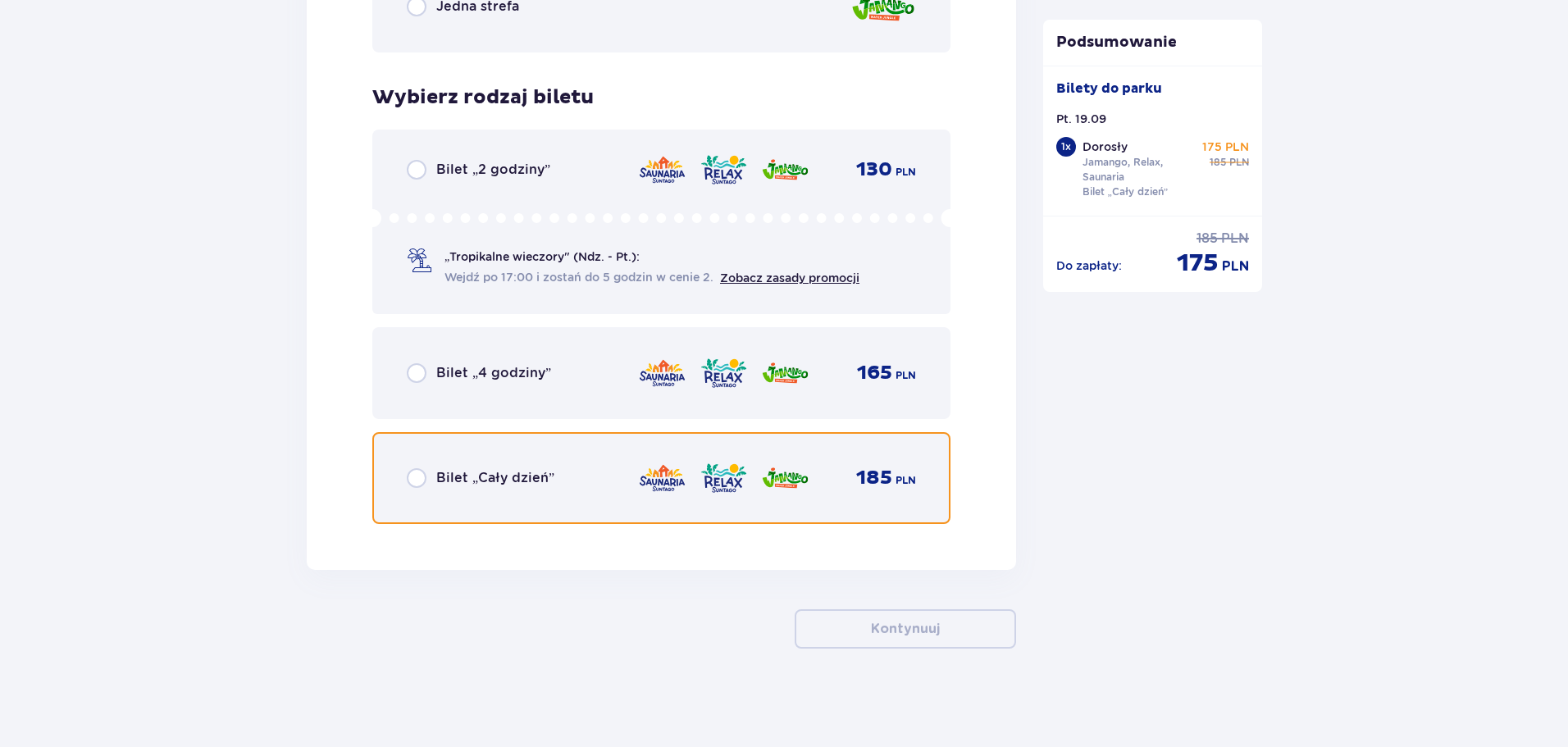
click at [416, 480] on input "radio" at bounding box center [416, 478] width 19 height 19
radio input "true"
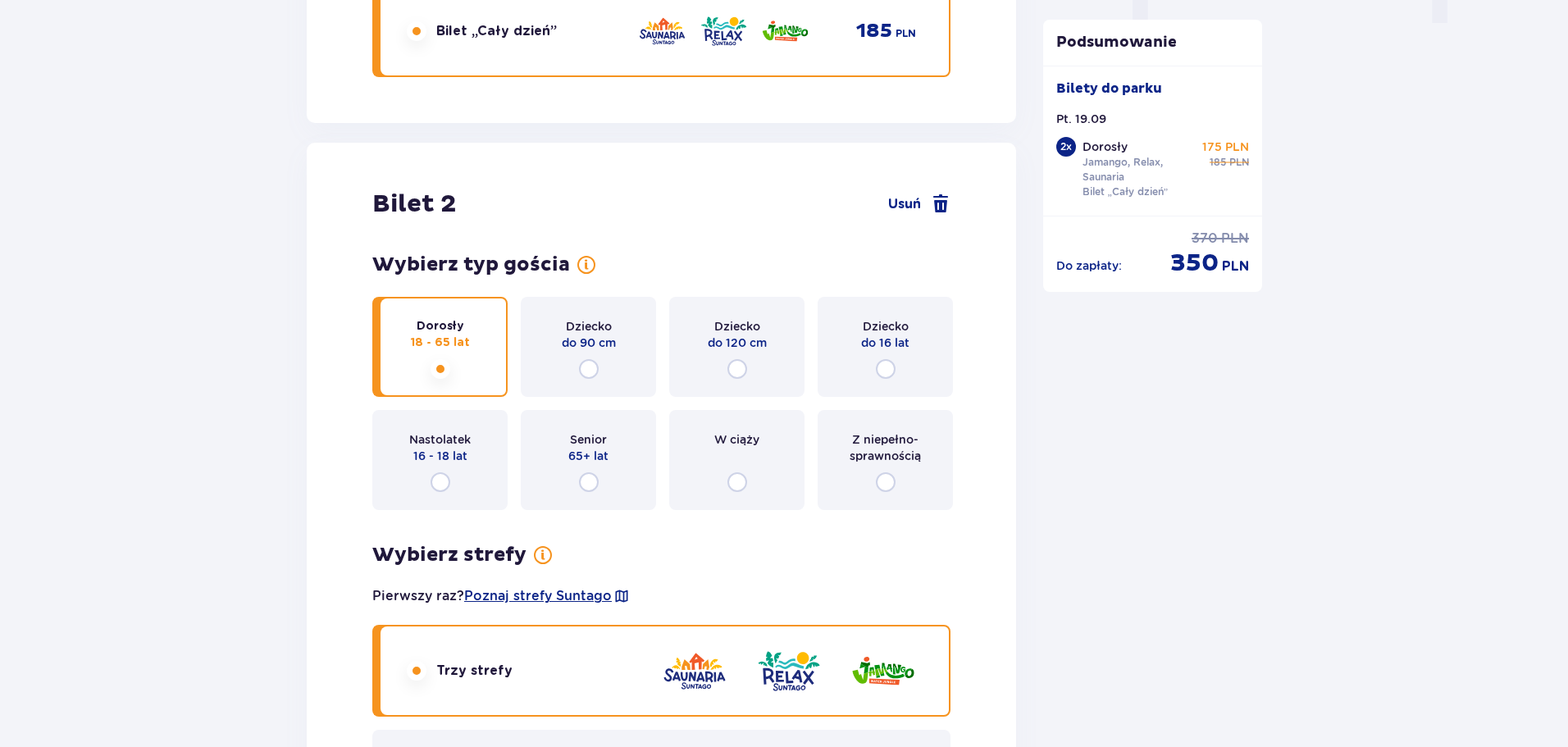
scroll to position [1722, 0]
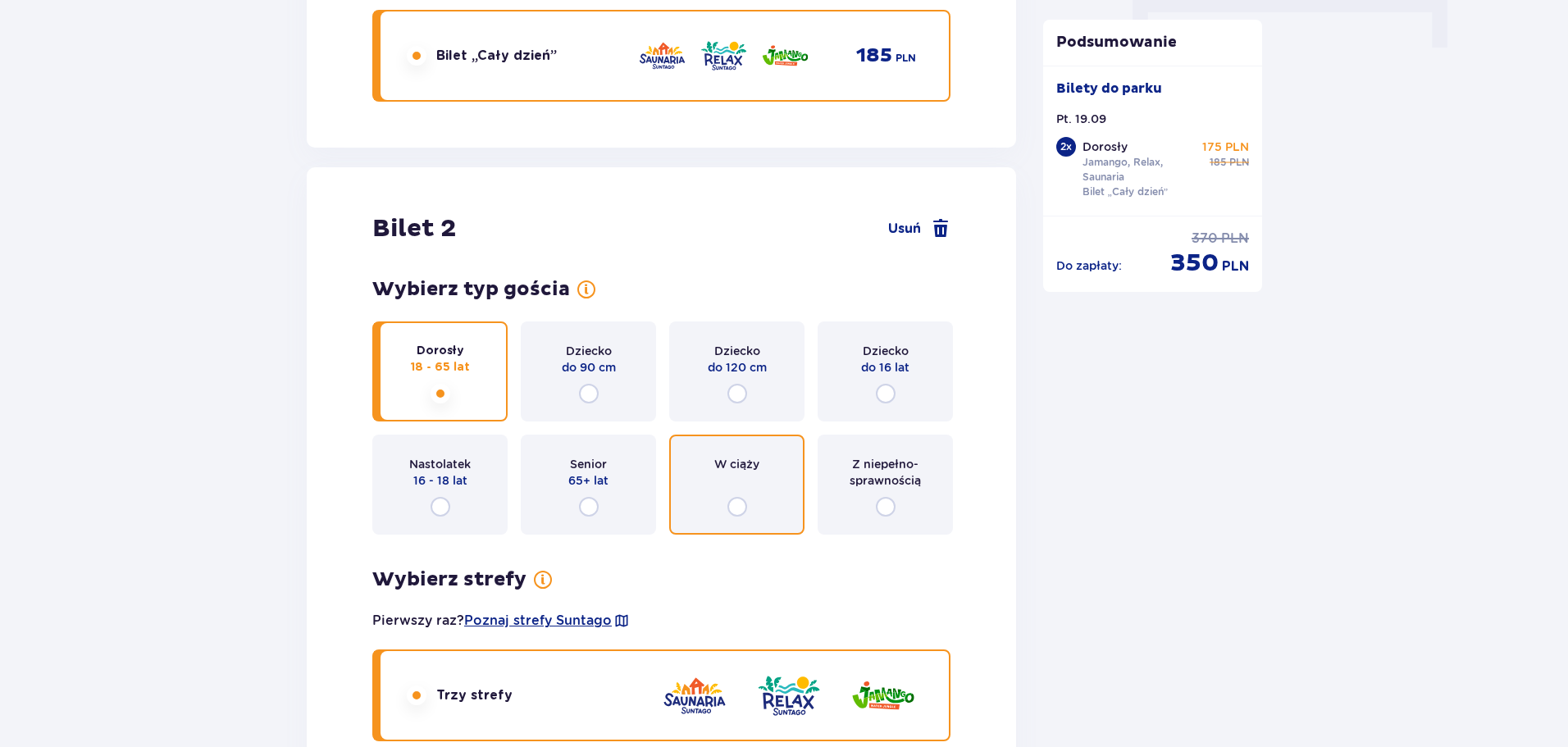
click at [741, 508] on input "radio" at bounding box center [737, 506] width 19 height 19
radio input "true"
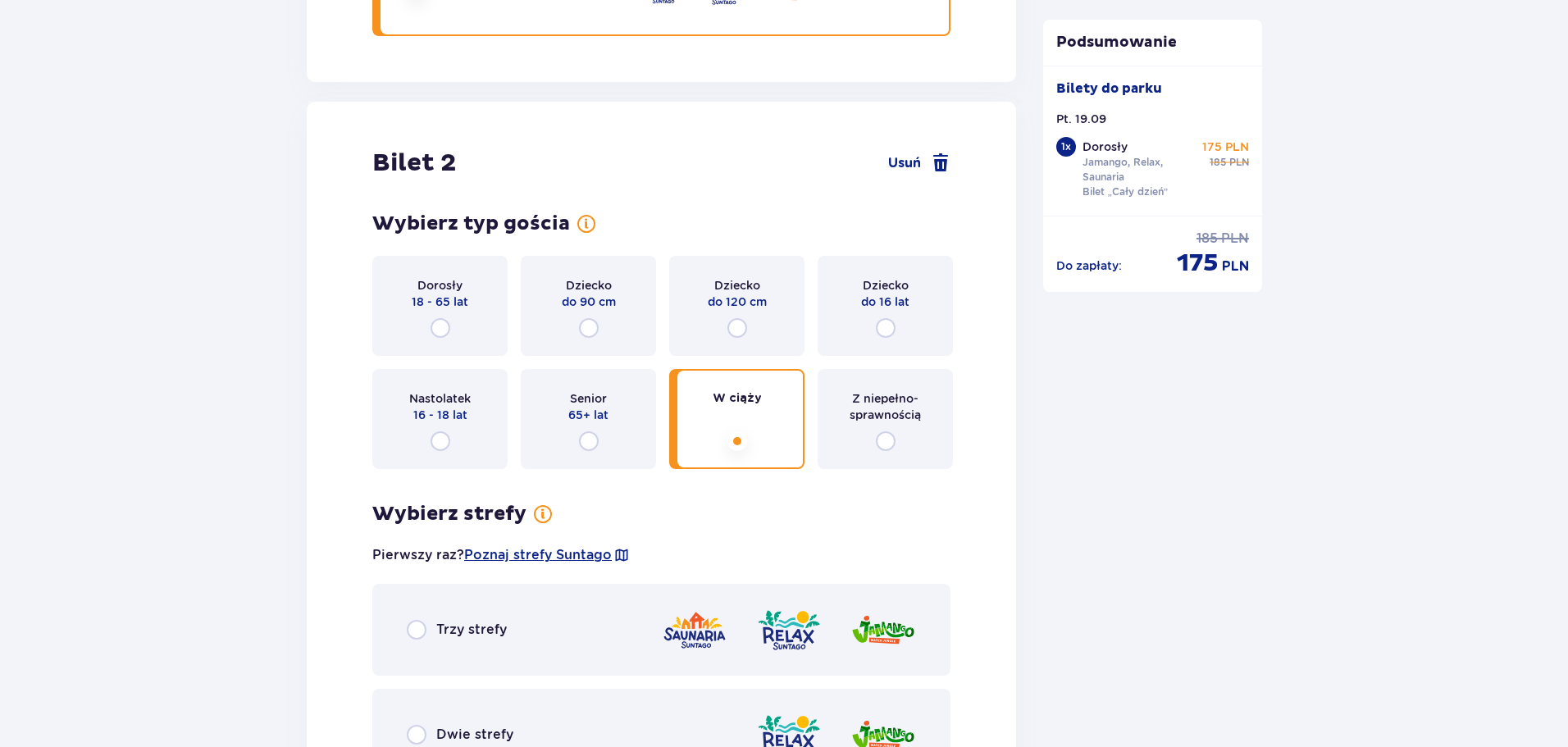
scroll to position [2149, 0]
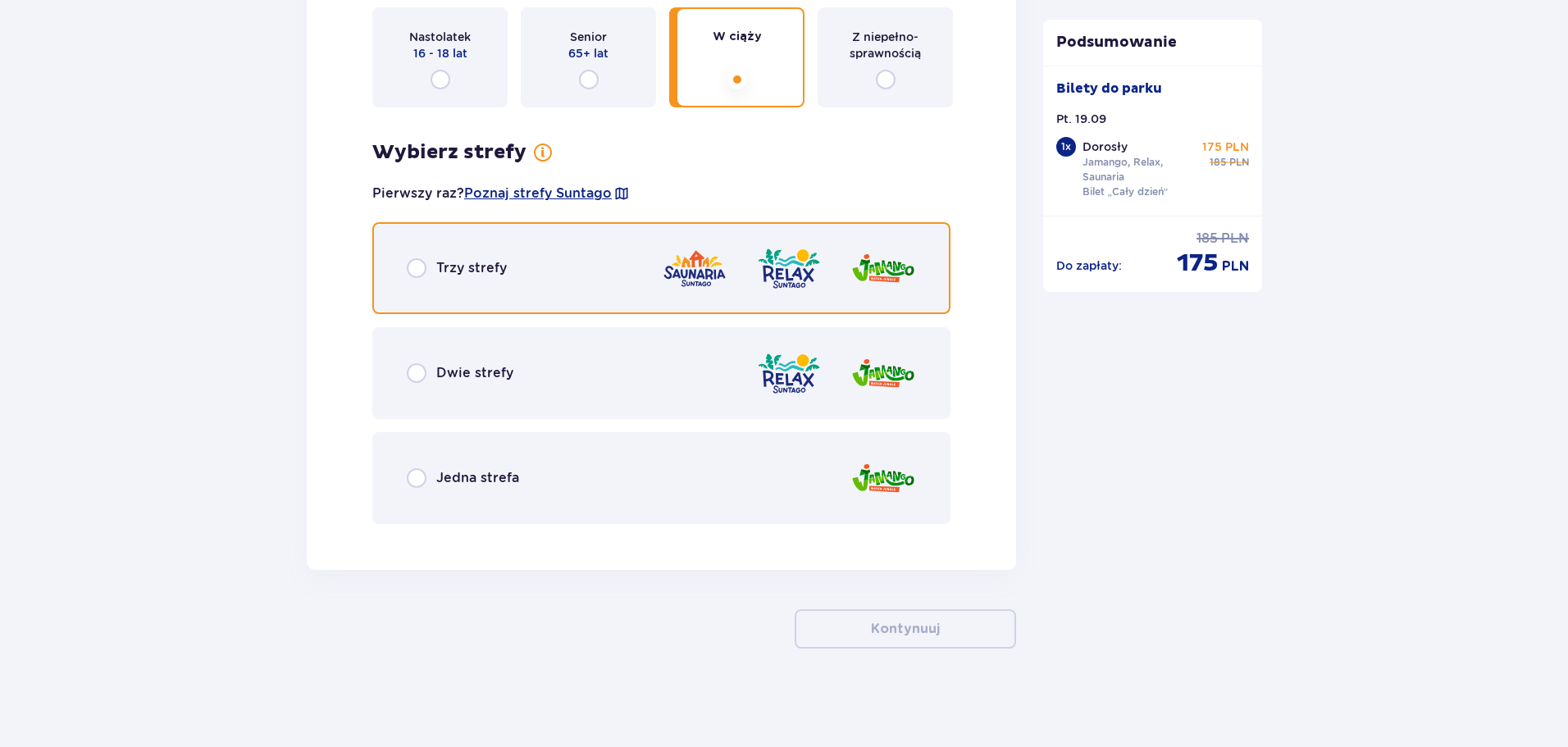
click at [417, 268] on input "radio" at bounding box center [416, 267] width 19 height 19
radio input "true"
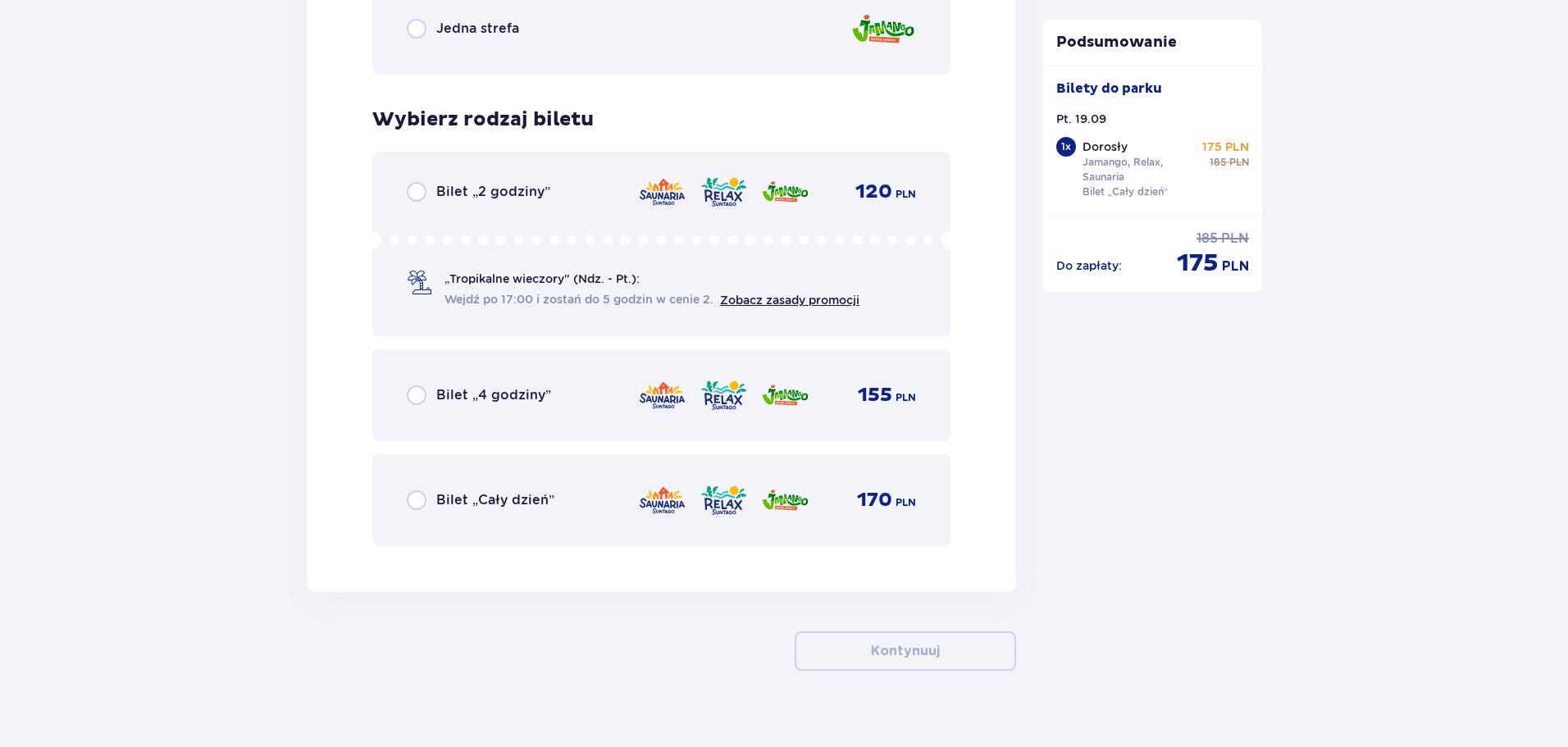
scroll to position [2621, 0]
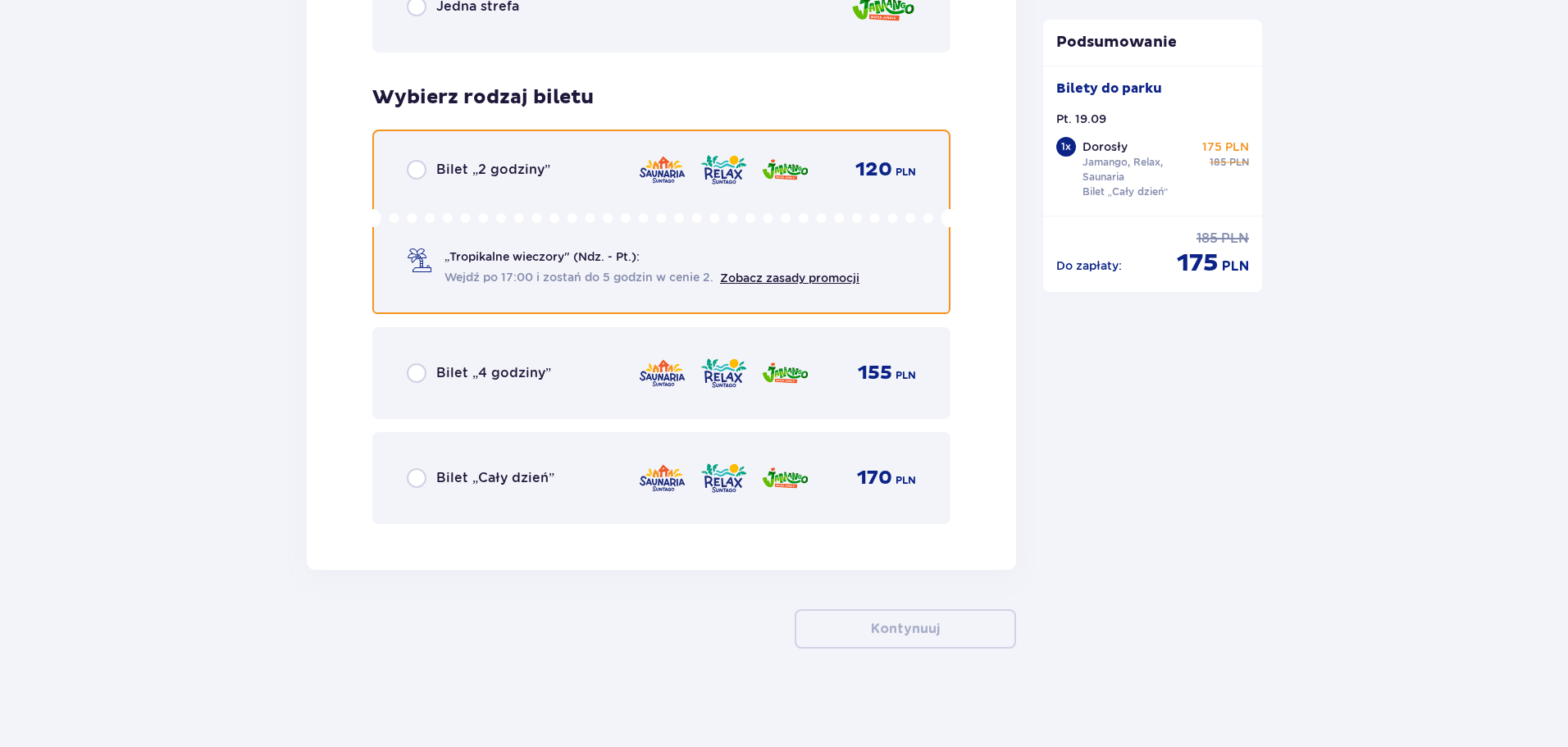
click at [419, 179] on input "radio" at bounding box center [416, 169] width 19 height 19
radio input "true"
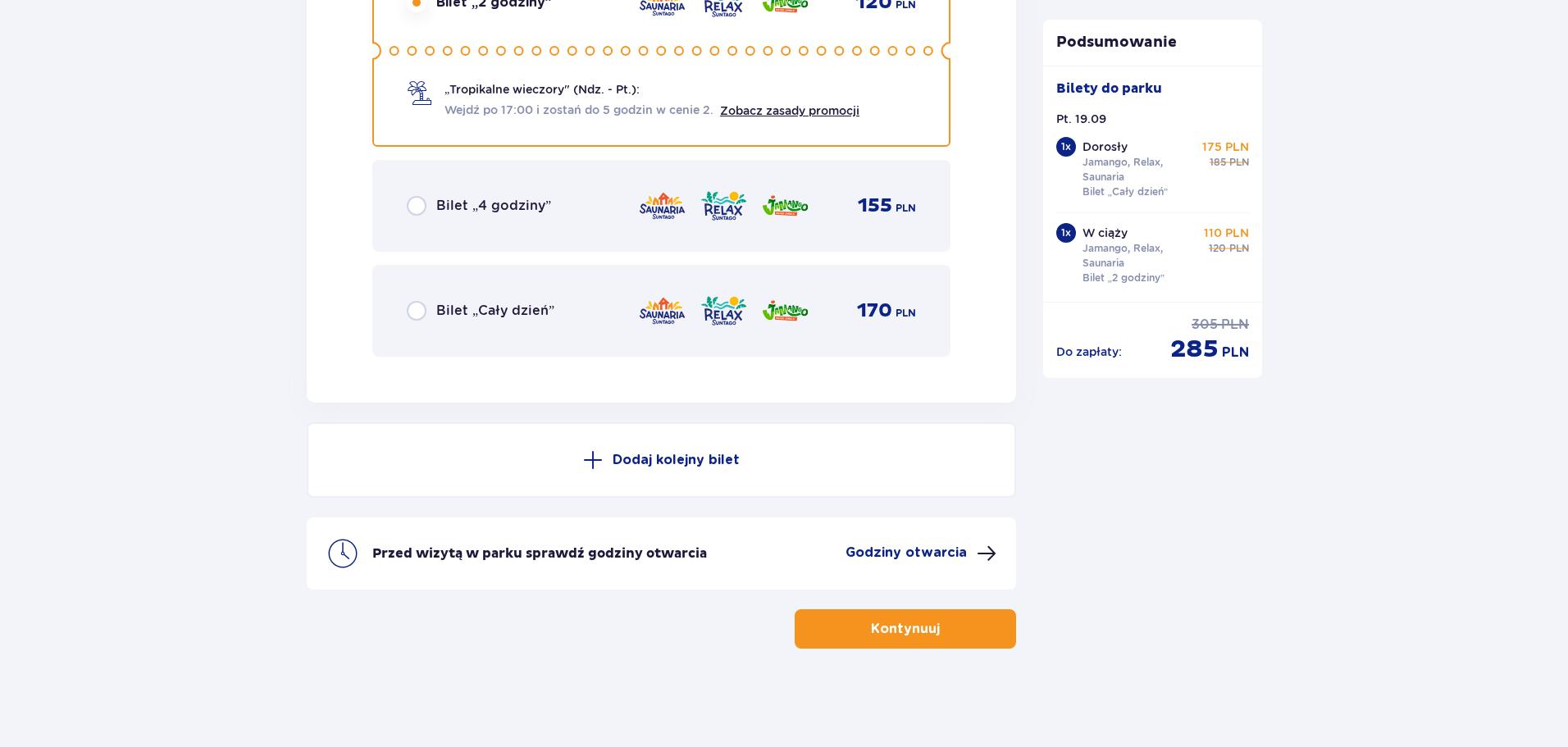
click at [416, 288] on div "Bilet „Cały dzień” 170 PLN" at bounding box center [661, 311] width 578 height 92
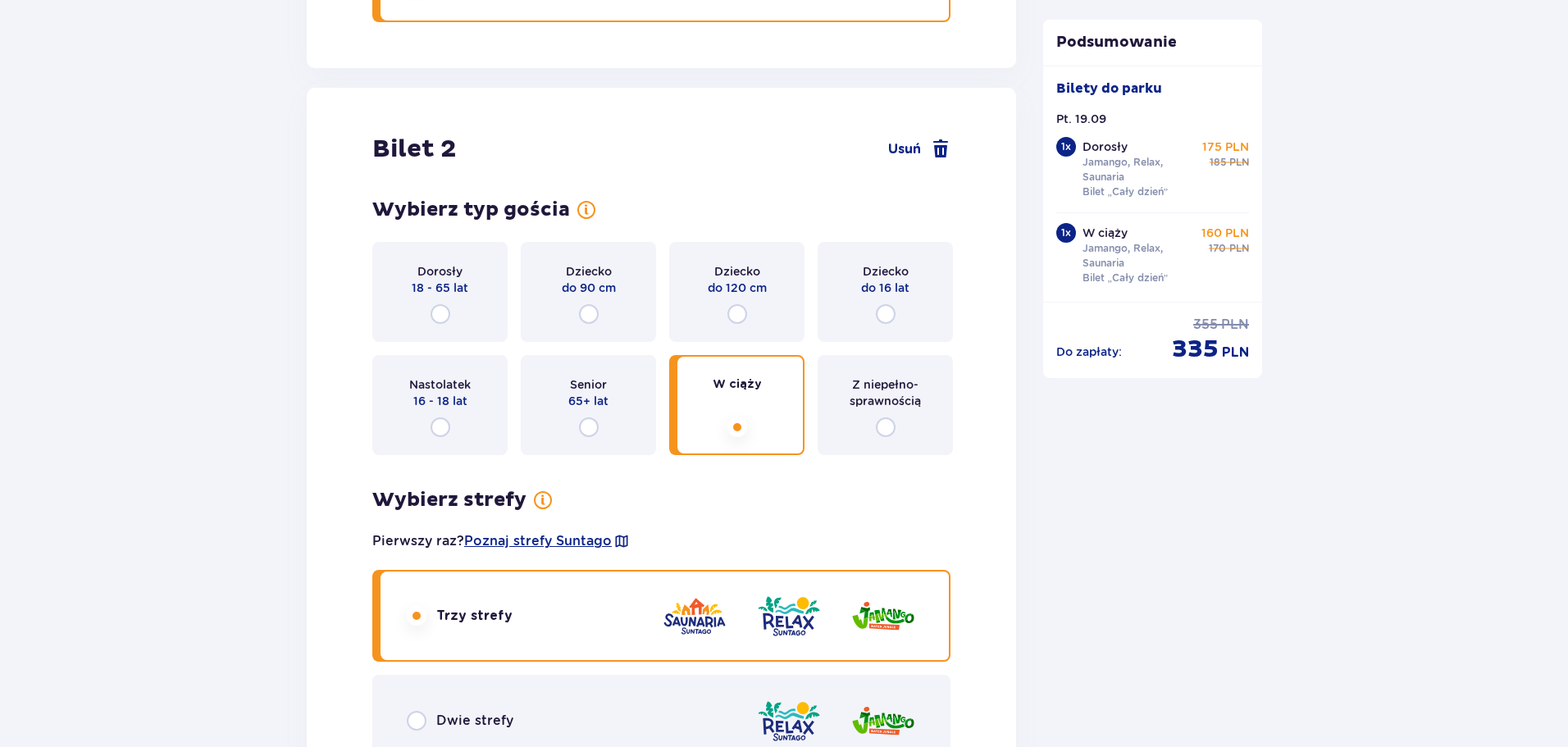
scroll to position [1722, 0]
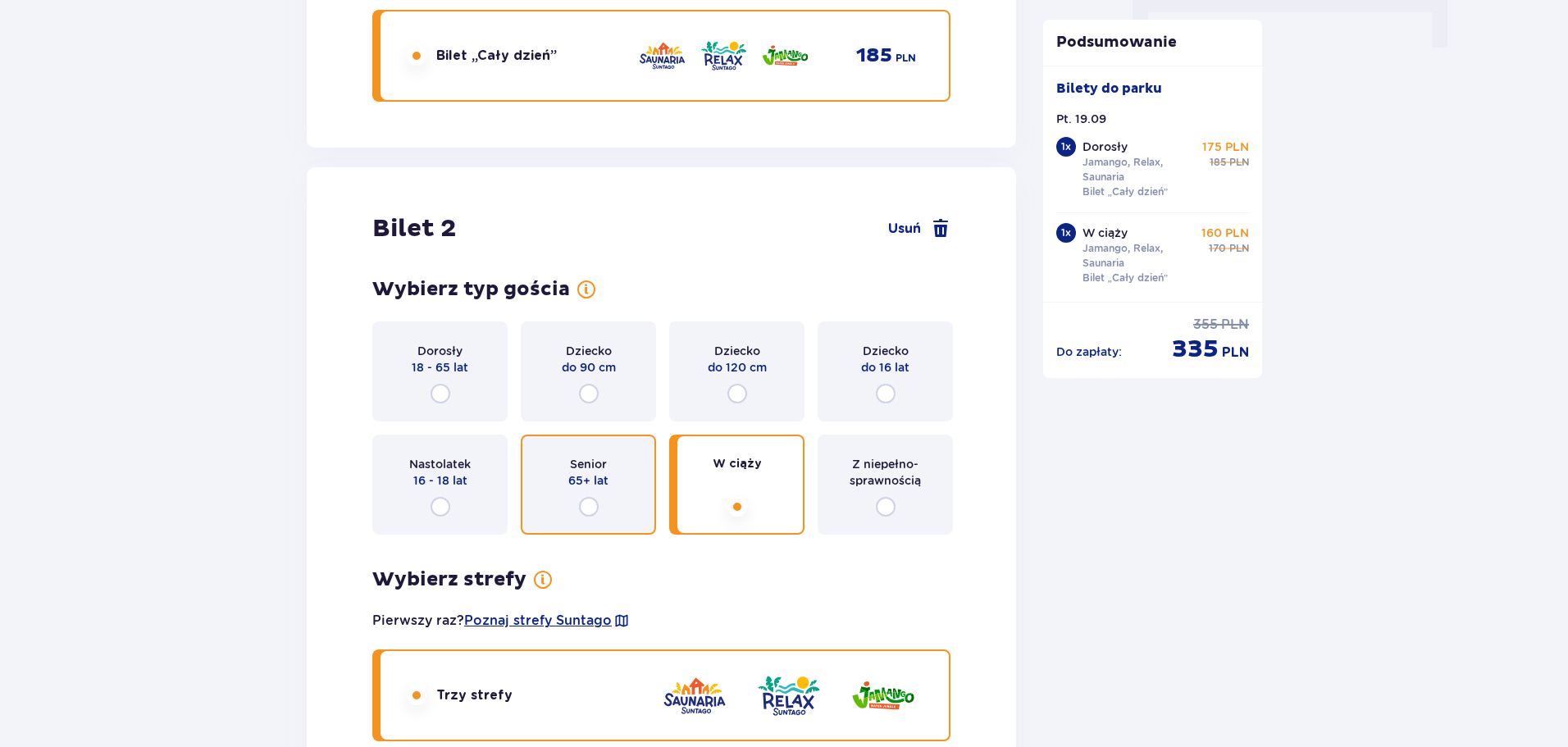
click at [591, 506] on input "radio" at bounding box center [588, 506] width 19 height 19
radio input "true"
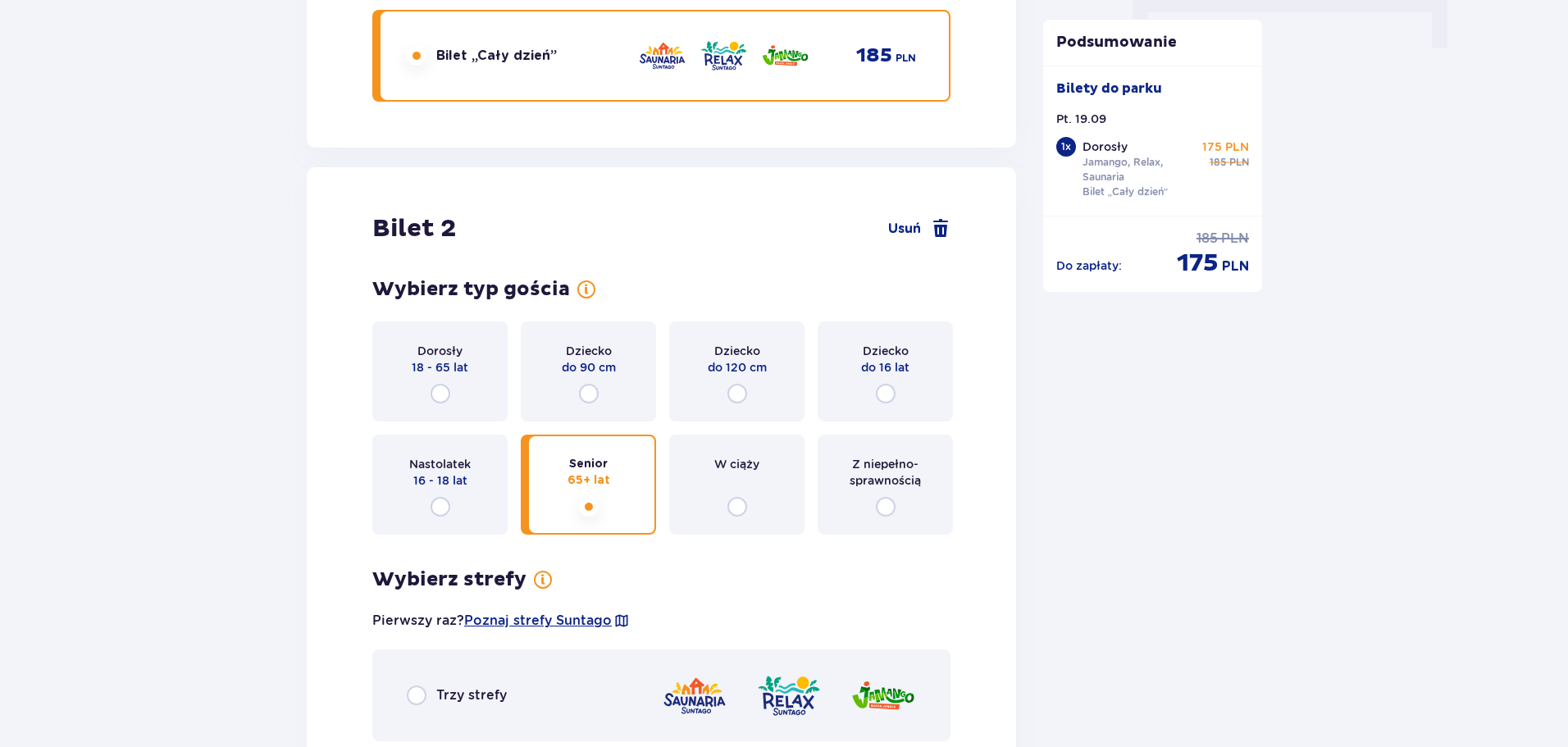
scroll to position [2149, 0]
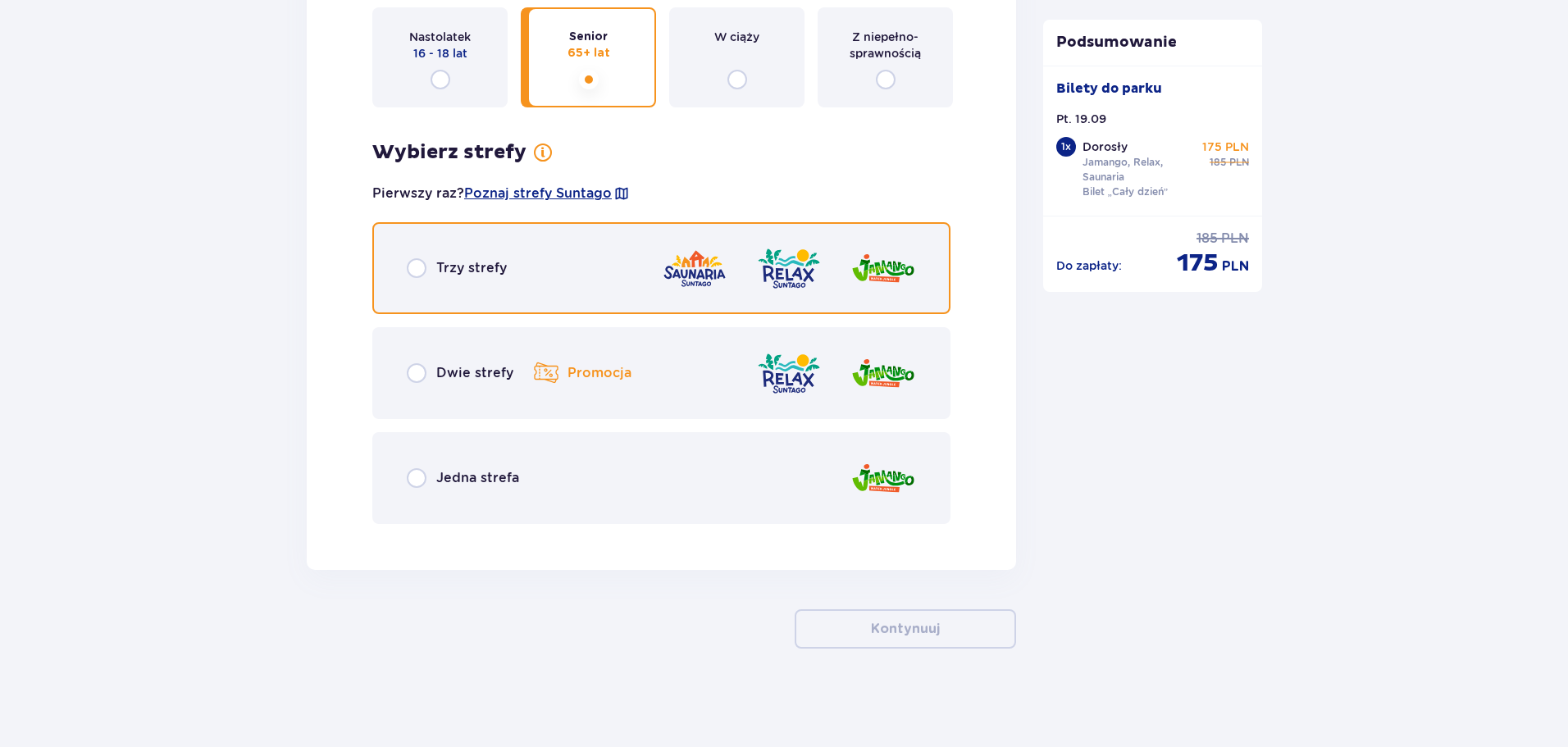
click at [416, 273] on input "radio" at bounding box center [416, 267] width 19 height 19
radio input "true"
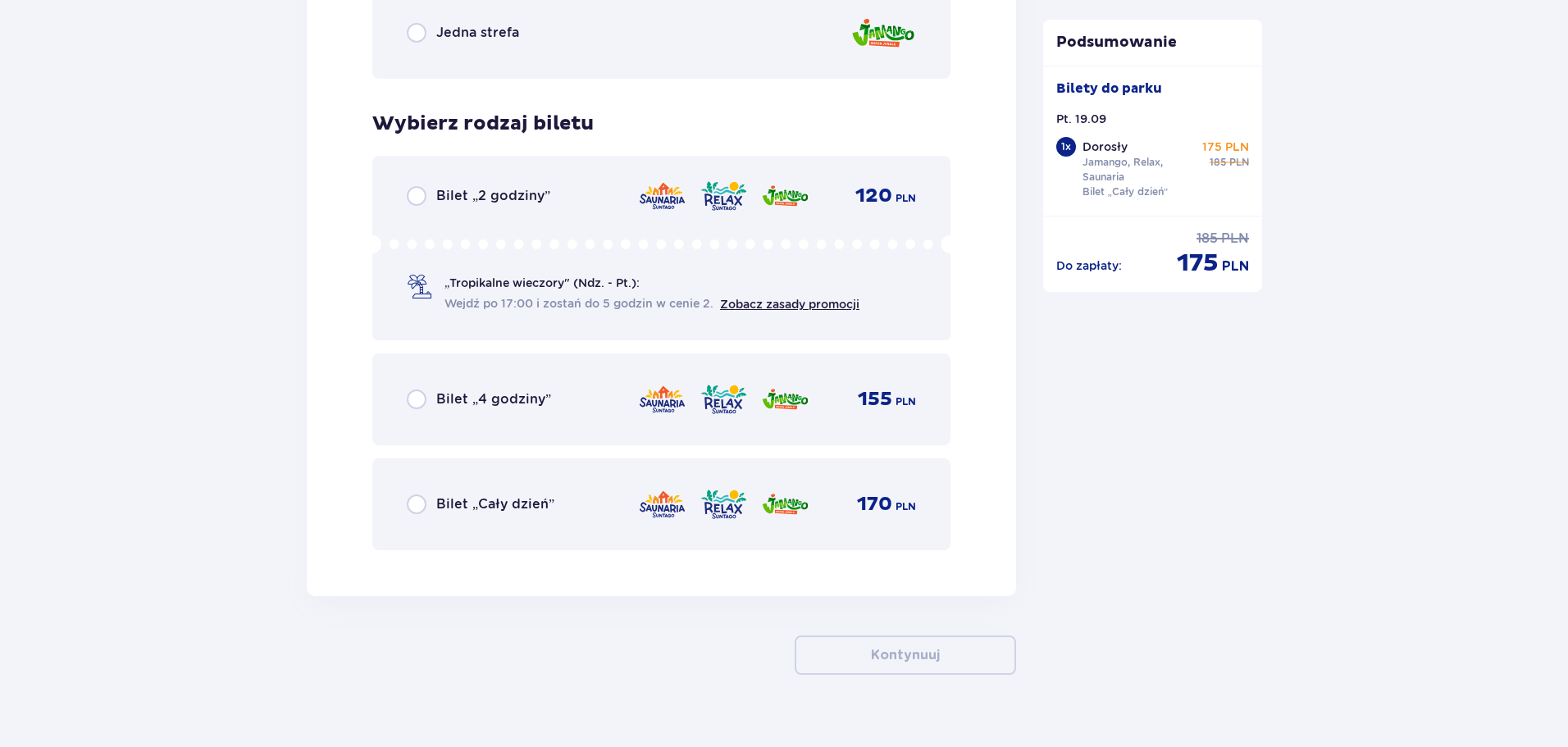
scroll to position [2621, 0]
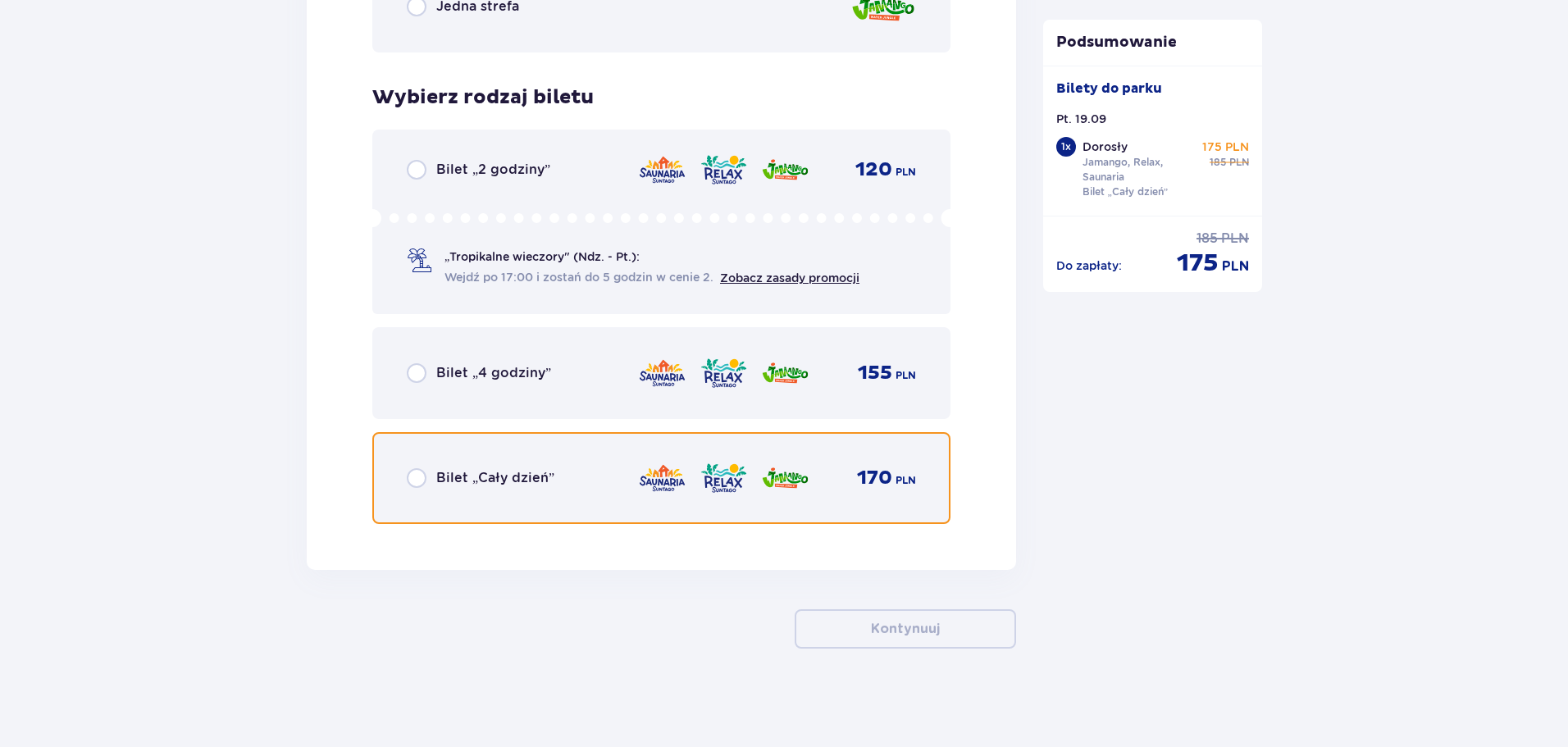
click at [417, 484] on input "radio" at bounding box center [416, 478] width 19 height 19
radio input "true"
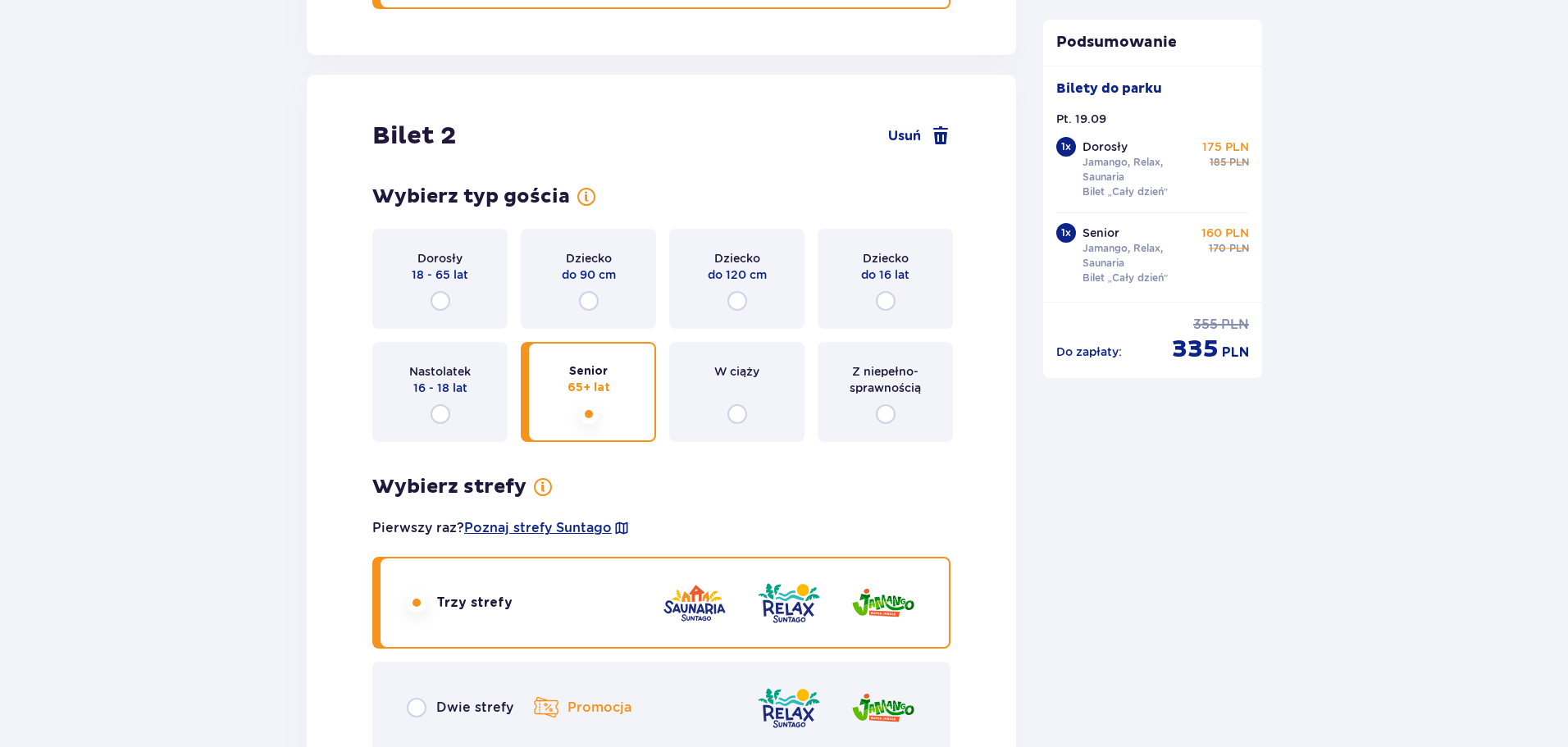
scroll to position [1803, 0]
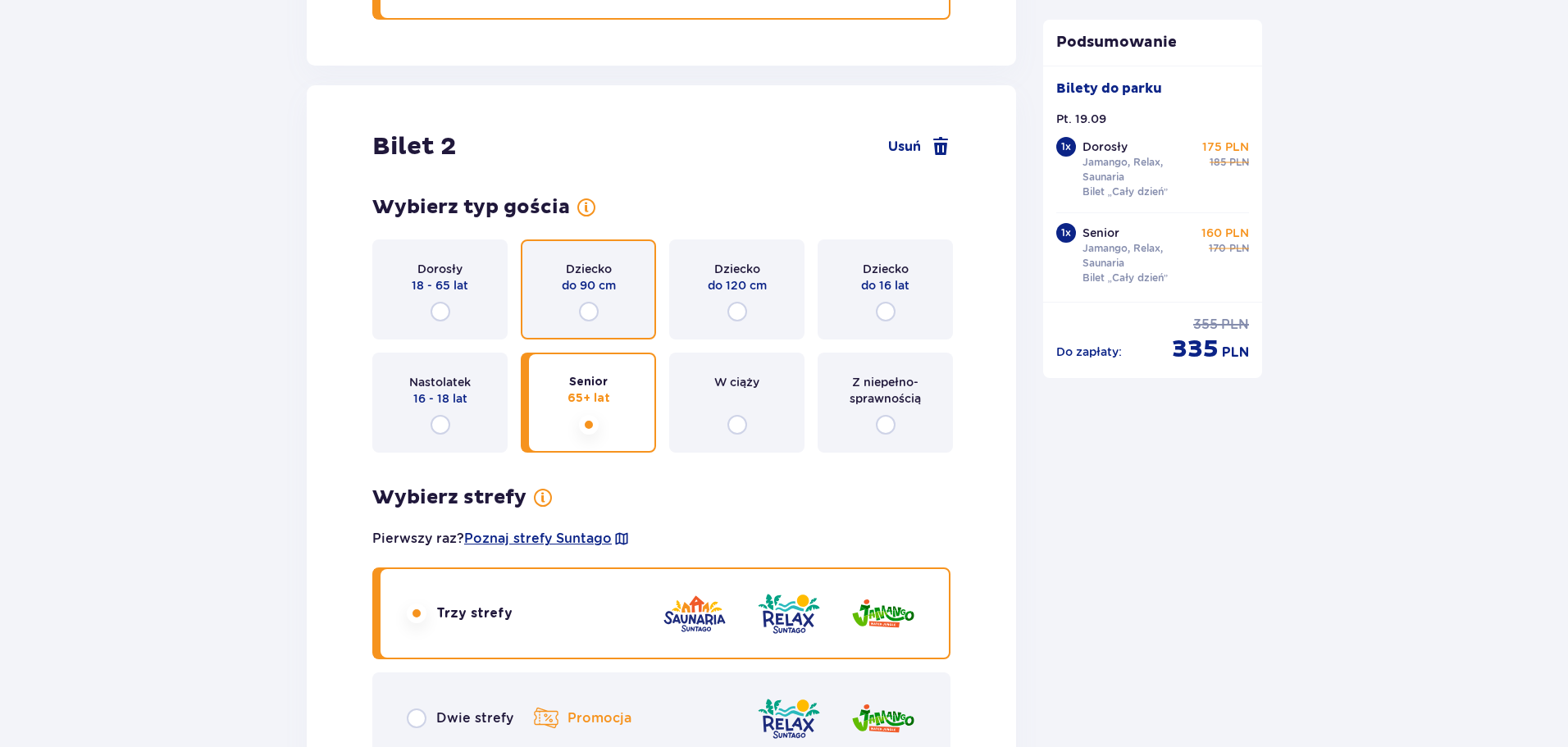
click at [588, 315] on input "radio" at bounding box center [588, 311] width 19 height 19
radio input "true"
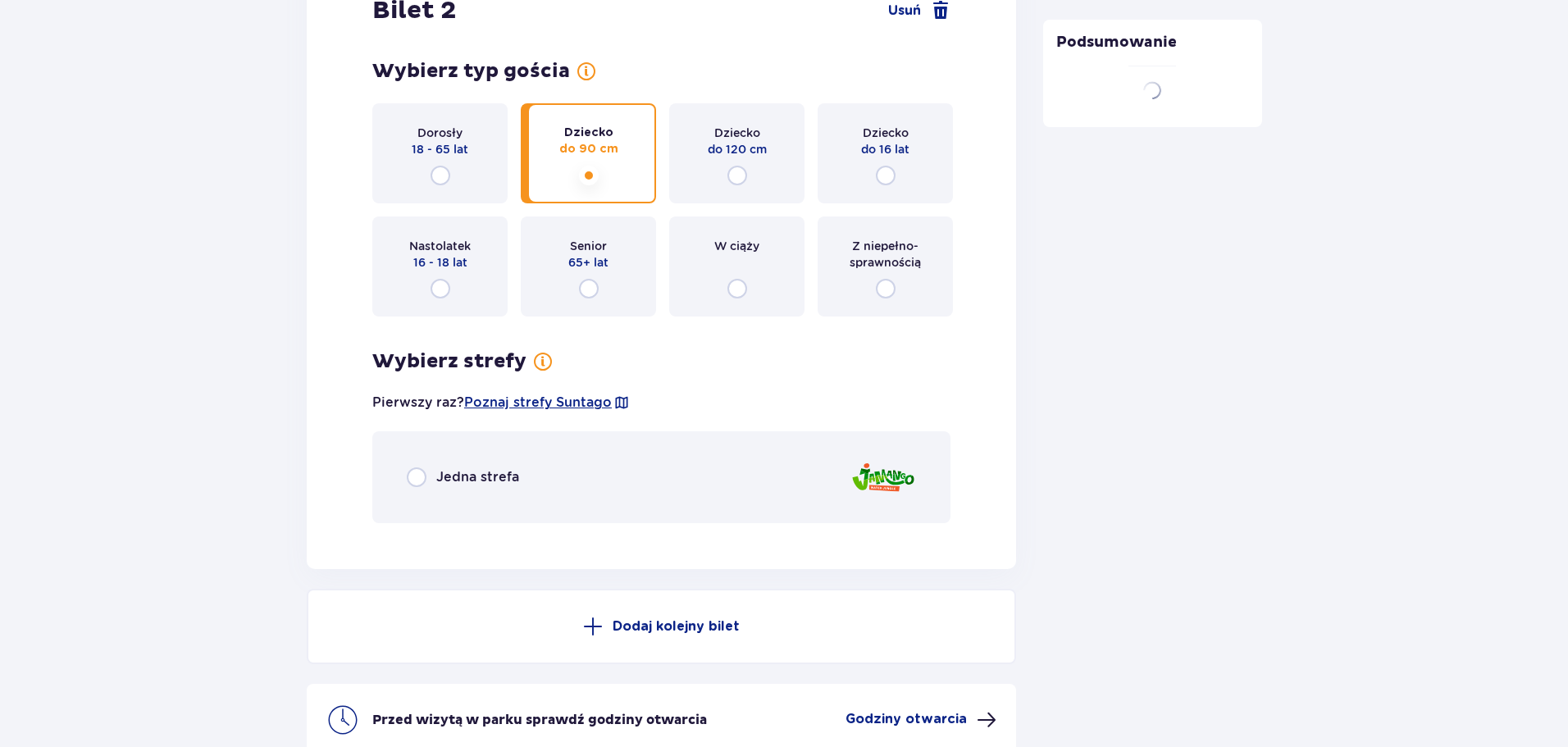
scroll to position [1939, 0]
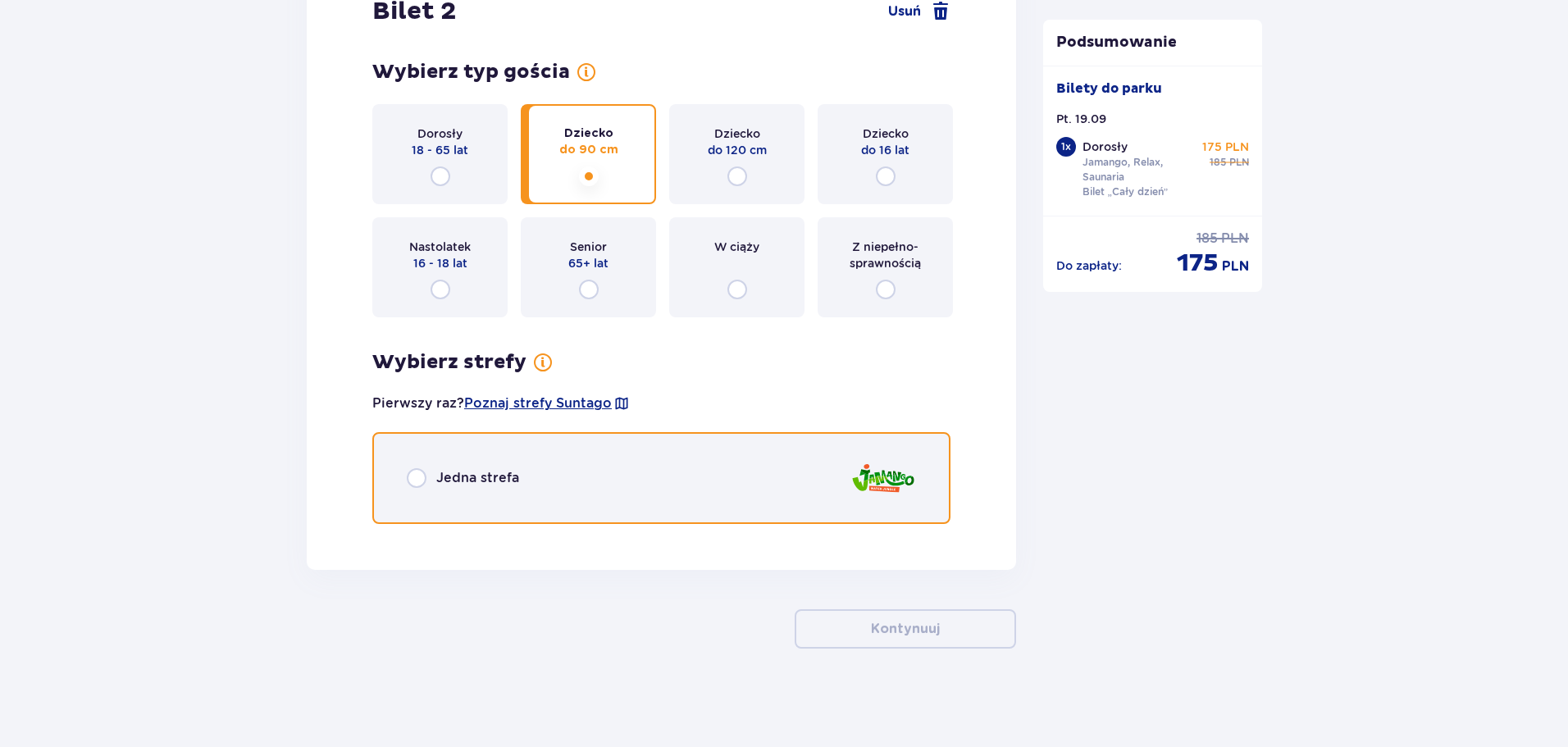
click at [425, 479] on input "radio" at bounding box center [416, 478] width 19 height 19
radio input "true"
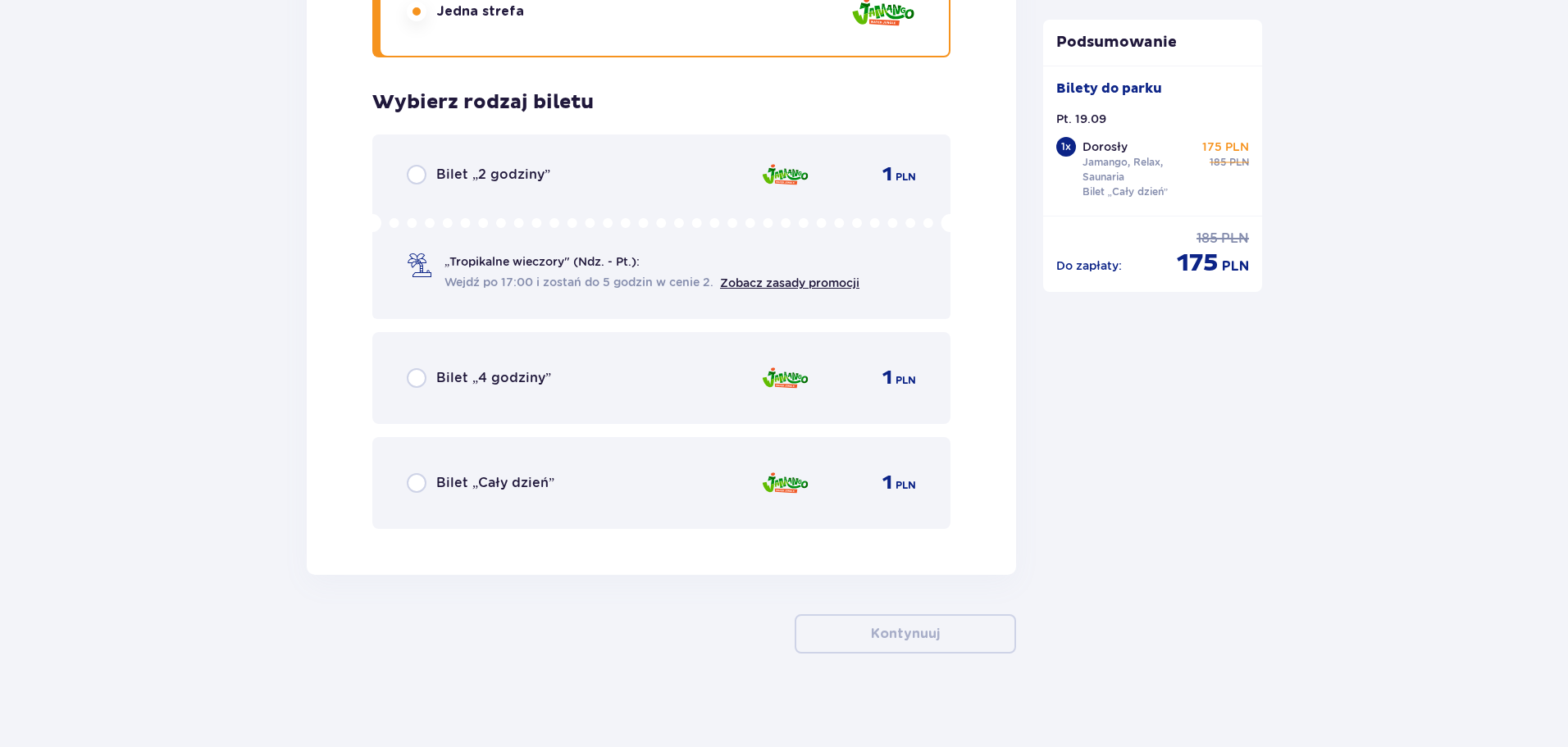
scroll to position [2410, 0]
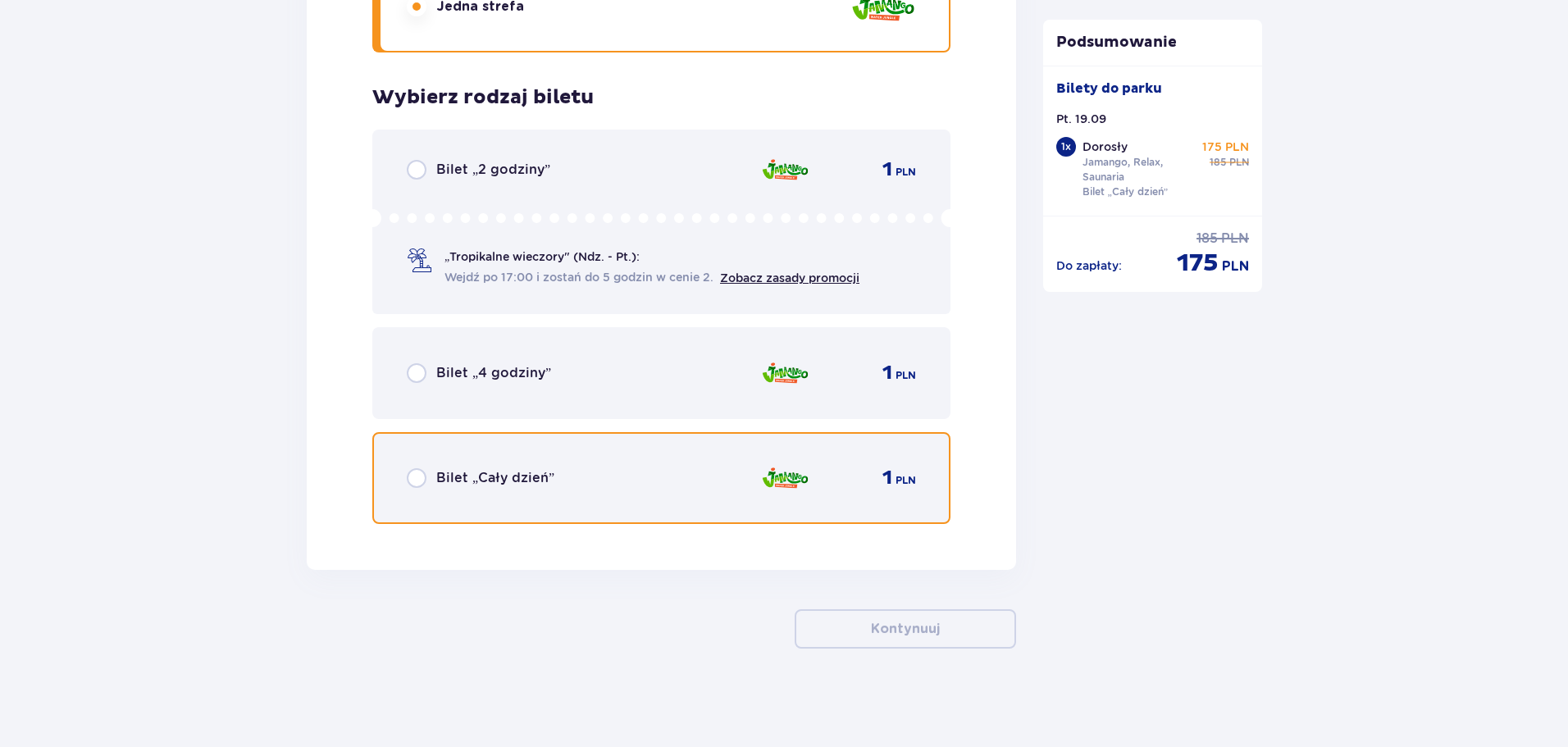
click at [419, 479] on input "radio" at bounding box center [416, 478] width 19 height 19
radio input "true"
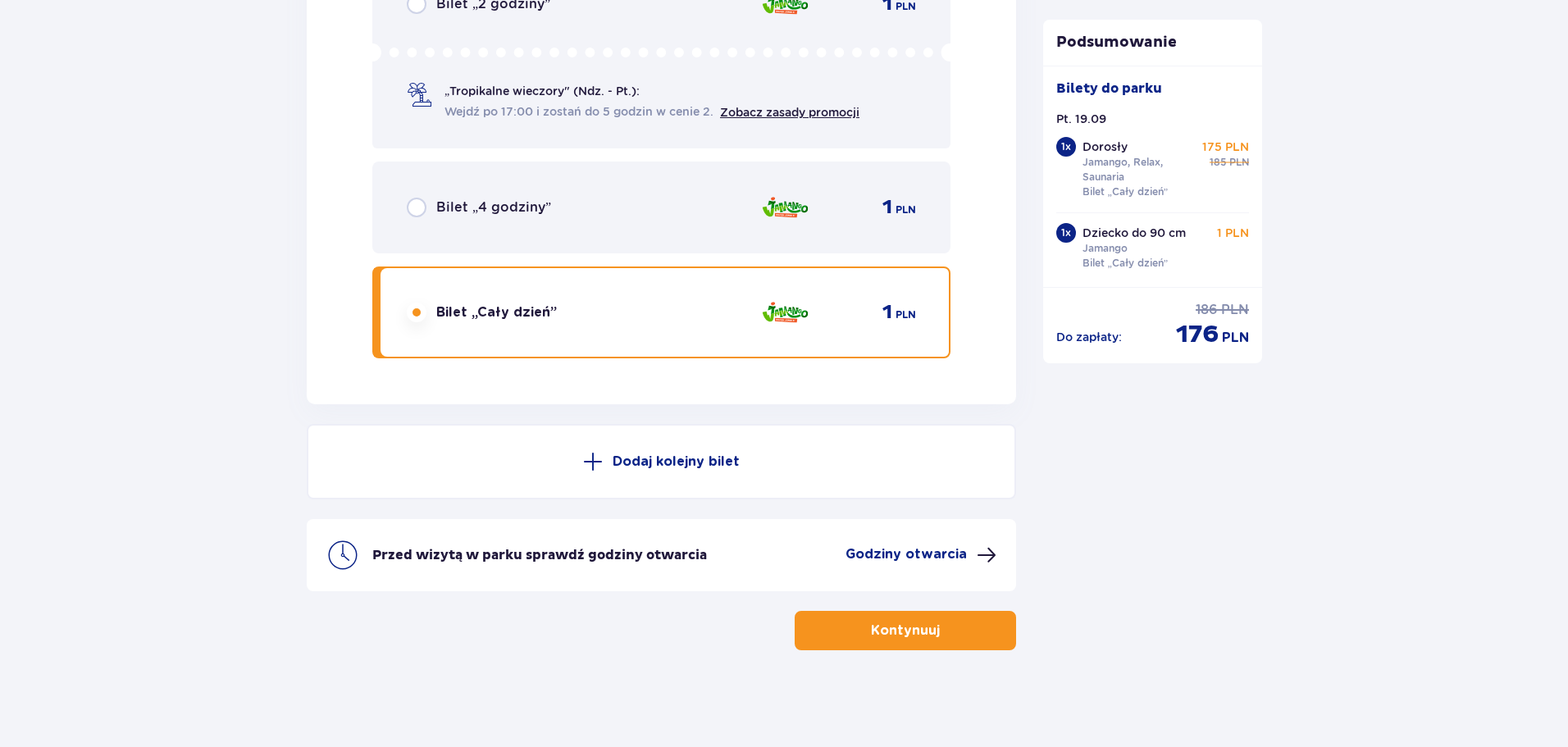
scroll to position [2578, 0]
